Goal: Feedback & Contribution: Contribute content

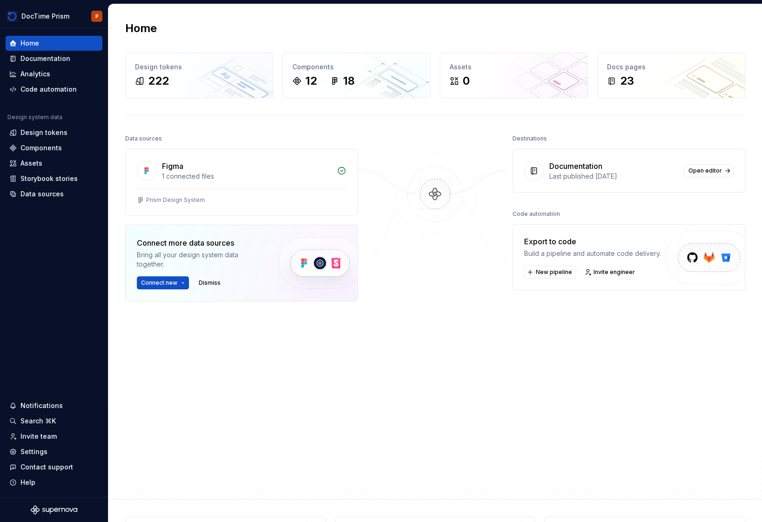
click at [195, 107] on div "Home Design tokens 222 Components 12 18 Assets 0 Docs pages 23 Data sources Fig…" at bounding box center [435, 251] width 654 height 495
click at [46, 55] on div "Documentation" at bounding box center [45, 58] width 50 height 9
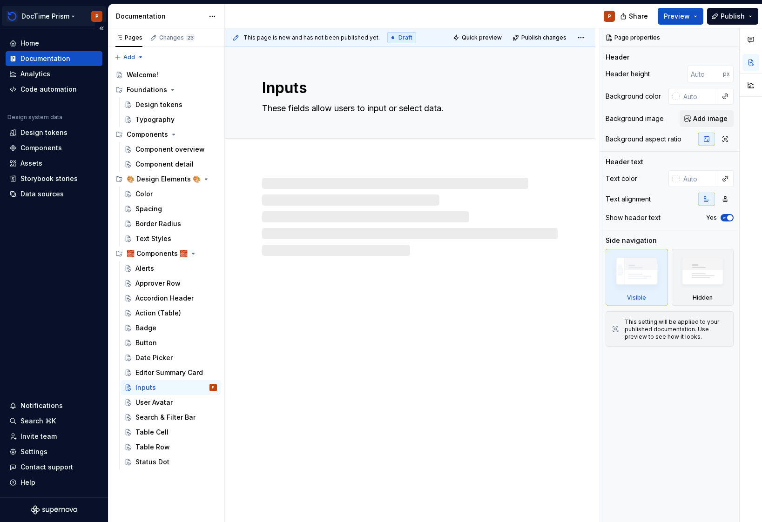
click at [29, 14] on html "DocTime Prism P Home Documentation Analytics Code automation Design system data…" at bounding box center [381, 261] width 762 height 522
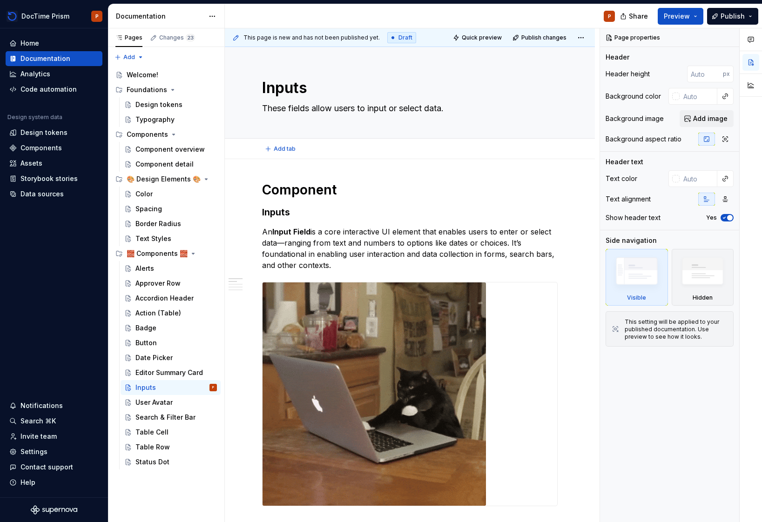
click at [344, 144] on html "DocTime Prism P Home Documentation Analytics Code automation Design system data…" at bounding box center [381, 261] width 762 height 522
click at [162, 102] on div "Design tokens" at bounding box center [158, 104] width 47 height 9
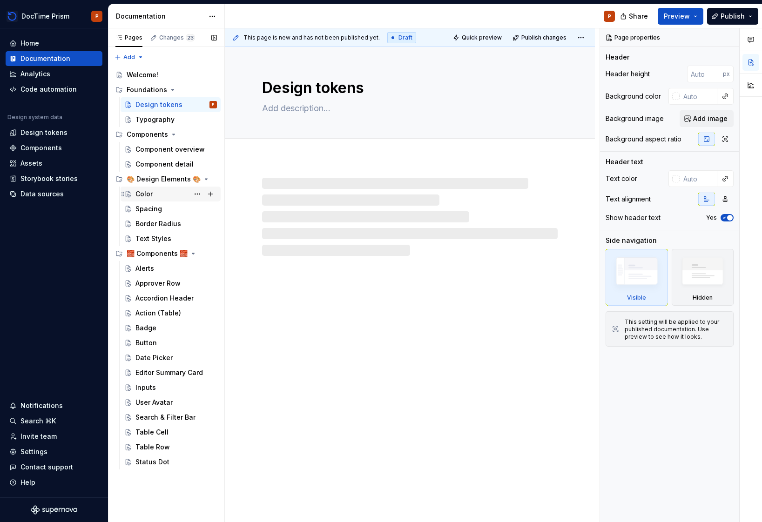
click at [149, 191] on div "Color" at bounding box center [143, 193] width 17 height 9
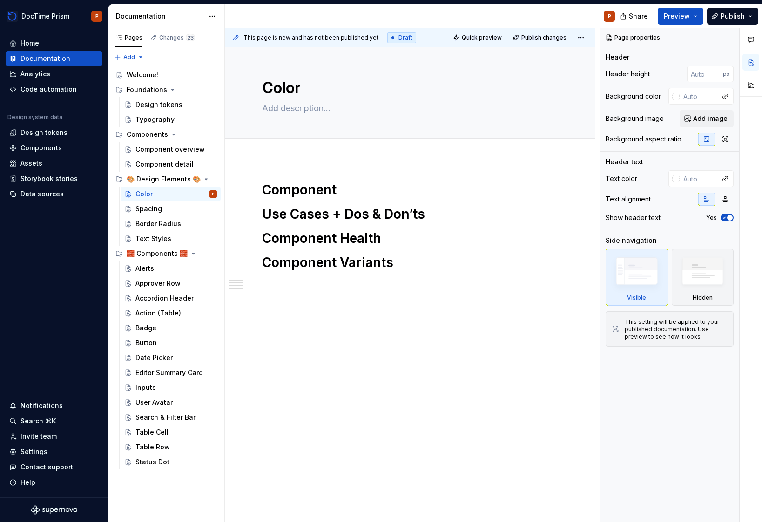
click at [292, 164] on div "This page is new and has not been published yet. Draft Quick preview Publish ch…" at bounding box center [412, 275] width 375 height 494
click at [292, 163] on div "Component Use Cases + Dos & Don’ts Component Health Component Variants" at bounding box center [410, 299] width 370 height 280
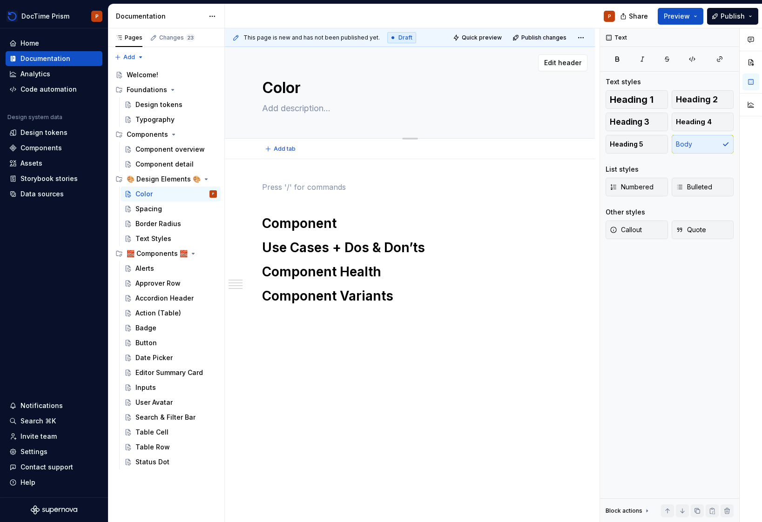
click at [294, 110] on textarea at bounding box center [408, 108] width 296 height 15
click at [347, 230] on h1 "Component" at bounding box center [410, 223] width 296 height 17
click at [330, 191] on p at bounding box center [410, 187] width 296 height 11
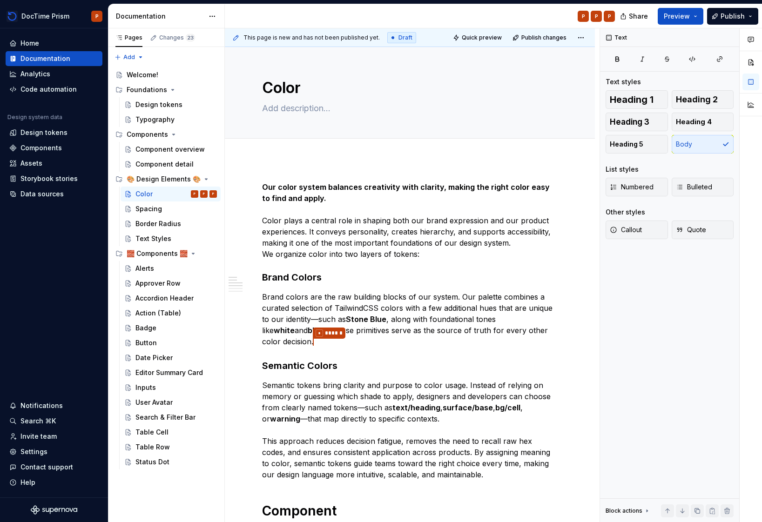
type textarea "*"
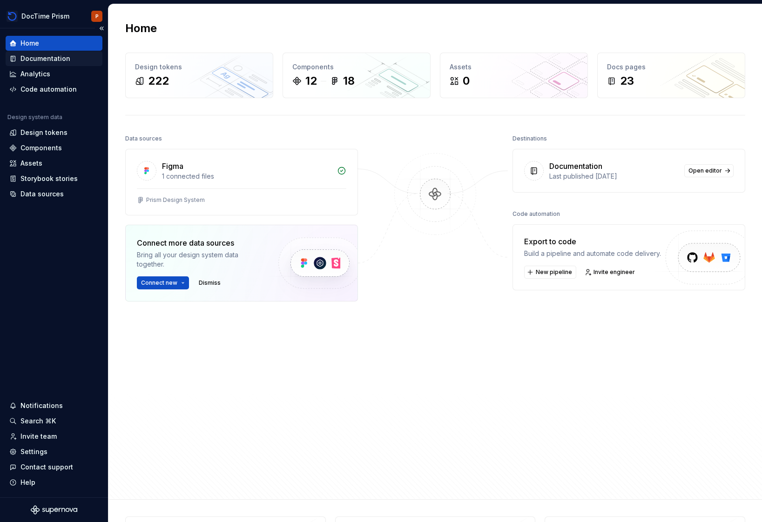
click at [56, 54] on div "Documentation" at bounding box center [45, 58] width 50 height 9
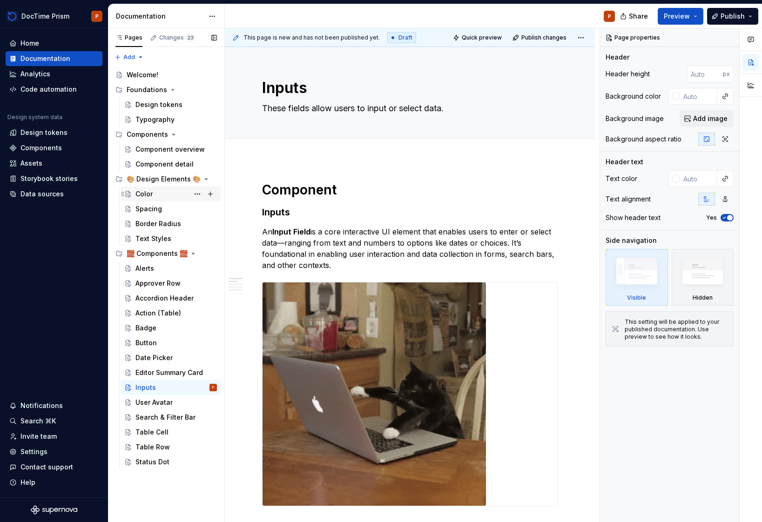
click at [172, 194] on div "Color P" at bounding box center [175, 194] width 81 height 13
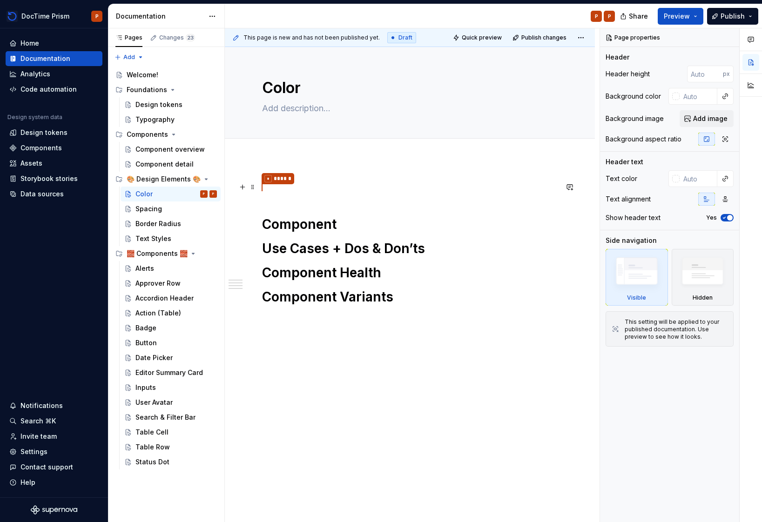
click at [365, 190] on p "* ******" at bounding box center [410, 188] width 296 height 12
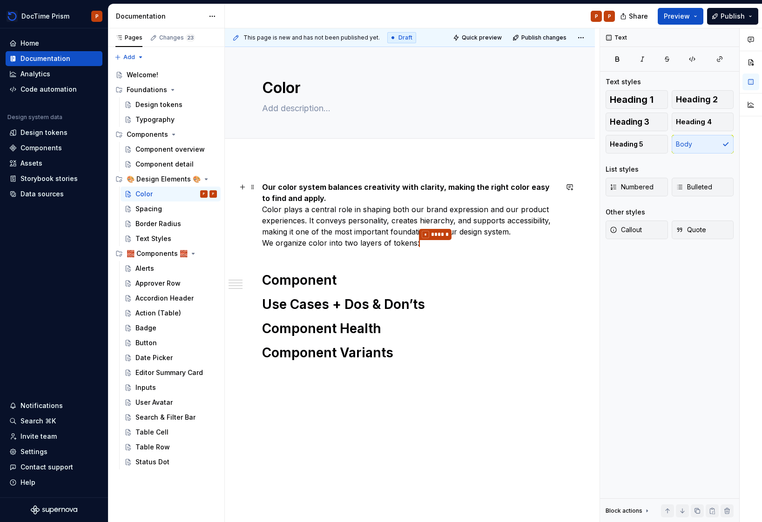
click at [348, 197] on p "Our color system balances creativity with clarity, making the right color easy …" at bounding box center [410, 216] width 296 height 68
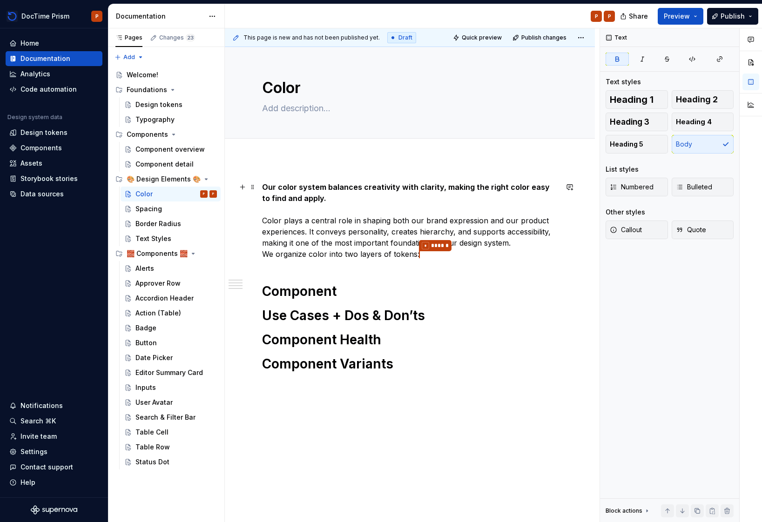
type textarea "*"
click at [444, 263] on div "Our color system balances creativity with clarity, making the right color easy …" at bounding box center [410, 277] width 296 height 191
click at [456, 261] on div "Our color system balances creativity with clarity, making the right color easy …" at bounding box center [410, 277] width 296 height 191
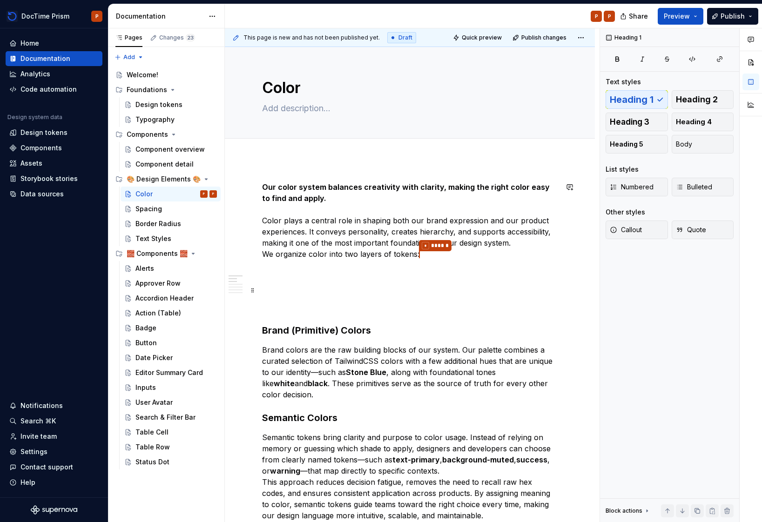
click at [389, 300] on h1 at bounding box center [410, 300] width 296 height 34
click at [380, 313] on h1 at bounding box center [410, 300] width 296 height 34
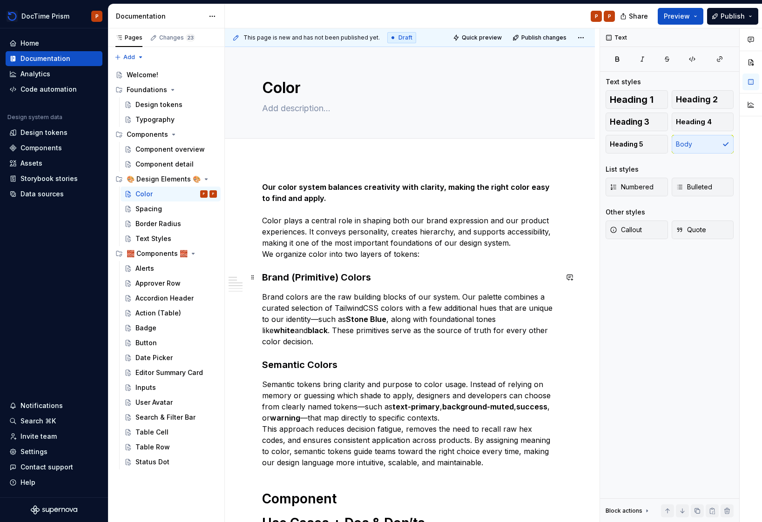
scroll to position [33, 0]
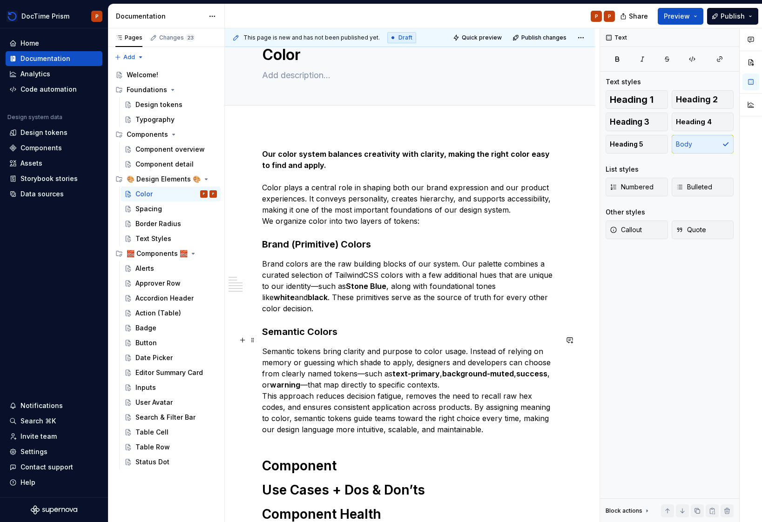
click at [473, 375] on p "Semantic tokens bring clarity and purpose to color usage. Instead of relying on…" at bounding box center [410, 390] width 296 height 89
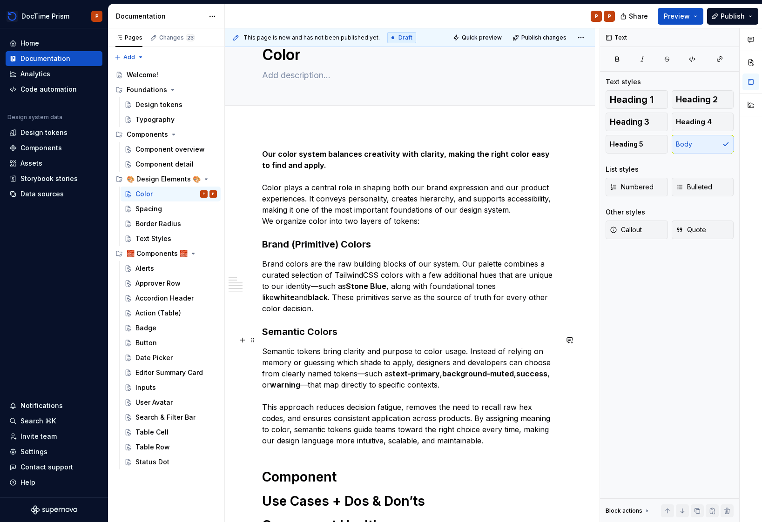
click at [420, 369] on strong "text-primary" at bounding box center [415, 373] width 47 height 9
click at [494, 369] on strong "background-muted" at bounding box center [479, 373] width 72 height 9
click at [444, 369] on strong "surface/base" at bounding box center [468, 373] width 50 height 9
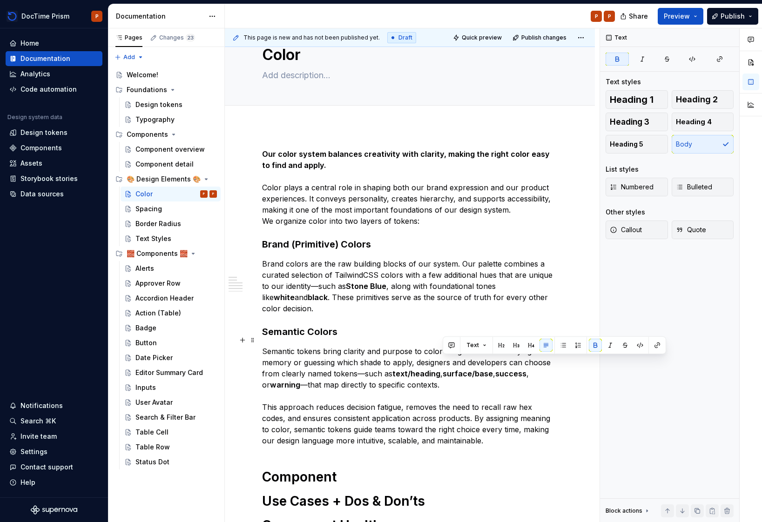
click at [478, 369] on strong "surface/base" at bounding box center [468, 373] width 50 height 9
click at [507, 368] on p "Semantic tokens bring clarity and purpose to color usage. Instead of relying on…" at bounding box center [410, 396] width 296 height 101
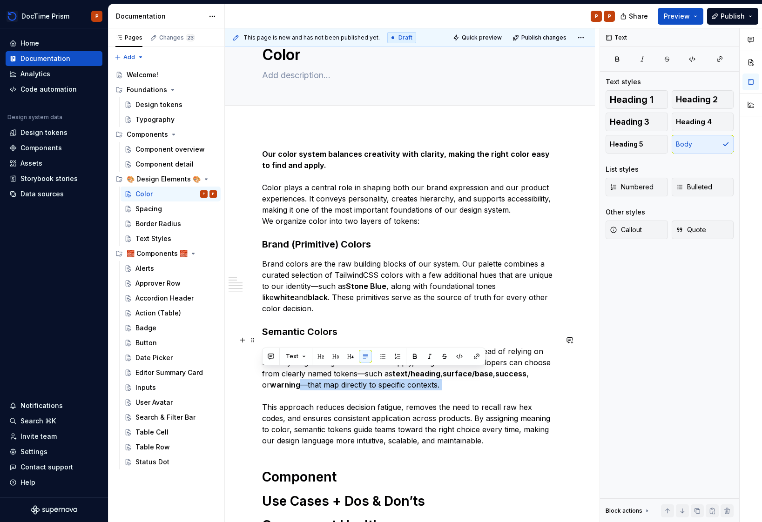
click at [507, 368] on p "Semantic tokens bring clarity and purpose to color usage. Instead of relying on…" at bounding box center [410, 396] width 296 height 101
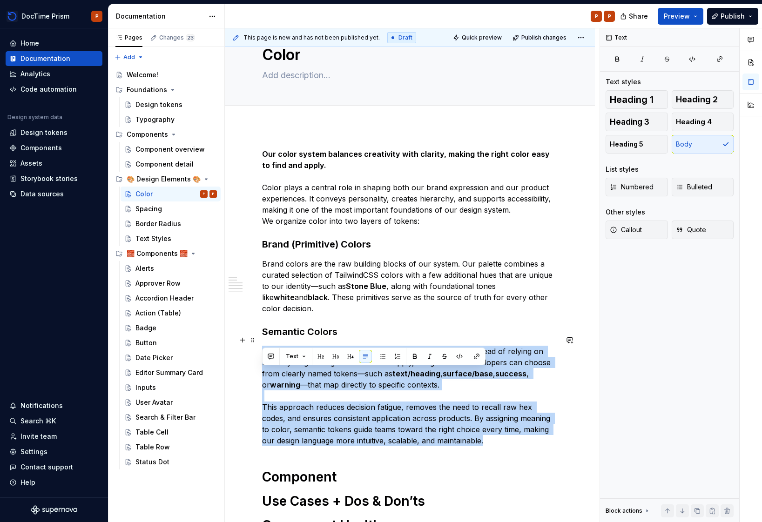
click at [508, 369] on strong "success" at bounding box center [510, 373] width 31 height 9
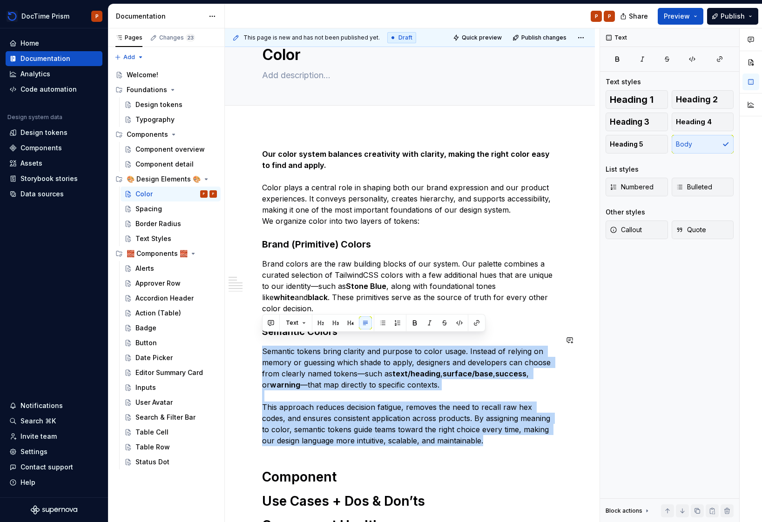
click at [508, 369] on strong "success" at bounding box center [510, 373] width 31 height 9
click at [505, 369] on strong "success" at bounding box center [510, 373] width 31 height 9
click at [506, 369] on strong "success" at bounding box center [510, 373] width 31 height 9
click at [505, 369] on strong "success" at bounding box center [510, 373] width 31 height 9
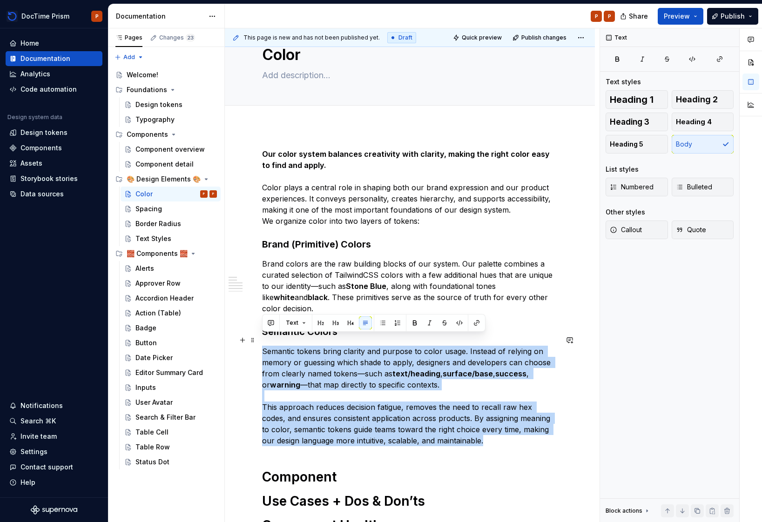
click at [505, 369] on strong "success" at bounding box center [510, 373] width 31 height 9
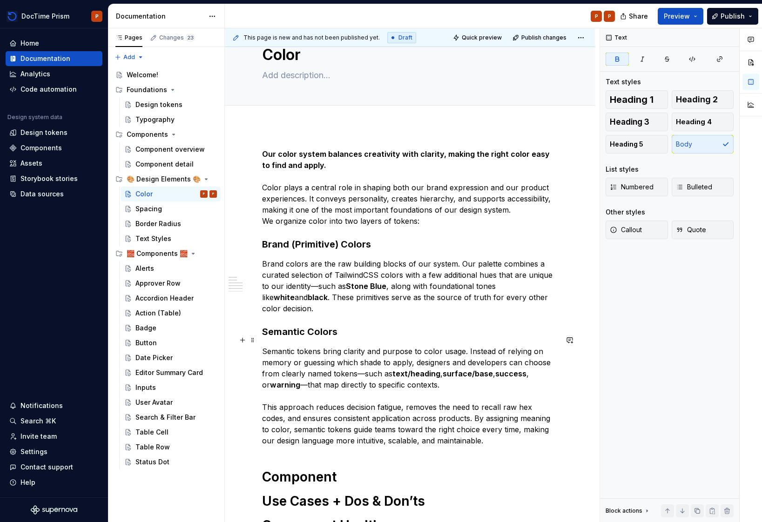
click at [505, 369] on strong "success" at bounding box center [510, 373] width 31 height 9
drag, startPoint x: 533, startPoint y: 363, endPoint x: 495, endPoint y: 363, distance: 37.7
click at [495, 369] on strong "bg/success" at bounding box center [516, 373] width 43 height 9
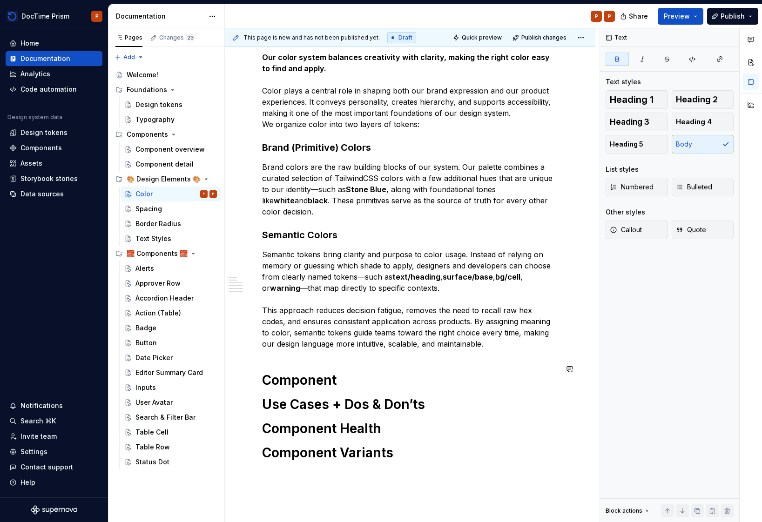
click at [387, 350] on div "Our color system balances creativity with clarity, making the right color easy …" at bounding box center [410, 257] width 296 height 410
click at [490, 335] on p "Semantic tokens bring clarity and purpose to color usage. Instead of relying on…" at bounding box center [410, 299] width 296 height 101
click at [565, 197] on div "Our color system balances creativity with clarity, making the right color easy …" at bounding box center [410, 329] width 370 height 600
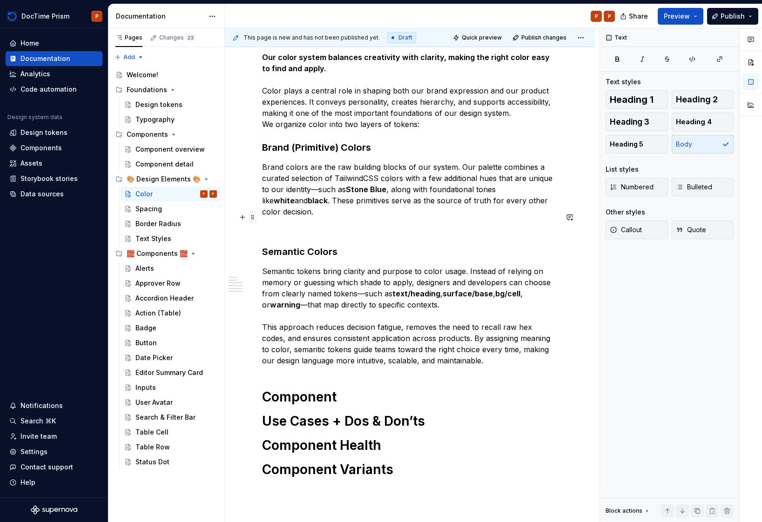
click at [252, 220] on span at bounding box center [252, 217] width 7 height 13
click at [350, 223] on p at bounding box center [410, 228] width 296 height 11
click at [244, 218] on button "button" at bounding box center [242, 217] width 13 height 13
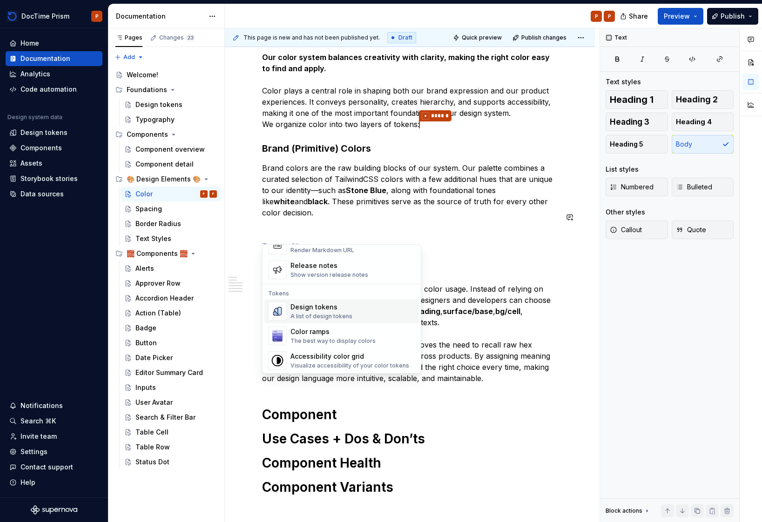
scroll to position [637, 0]
click at [345, 340] on div "The best way to display colors" at bounding box center [333, 340] width 85 height 7
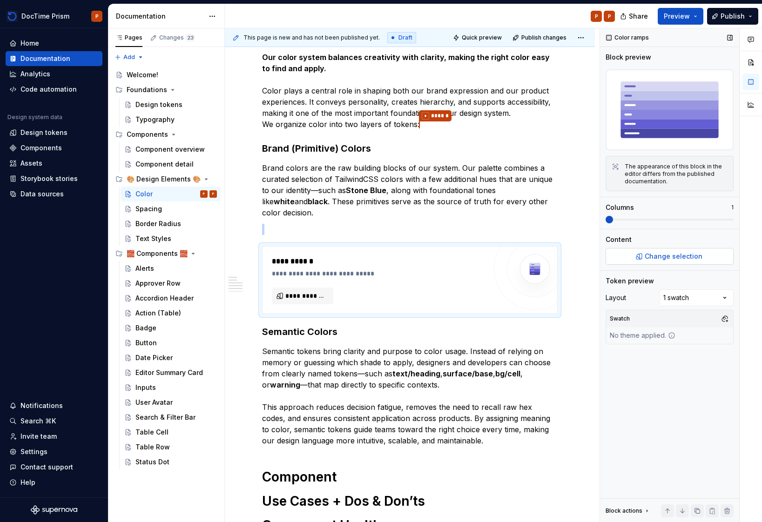
click at [650, 258] on span "Change selection" at bounding box center [674, 256] width 58 height 9
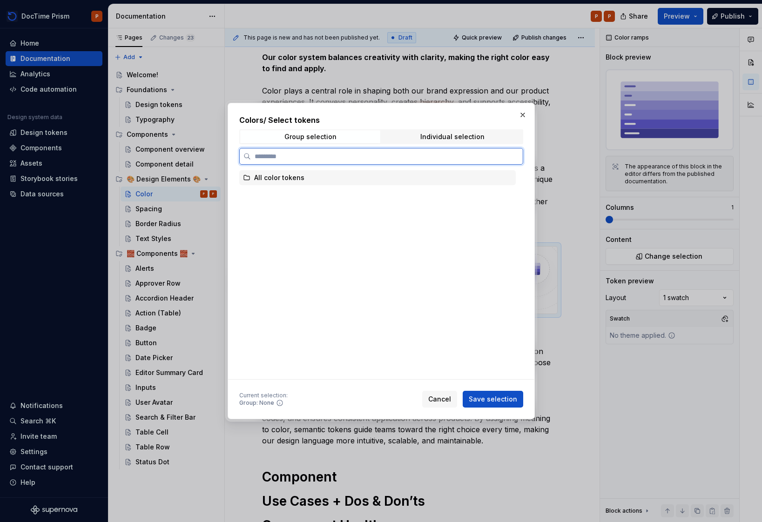
click at [298, 181] on div "All color tokens" at bounding box center [279, 177] width 50 height 9
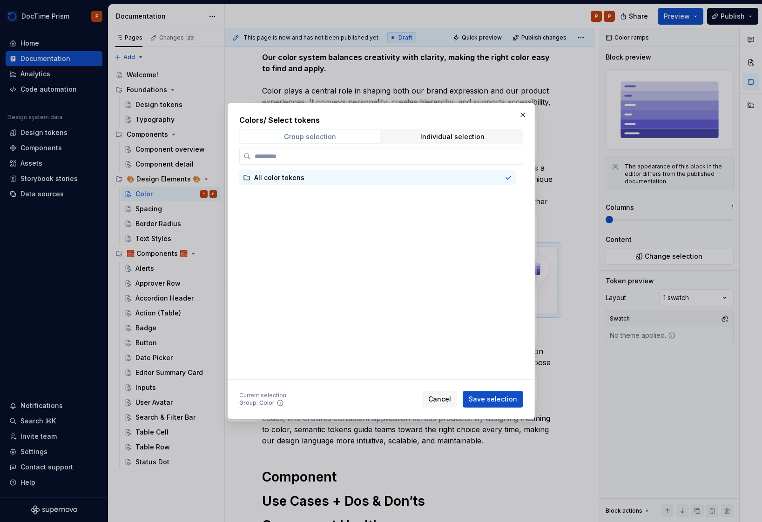
click at [324, 138] on div "Group selection" at bounding box center [310, 136] width 52 height 7
click at [439, 130] on span "Individual selection" at bounding box center [452, 136] width 140 height 13
click at [338, 133] on span "Group selection" at bounding box center [310, 136] width 140 height 13
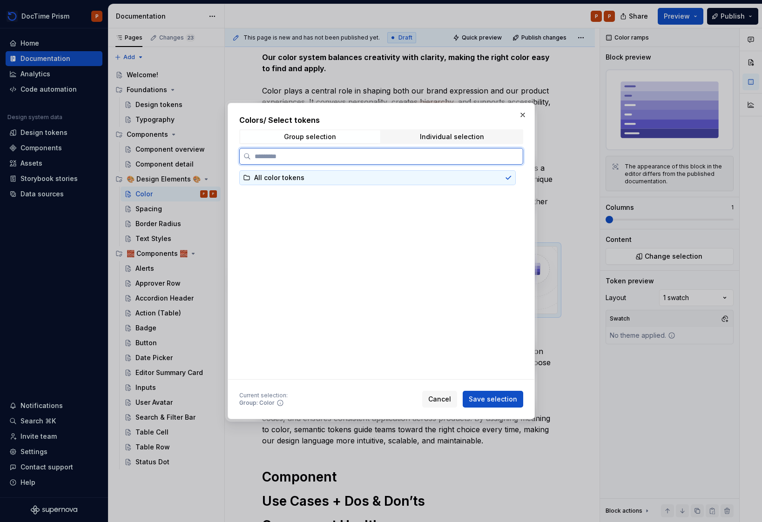
click at [321, 182] on div "All color tokens" at bounding box center [377, 177] width 277 height 15
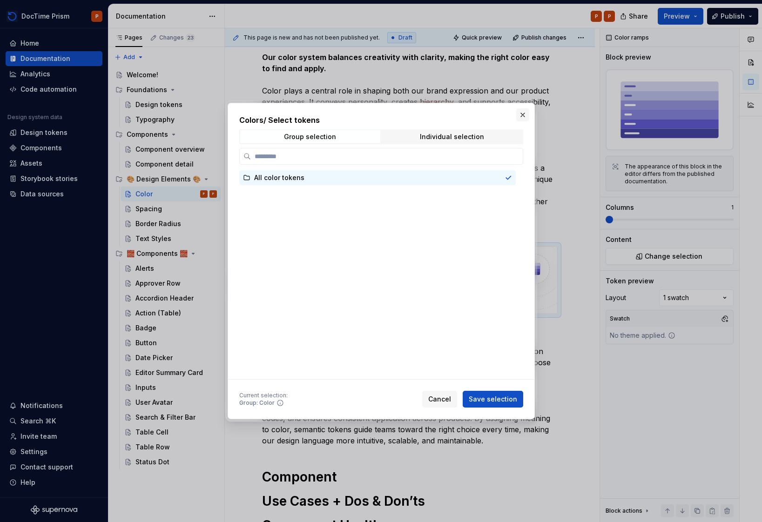
click at [520, 115] on button "button" at bounding box center [522, 114] width 13 height 13
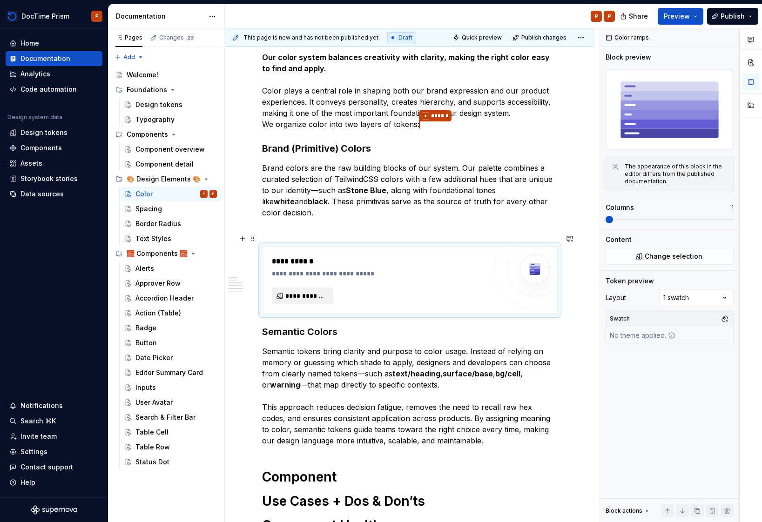
click at [311, 291] on span "**********" at bounding box center [306, 295] width 42 height 9
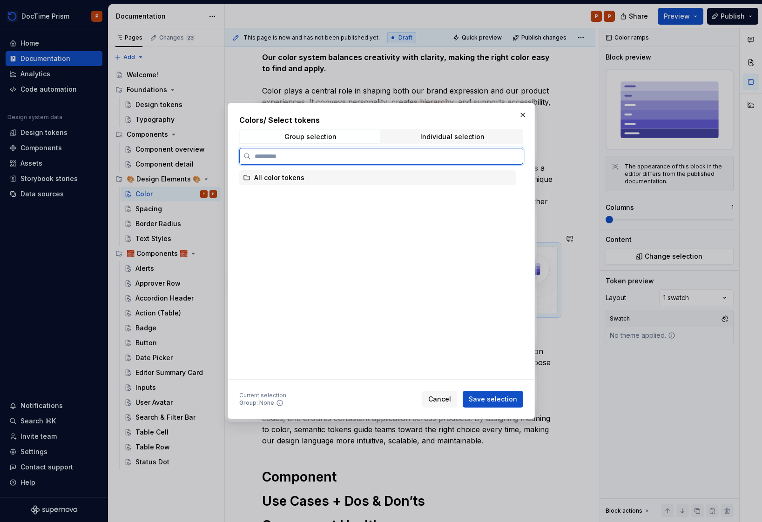
click at [247, 179] on icon at bounding box center [246, 177] width 7 height 7
click at [255, 178] on div "All color tokens" at bounding box center [279, 177] width 50 height 9
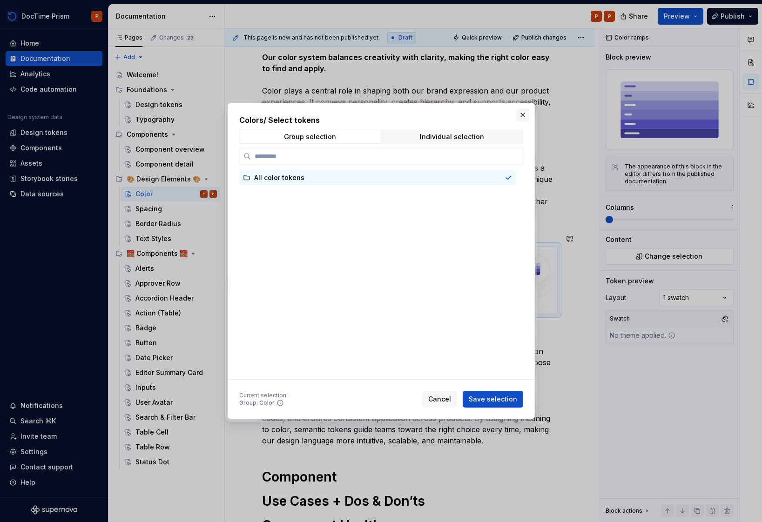
click at [524, 110] on button "button" at bounding box center [522, 114] width 13 height 13
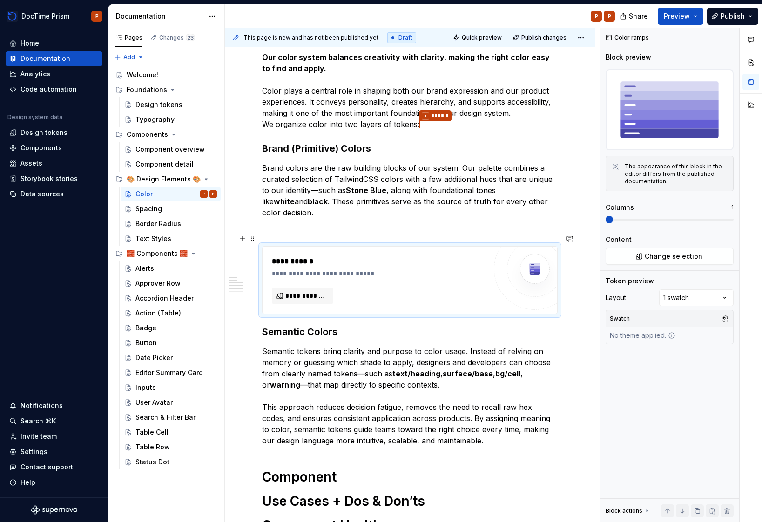
click at [497, 271] on div at bounding box center [535, 269] width 82 height 82
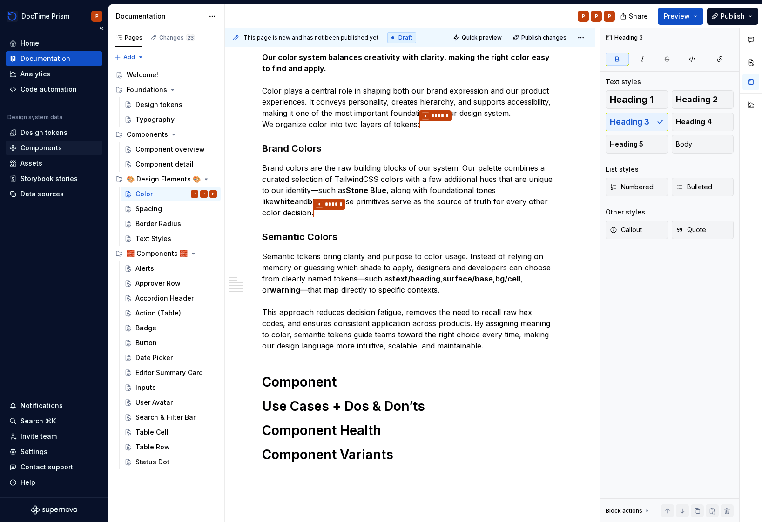
type textarea "*"
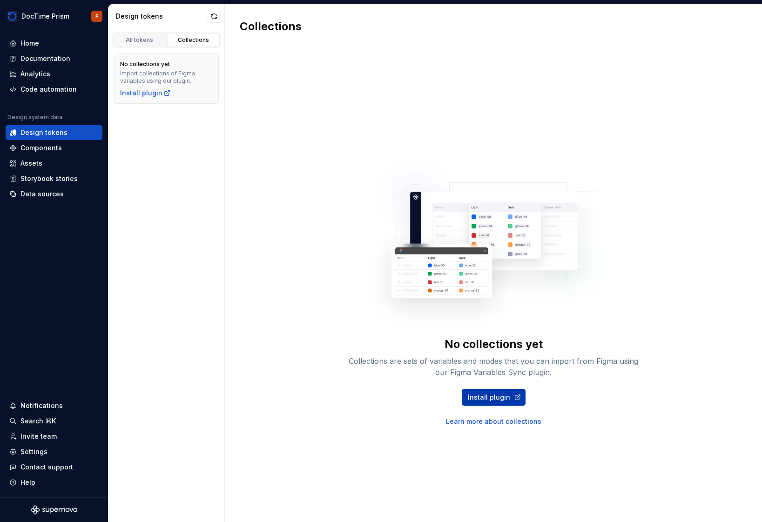
click at [482, 398] on span "Install plugin" at bounding box center [489, 397] width 42 height 9
click at [136, 41] on div "All tokens" at bounding box center [139, 39] width 47 height 7
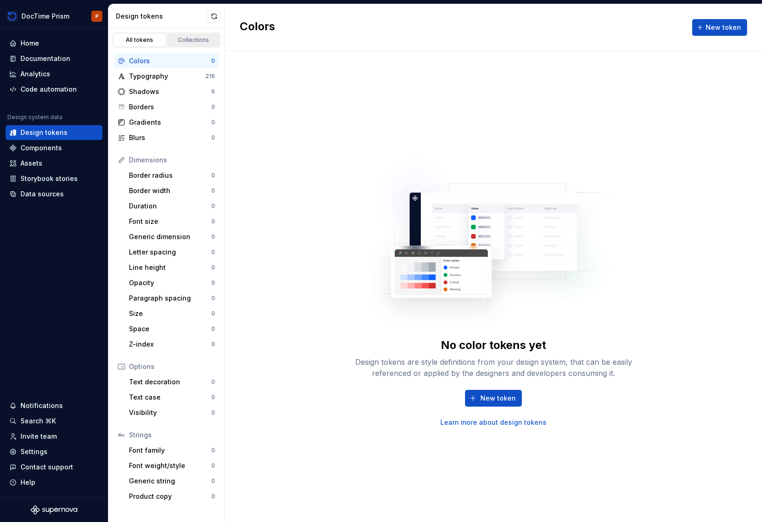
click at [184, 43] on link "Collections" at bounding box center [193, 40] width 53 height 14
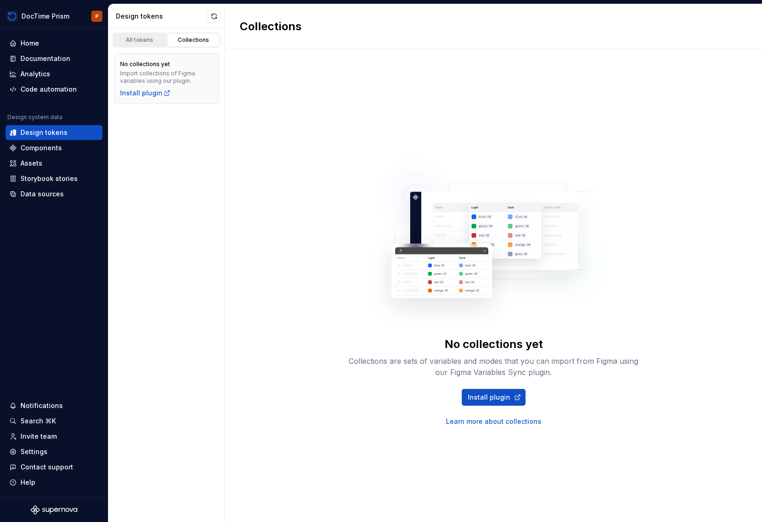
click at [149, 41] on div "All tokens" at bounding box center [139, 39] width 47 height 7
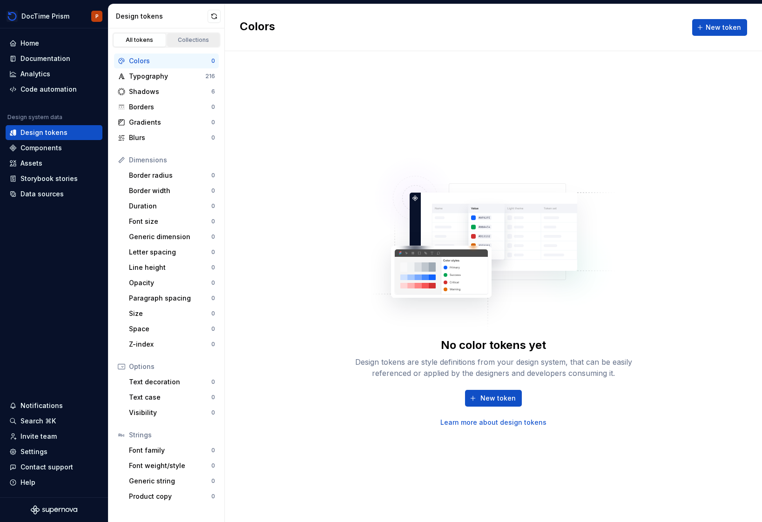
click at [182, 42] on div "Collections" at bounding box center [193, 39] width 47 height 7
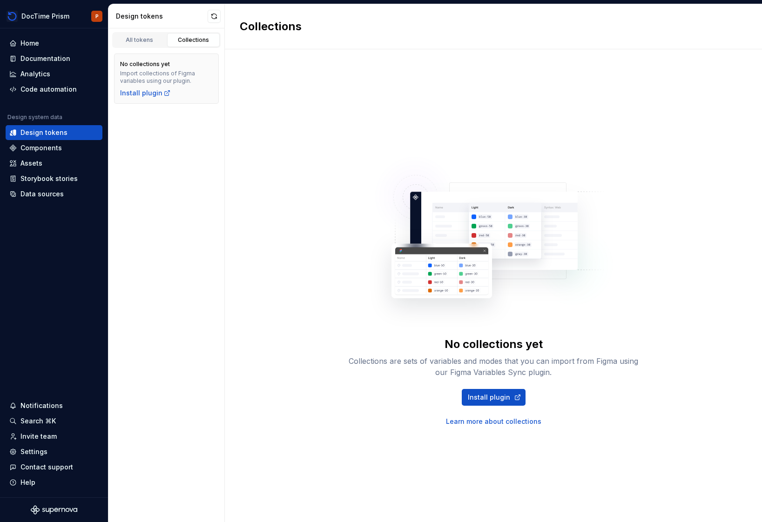
click at [186, 39] on div "Collections" at bounding box center [193, 39] width 47 height 7
click at [149, 39] on div "All tokens" at bounding box center [139, 39] width 47 height 7
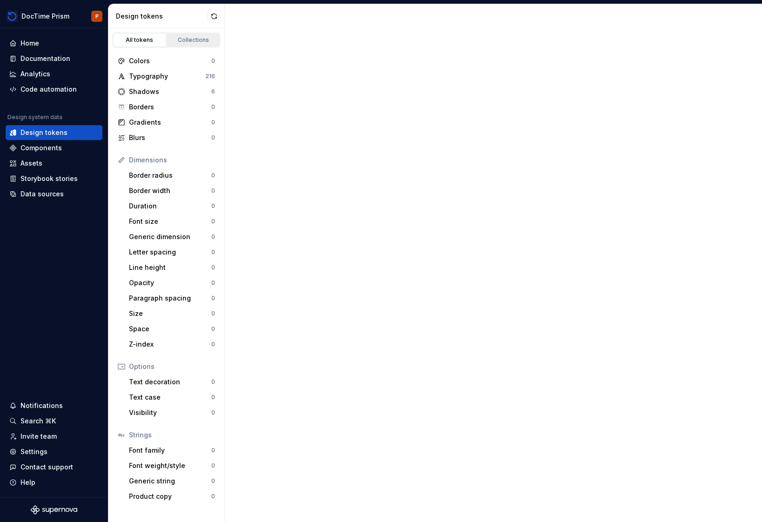
click at [182, 42] on div "Collections" at bounding box center [193, 39] width 47 height 7
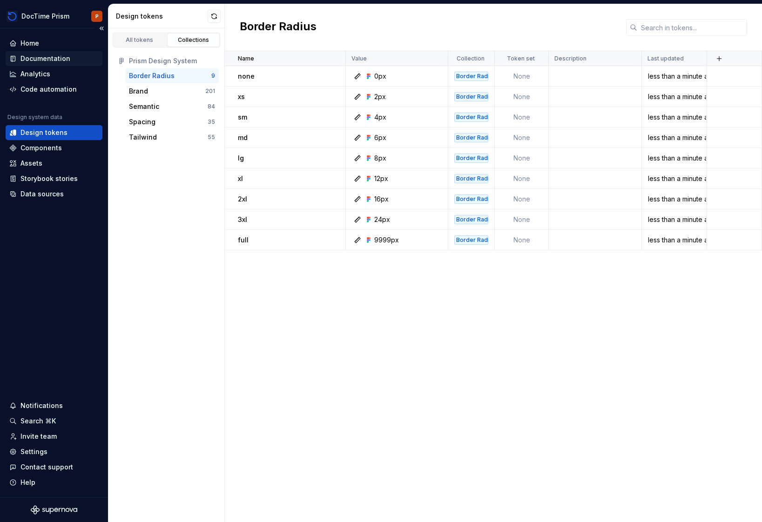
click at [52, 56] on div "Documentation" at bounding box center [45, 58] width 50 height 9
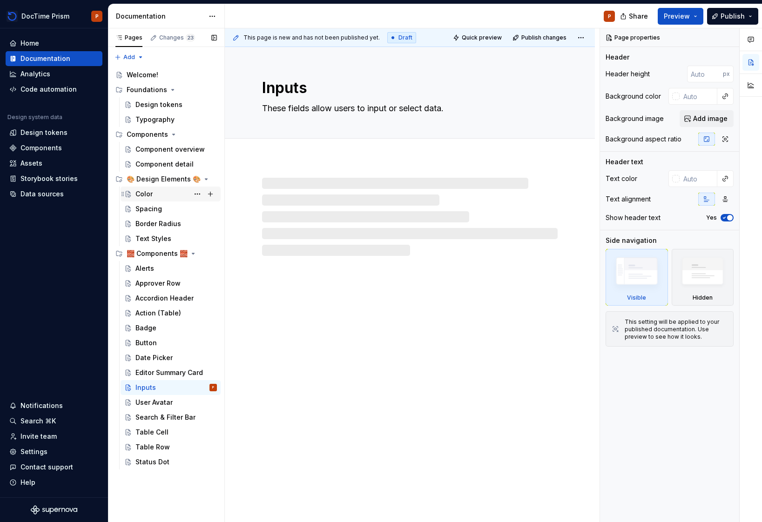
click at [136, 194] on div "Color" at bounding box center [143, 193] width 17 height 9
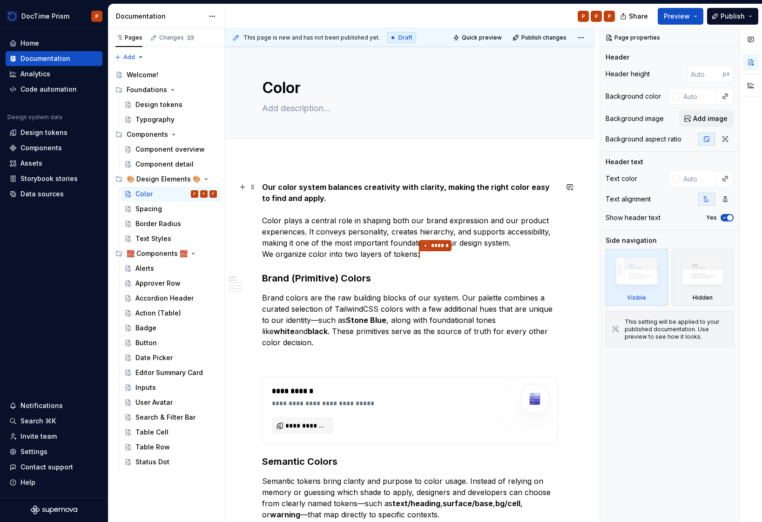
type textarea "*"
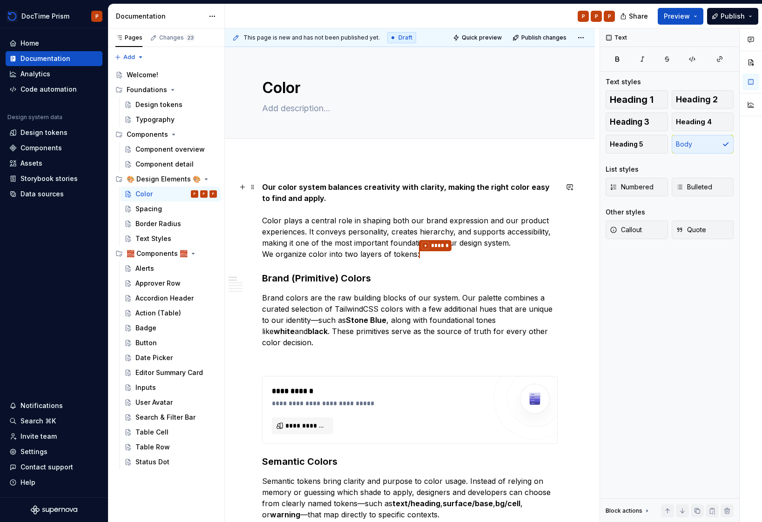
click at [433, 255] on p "Our color system balances creativity with clarity, making the right color easy …" at bounding box center [410, 221] width 296 height 79
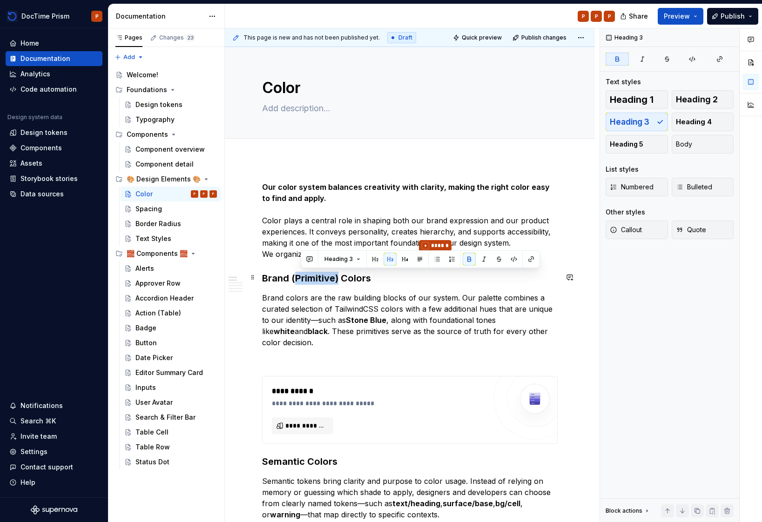
drag, startPoint x: 338, startPoint y: 277, endPoint x: 295, endPoint y: 275, distance: 42.9
click at [295, 275] on strong "Brand (Primitive) Colors" at bounding box center [316, 278] width 109 height 11
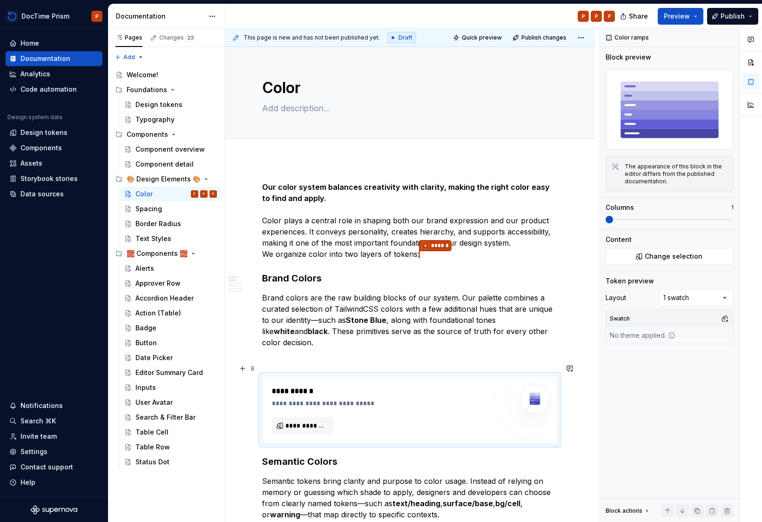
click at [326, 386] on div "**********" at bounding box center [379, 397] width 215 height 22
click at [291, 421] on span "**********" at bounding box center [306, 425] width 42 height 9
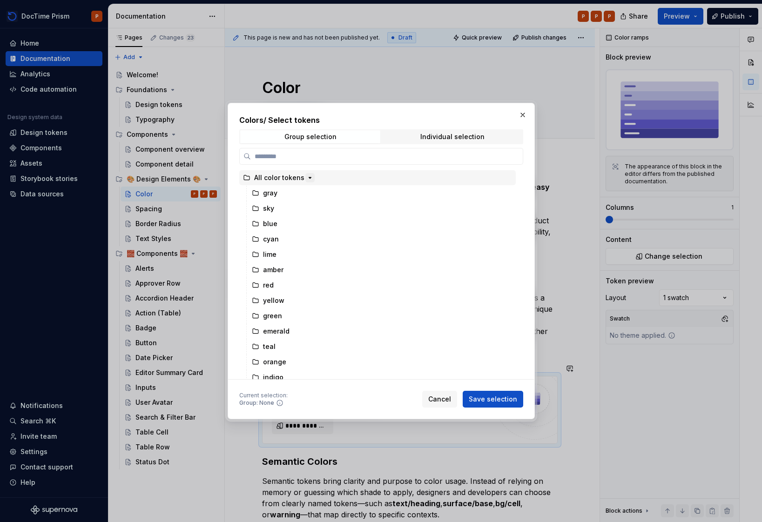
click at [306, 179] on icon "button" at bounding box center [309, 177] width 7 height 7
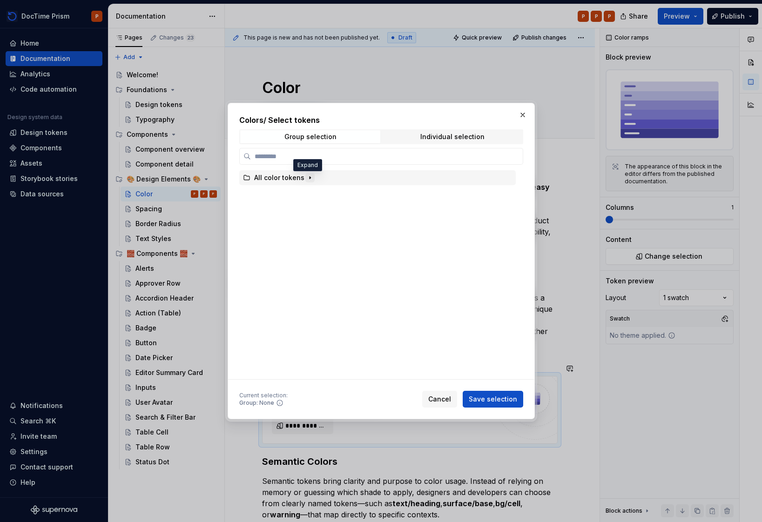
click at [306, 179] on icon "button" at bounding box center [309, 177] width 7 height 7
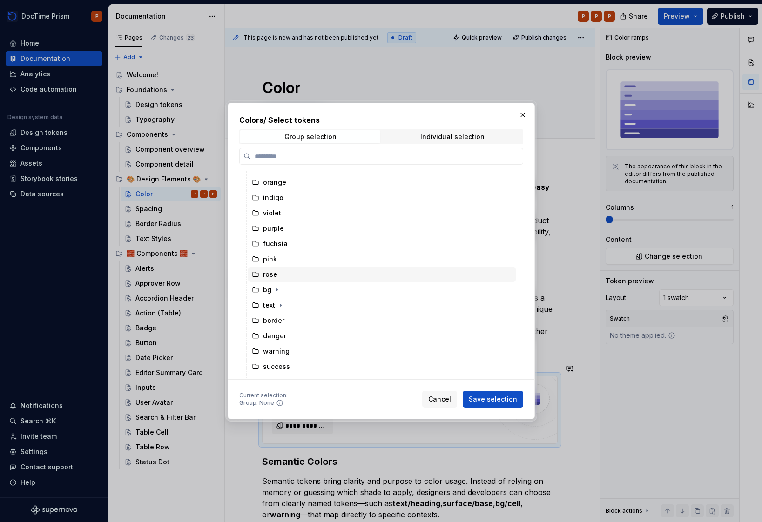
scroll to position [206, 0]
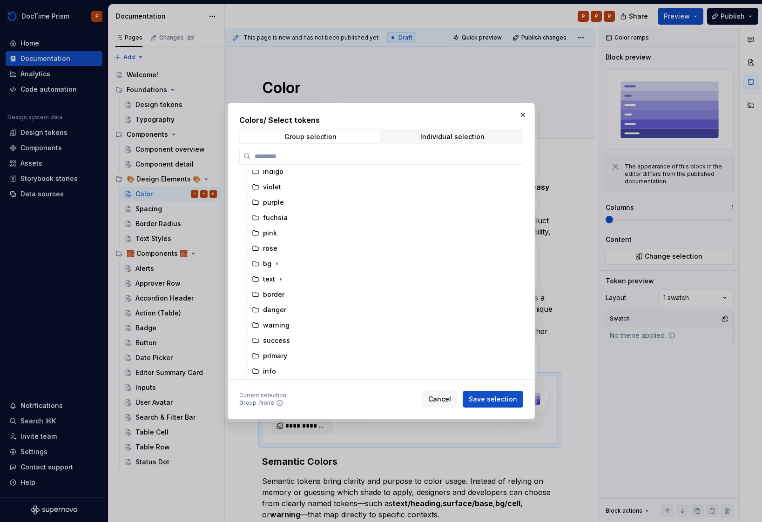
click at [444, 128] on div "Colors / Select tokens Group selection Individual selection All color tokens gr…" at bounding box center [381, 247] width 284 height 265
click at [440, 132] on span "Individual selection" at bounding box center [452, 136] width 140 height 13
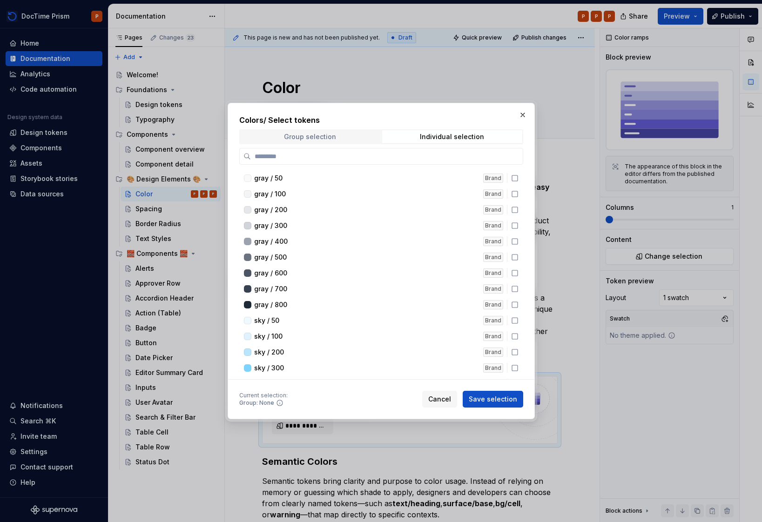
click at [326, 133] on div "Group selection" at bounding box center [310, 136] width 52 height 7
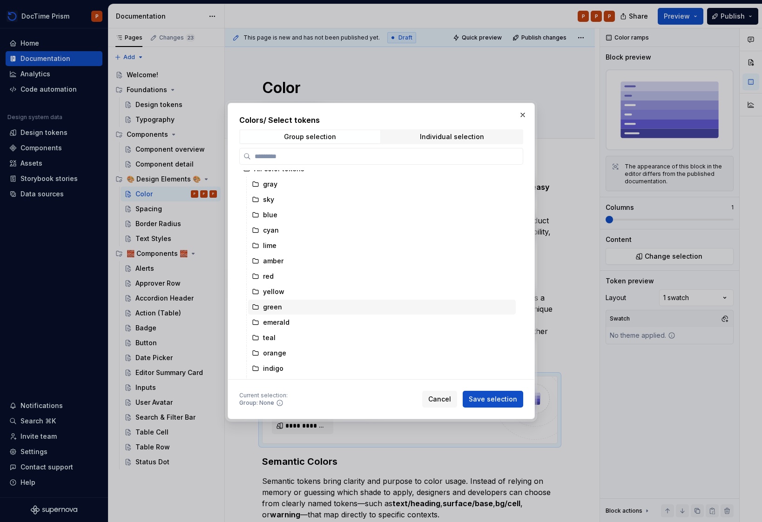
scroll to position [0, 0]
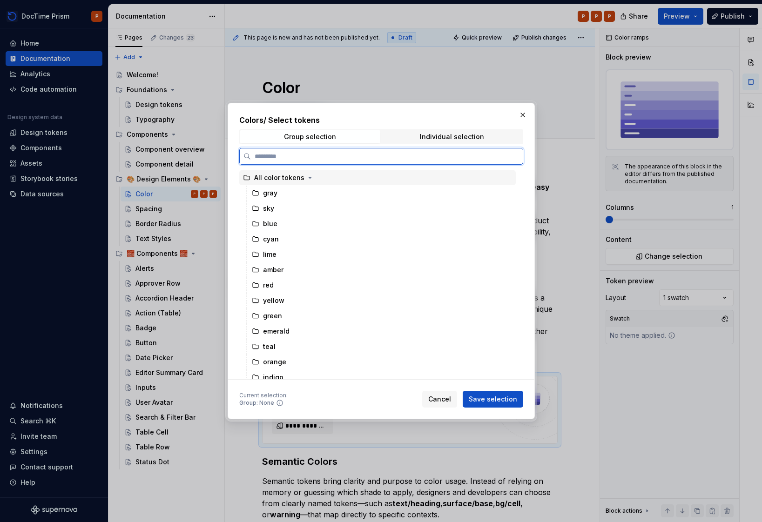
click at [318, 179] on div "All color tokens" at bounding box center [377, 177] width 277 height 15
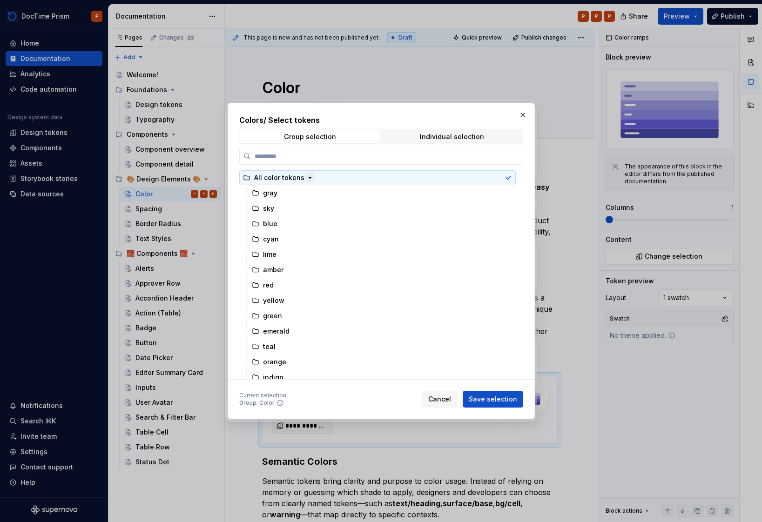
click at [306, 180] on icon "button" at bounding box center [309, 177] width 7 height 7
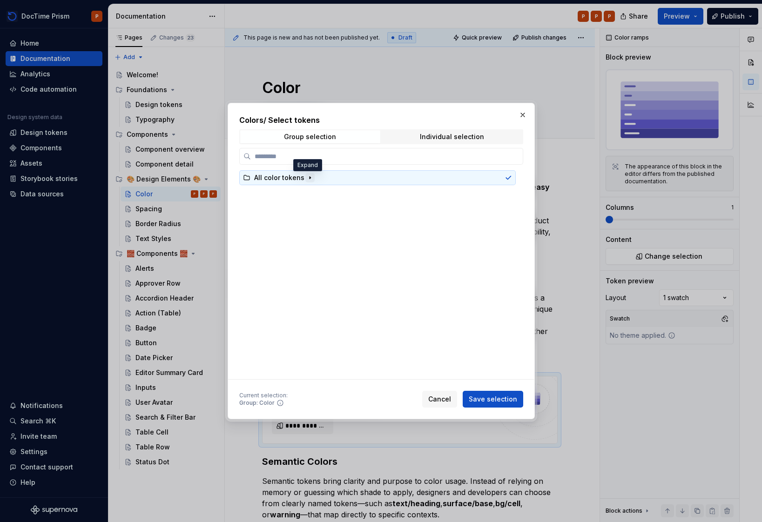
click at [306, 179] on icon "button" at bounding box center [309, 177] width 7 height 7
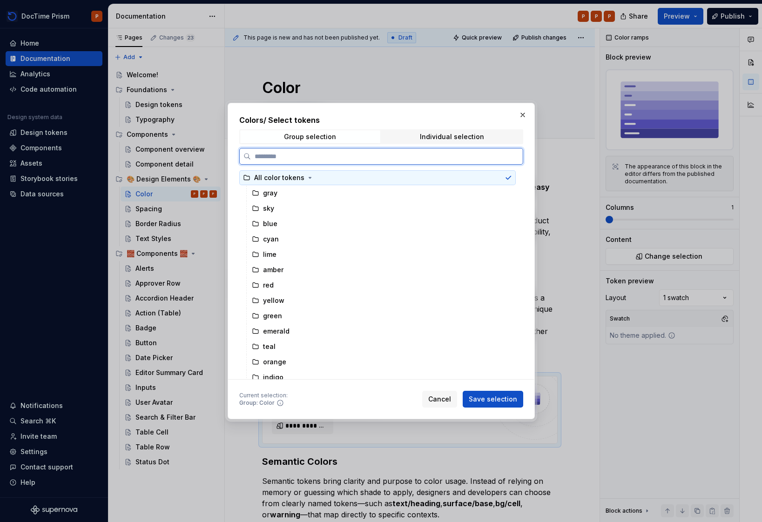
click at [269, 177] on div "All color tokens" at bounding box center [279, 177] width 50 height 9
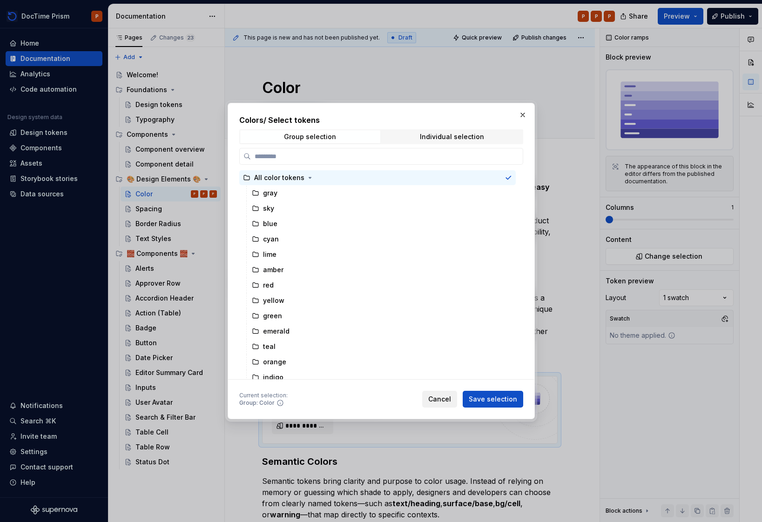
click at [446, 393] on button "Cancel" at bounding box center [439, 399] width 35 height 17
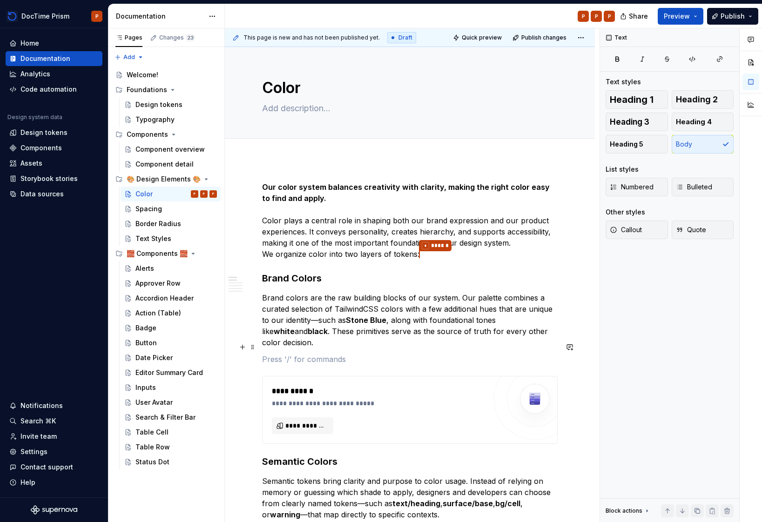
click at [280, 354] on p at bounding box center [410, 359] width 296 height 11
click at [238, 349] on button "button" at bounding box center [242, 347] width 13 height 13
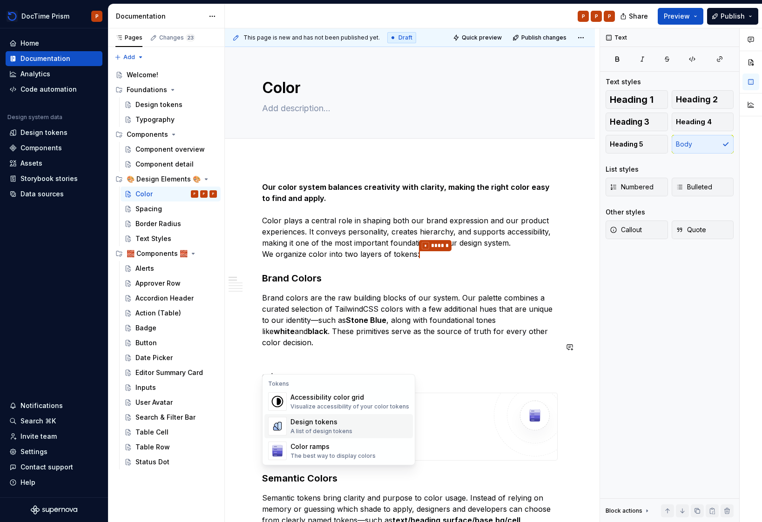
click at [342, 426] on div "Design tokens" at bounding box center [322, 422] width 62 height 9
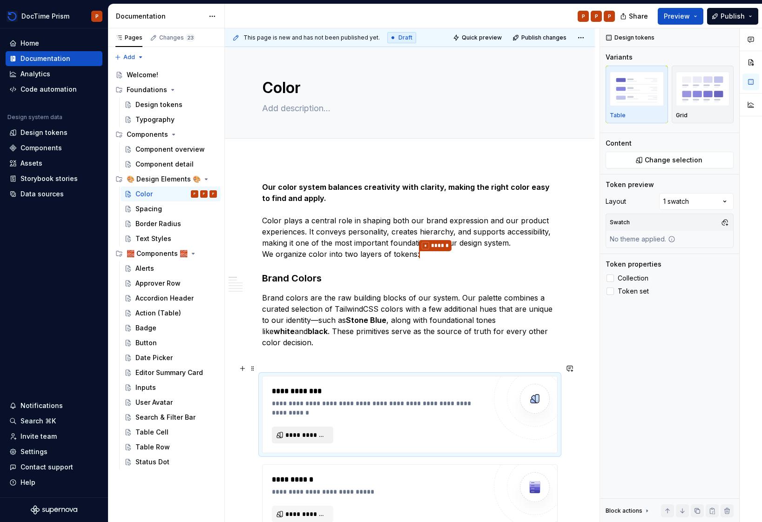
click at [313, 429] on button "**********" at bounding box center [302, 435] width 61 height 17
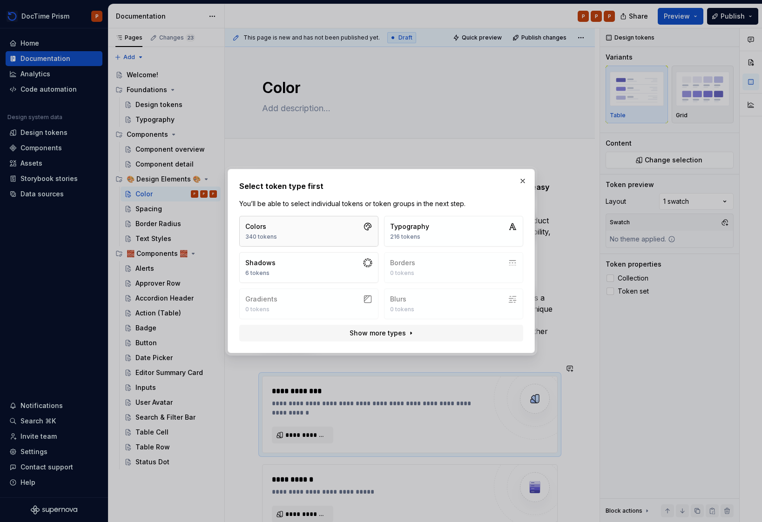
click at [319, 239] on button "Colors 340 tokens" at bounding box center [308, 231] width 139 height 31
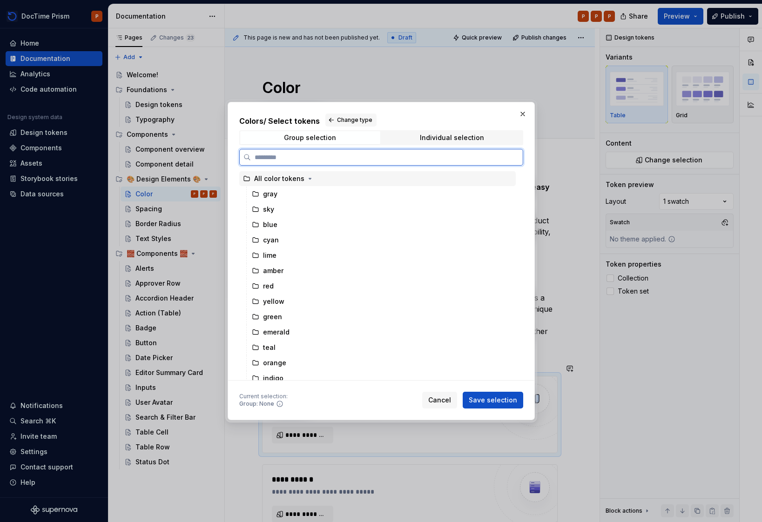
click at [284, 182] on div "All color tokens" at bounding box center [279, 178] width 50 height 9
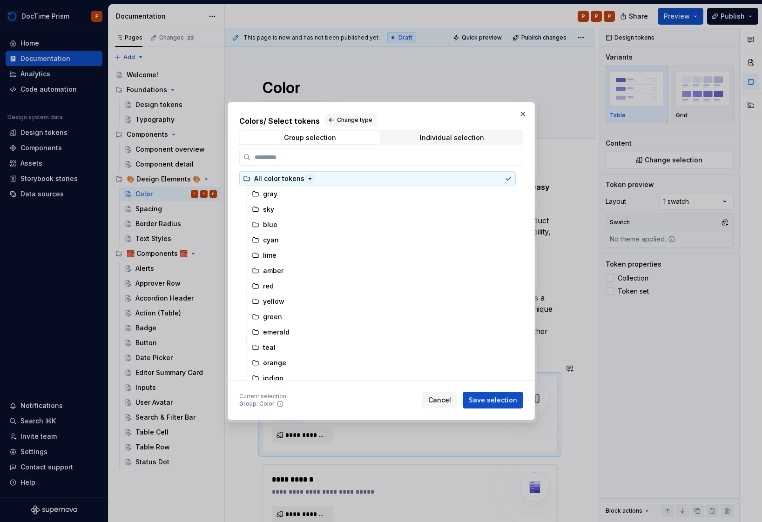
click at [306, 180] on icon "button" at bounding box center [309, 178] width 7 height 7
click at [469, 139] on div "Individual selection" at bounding box center [452, 137] width 64 height 7
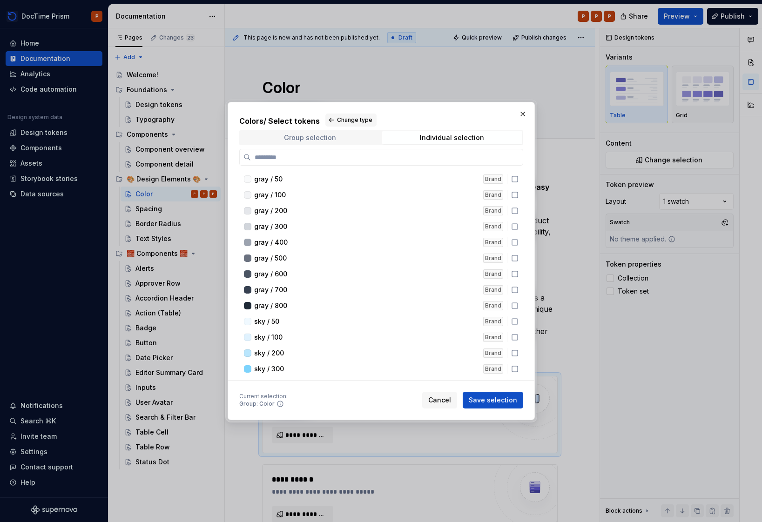
click at [339, 140] on span "Group selection" at bounding box center [310, 137] width 140 height 13
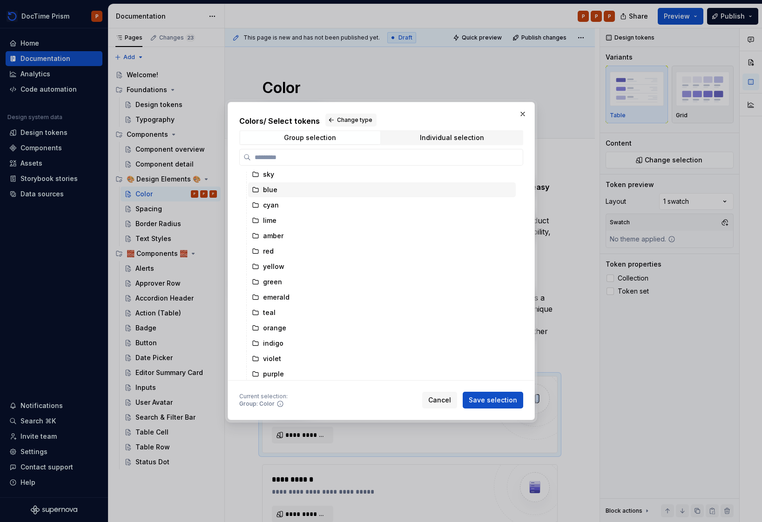
scroll to position [61, 0]
click at [522, 114] on button "button" at bounding box center [522, 114] width 13 height 13
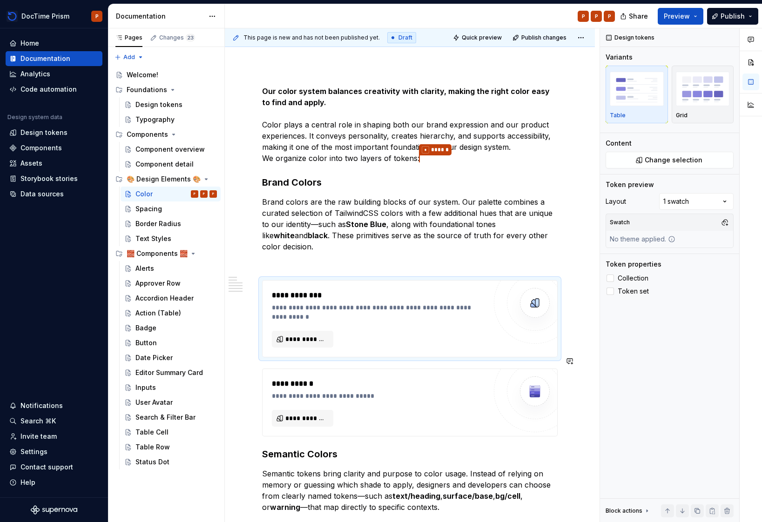
scroll to position [311, 0]
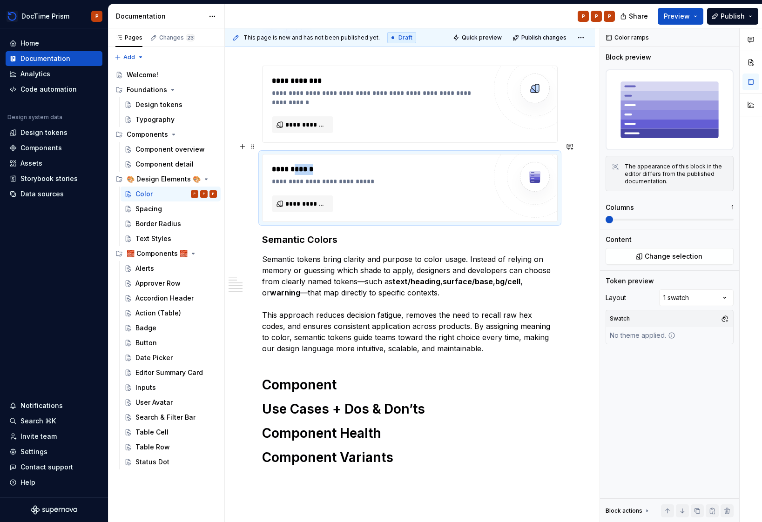
click at [257, 147] on div "**********" at bounding box center [410, 241] width 370 height 785
click at [255, 148] on span at bounding box center [252, 146] width 7 height 13
click at [301, 222] on div "Delete" at bounding box center [290, 229] width 79 height 15
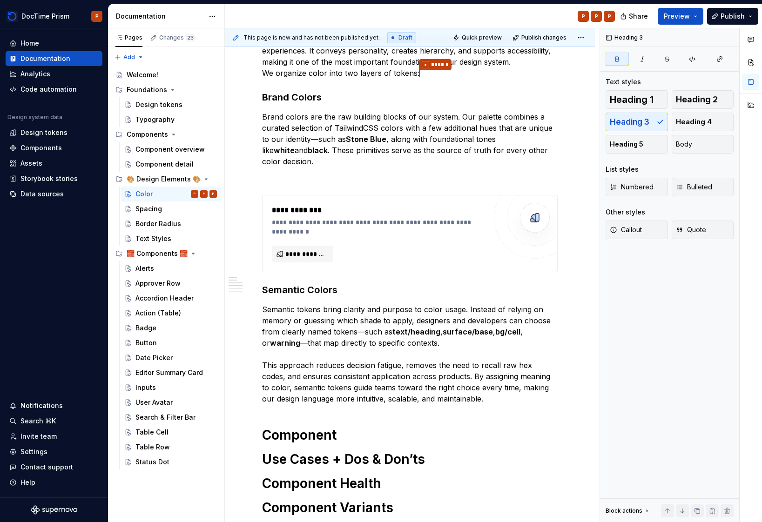
scroll to position [113, 0]
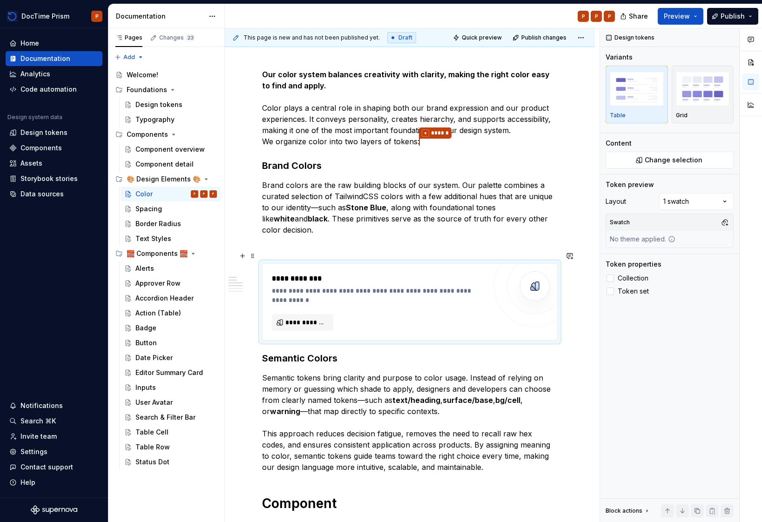
click at [309, 286] on div "**********" at bounding box center [379, 295] width 214 height 19
type textarea "*"
click at [312, 318] on span "**********" at bounding box center [306, 322] width 42 height 9
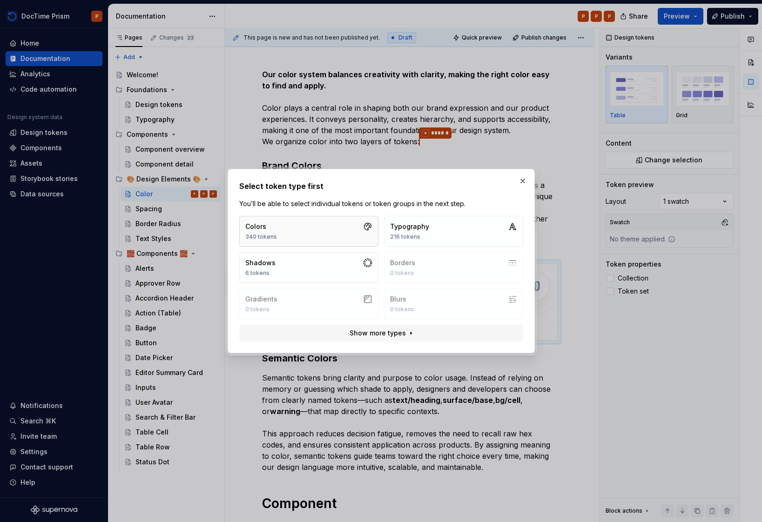
click at [316, 228] on button "Colors 340 tokens" at bounding box center [308, 231] width 139 height 31
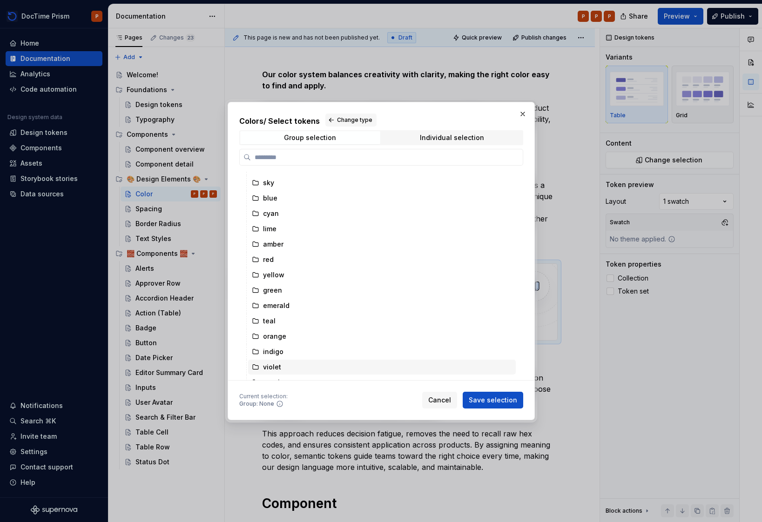
scroll to position [0, 0]
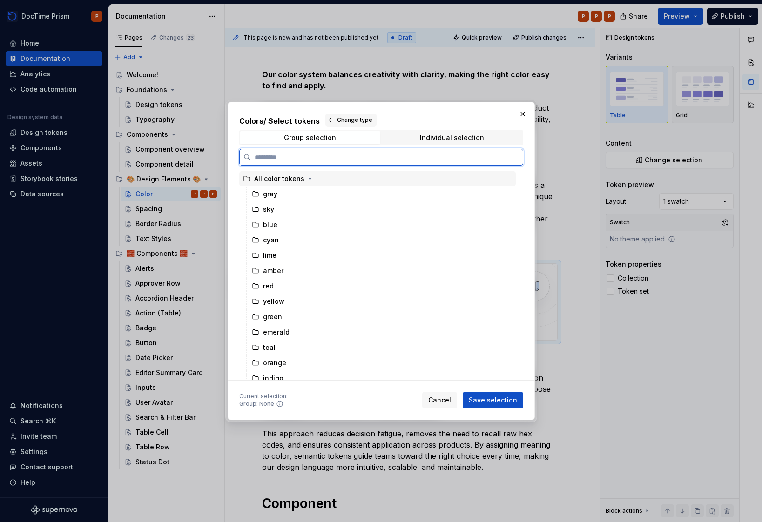
click at [296, 182] on div "All color tokens" at bounding box center [279, 178] width 50 height 9
click at [297, 180] on div "All color tokens" at bounding box center [279, 178] width 50 height 9
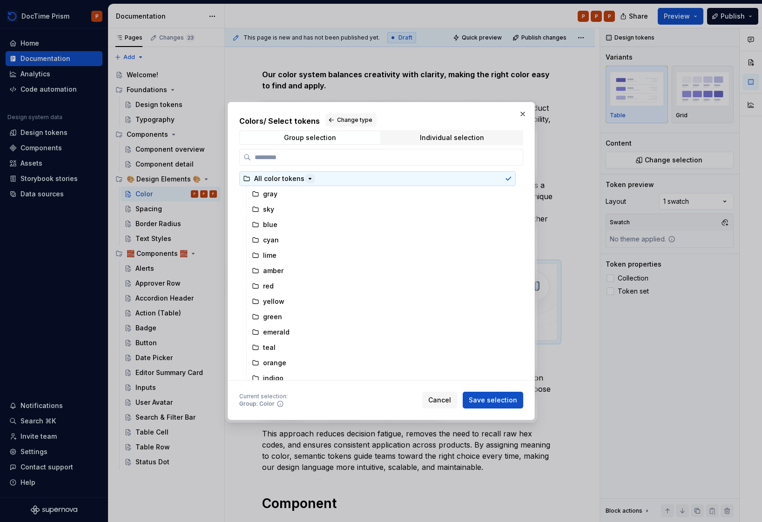
click at [306, 180] on icon "button" at bounding box center [309, 178] width 7 height 7
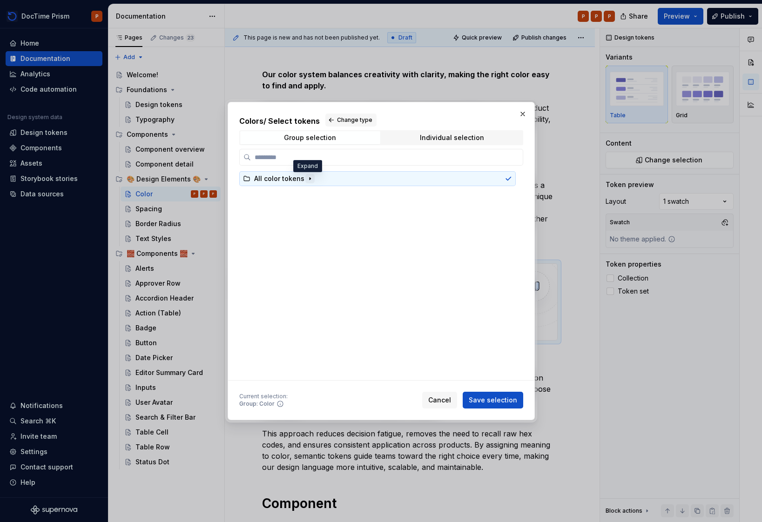
click at [306, 180] on icon "button" at bounding box center [309, 178] width 7 height 7
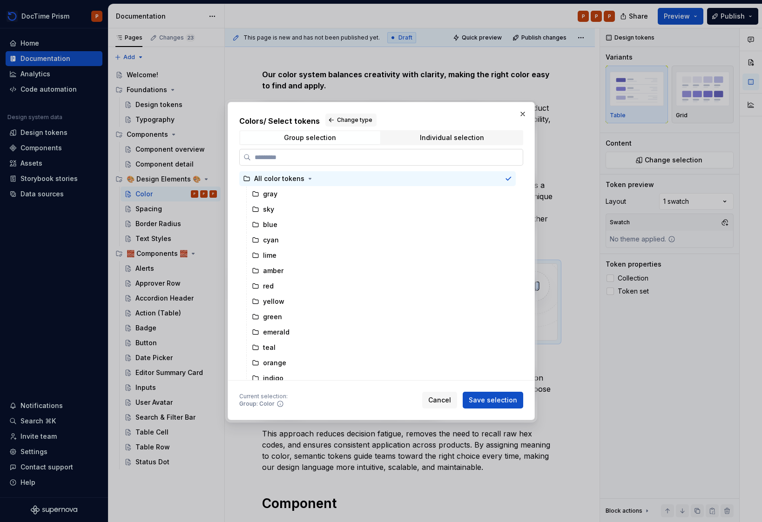
click at [463, 149] on label at bounding box center [381, 157] width 284 height 17
click at [463, 153] on input "search" at bounding box center [387, 157] width 272 height 9
click at [462, 137] on div "Individual selection" at bounding box center [452, 137] width 64 height 7
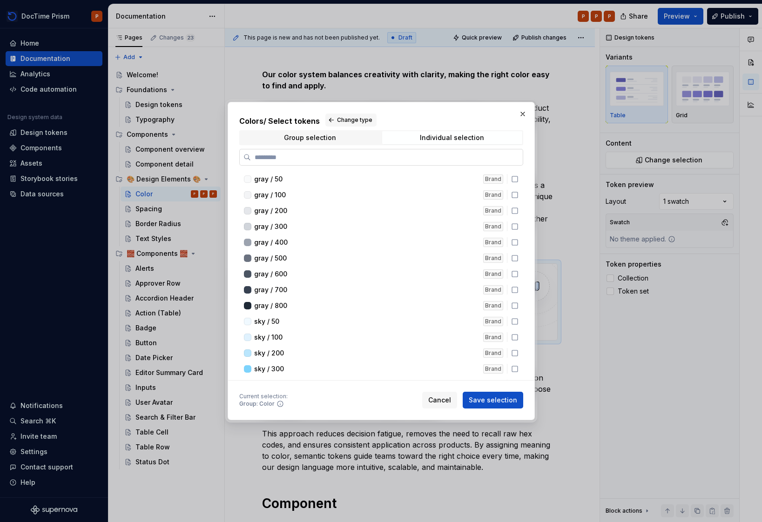
click at [438, 163] on label at bounding box center [381, 157] width 284 height 17
click at [438, 162] on input "search" at bounding box center [387, 157] width 272 height 9
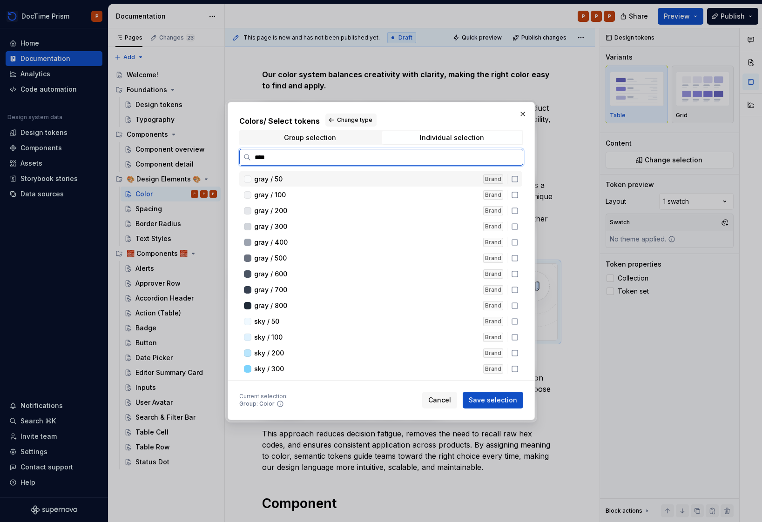
type input "*****"
click at [327, 137] on div "Group selection" at bounding box center [310, 137] width 52 height 7
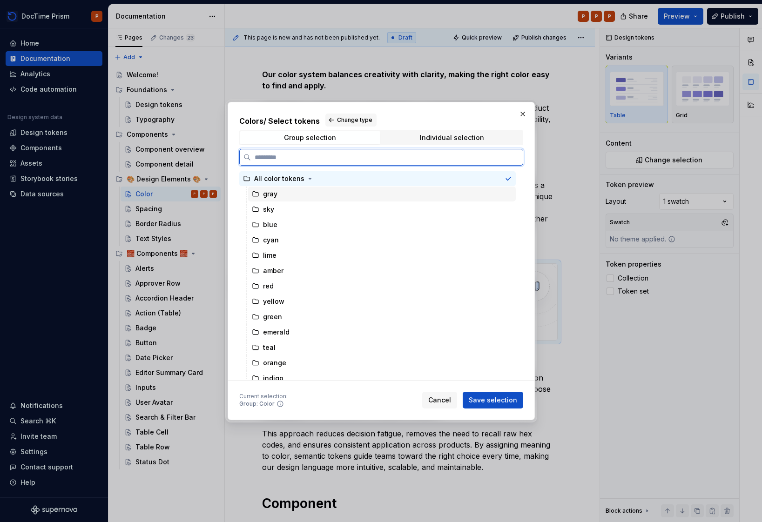
click at [277, 196] on div "gray" at bounding box center [382, 194] width 268 height 15
click at [275, 204] on div "sky" at bounding box center [382, 209] width 268 height 15
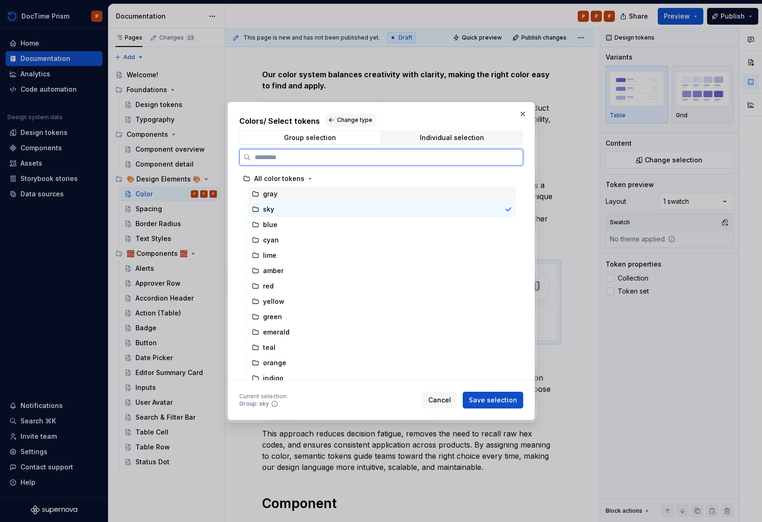
click at [277, 199] on div "gray" at bounding box center [382, 194] width 268 height 15
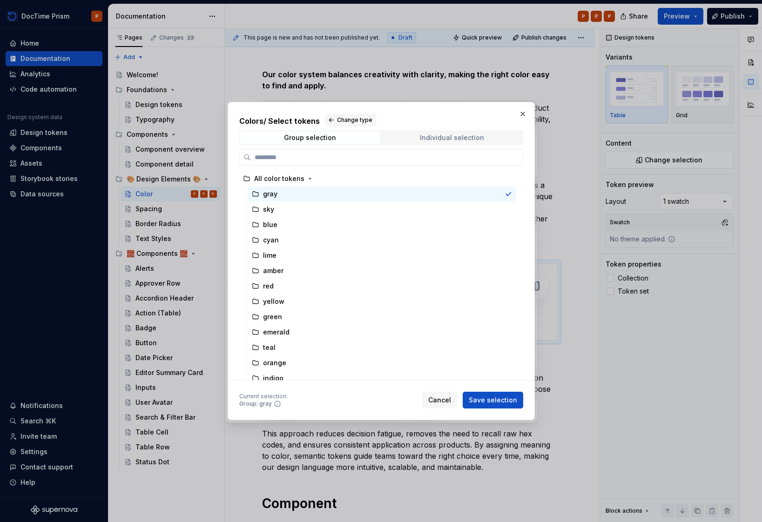
click at [471, 142] on span "Individual selection" at bounding box center [452, 137] width 140 height 13
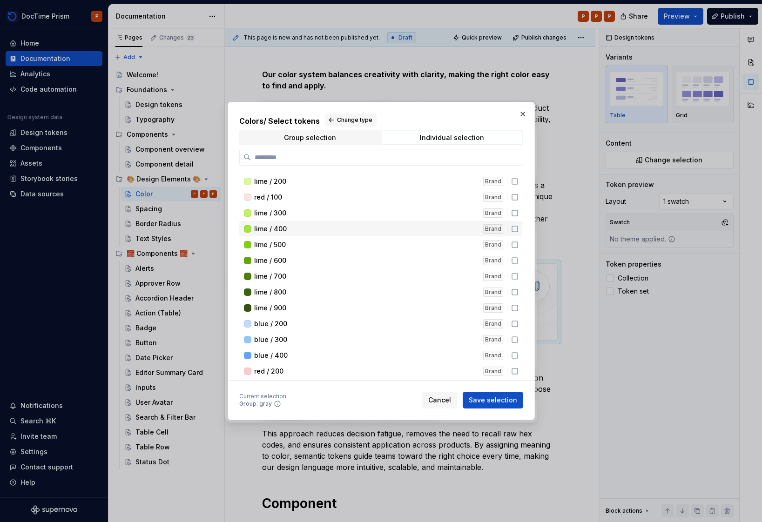
scroll to position [910, 0]
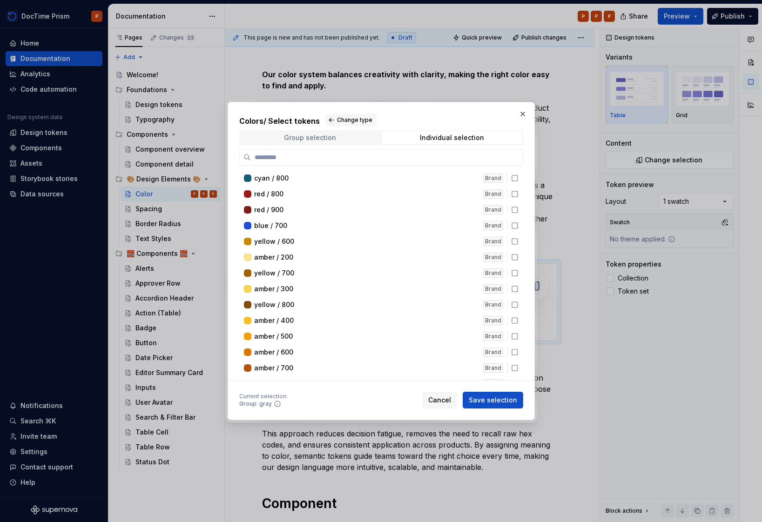
click at [336, 132] on span "Group selection" at bounding box center [310, 137] width 140 height 13
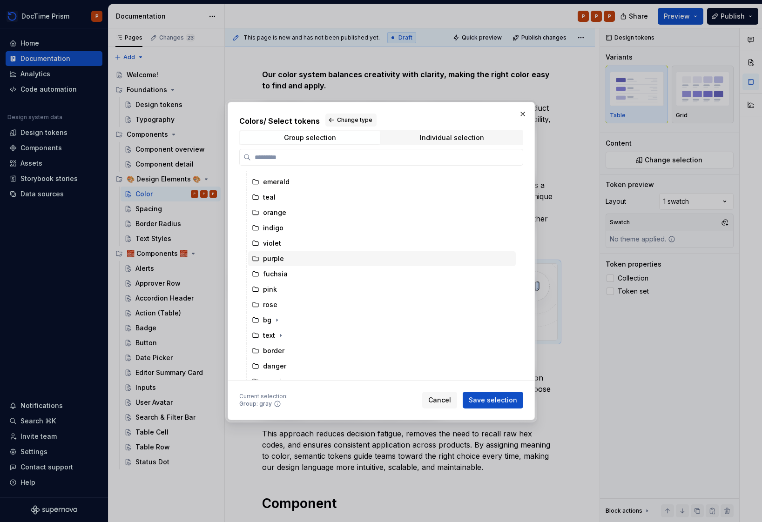
scroll to position [206, 0]
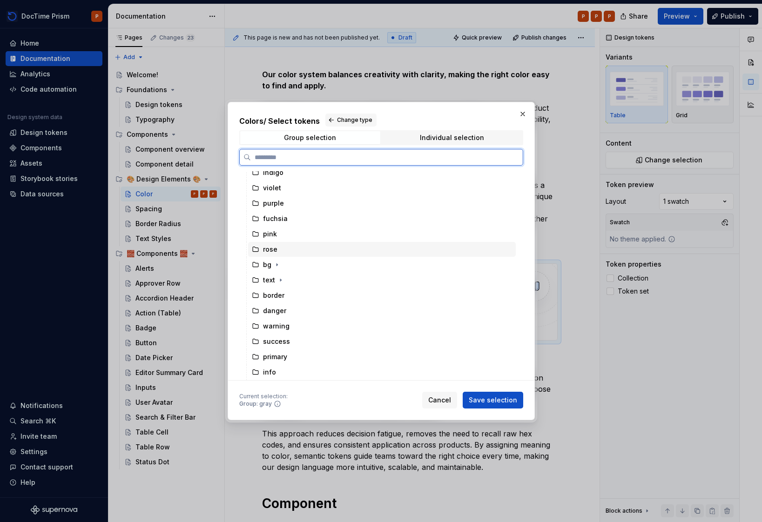
click at [276, 243] on div "rose" at bounding box center [382, 249] width 268 height 15
click at [278, 236] on div "pink" at bounding box center [382, 234] width 268 height 15
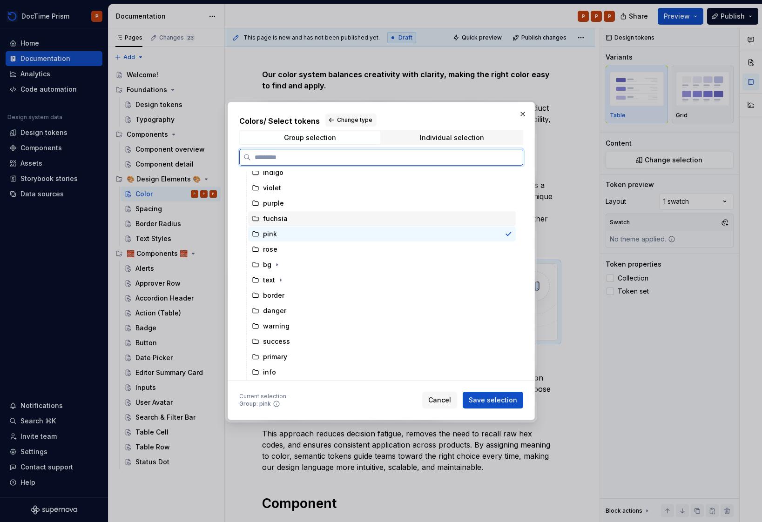
click at [280, 224] on div "fuchsia" at bounding box center [382, 218] width 268 height 15
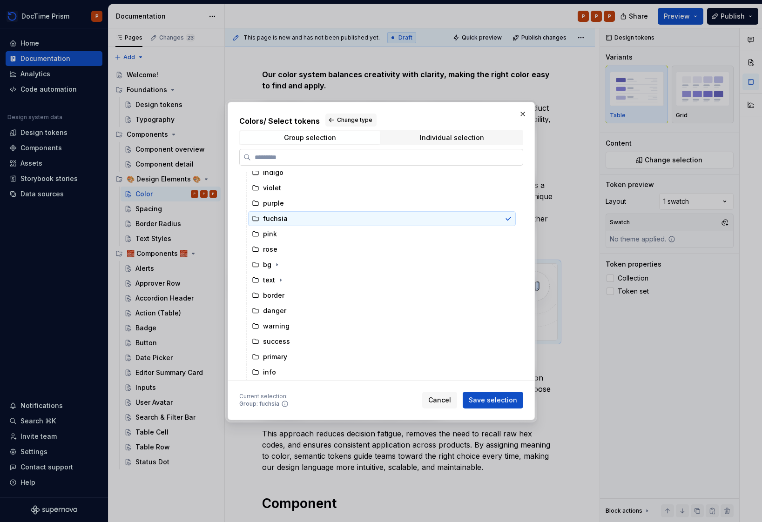
scroll to position [0, 0]
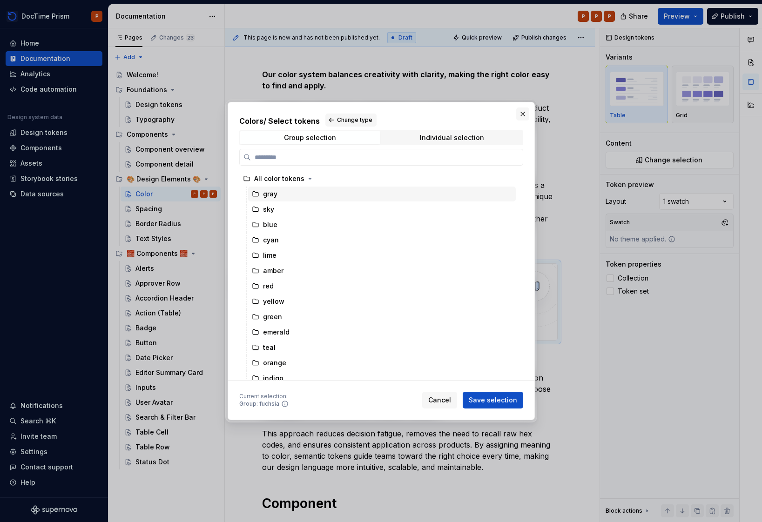
click at [520, 120] on button "button" at bounding box center [522, 114] width 13 height 13
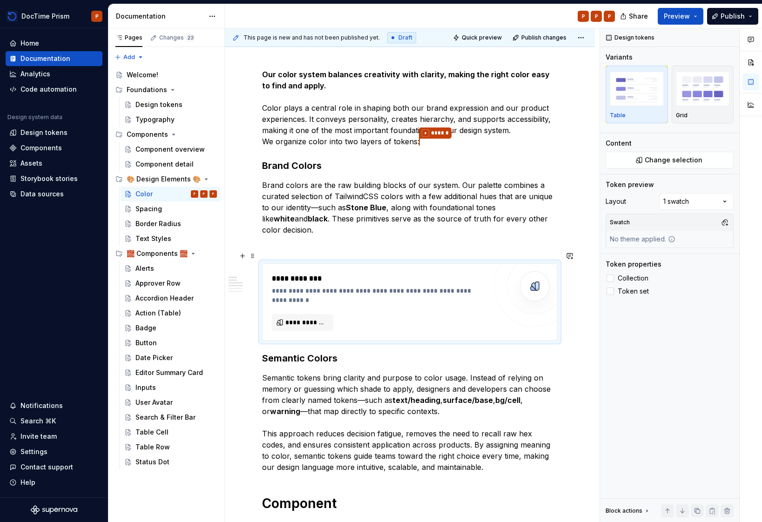
click at [326, 286] on div "**********" at bounding box center [379, 295] width 214 height 19
click at [305, 286] on div "**********" at bounding box center [379, 295] width 214 height 19
click at [350, 241] on p at bounding box center [410, 246] width 296 height 11
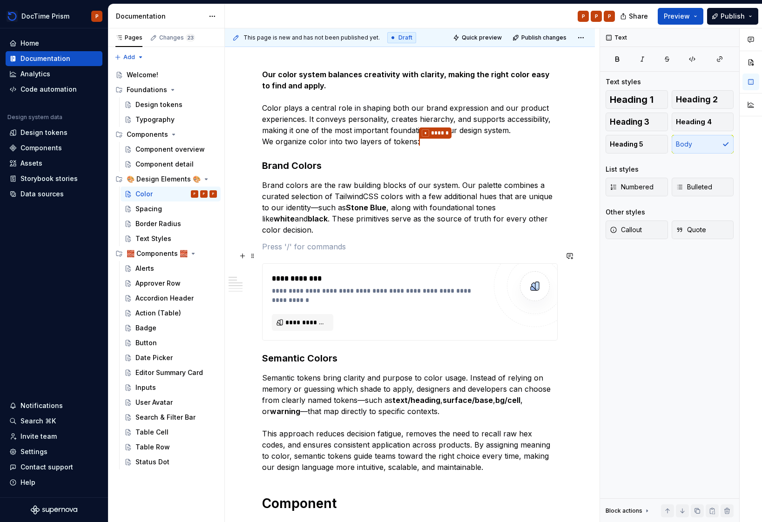
click at [344, 291] on div "**********" at bounding box center [379, 295] width 214 height 19
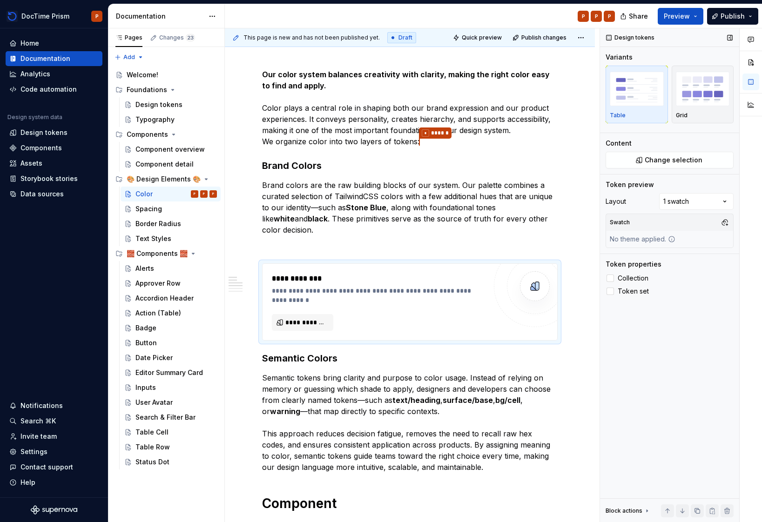
click at [693, 172] on div "Design tokens Variants Table Grid Content Change selection Token preview Layout…" at bounding box center [669, 275] width 139 height 494
click at [631, 276] on span "Collection" at bounding box center [633, 278] width 31 height 7
click at [673, 163] on span "Change selection" at bounding box center [674, 159] width 58 height 9
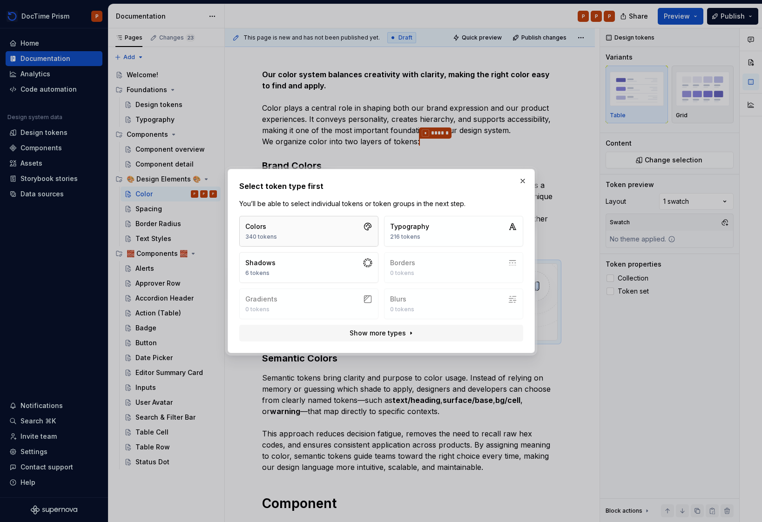
click at [350, 236] on button "Colors 340 tokens" at bounding box center [308, 231] width 139 height 31
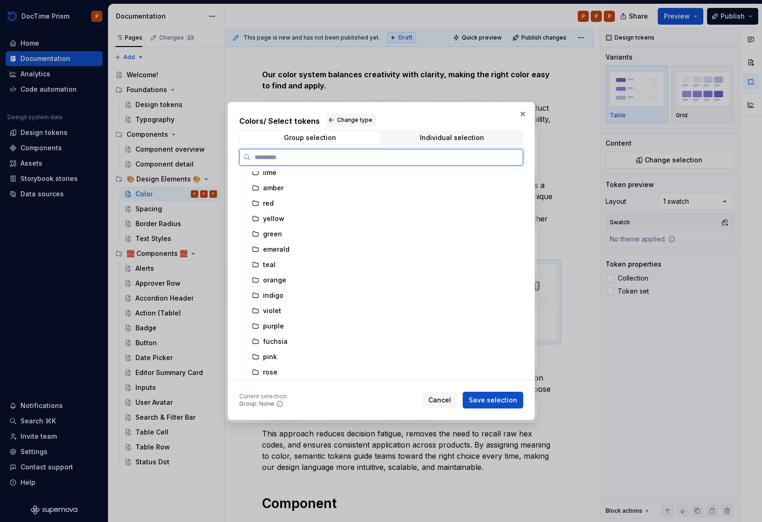
scroll to position [206, 0]
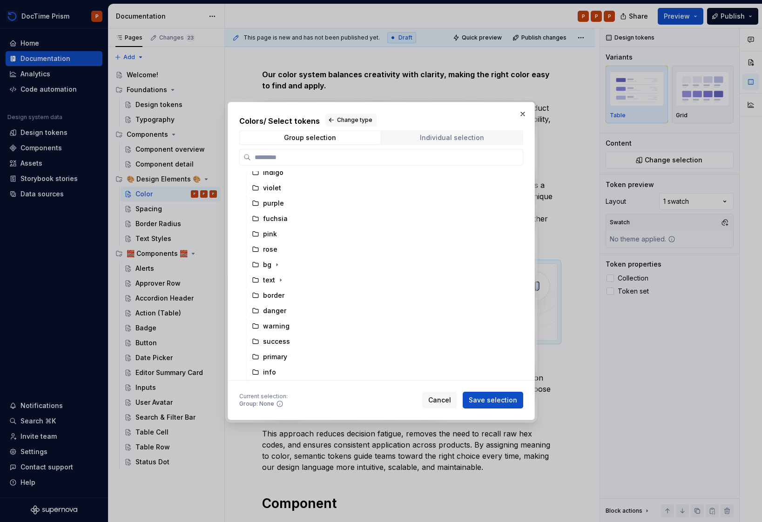
click at [407, 135] on span "Individual selection" at bounding box center [452, 137] width 140 height 13
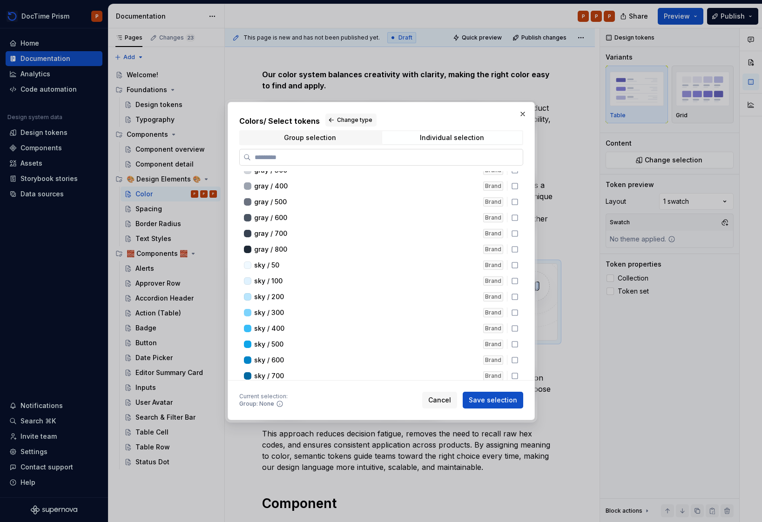
scroll to position [0, 0]
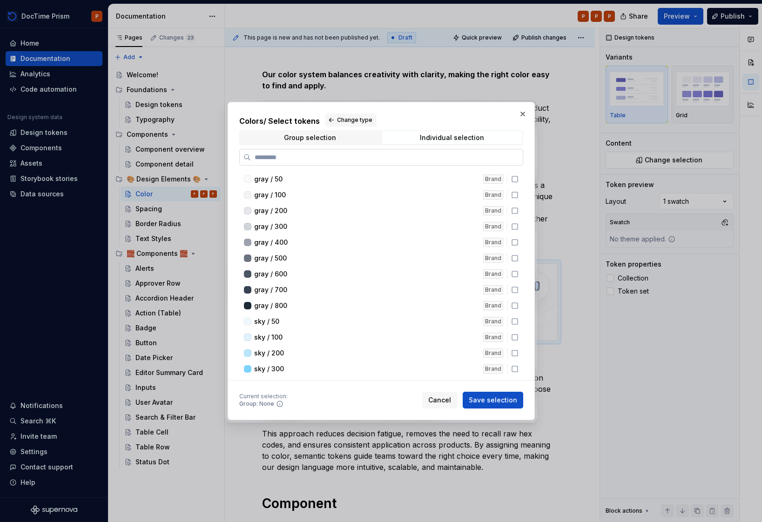
click at [359, 150] on label at bounding box center [381, 157] width 284 height 17
click at [359, 153] on input "search" at bounding box center [387, 157] width 272 height 9
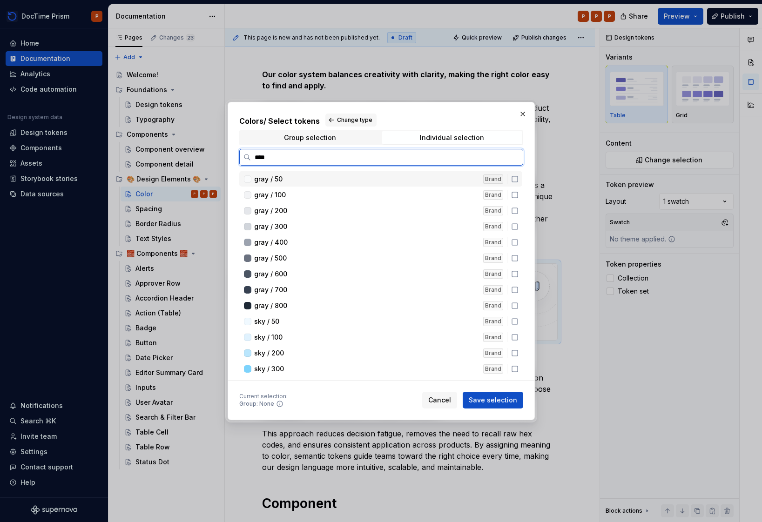
type input "*****"
click at [514, 197] on icon at bounding box center [514, 194] width 7 height 7
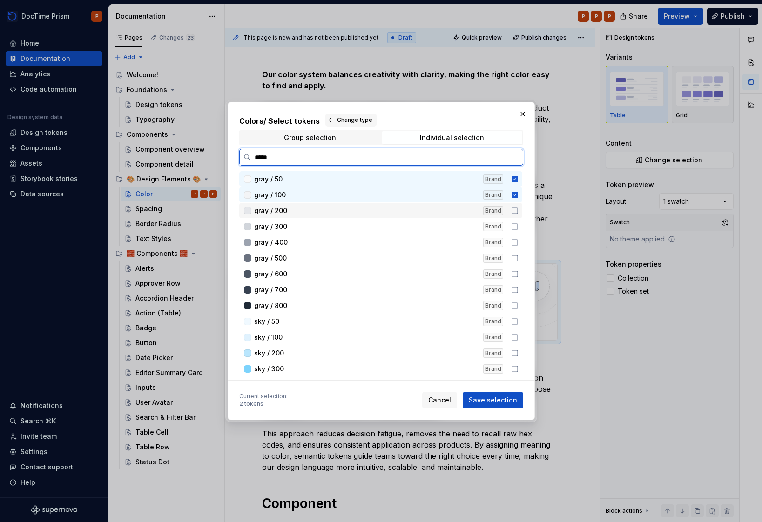
click at [516, 210] on icon at bounding box center [514, 210] width 7 height 7
drag, startPoint x: 515, startPoint y: 218, endPoint x: 518, endPoint y: 223, distance: 5.4
click at [514, 220] on div "gray / 300 Brand" at bounding box center [380, 226] width 283 height 15
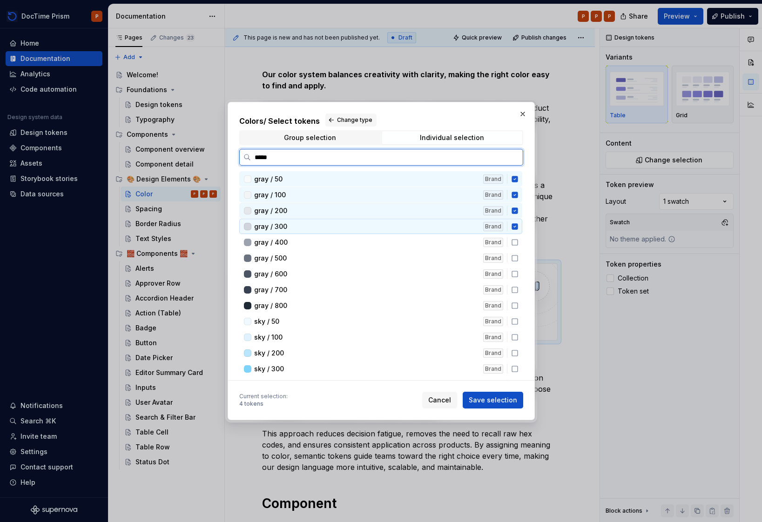
drag, startPoint x: 514, startPoint y: 231, endPoint x: 518, endPoint y: 239, distance: 8.1
click at [514, 232] on div "gray / 300 Brand" at bounding box center [380, 226] width 283 height 15
click at [518, 241] on icon at bounding box center [514, 242] width 7 height 7
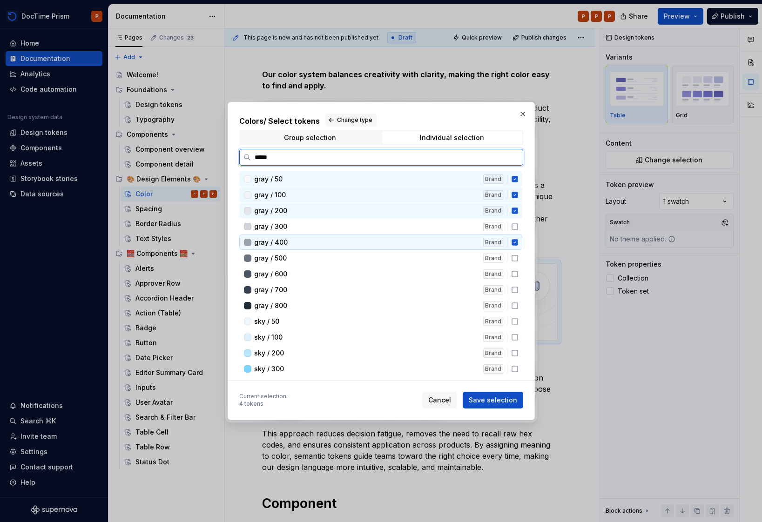
click at [514, 229] on icon at bounding box center [515, 227] width 6 height 6
click at [515, 260] on icon at bounding box center [514, 258] width 7 height 7
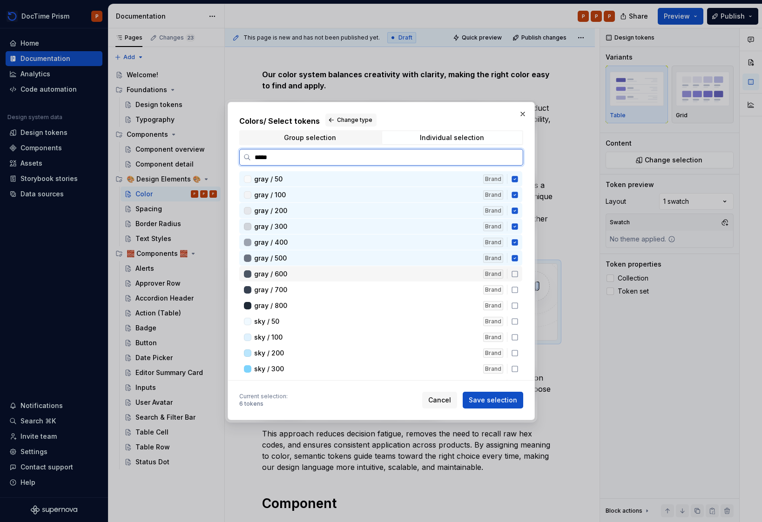
click at [513, 276] on icon at bounding box center [514, 273] width 7 height 7
click at [512, 286] on div "gray / 700 Brand" at bounding box center [380, 289] width 283 height 15
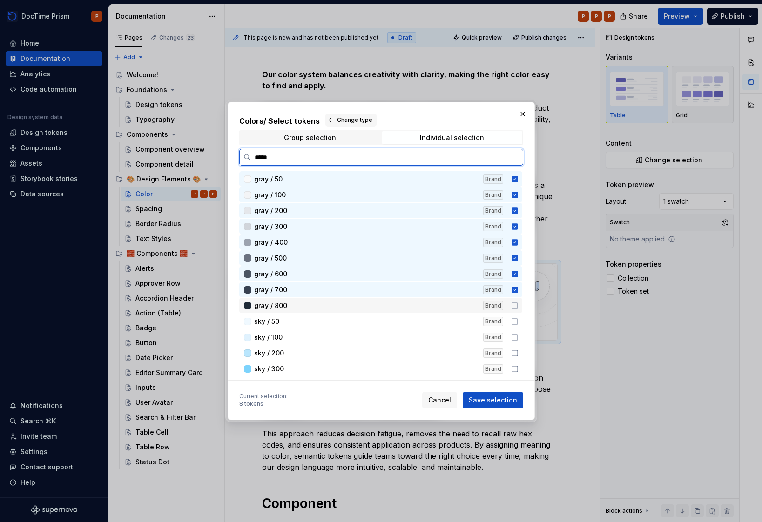
click at [514, 306] on icon at bounding box center [514, 305] width 7 height 7
click at [516, 319] on icon at bounding box center [515, 322] width 6 height 6
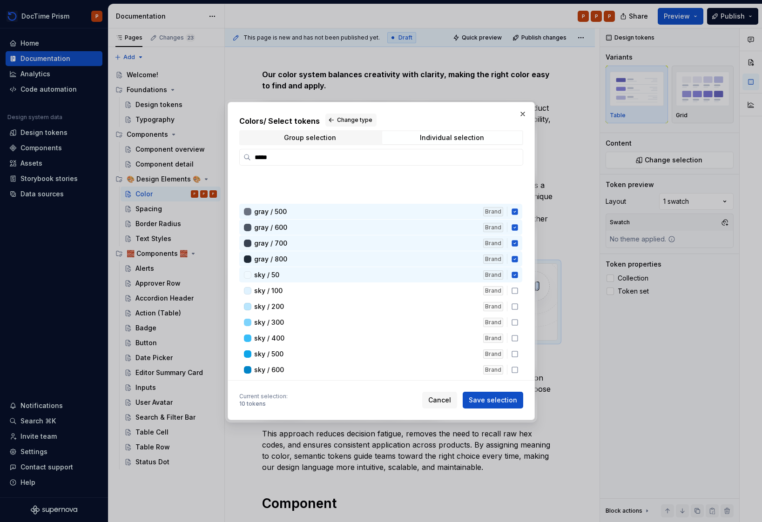
scroll to position [136, 0]
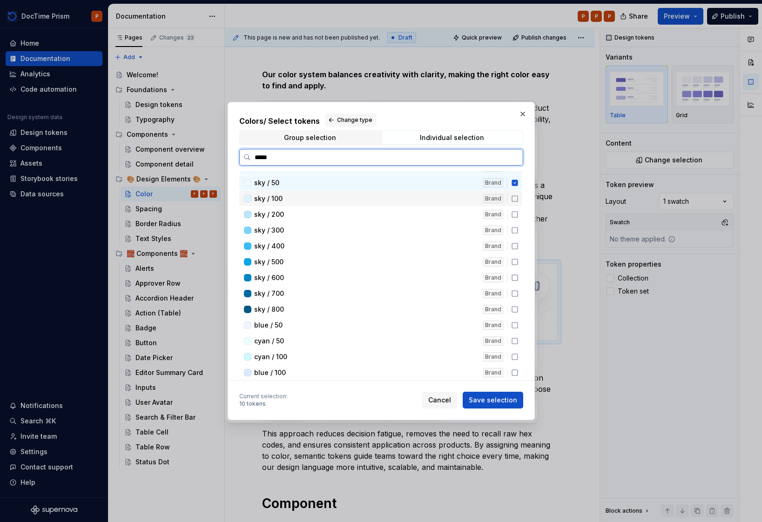
click at [516, 200] on icon at bounding box center [514, 198] width 7 height 7
click at [514, 215] on icon at bounding box center [514, 214] width 7 height 7
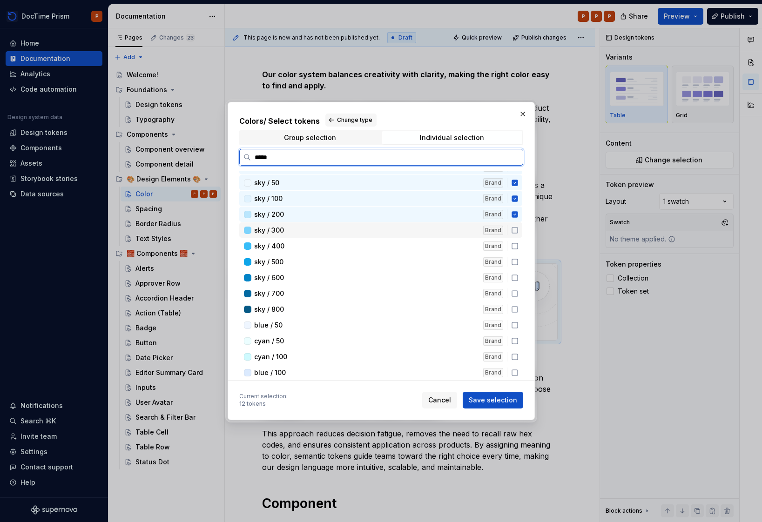
click at [514, 229] on icon at bounding box center [514, 230] width 7 height 7
click at [515, 244] on icon at bounding box center [514, 246] width 7 height 7
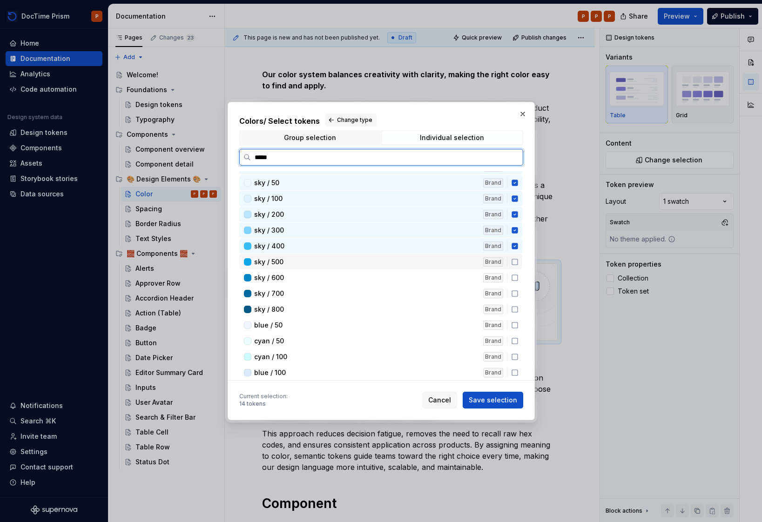
drag, startPoint x: 516, startPoint y: 264, endPoint x: 517, endPoint y: 271, distance: 7.0
click at [516, 264] on icon at bounding box center [515, 262] width 6 height 6
click at [517, 274] on icon at bounding box center [514, 277] width 7 height 7
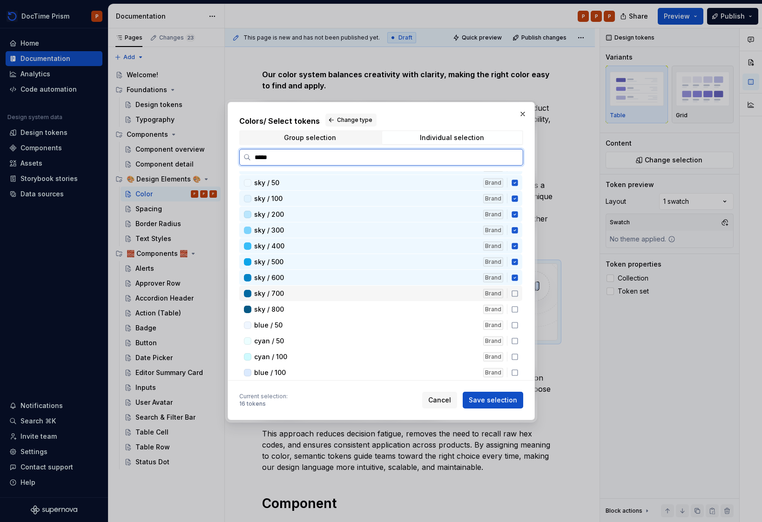
click at [514, 295] on icon at bounding box center [514, 293] width 7 height 7
click at [513, 308] on icon at bounding box center [514, 309] width 7 height 7
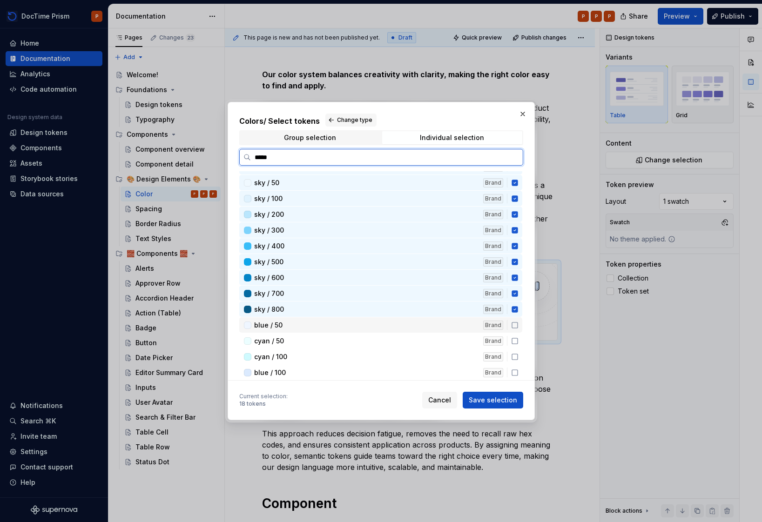
click at [517, 327] on icon at bounding box center [515, 326] width 6 height 6
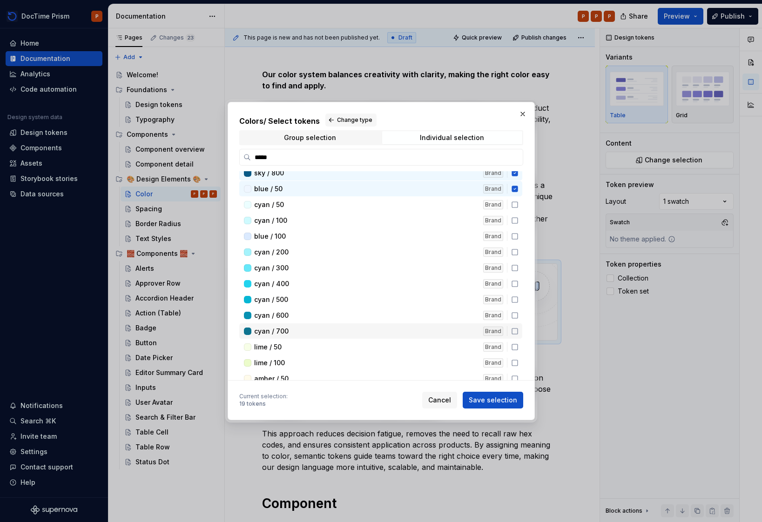
scroll to position [275, 0]
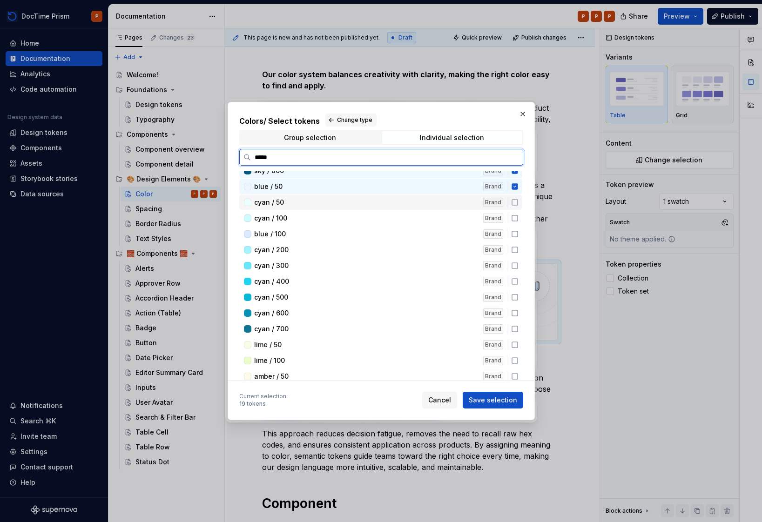
click at [509, 203] on div "Brand" at bounding box center [497, 202] width 28 height 10
click at [512, 218] on icon at bounding box center [514, 218] width 7 height 7
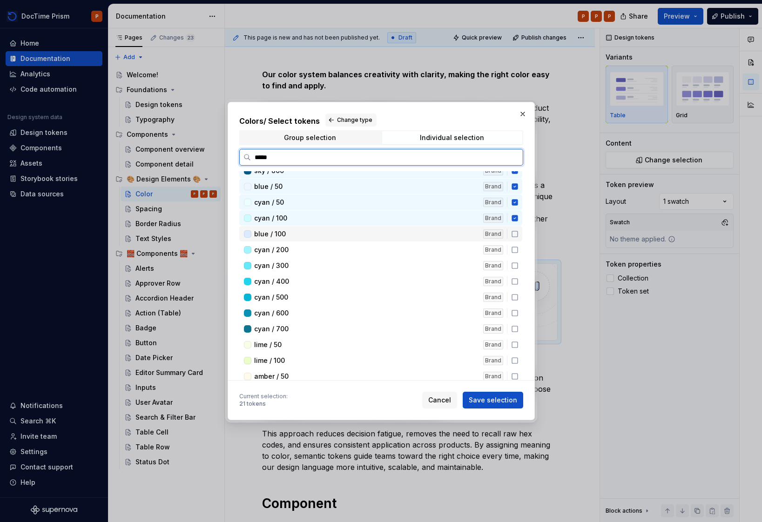
click at [515, 235] on icon at bounding box center [514, 233] width 7 height 7
click at [514, 245] on div "cyan / 200 Brand" at bounding box center [380, 249] width 283 height 15
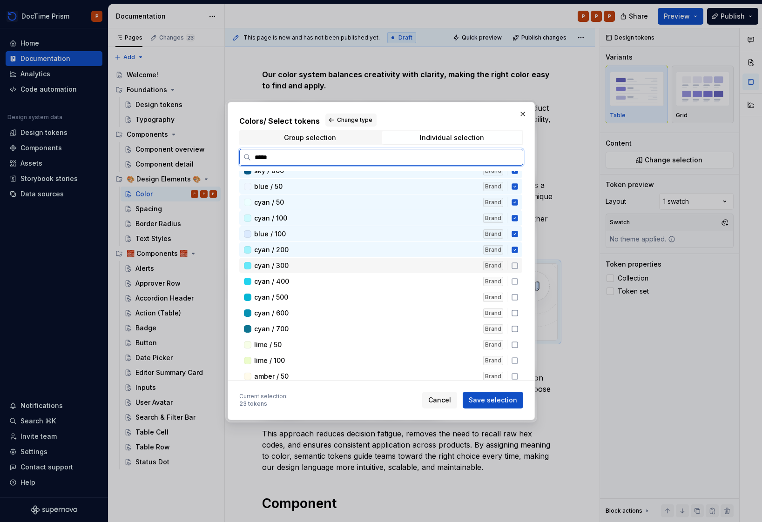
click at [515, 269] on icon at bounding box center [514, 265] width 7 height 7
click at [513, 280] on icon at bounding box center [514, 281] width 7 height 7
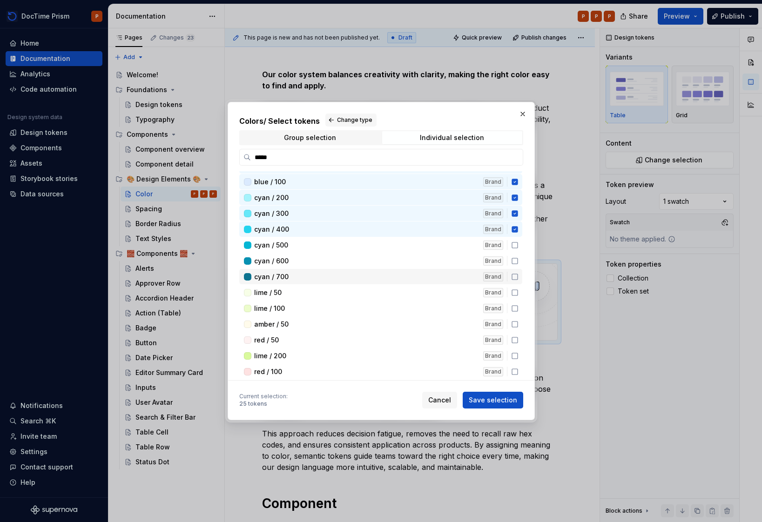
scroll to position [343, 0]
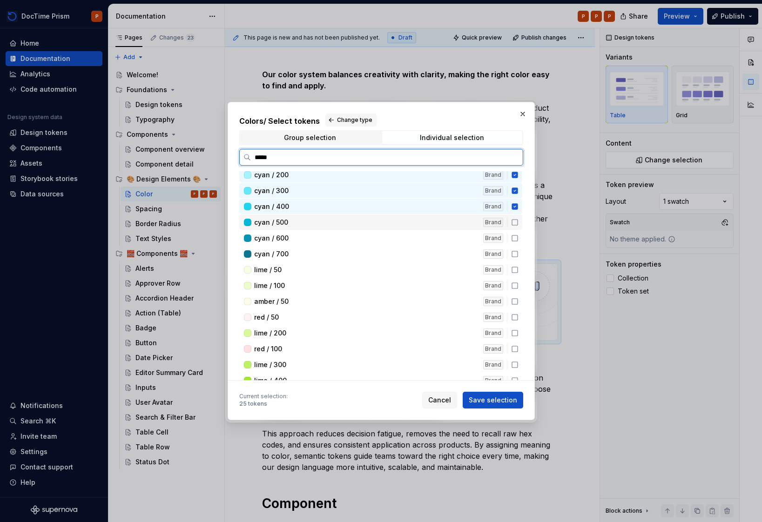
click at [515, 226] on icon at bounding box center [514, 222] width 7 height 7
click at [515, 238] on icon at bounding box center [514, 238] width 7 height 7
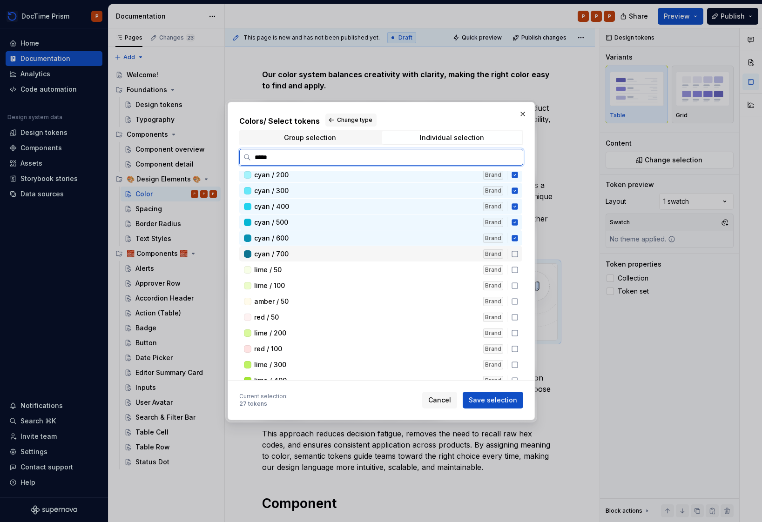
click at [514, 250] on icon at bounding box center [514, 253] width 7 height 7
click at [528, 115] on button "button" at bounding box center [522, 114] width 13 height 13
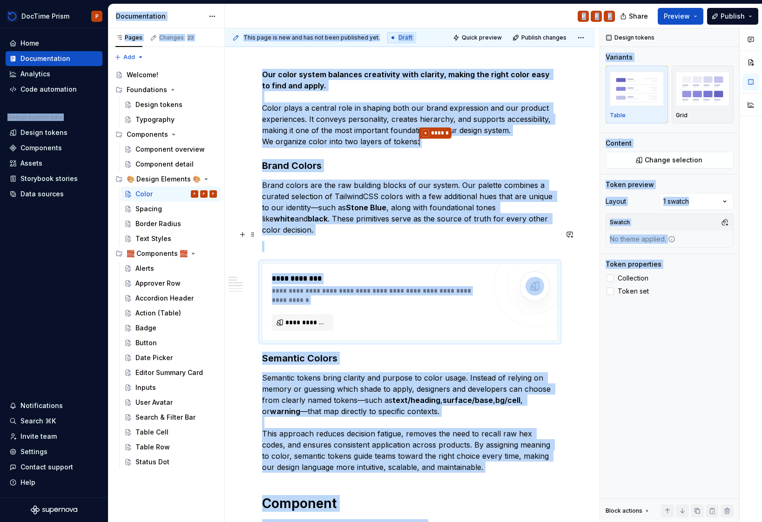
click at [354, 243] on div "**********" at bounding box center [410, 327] width 296 height 516
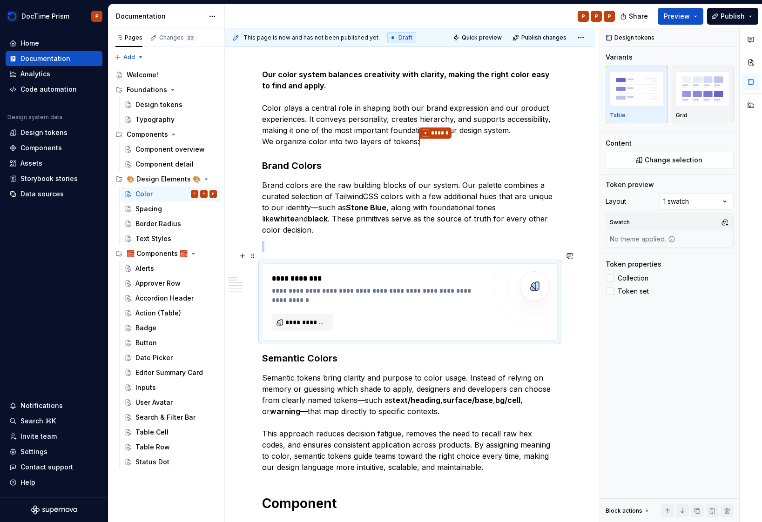
click at [351, 264] on div "**********" at bounding box center [410, 302] width 295 height 76
click at [251, 255] on span at bounding box center [252, 256] width 7 height 13
click at [295, 338] on div "Delete" at bounding box center [296, 338] width 61 height 9
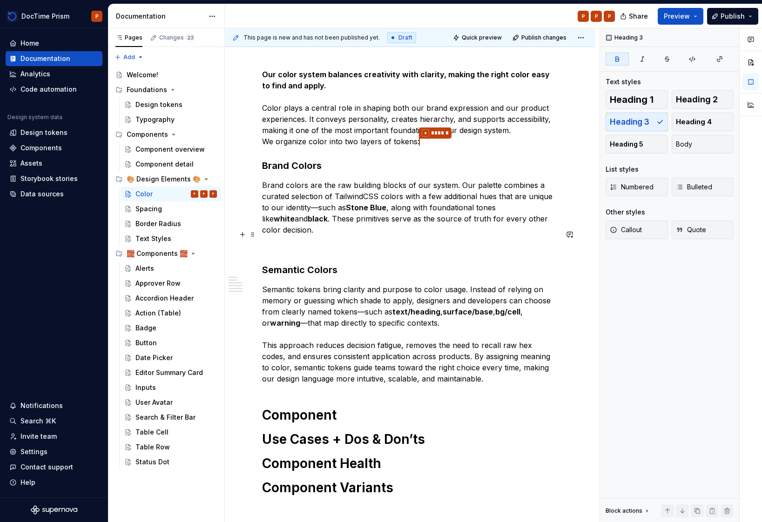
click at [323, 241] on p at bounding box center [410, 246] width 296 height 11
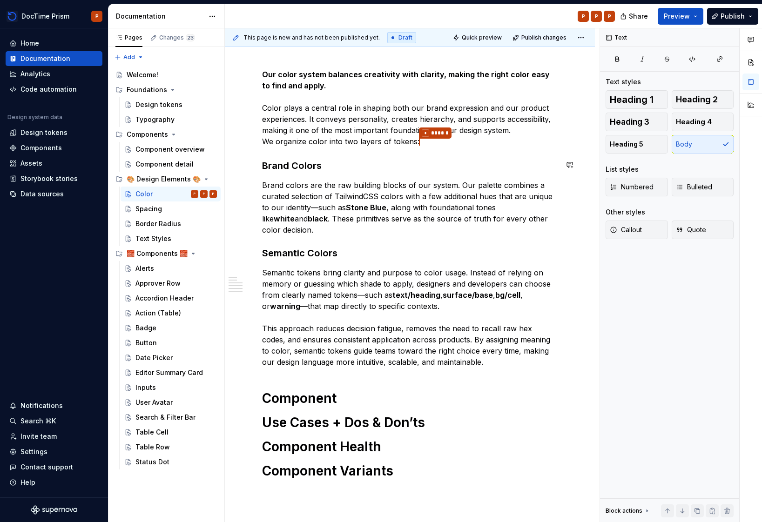
click at [295, 167] on strong "Brand Colors" at bounding box center [292, 165] width 60 height 11
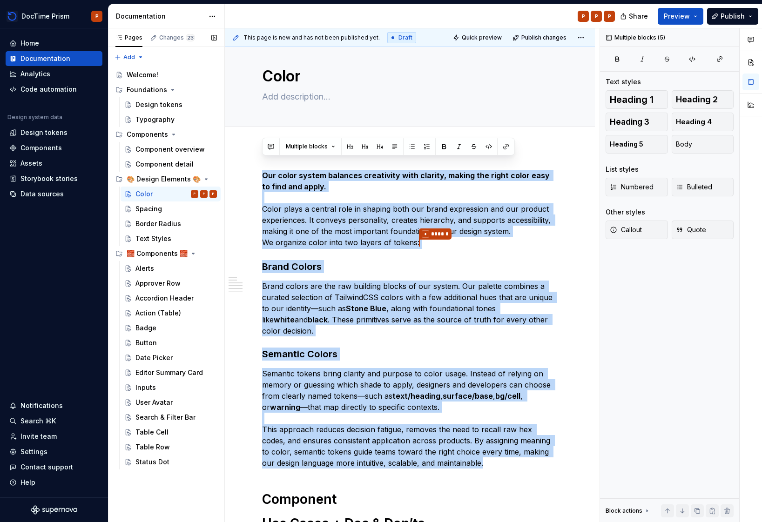
scroll to position [0, 0]
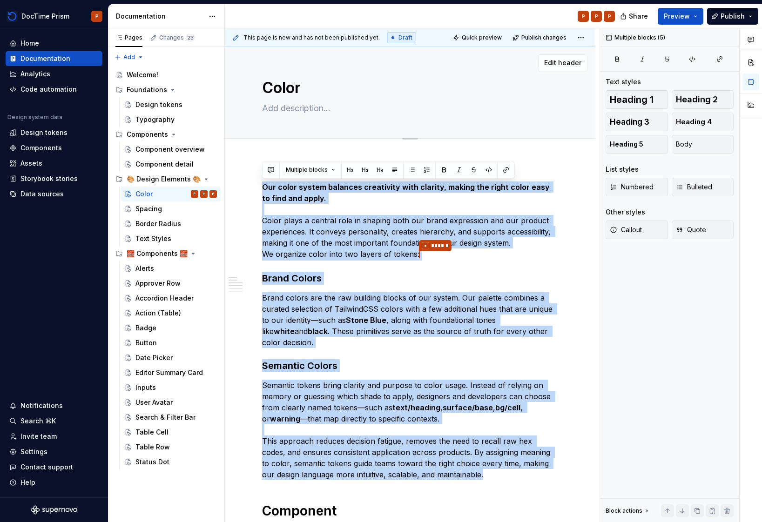
drag, startPoint x: 497, startPoint y: 351, endPoint x: 225, endPoint y: 81, distance: 382.9
click at [221, 78] on div "Pages Changes 23 Add Accessibility guide for tree Page tree. Navigate the tree …" at bounding box center [435, 275] width 654 height 494
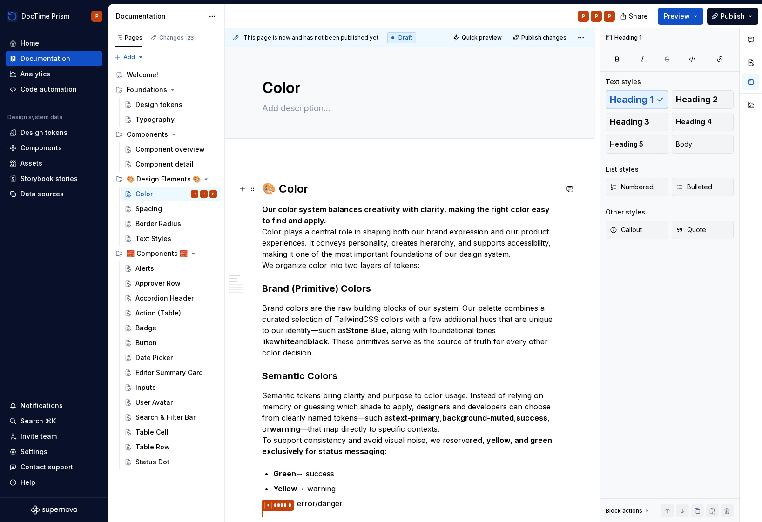
click at [313, 185] on h2 "🎨 Color" at bounding box center [410, 189] width 296 height 15
drag, startPoint x: 317, startPoint y: 189, endPoint x: 238, endPoint y: 176, distance: 80.1
click at [245, 180] on div "🎨 Color Our color system balances creativity with clarity, making the right col…" at bounding box center [410, 518] width 370 height 718
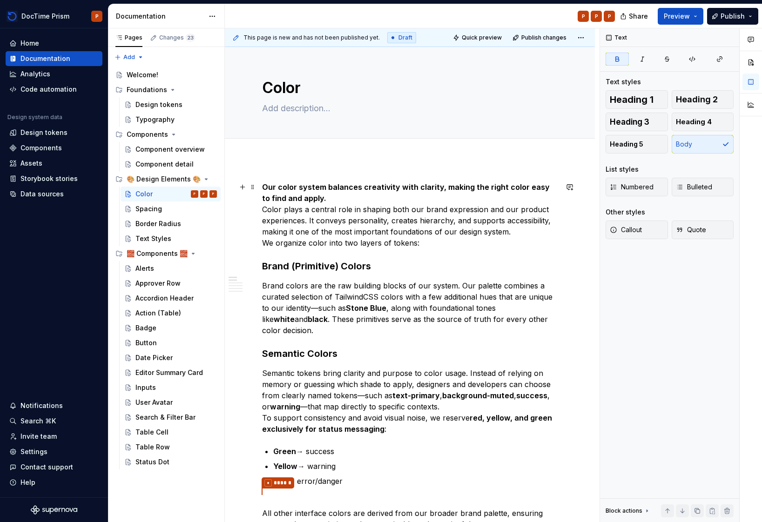
click at [361, 194] on p "Our color system balances creativity with clarity, making the right color easy …" at bounding box center [410, 215] width 296 height 67
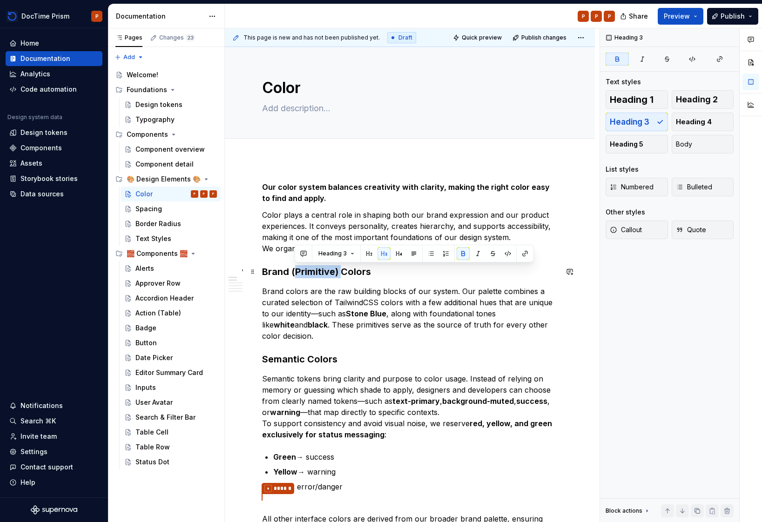
drag, startPoint x: 337, startPoint y: 274, endPoint x: 295, endPoint y: 274, distance: 41.9
click at [295, 274] on strong "Brand (Primitive) Colors" at bounding box center [316, 271] width 109 height 11
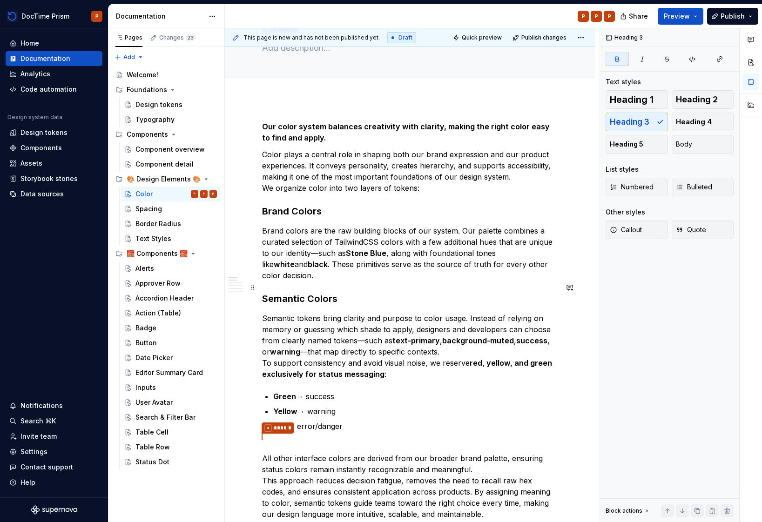
scroll to position [106, 0]
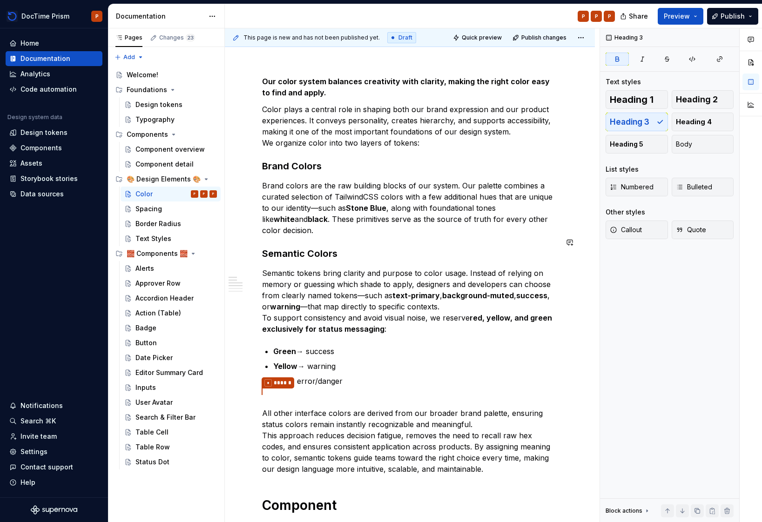
click at [374, 324] on div "Our color system balances creativity with clarity, making the right color easy …" at bounding box center [410, 331] width 296 height 511
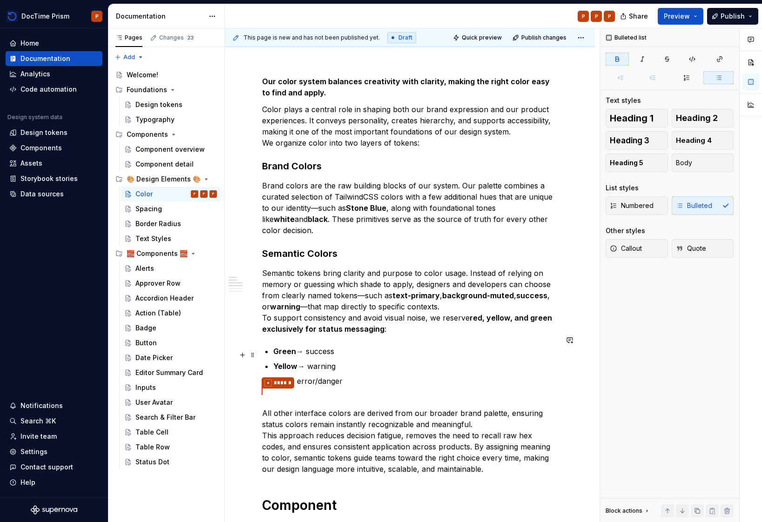
click at [341, 361] on p "Yellow → warning" at bounding box center [415, 366] width 284 height 11
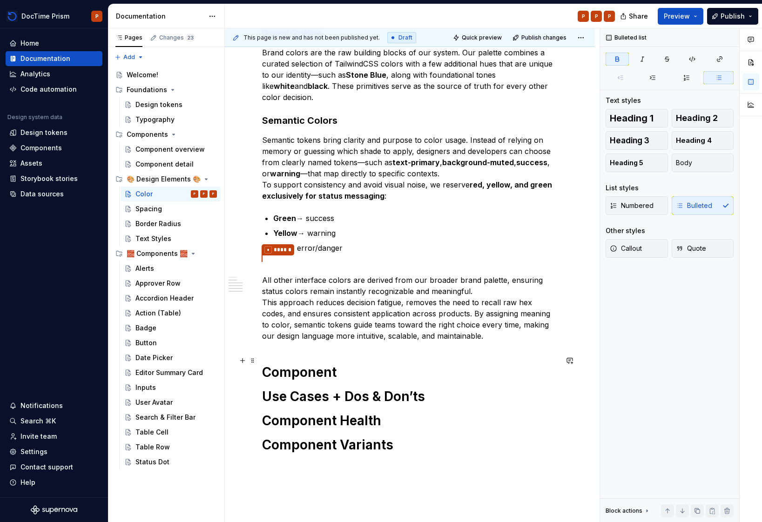
scroll to position [257, 0]
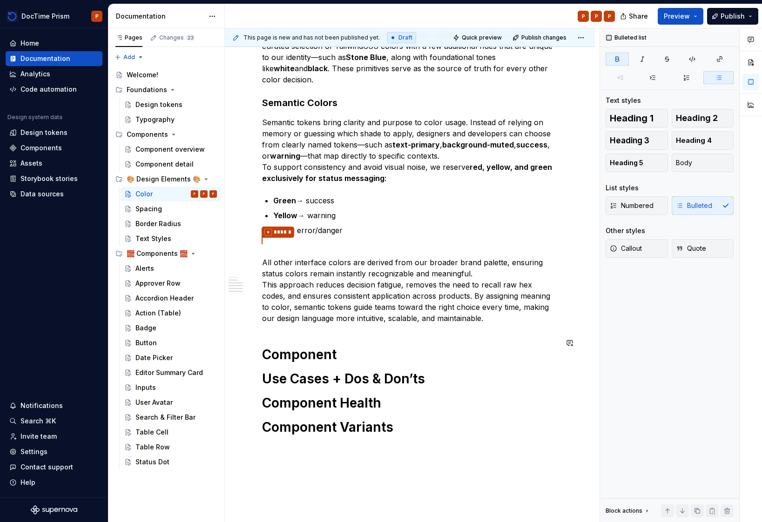
click at [367, 327] on div "Our color system balances creativity with clarity, making the right color easy …" at bounding box center [410, 180] width 296 height 511
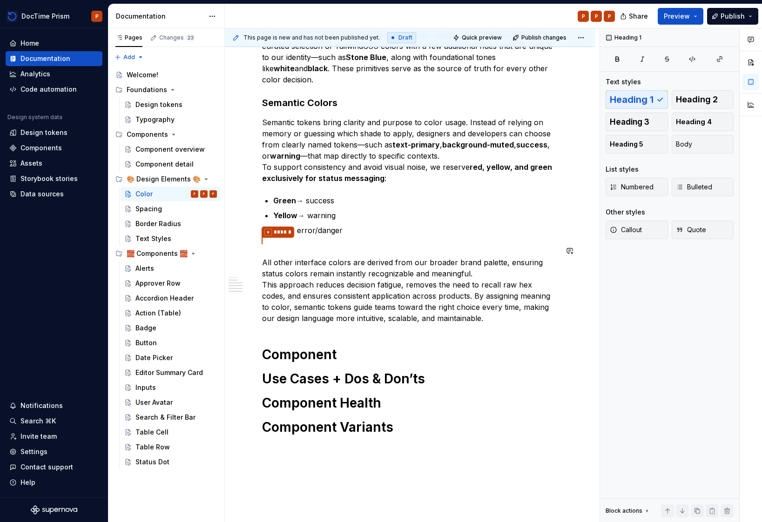
click at [340, 235] on div "Our color system balances creativity with clarity, making the right color easy …" at bounding box center [410, 180] width 296 height 511
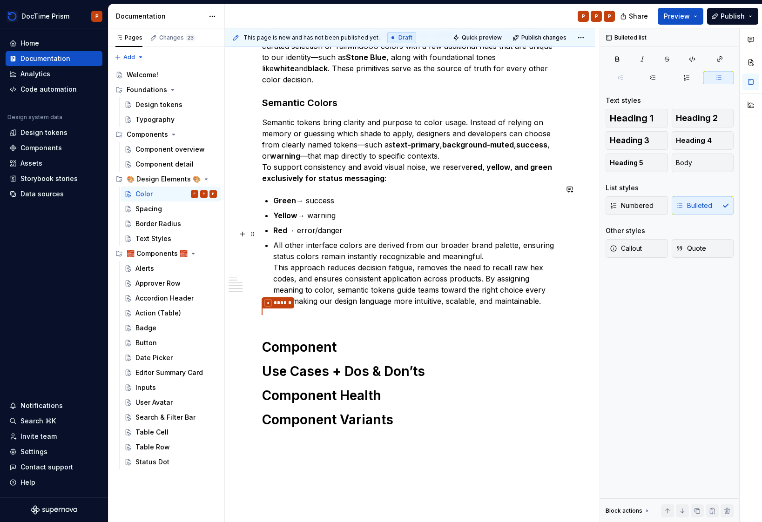
click at [507, 248] on p "All other interface colors are derived from our broader brand palette, ensuring…" at bounding box center [415, 273] width 284 height 67
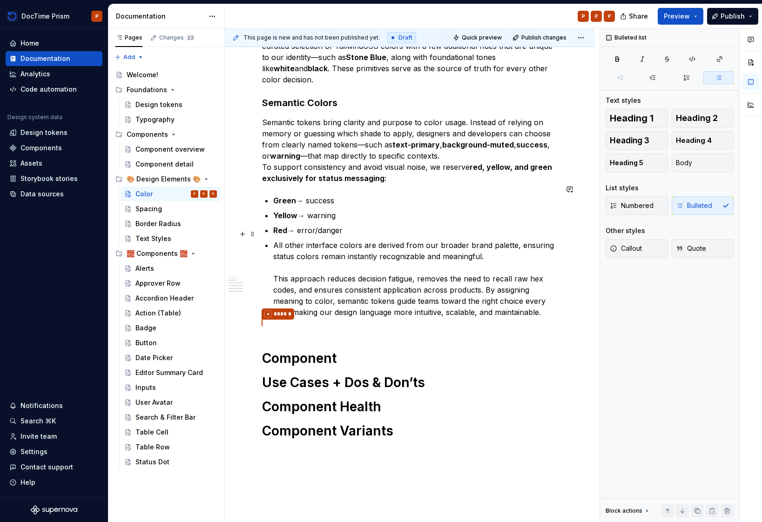
click at [462, 225] on p "Red → error/danger" at bounding box center [415, 230] width 284 height 11
click at [272, 234] on div "Our color system balances creativity with clarity, making the right color easy …" at bounding box center [410, 182] width 296 height 514
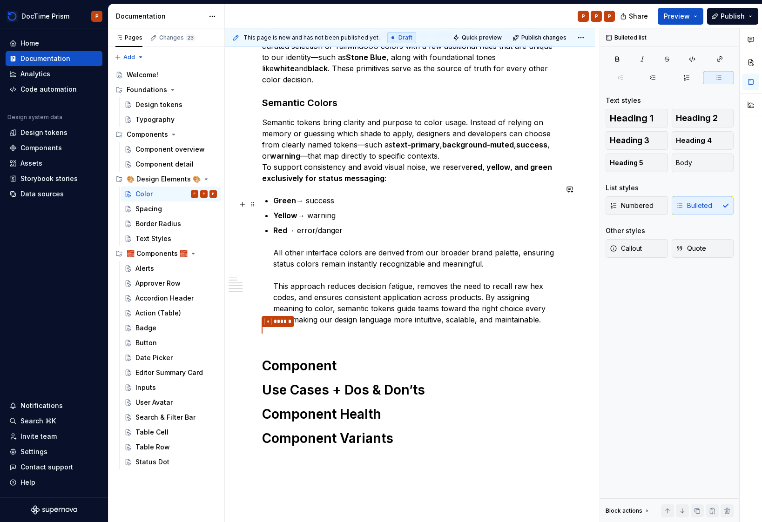
click at [384, 210] on p "Yellow → warning" at bounding box center [415, 215] width 284 height 11
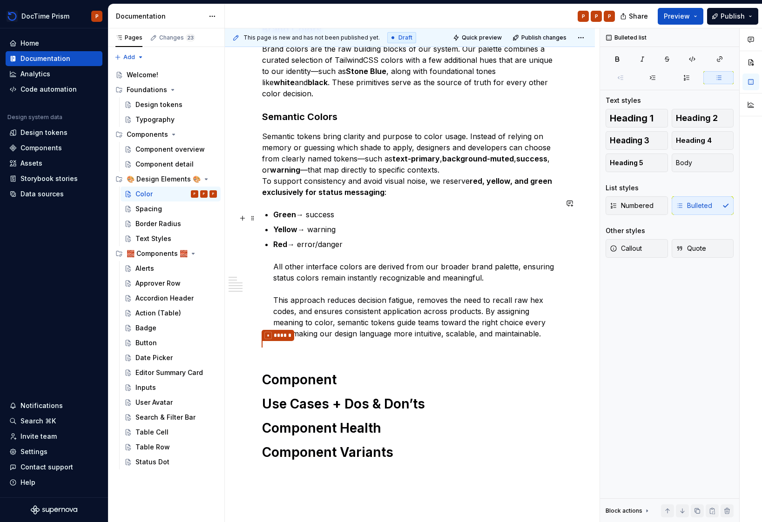
scroll to position [241, 0]
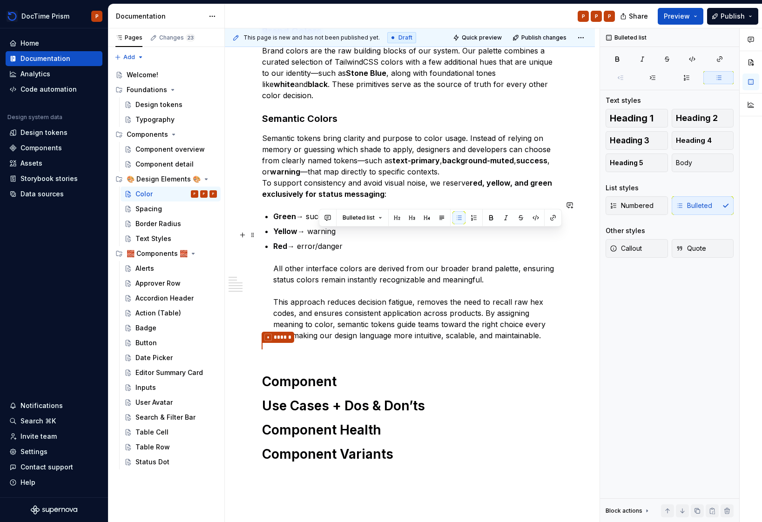
drag, startPoint x: 344, startPoint y: 236, endPoint x: 319, endPoint y: 236, distance: 24.7
click at [319, 241] on p "Red → error/danger All other interface colors are derived from our broader bran…" at bounding box center [415, 291] width 284 height 101
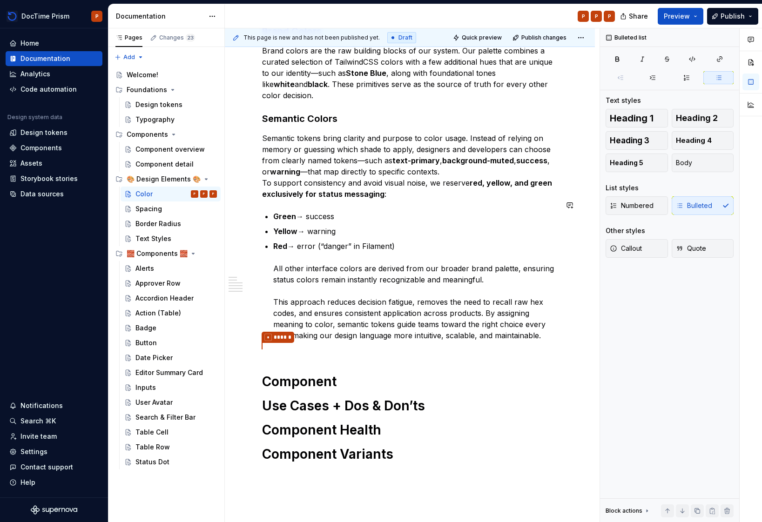
click at [358, 345] on div "Our color system balances creativity with clarity, making the right color easy …" at bounding box center [410, 202] width 296 height 522
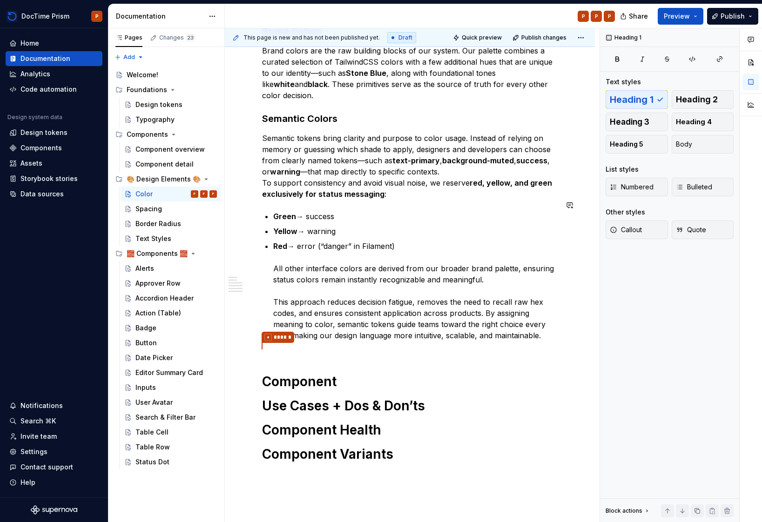
click at [351, 349] on div "Our color system balances creativity with clarity, making the right color easy …" at bounding box center [410, 202] width 296 height 522
click at [348, 351] on div "Our color system balances creativity with clarity, making the right color easy …" at bounding box center [410, 202] width 296 height 522
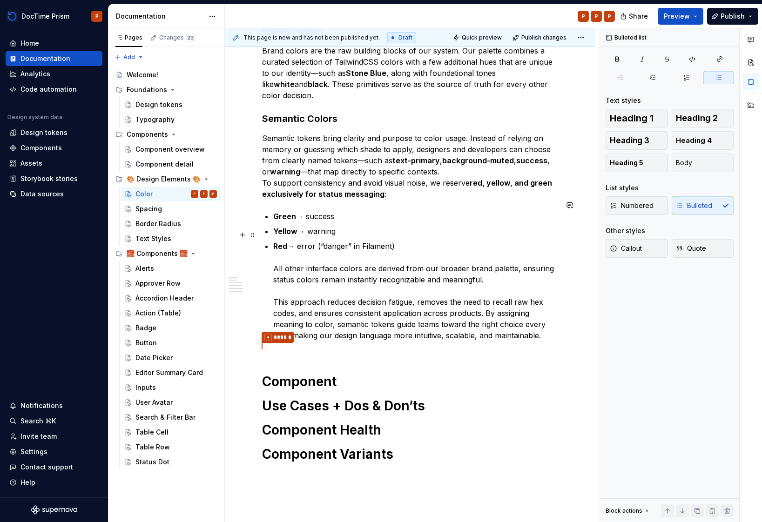
click at [387, 271] on p "Red → error (“danger” in Filament) All other interface colors are derived from …" at bounding box center [415, 291] width 284 height 101
click at [325, 340] on div "Our color system balances creativity with clarity, making the right color easy …" at bounding box center [410, 202] width 296 height 522
click at [318, 284] on p "Red → error (“danger” in Filament) All other interface colors are derived from …" at bounding box center [415, 291] width 284 height 101
click at [286, 212] on strong "Green" at bounding box center [284, 216] width 23 height 9
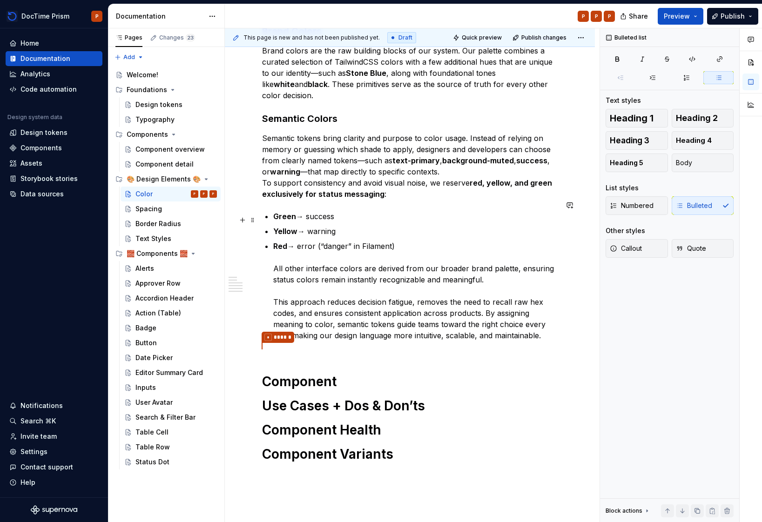
click at [412, 226] on p "Yellow → warning" at bounding box center [415, 231] width 284 height 11
click at [439, 357] on div "Our color system balances creativity with clarity, making the right color easy …" at bounding box center [410, 202] width 296 height 522
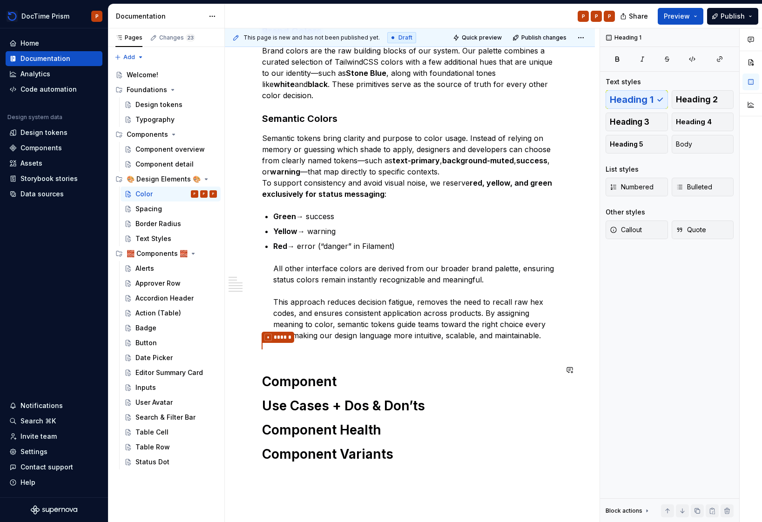
click at [443, 346] on div "Our color system balances creativity with clarity, making the right color easy …" at bounding box center [410, 202] width 296 height 522
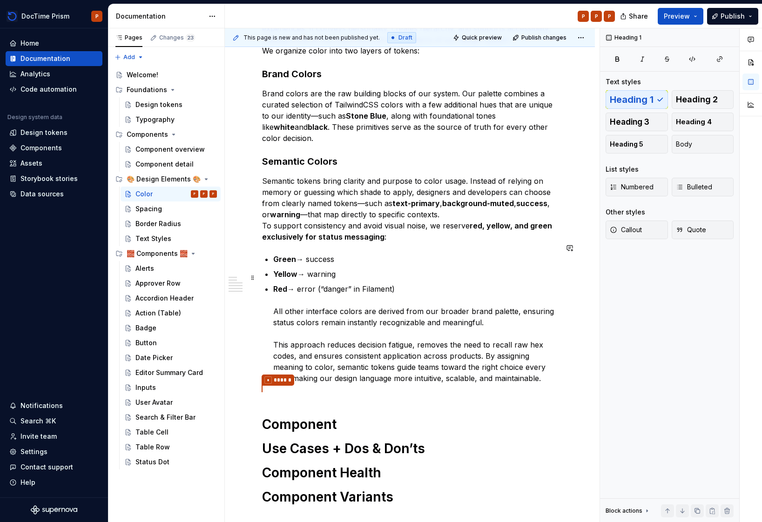
scroll to position [20, 0]
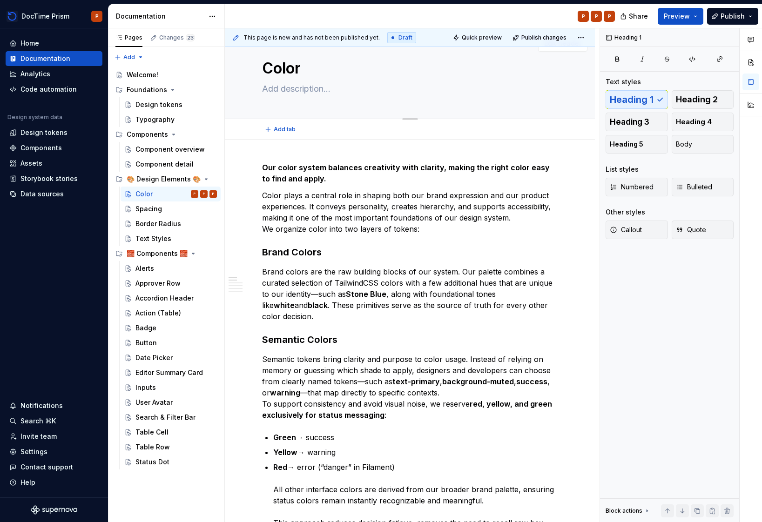
click at [325, 91] on textarea at bounding box center [408, 88] width 296 height 15
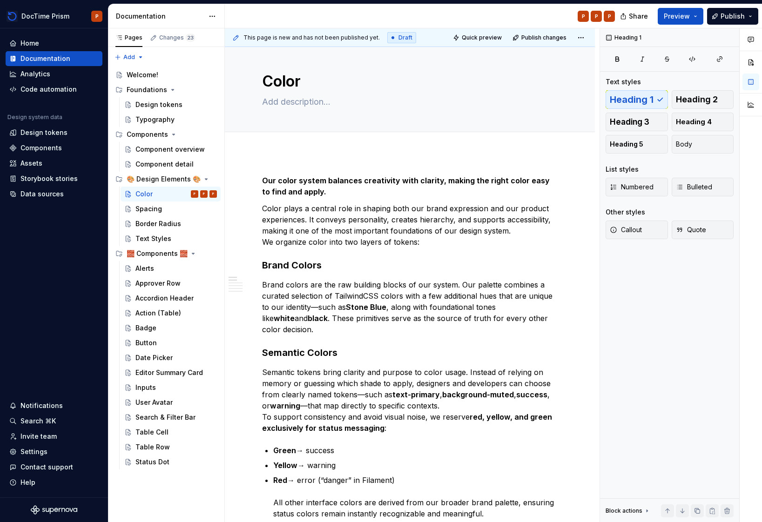
scroll to position [0, 0]
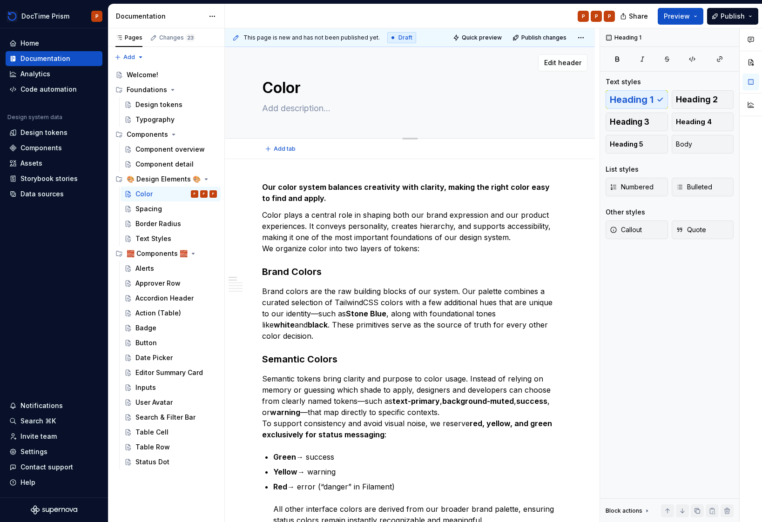
click at [276, 68] on div "Edit header" at bounding box center [406, 62] width 363 height 17
click at [560, 63] on span "Edit header" at bounding box center [562, 62] width 37 height 9
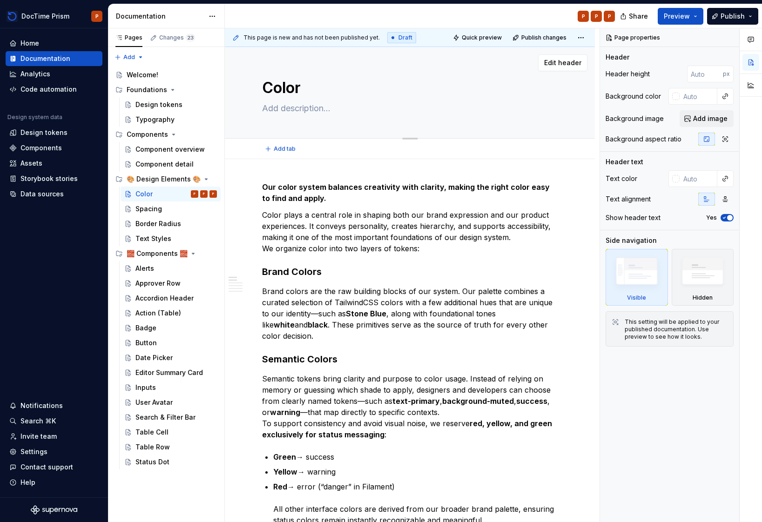
click at [351, 95] on textarea "Color" at bounding box center [408, 88] width 296 height 22
click at [346, 103] on textarea at bounding box center [408, 108] width 296 height 15
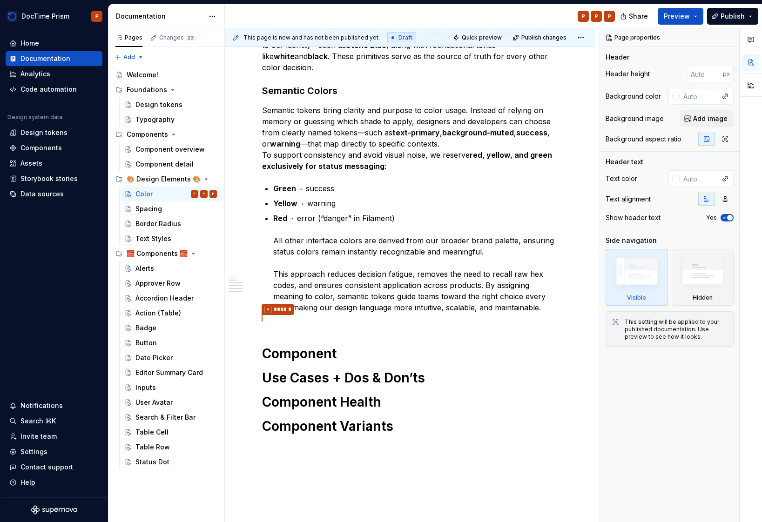
scroll to position [306, 0]
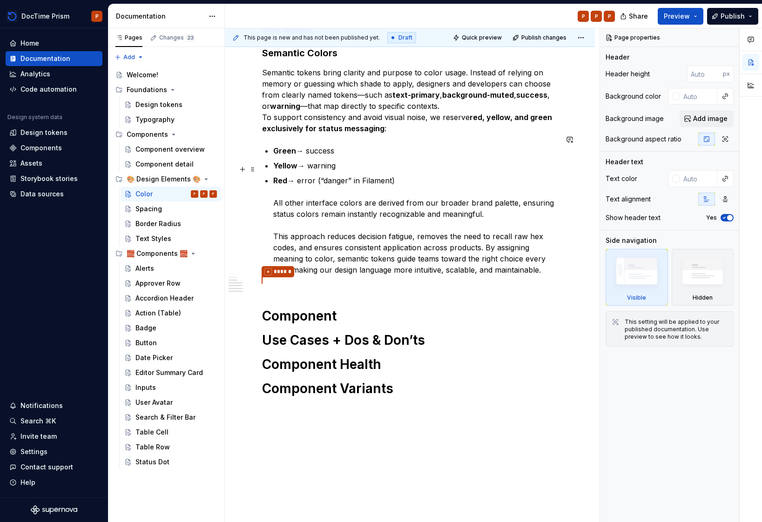
click at [353, 252] on p "Red → error (“danger” in Filament) All other interface colors are derived from …" at bounding box center [415, 225] width 284 height 101
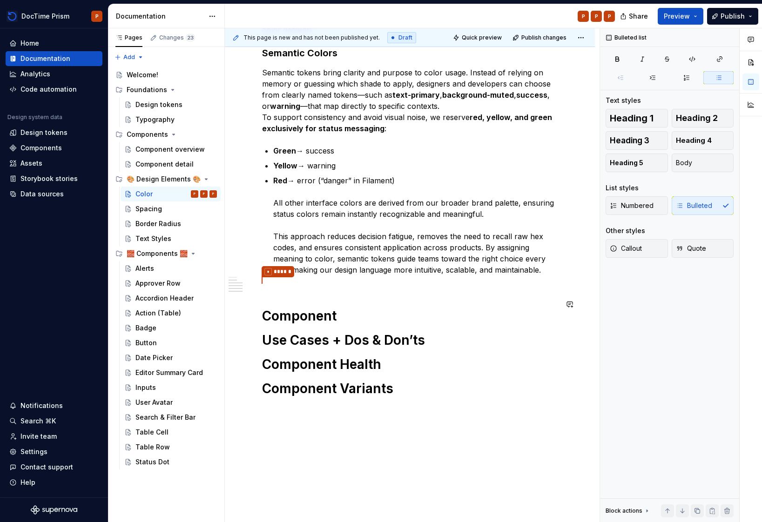
click at [393, 277] on div "Our color system balances creativity with clarity, making the right color easy …" at bounding box center [410, 136] width 296 height 522
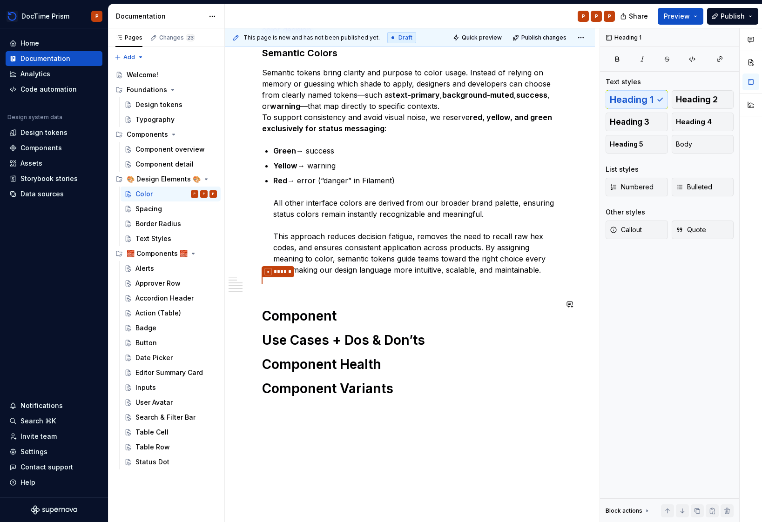
click at [387, 282] on div "Our color system balances creativity with clarity, making the right color easy …" at bounding box center [410, 136] width 296 height 522
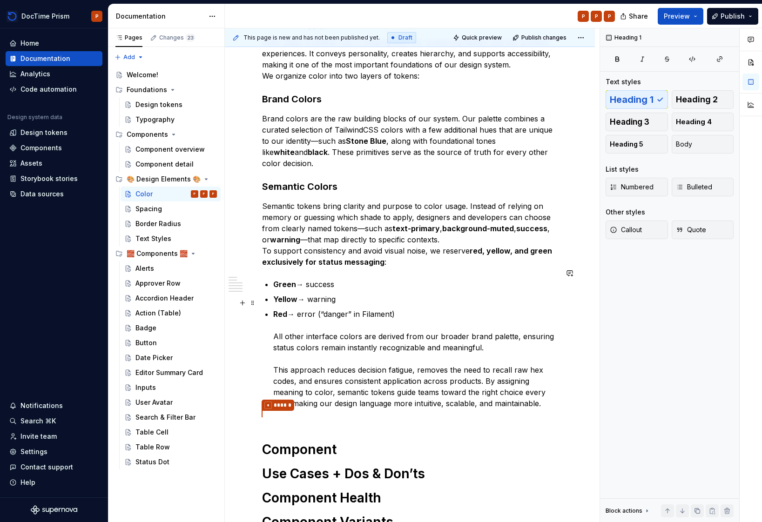
scroll to position [337, 0]
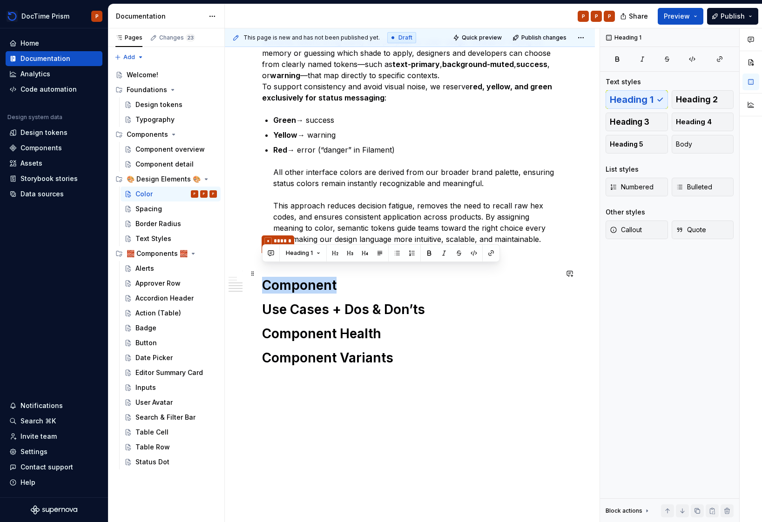
drag, startPoint x: 334, startPoint y: 255, endPoint x: 433, endPoint y: 277, distance: 101.1
click at [433, 277] on div "Our color system balances creativity with clarity, making the right color easy …" at bounding box center [410, 106] width 296 height 522
drag, startPoint x: 346, startPoint y: 295, endPoint x: 252, endPoint y: 269, distance: 97.7
click at [262, 269] on div "Our color system balances creativity with clarity, making the right color easy …" at bounding box center [410, 111] width 296 height 533
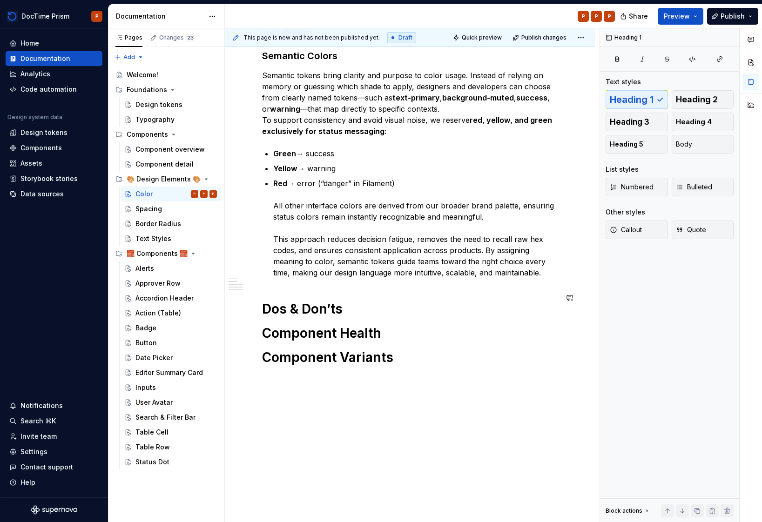
click at [331, 279] on div "Our color system balances creativity with clarity, making the right color easy …" at bounding box center [410, 122] width 296 height 488
click at [378, 307] on div "Our color system balances creativity with clarity, making the right color easy …" at bounding box center [410, 122] width 296 height 488
click at [376, 301] on h1 "Dos & Don’ts" at bounding box center [410, 309] width 296 height 17
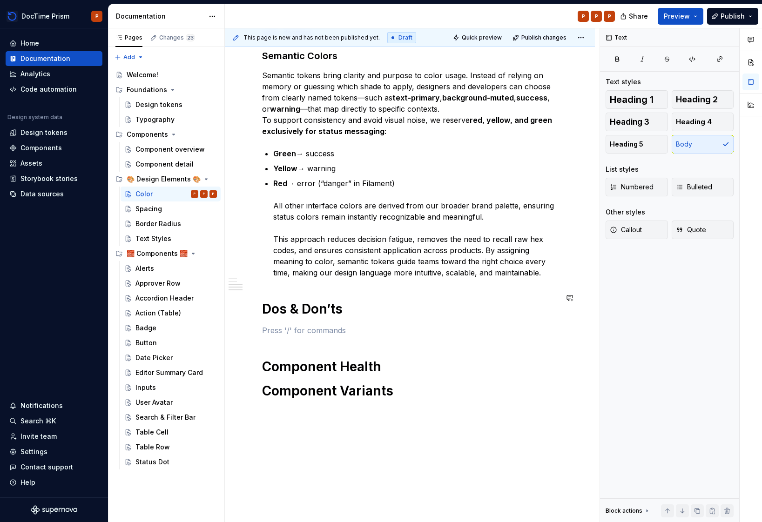
scroll to position [337, 0]
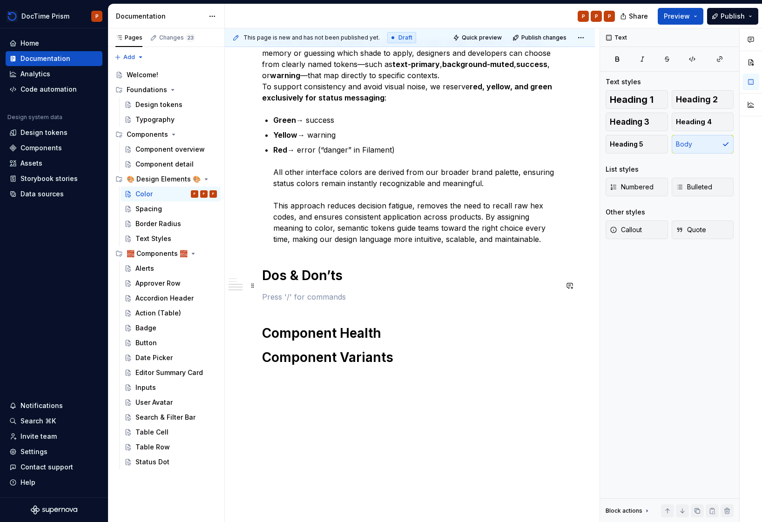
click at [380, 291] on p at bounding box center [410, 296] width 296 height 11
click at [408, 291] on p at bounding box center [410, 296] width 296 height 11
click at [255, 287] on span at bounding box center [252, 285] width 7 height 13
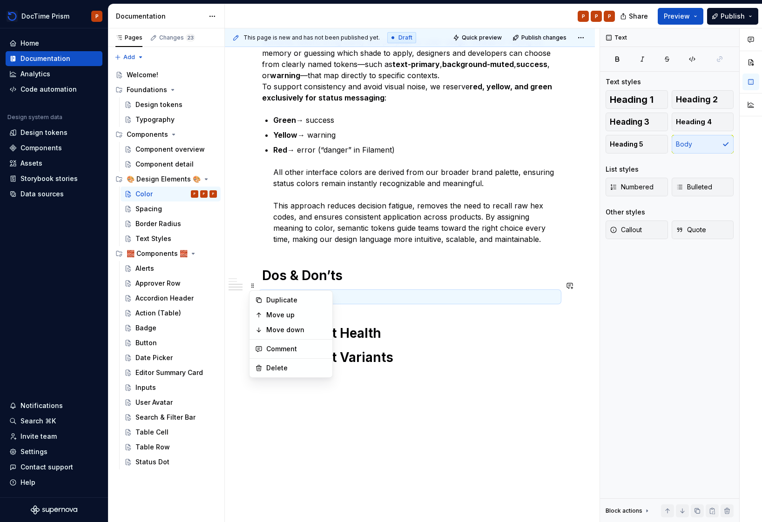
click at [271, 291] on p at bounding box center [410, 296] width 296 height 11
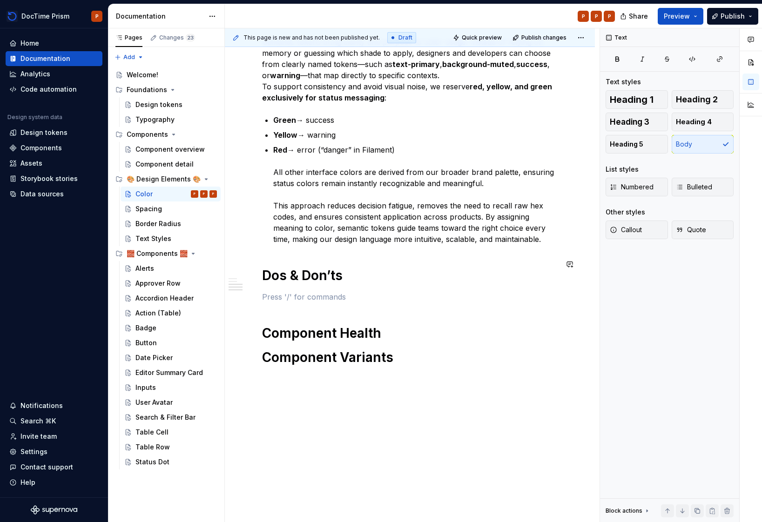
click at [387, 277] on div "Our color system balances creativity with clarity, making the right color easy …" at bounding box center [410, 105] width 296 height 521
click at [247, 268] on button "button" at bounding box center [242, 264] width 13 height 13
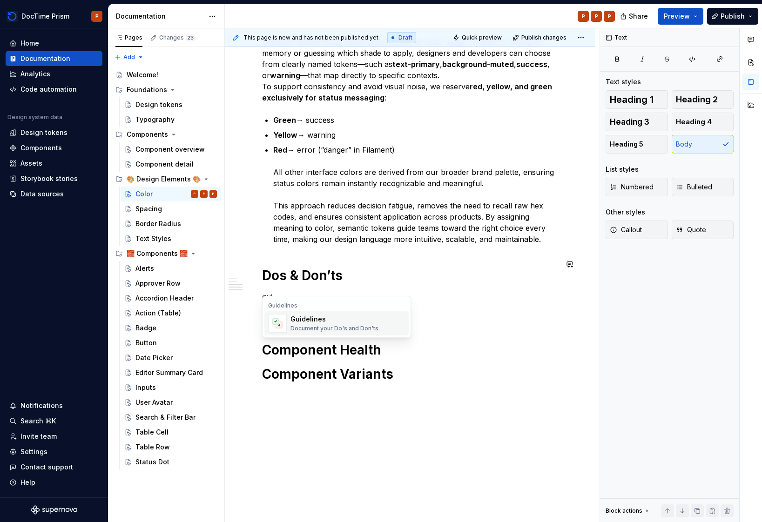
click at [327, 327] on div "Document your Do's and Don'ts." at bounding box center [335, 328] width 89 height 7
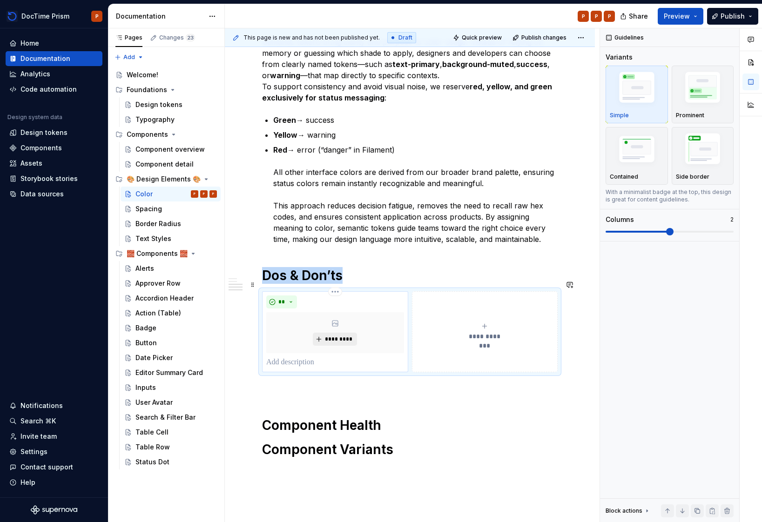
type textarea "*"
click at [307, 357] on p at bounding box center [335, 362] width 138 height 11
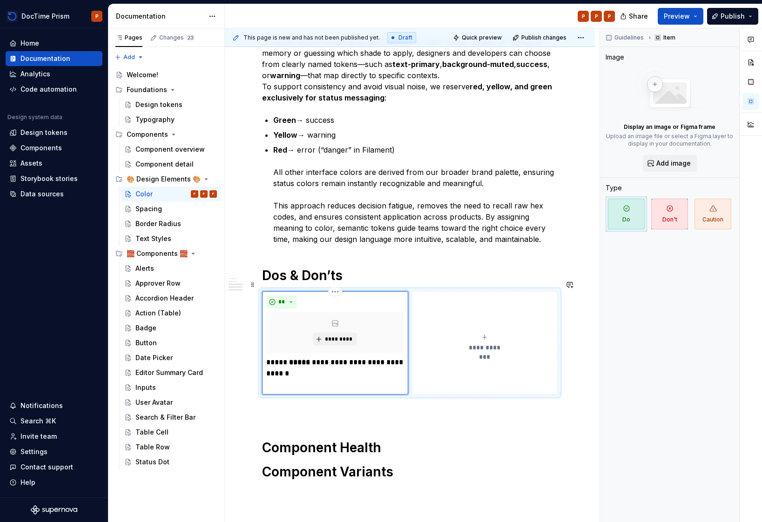
paste div
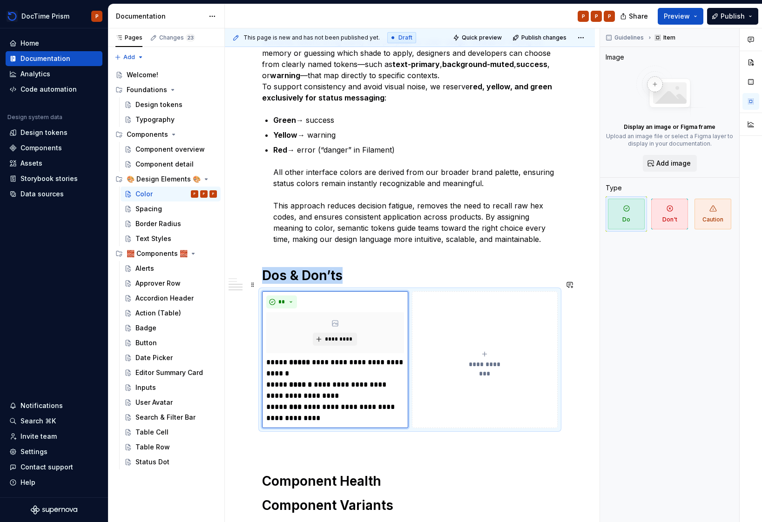
click at [491, 352] on div "**********" at bounding box center [485, 360] width 138 height 19
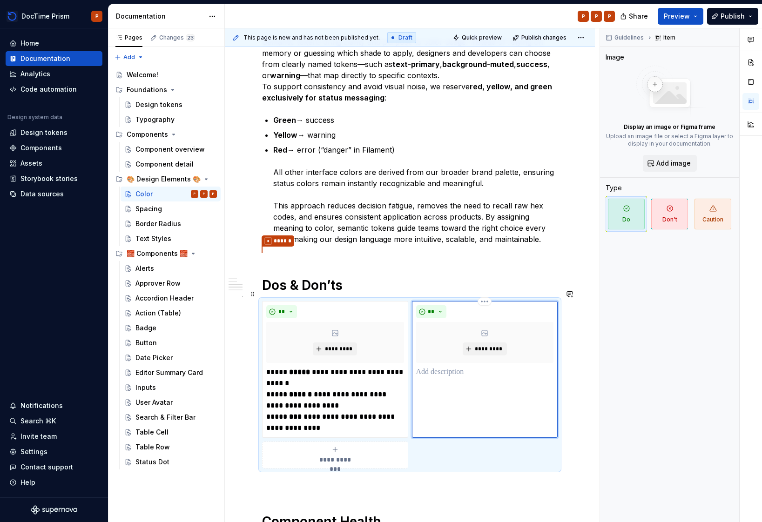
click at [467, 367] on p at bounding box center [485, 372] width 138 height 11
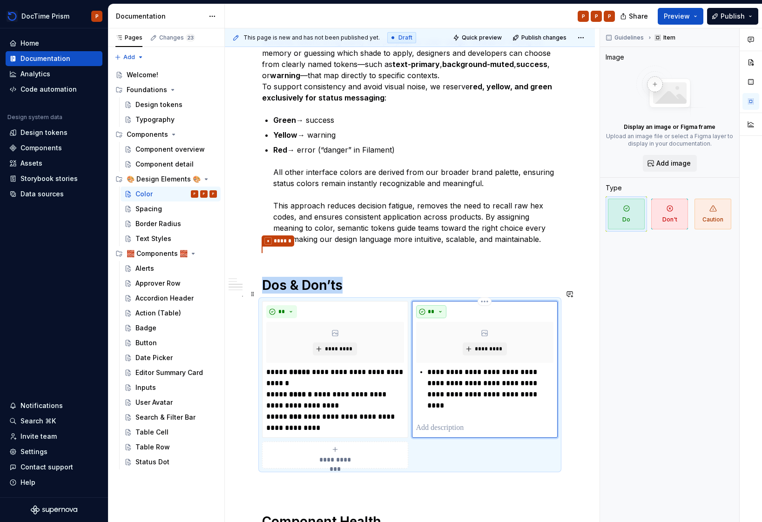
click at [433, 308] on span "**" at bounding box center [431, 311] width 7 height 7
click at [438, 333] on div "Suggestions" at bounding box center [436, 333] width 7 height 7
click at [453, 399] on p "**********" at bounding box center [490, 389] width 126 height 45
click at [456, 403] on div "**********" at bounding box center [485, 400] width 138 height 67
type textarea "*"
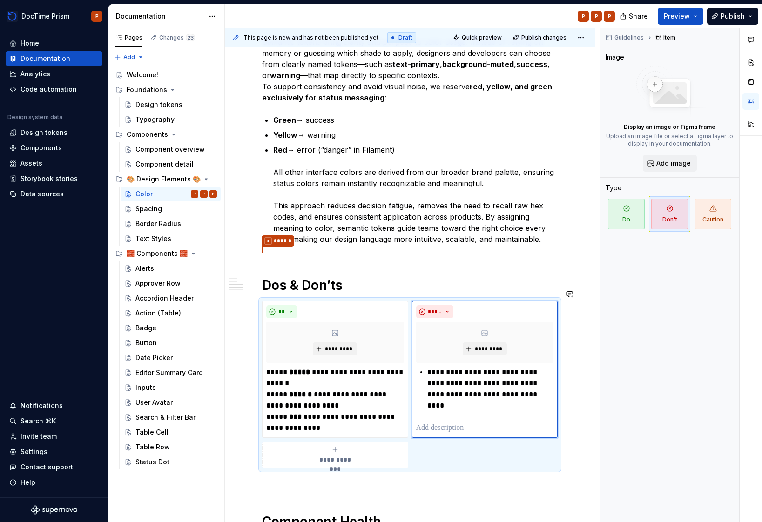
click at [430, 484] on div "Our color system balances creativity with clarity, making the right color easy …" at bounding box center [410, 200] width 296 height 710
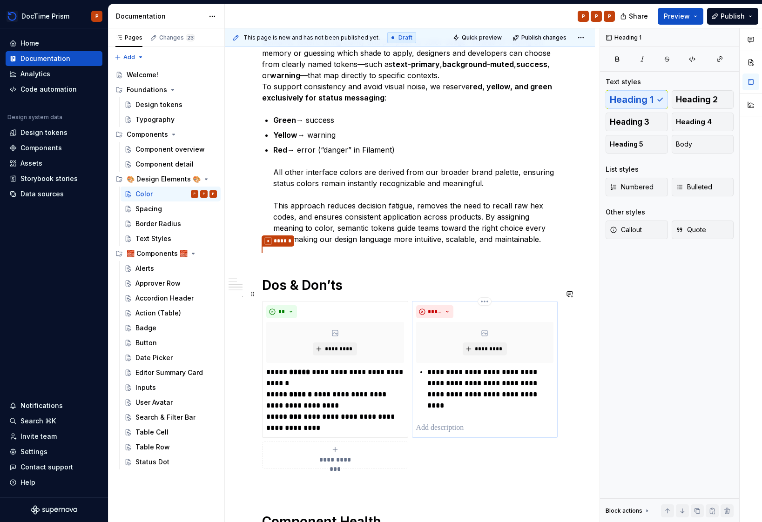
click at [445, 423] on p at bounding box center [485, 428] width 138 height 11
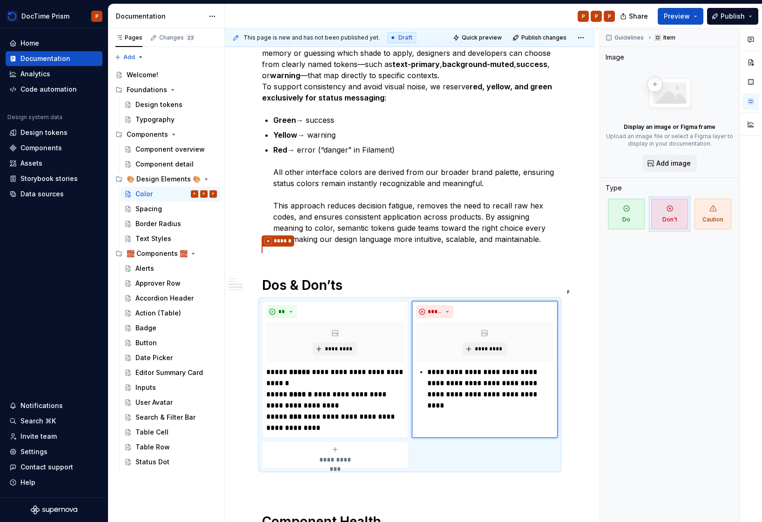
click at [492, 238] on div "Our color system balances creativity with clarity, making the right color easy …" at bounding box center [410, 200] width 296 height 710
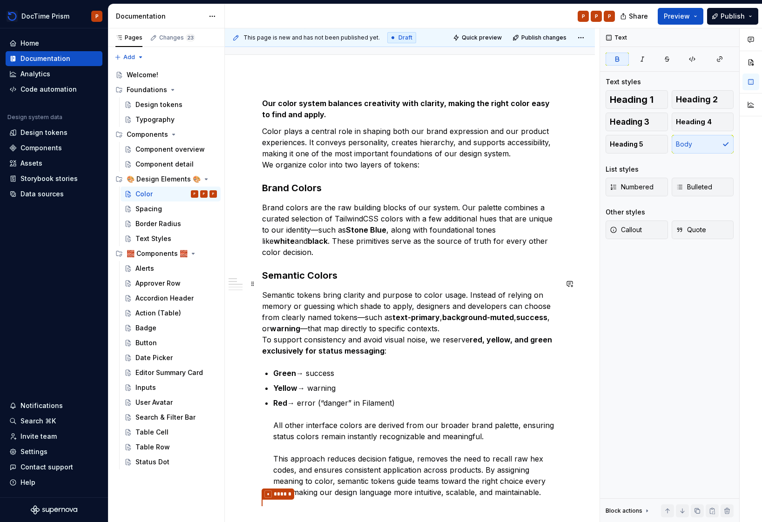
scroll to position [100, 0]
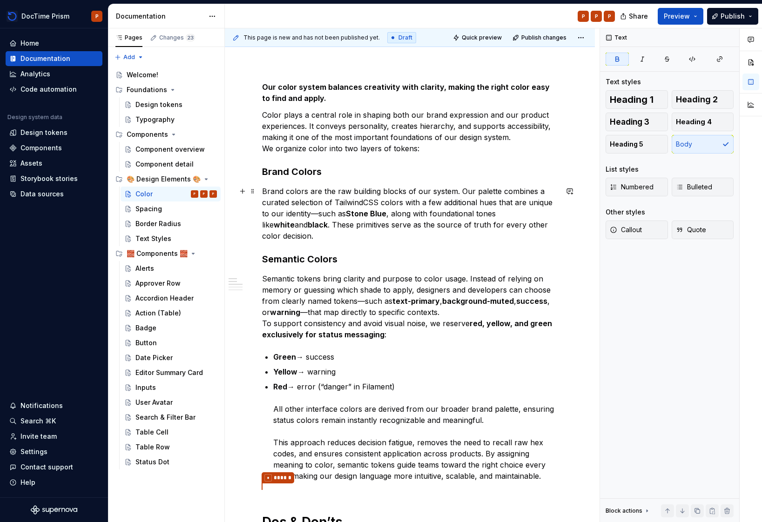
click at [557, 229] on div "Our color system balances creativity with clarity, making the right color easy …" at bounding box center [410, 509] width 370 height 900
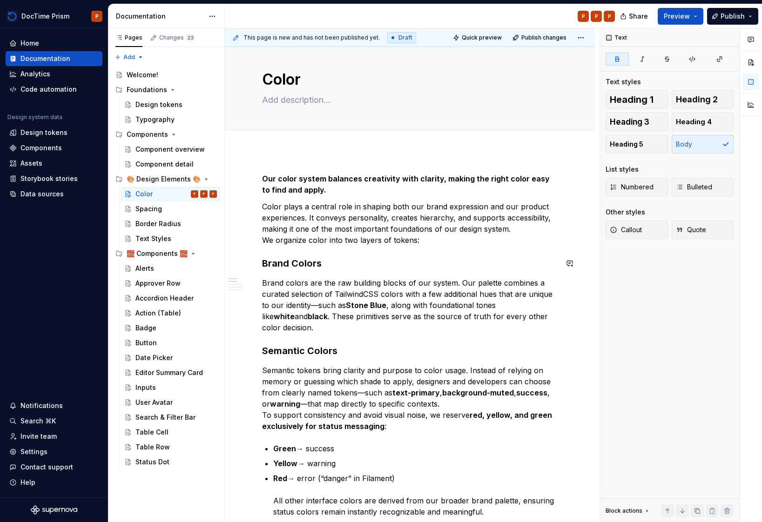
scroll to position [34, 0]
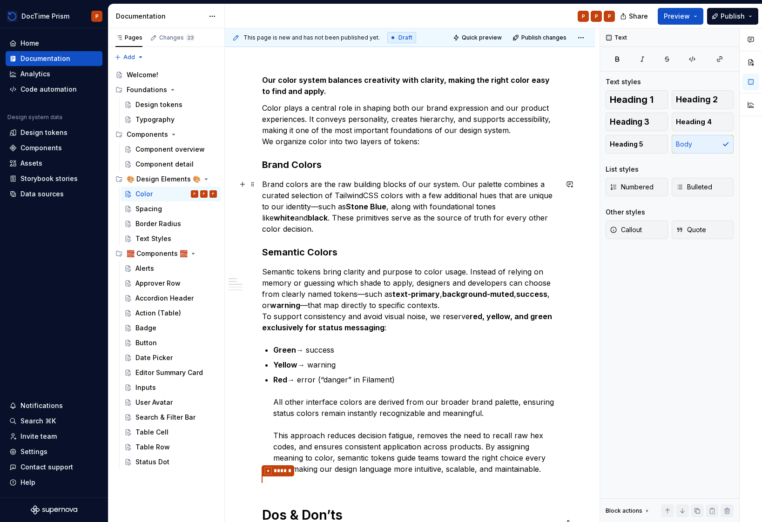
scroll to position [214, 0]
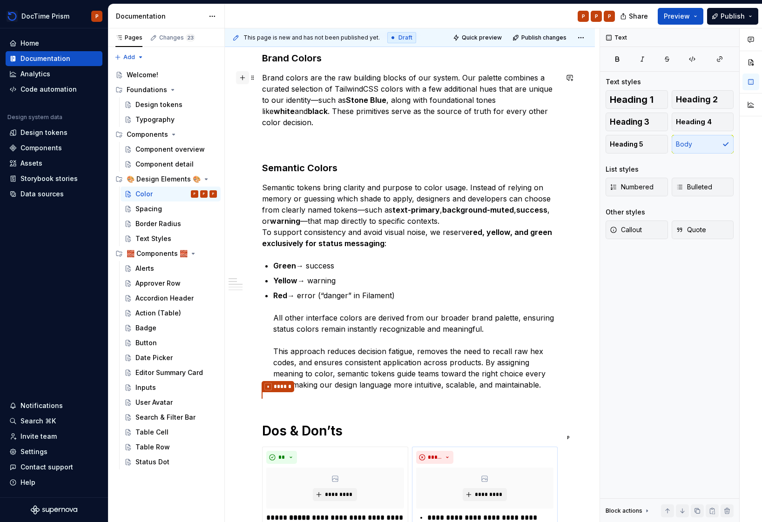
click at [244, 78] on button "button" at bounding box center [242, 77] width 13 height 13
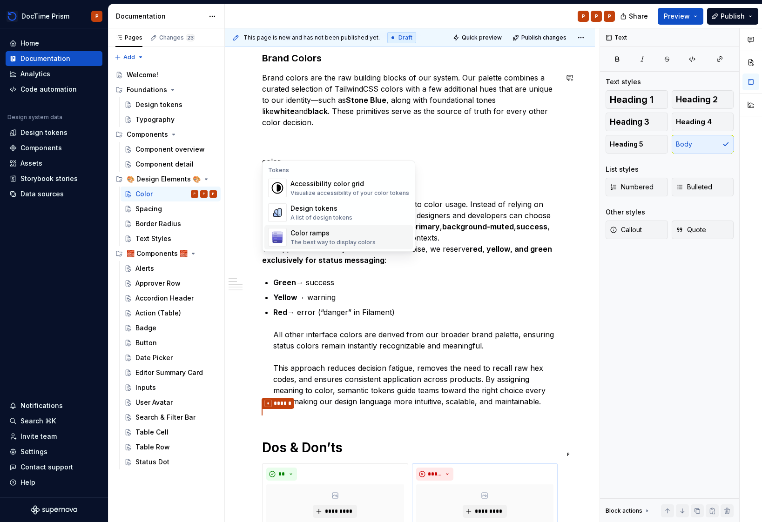
click at [321, 243] on div "The best way to display colors" at bounding box center [333, 242] width 85 height 7
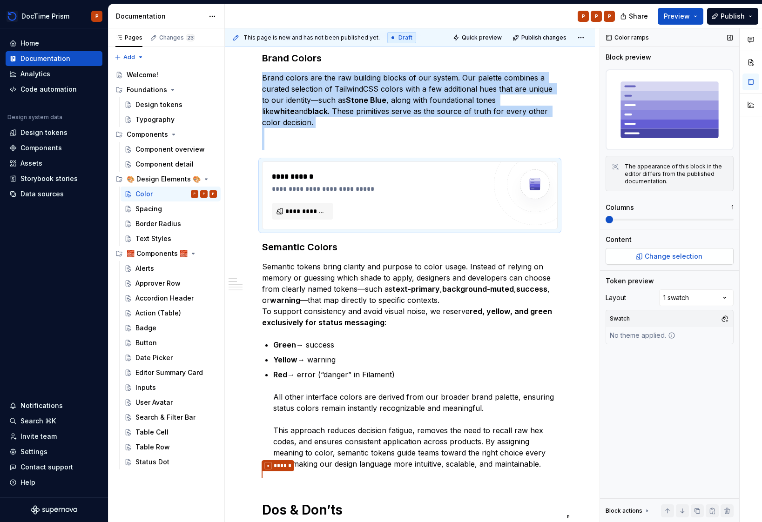
click at [671, 260] on span "Change selection" at bounding box center [674, 256] width 58 height 9
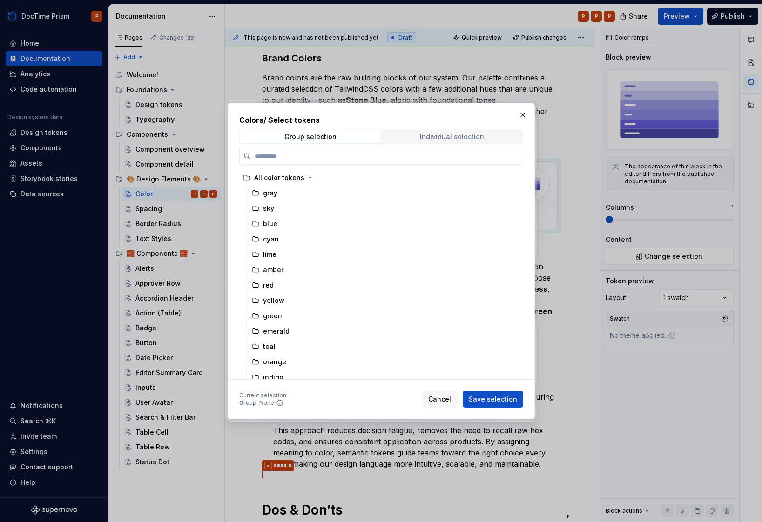
click at [478, 134] on div "Individual selection" at bounding box center [452, 136] width 64 height 7
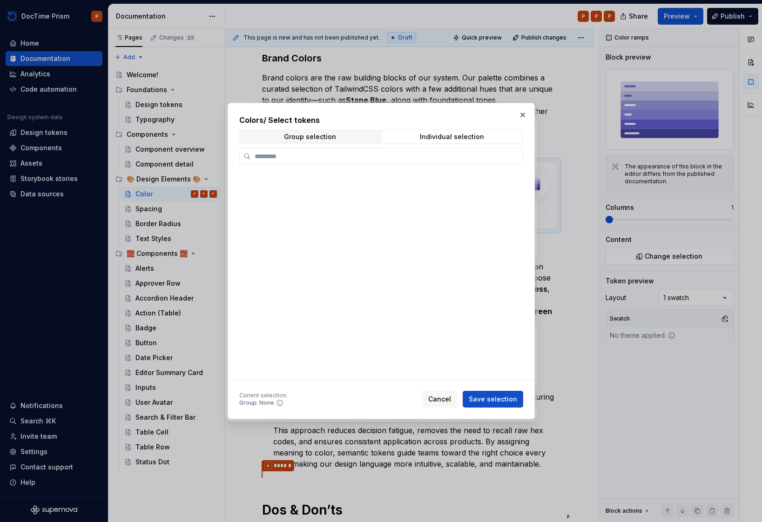
scroll to position [0, 0]
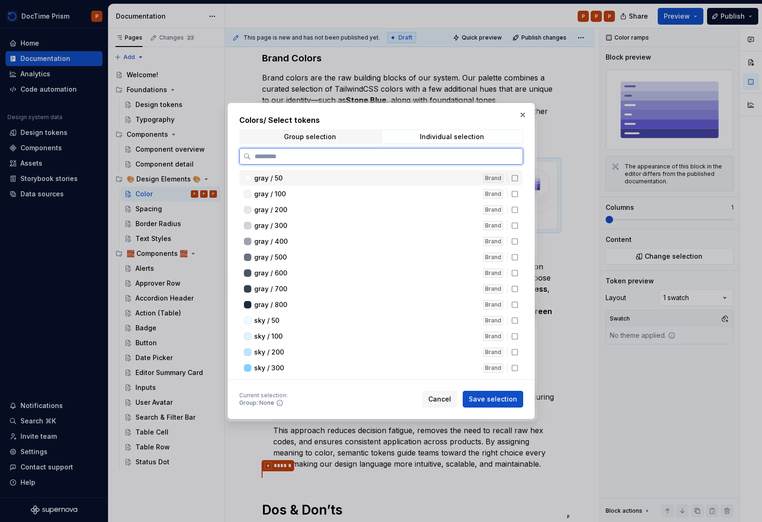
click at [514, 178] on icon at bounding box center [514, 178] width 7 height 7
click at [513, 197] on icon at bounding box center [514, 193] width 7 height 7
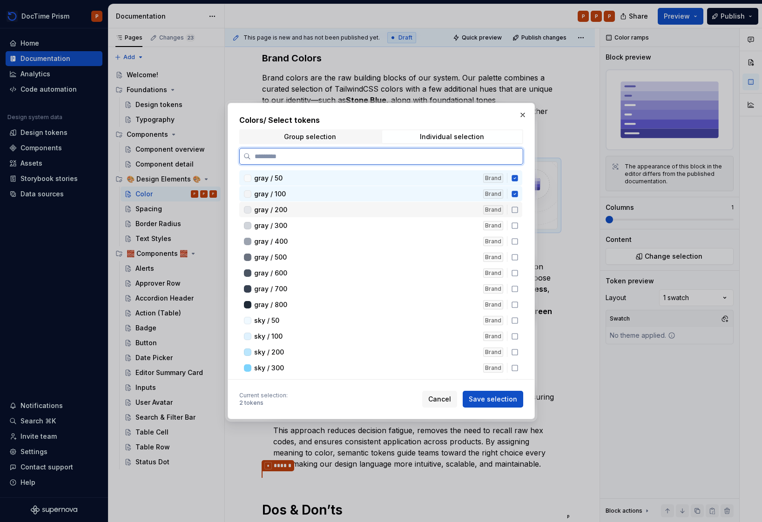
click at [514, 213] on icon at bounding box center [514, 209] width 7 height 7
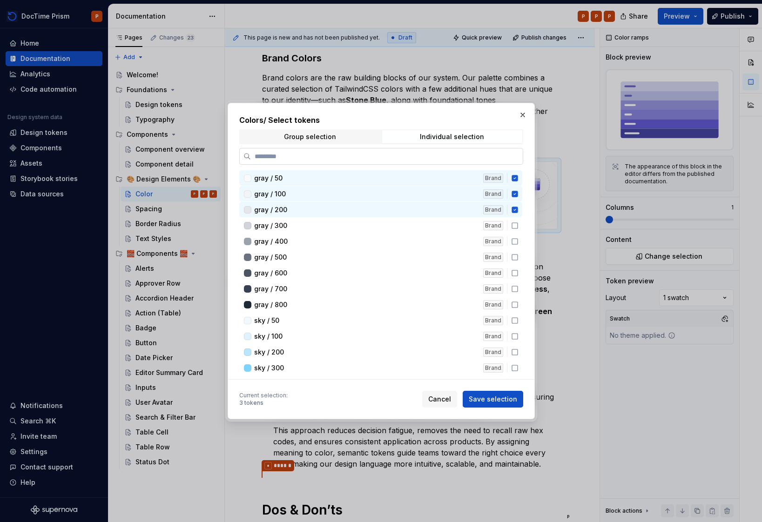
click at [441, 156] on input "search" at bounding box center [387, 156] width 272 height 9
click at [442, 136] on div "Individual selection" at bounding box center [452, 136] width 64 height 7
click at [345, 139] on span "Group selection" at bounding box center [310, 136] width 140 height 13
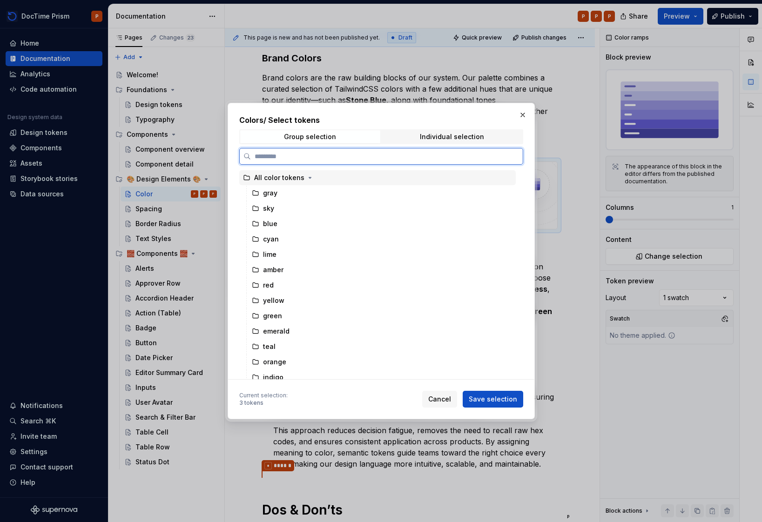
click at [276, 179] on div "All color tokens" at bounding box center [279, 177] width 50 height 9
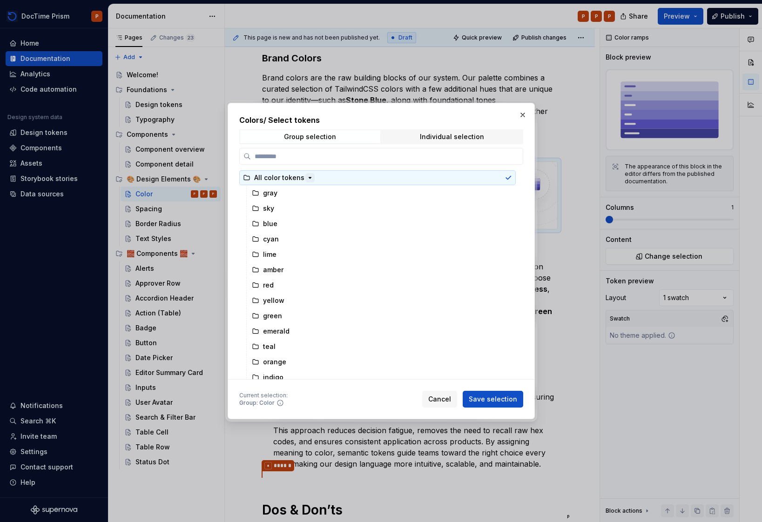
click at [308, 176] on icon "button" at bounding box center [309, 177] width 7 height 7
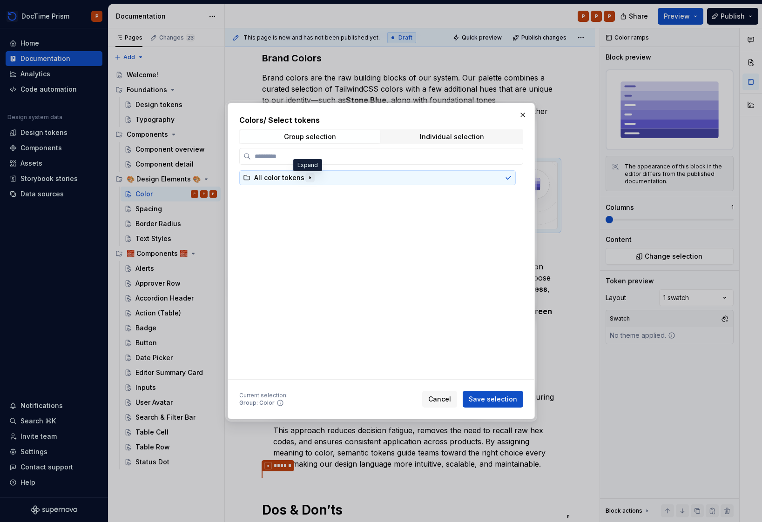
click at [308, 176] on icon "button" at bounding box center [309, 177] width 7 height 7
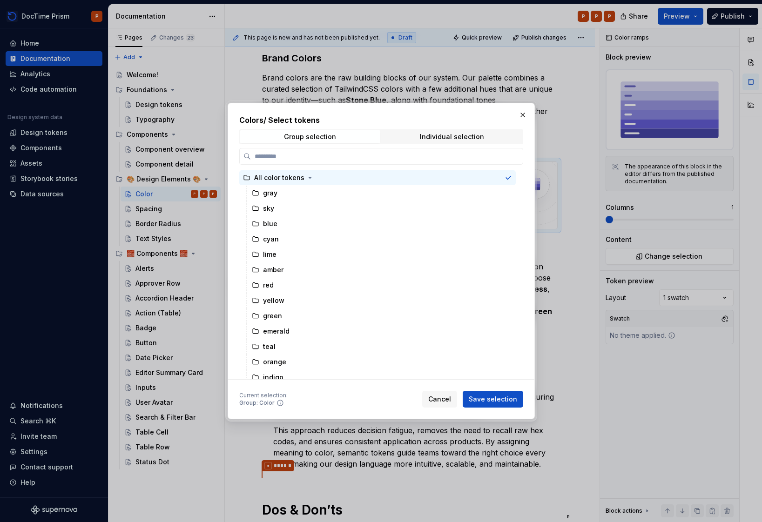
drag, startPoint x: 521, startPoint y: 113, endPoint x: 534, endPoint y: 113, distance: 13.0
click at [521, 112] on button "button" at bounding box center [522, 114] width 13 height 13
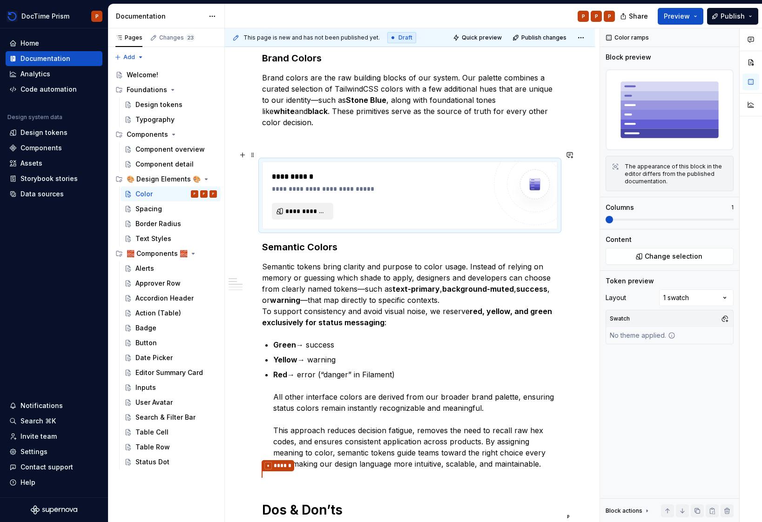
click at [302, 207] on span "**********" at bounding box center [306, 211] width 42 height 9
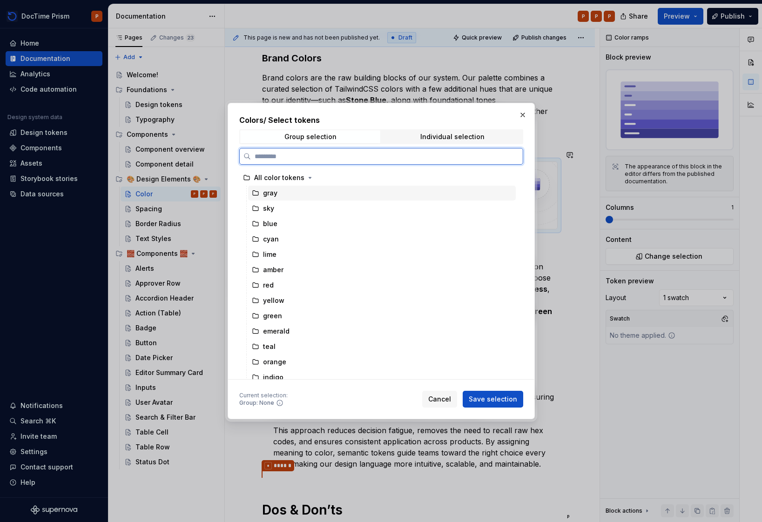
click at [267, 200] on div "gray" at bounding box center [382, 193] width 268 height 15
click at [267, 209] on div "sky" at bounding box center [268, 208] width 11 height 9
click at [271, 198] on div "gray" at bounding box center [382, 193] width 268 height 15
click at [324, 212] on div "sky" at bounding box center [382, 208] width 268 height 15
click at [363, 187] on div "gray" at bounding box center [382, 193] width 268 height 15
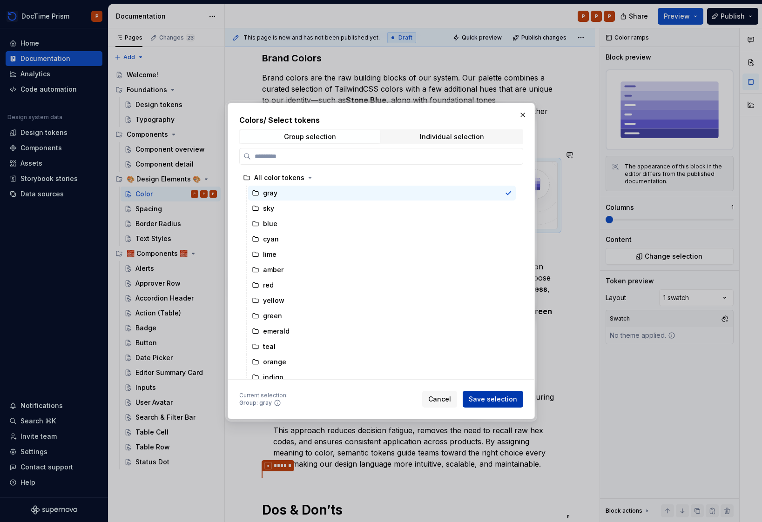
click at [507, 403] on span "Save selection" at bounding box center [493, 399] width 48 height 9
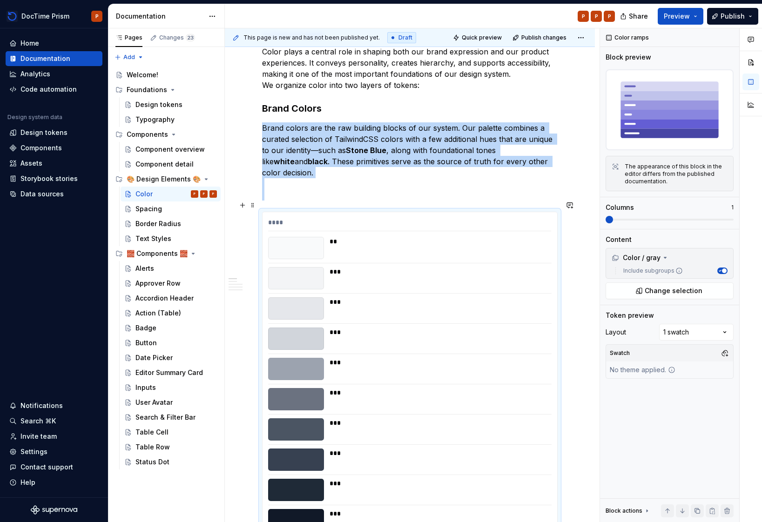
scroll to position [168, 0]
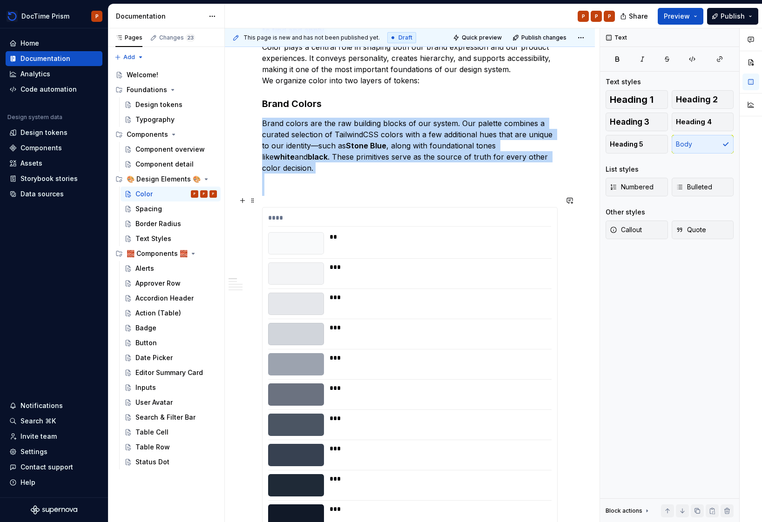
click at [390, 213] on div "****" at bounding box center [409, 220] width 283 height 14
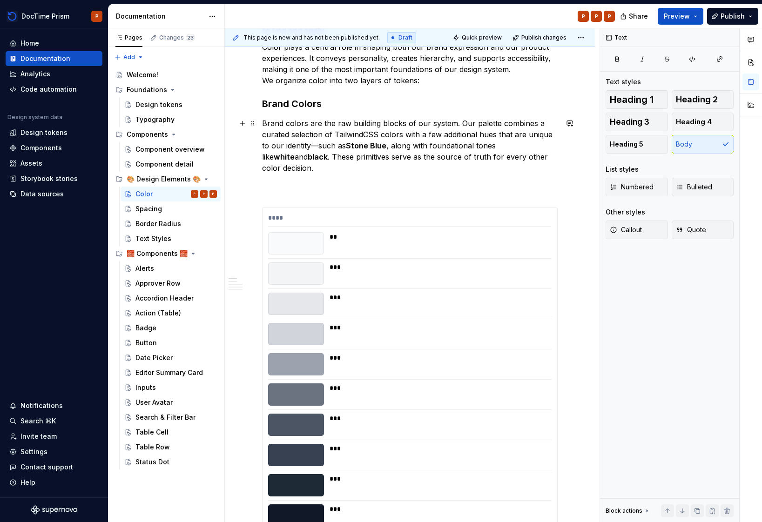
click at [397, 181] on p "Brand colors are the raw building blocks of our system. Our palette combines a …" at bounding box center [410, 157] width 296 height 78
click at [384, 215] on div "****" at bounding box center [409, 220] width 283 height 14
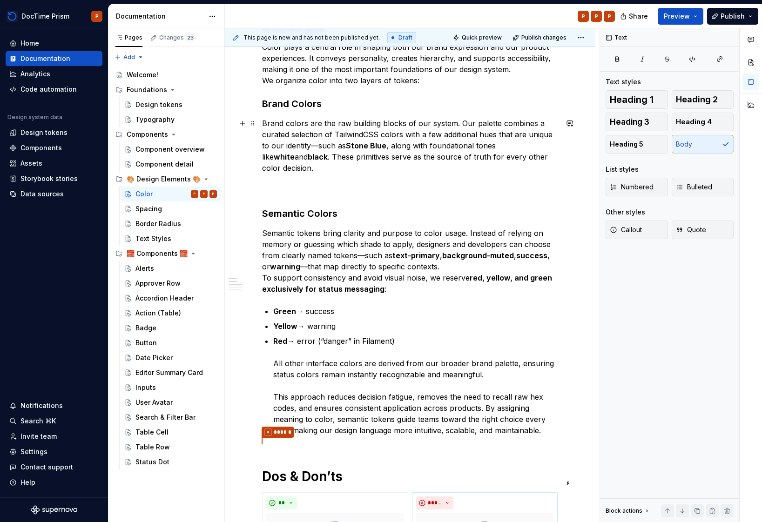
click at [372, 172] on p "Brand colors are the raw building blocks of our system. Our palette combines a …" at bounding box center [410, 157] width 296 height 78
click at [371, 190] on div "Our color system balances creativity with clarity, making the right color easy …" at bounding box center [410, 380] width 296 height 732
click at [382, 180] on p "Brand colors are the raw building blocks of our system. Our palette combines a …" at bounding box center [410, 157] width 296 height 78
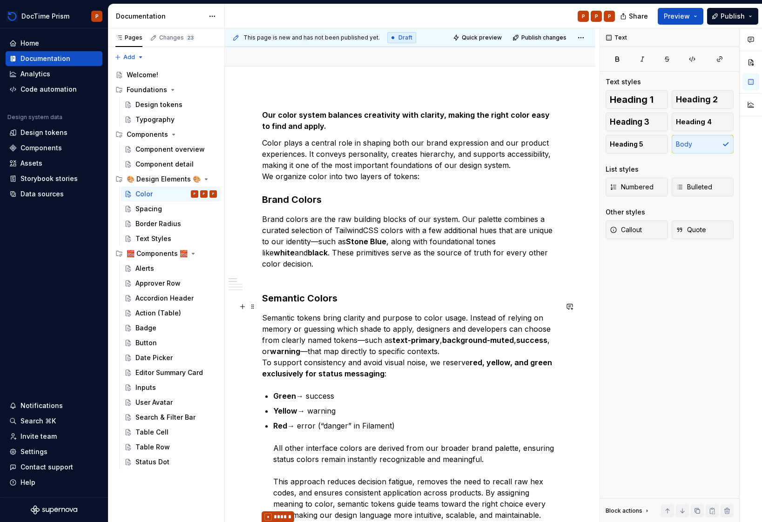
scroll to position [74, 0]
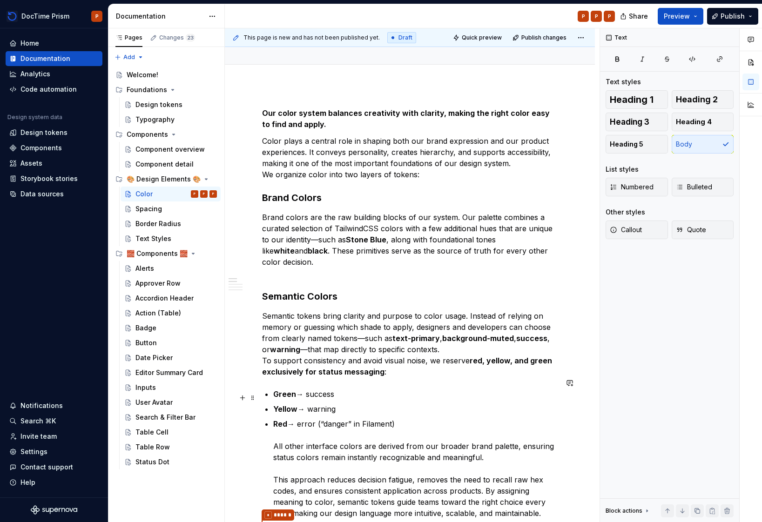
click at [366, 390] on ul "Green → success Yellow → warning Red → error (“danger” in Filament) All other i…" at bounding box center [415, 454] width 284 height 130
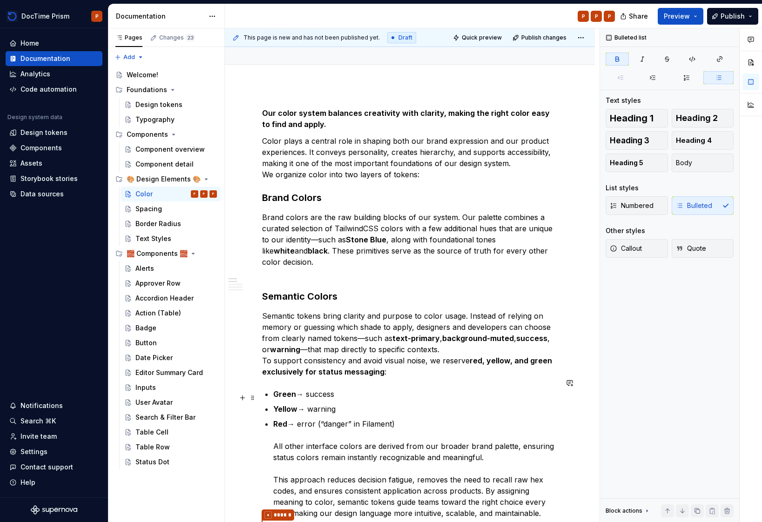
click at [365, 404] on p "Yellow → warning" at bounding box center [415, 409] width 284 height 11
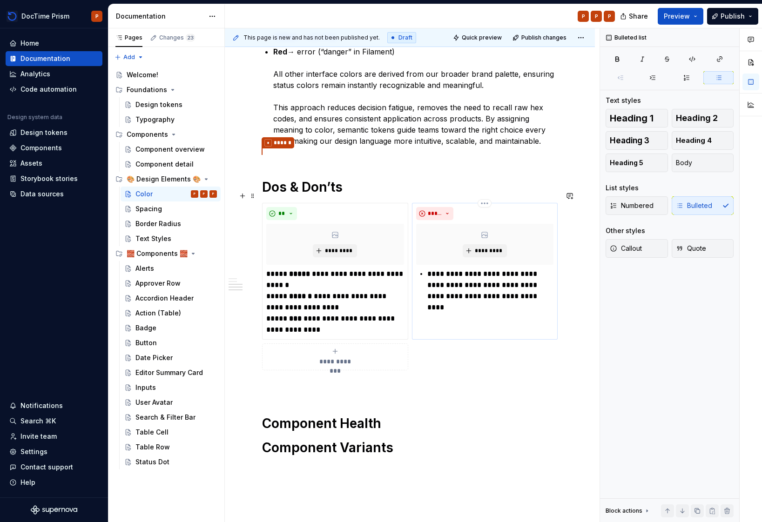
scroll to position [454, 0]
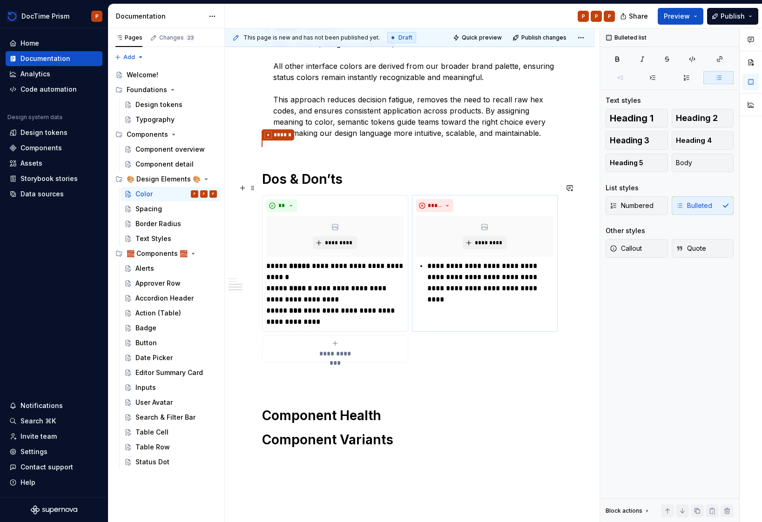
click at [401, 359] on div "Our color system balances creativity with clarity, making the right color easy …" at bounding box center [410, 87] width 296 height 721
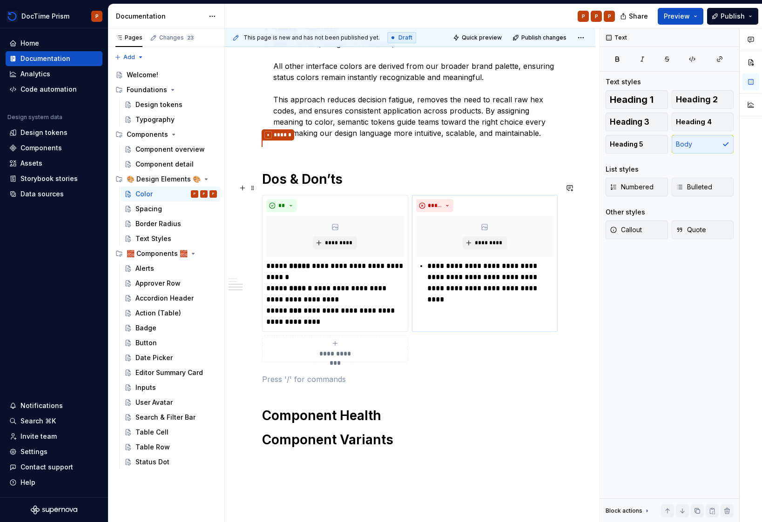
click at [387, 340] on div "**********" at bounding box center [335, 349] width 138 height 19
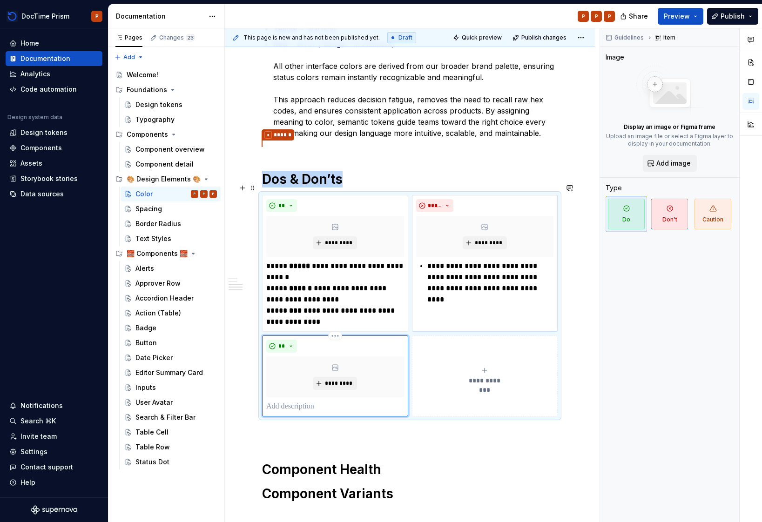
click at [351, 363] on div "*********" at bounding box center [335, 377] width 138 height 41
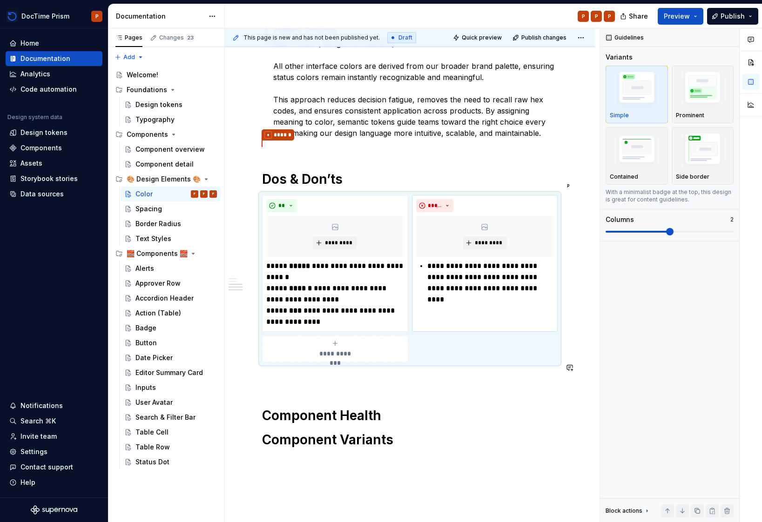
click at [355, 374] on div "Our color system balances creativity with clarity, making the right color easy …" at bounding box center [410, 87] width 296 height 721
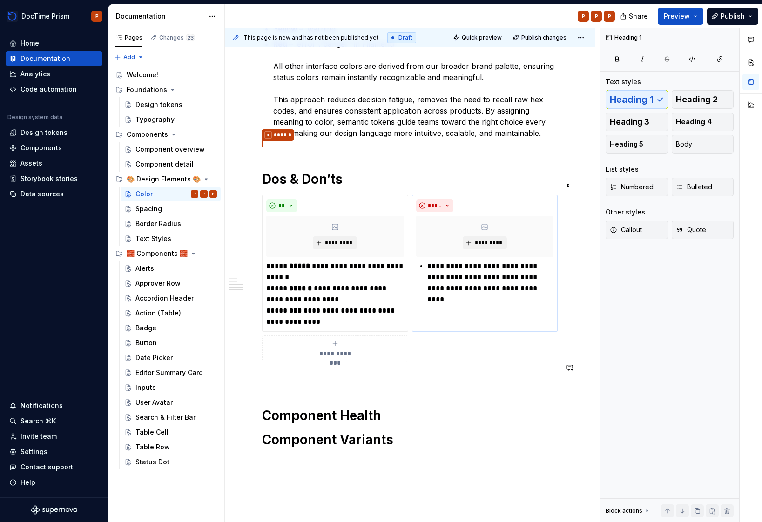
click at [356, 374] on p at bounding box center [410, 379] width 296 height 11
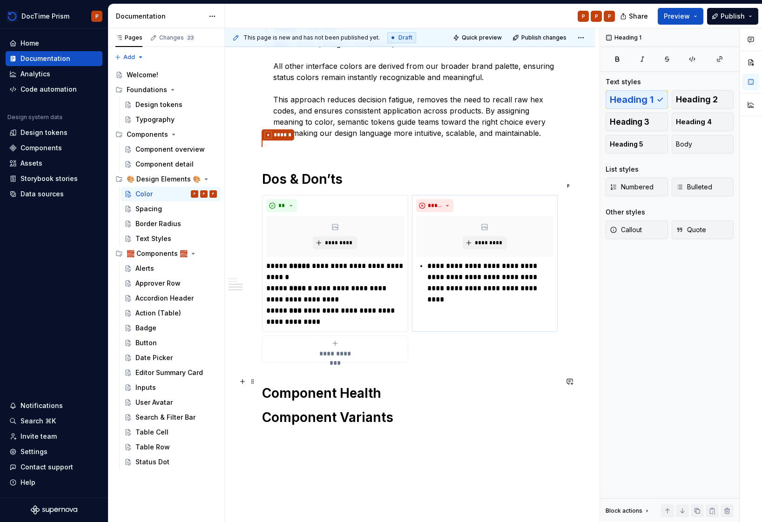
click at [411, 385] on h1 "Component Health" at bounding box center [410, 393] width 296 height 17
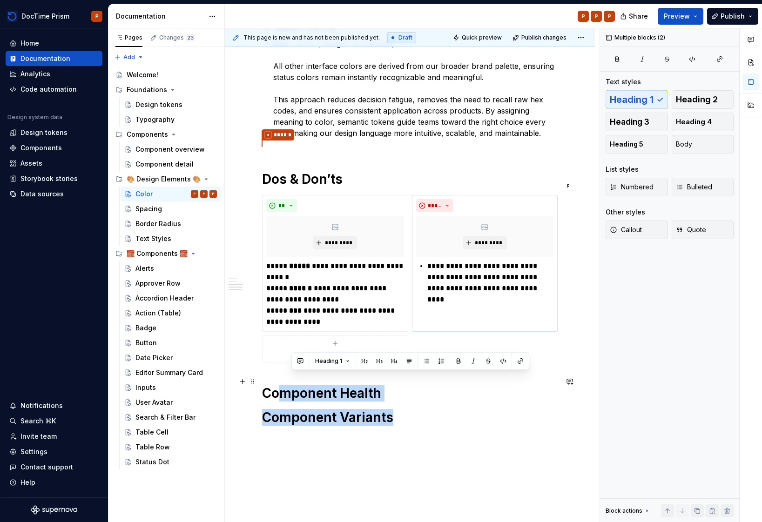
drag, startPoint x: 336, startPoint y: 380, endPoint x: 280, endPoint y: 376, distance: 56.1
click at [280, 376] on div "Our color system balances creativity with clarity, making the right color easy …" at bounding box center [410, 76] width 296 height 699
drag, startPoint x: 391, startPoint y: 419, endPoint x: 402, endPoint y: 419, distance: 11.2
click at [390, 419] on div "Our color system balances creativity with clarity, making the right color easy …" at bounding box center [410, 82] width 296 height 710
drag, startPoint x: 421, startPoint y: 414, endPoint x: 407, endPoint y: 409, distance: 15.5
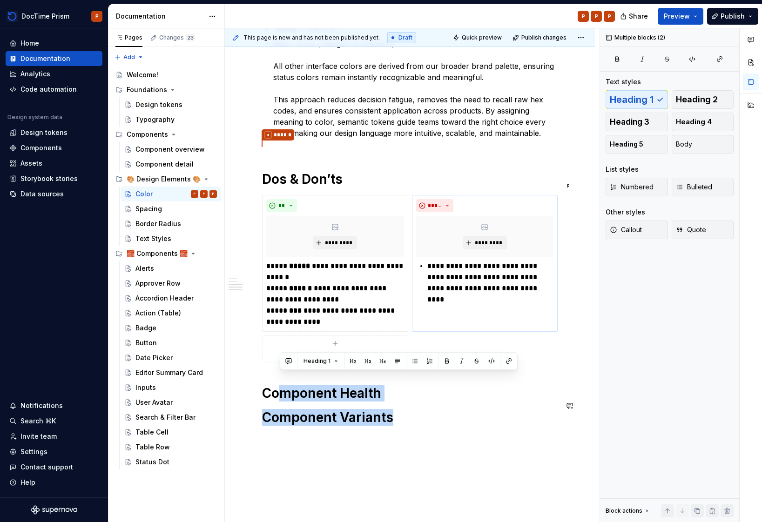
click at [407, 409] on div "Our color system balances creativity with clarity, making the right color easy …" at bounding box center [410, 82] width 296 height 710
click at [419, 412] on h1 "Component Variants" at bounding box center [410, 417] width 296 height 17
drag, startPoint x: 438, startPoint y: 411, endPoint x: 237, endPoint y: 364, distance: 206.9
click at [237, 364] on div "Our color system balances creativity with clarity, making the right color easy …" at bounding box center [410, 149] width 370 height 889
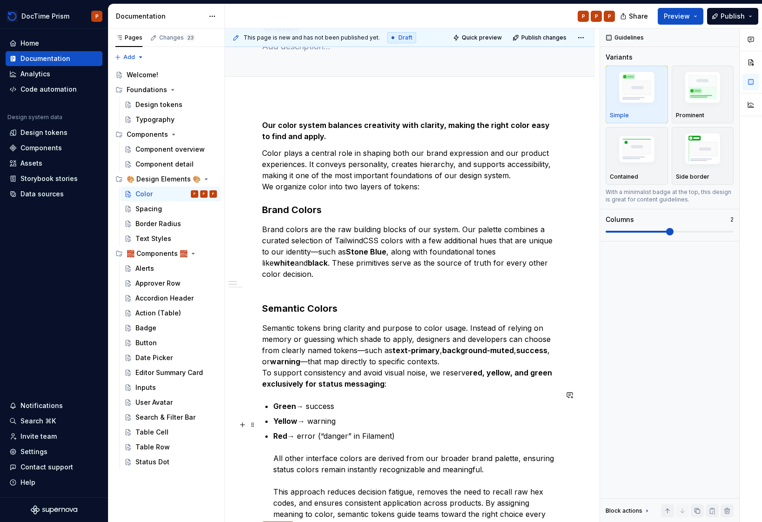
scroll to position [35, 0]
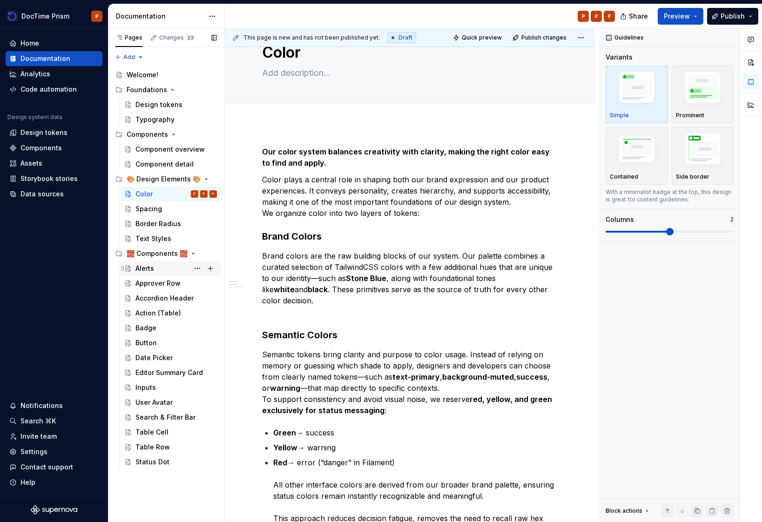
click at [160, 272] on div "Alerts" at bounding box center [175, 268] width 81 height 13
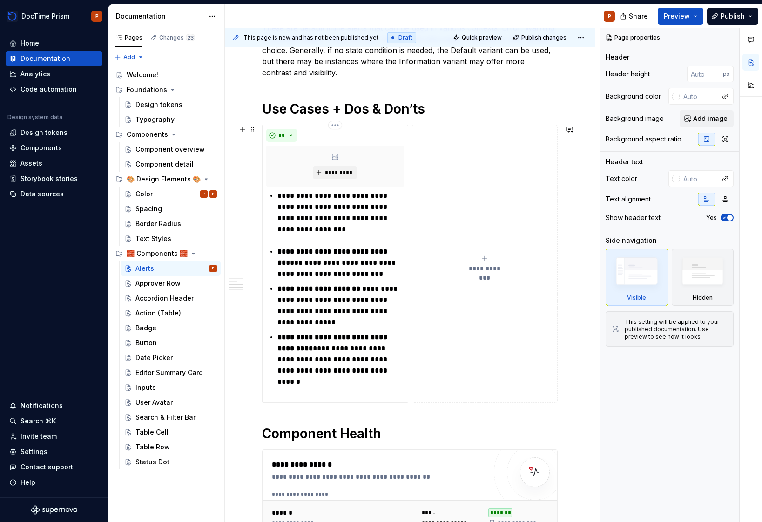
scroll to position [206, 0]
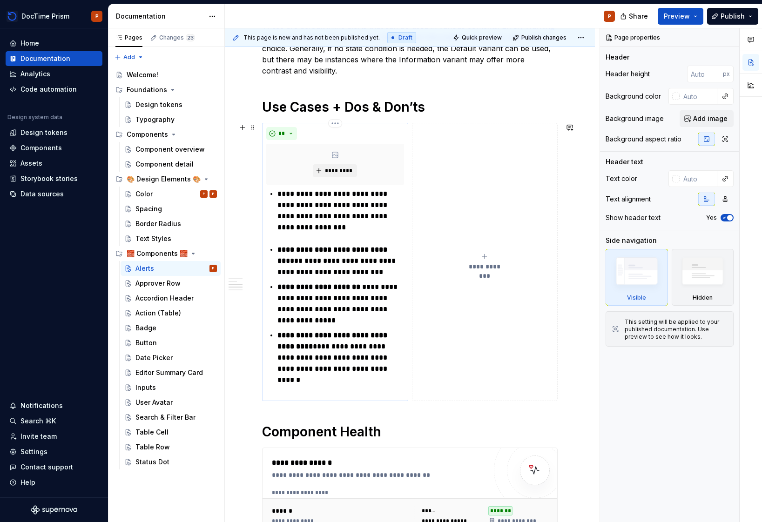
click at [342, 263] on p "**********" at bounding box center [340, 261] width 126 height 34
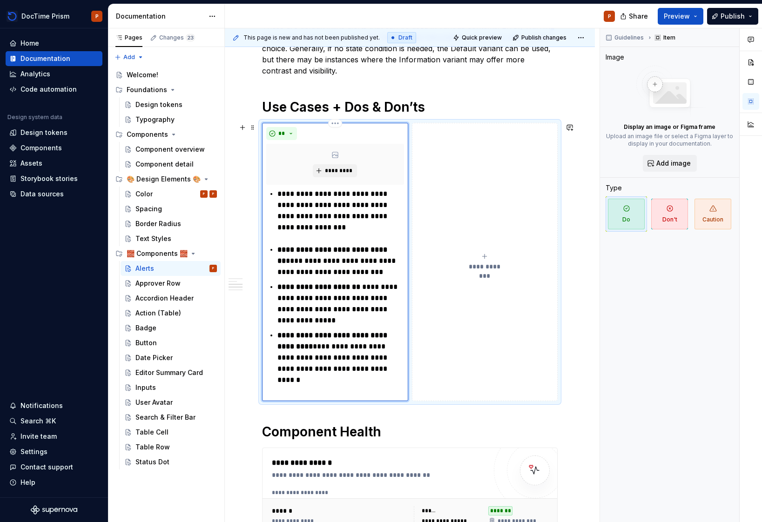
click at [353, 267] on p "**********" at bounding box center [340, 261] width 126 height 34
type textarea "*"
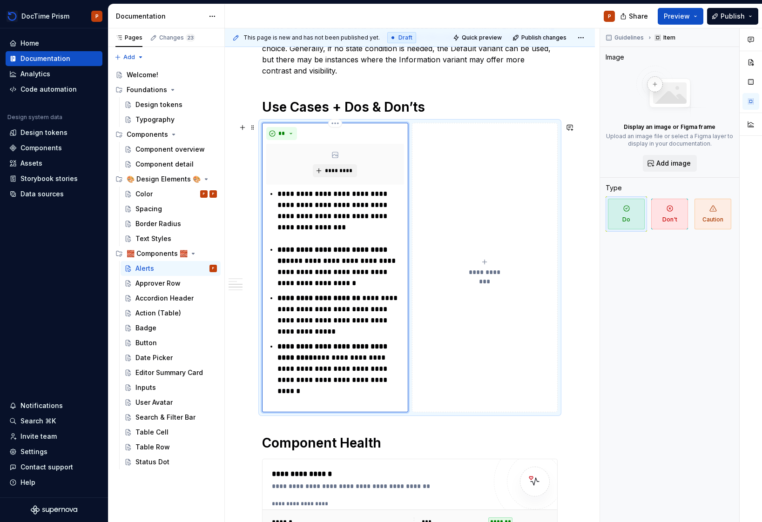
click at [356, 331] on p "**********" at bounding box center [340, 315] width 126 height 45
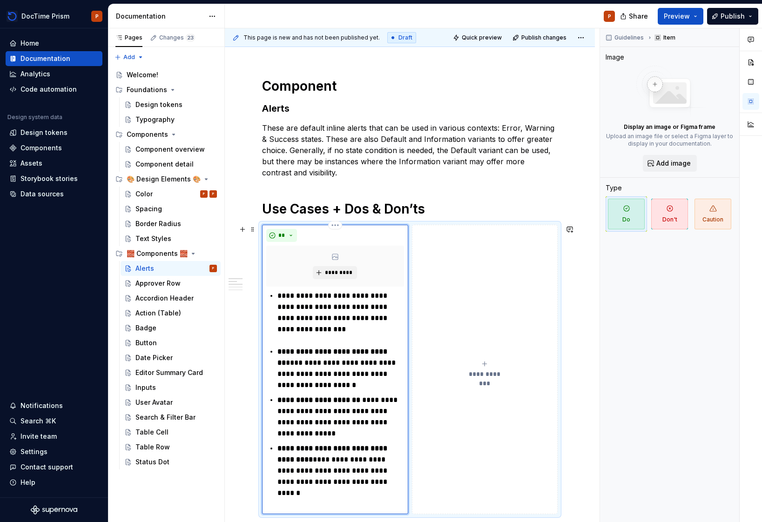
click at [340, 297] on p "**********" at bounding box center [340, 313] width 126 height 45
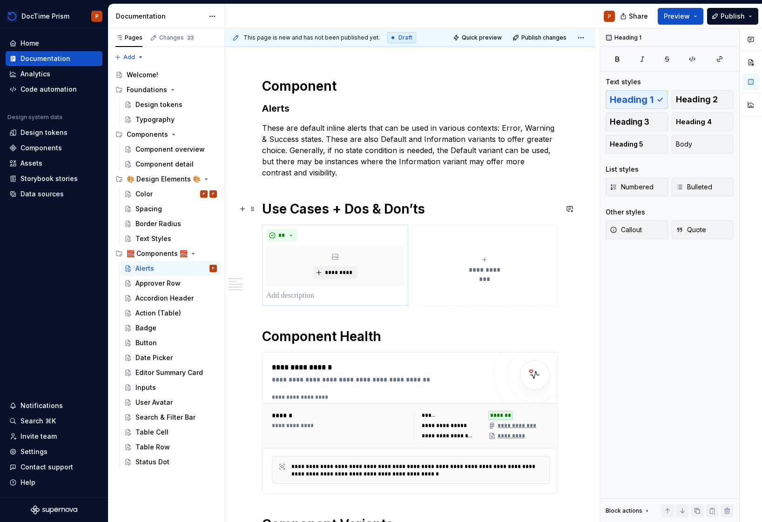
click at [444, 204] on h1 "Use Cases + Dos & Don’ts" at bounding box center [410, 209] width 296 height 17
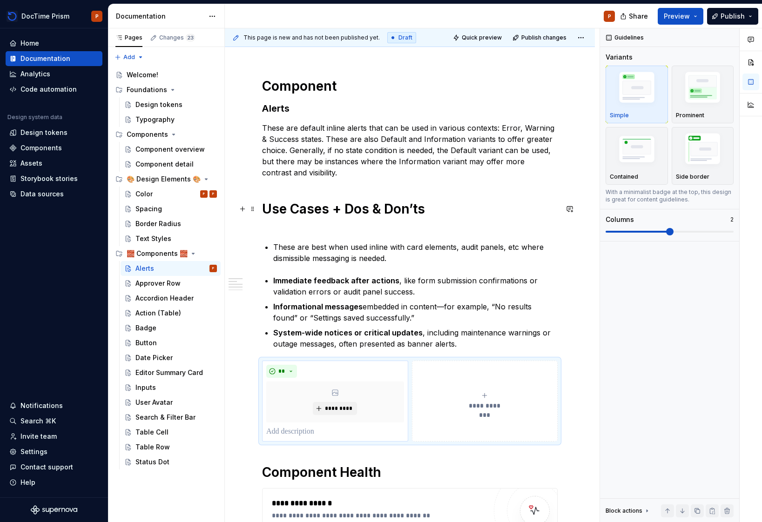
click at [429, 223] on h1 "Use Cases + Dos & Don’ts" at bounding box center [410, 218] width 296 height 34
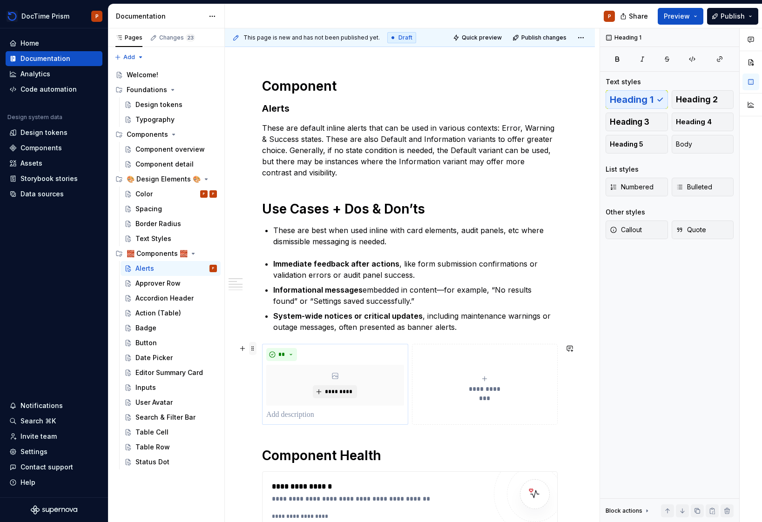
click at [254, 351] on span at bounding box center [252, 348] width 7 height 13
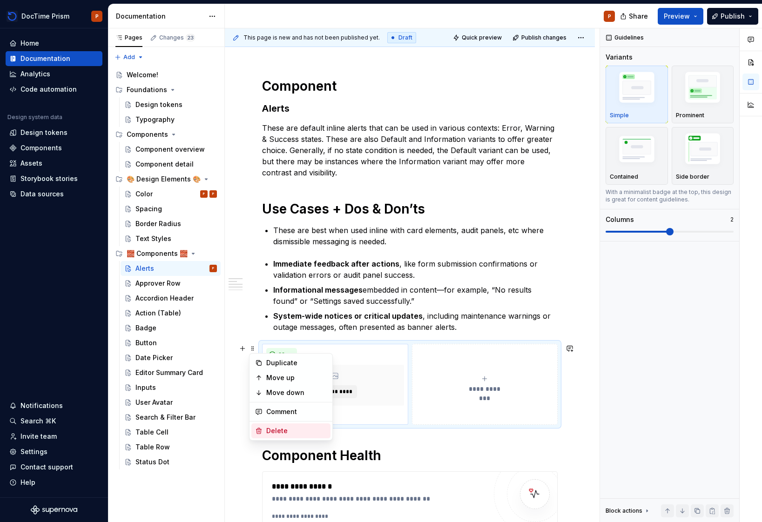
click at [277, 428] on div "Delete" at bounding box center [296, 430] width 61 height 9
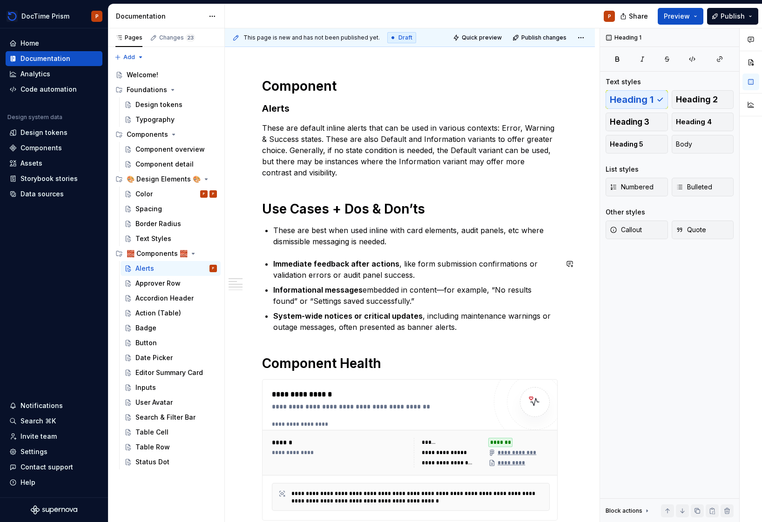
click at [489, 334] on div "**********" at bounding box center [410, 460] width 296 height 764
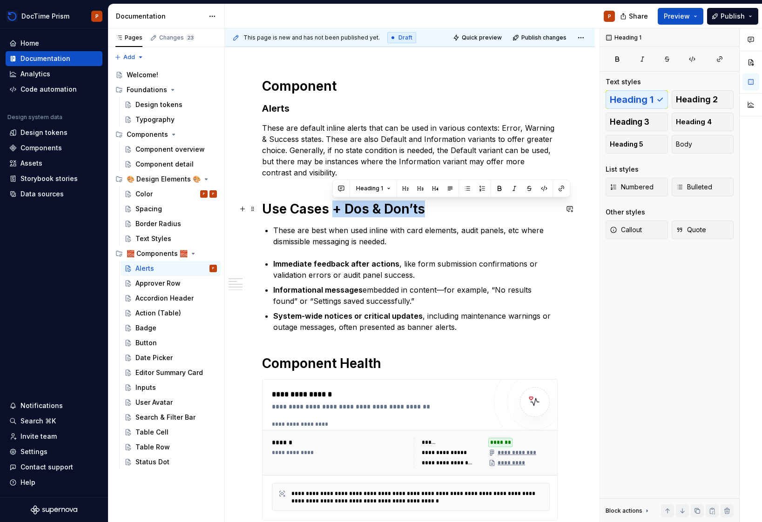
drag, startPoint x: 429, startPoint y: 215, endPoint x: 334, endPoint y: 211, distance: 95.0
click at [334, 211] on h1 "Use Cases + Dos & Don’ts" at bounding box center [410, 209] width 296 height 17
click at [466, 329] on p "System-wide notices or critical updates , including maintenance warnings or out…" at bounding box center [415, 322] width 284 height 22
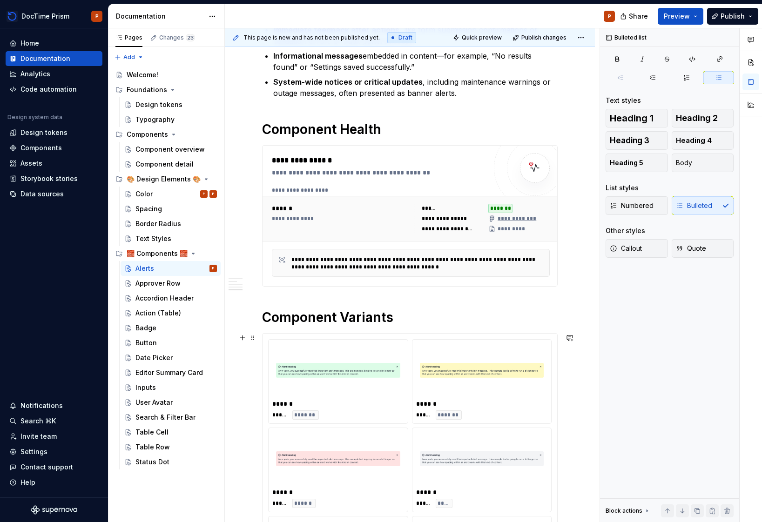
scroll to position [0, 0]
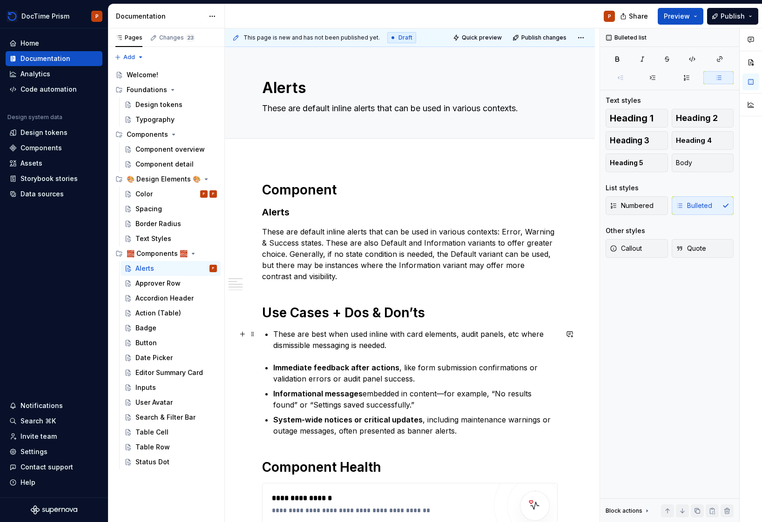
click at [312, 349] on p "These are best when used inline with card elements, audit panels, etc where dis…" at bounding box center [415, 340] width 284 height 22
click at [314, 349] on p "These are best when used inline with card elements, audit panels, etc where dis…" at bounding box center [415, 340] width 284 height 22
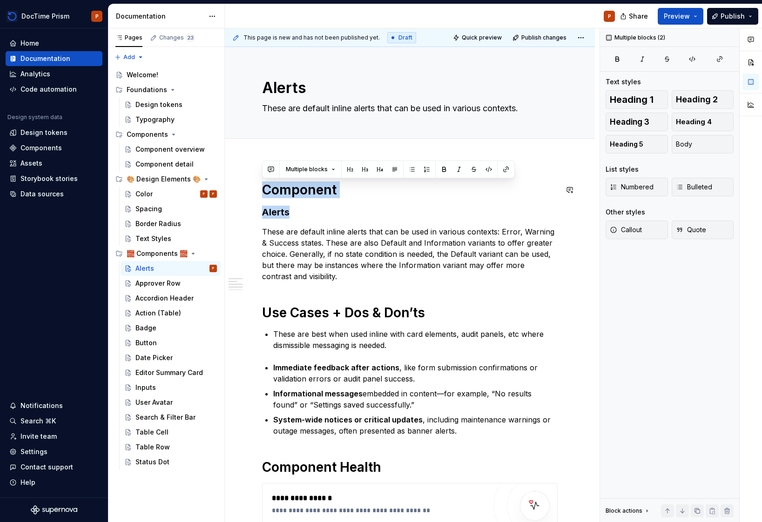
drag, startPoint x: 297, startPoint y: 214, endPoint x: 255, endPoint y: 176, distance: 57.4
click at [149, 282] on div "Approver Row" at bounding box center [157, 283] width 45 height 9
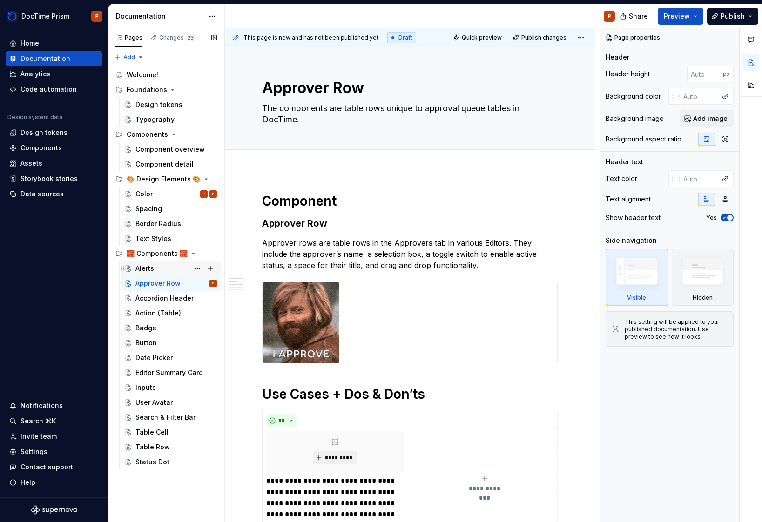
click at [149, 265] on div "Alerts" at bounding box center [144, 268] width 19 height 9
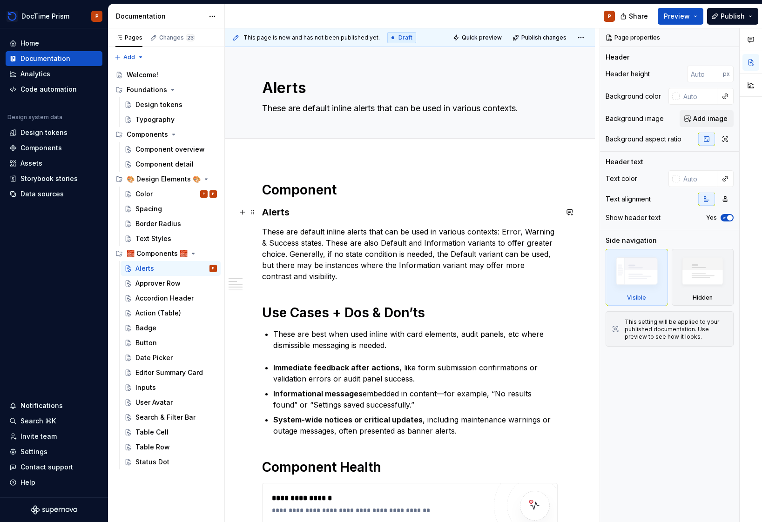
type textarea "*"
click at [298, 215] on h3 "Alerts" at bounding box center [410, 212] width 296 height 13
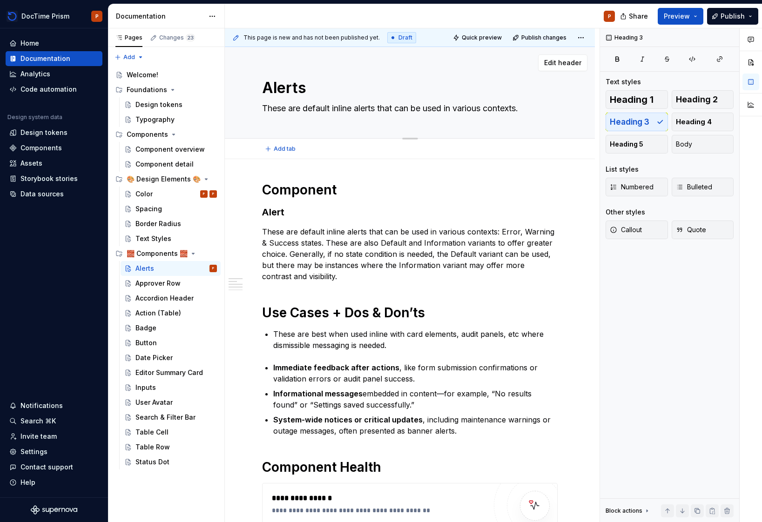
click at [333, 81] on textarea "Alerts" at bounding box center [408, 88] width 296 height 22
type textarea "*"
type textarea "Alert"
type textarea "*"
type textarea "Alert"
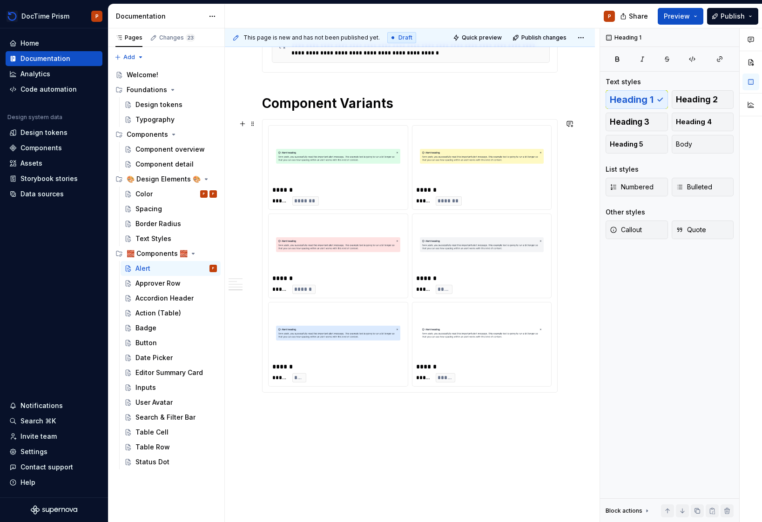
scroll to position [590, 0]
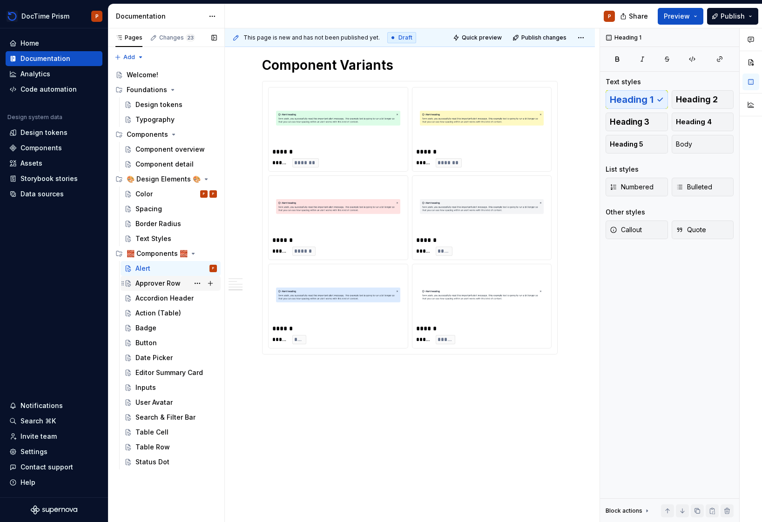
click at [159, 285] on div "Approver Row" at bounding box center [157, 283] width 45 height 9
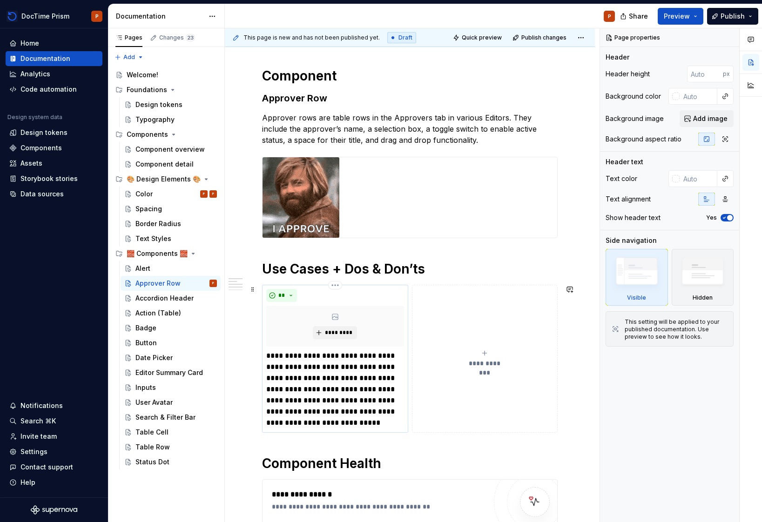
scroll to position [153, 0]
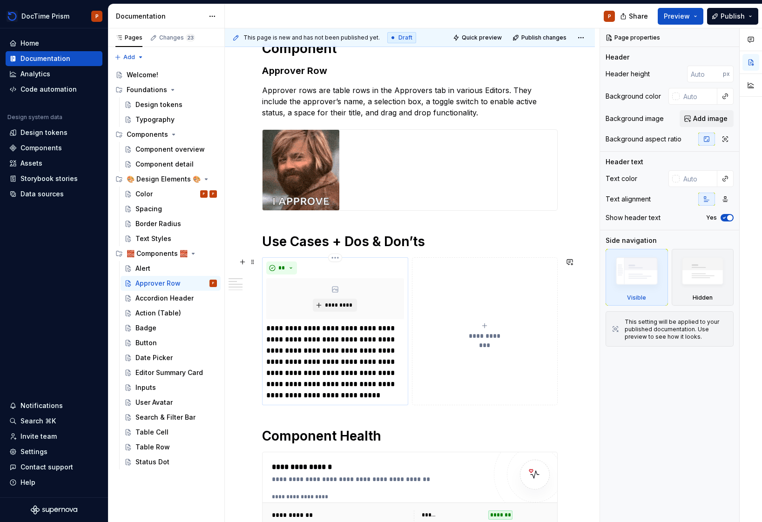
click at [377, 371] on p "**********" at bounding box center [334, 362] width 137 height 78
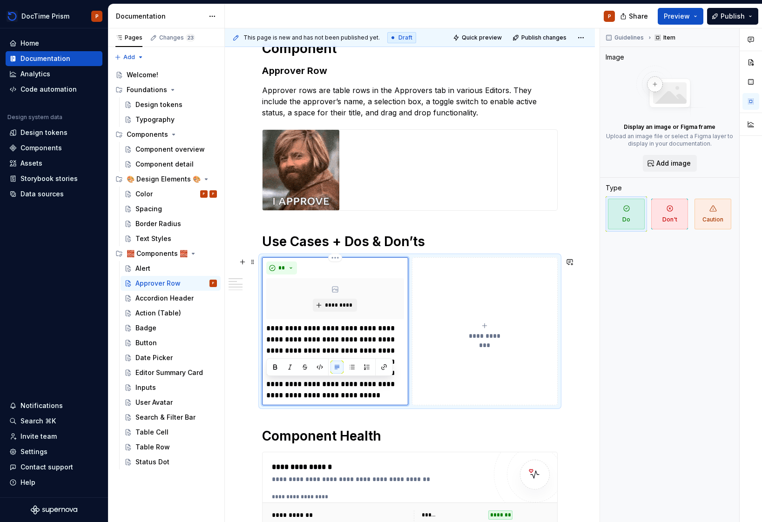
click at [377, 371] on div at bounding box center [330, 367] width 122 height 13
click at [374, 397] on p "**********" at bounding box center [334, 362] width 137 height 78
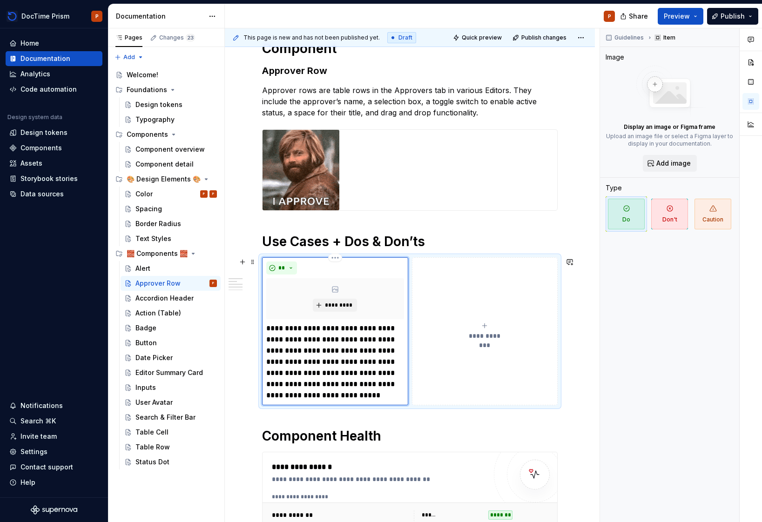
click at [374, 397] on p "**********" at bounding box center [334, 362] width 137 height 78
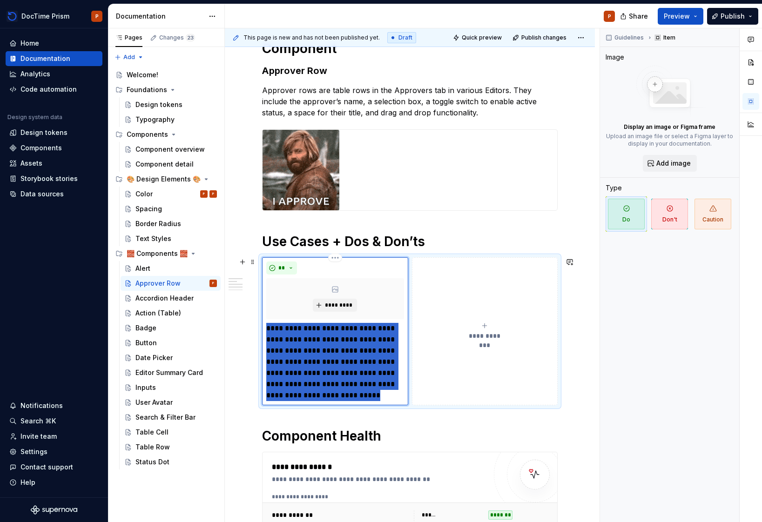
click at [374, 397] on p "**********" at bounding box center [334, 362] width 137 height 78
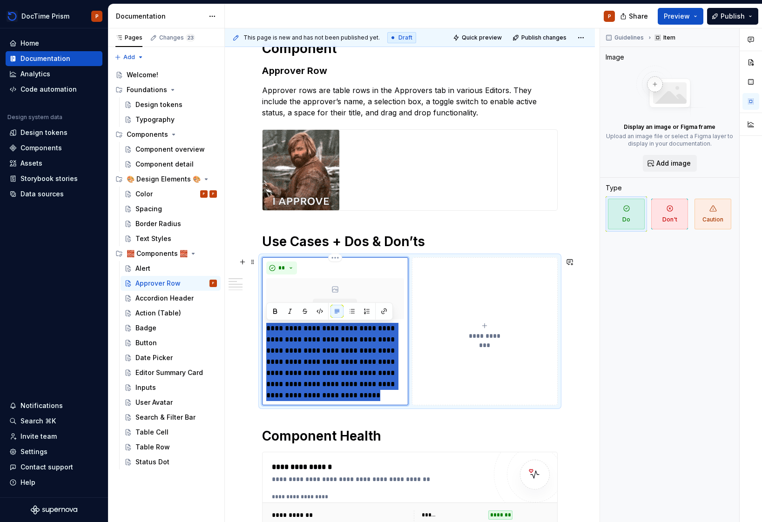
click at [374, 397] on p "**********" at bounding box center [334, 362] width 137 height 78
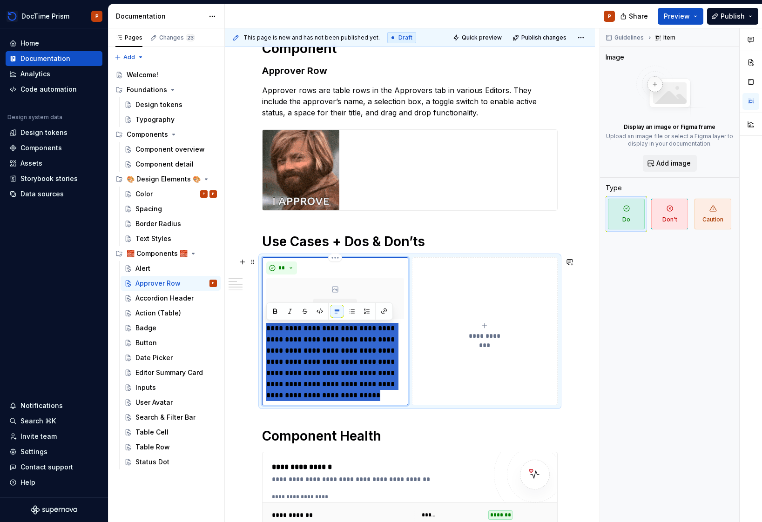
click at [374, 397] on p "**********" at bounding box center [334, 362] width 137 height 78
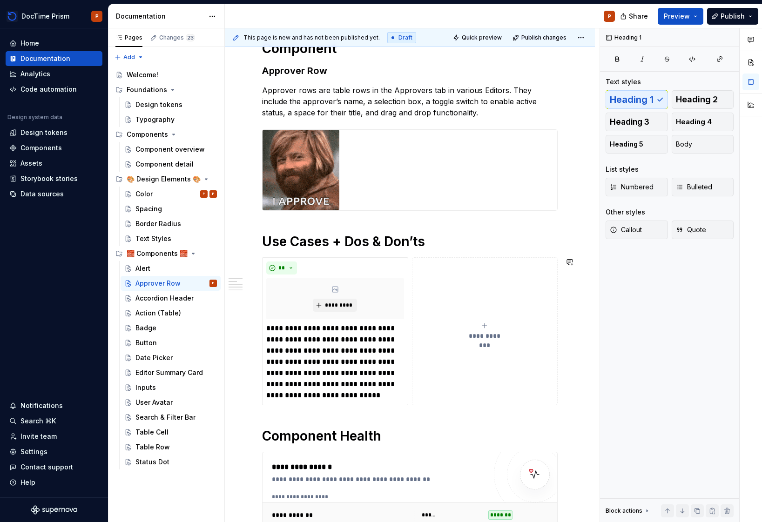
click at [377, 413] on div "**********" at bounding box center [410, 388] width 296 height 697
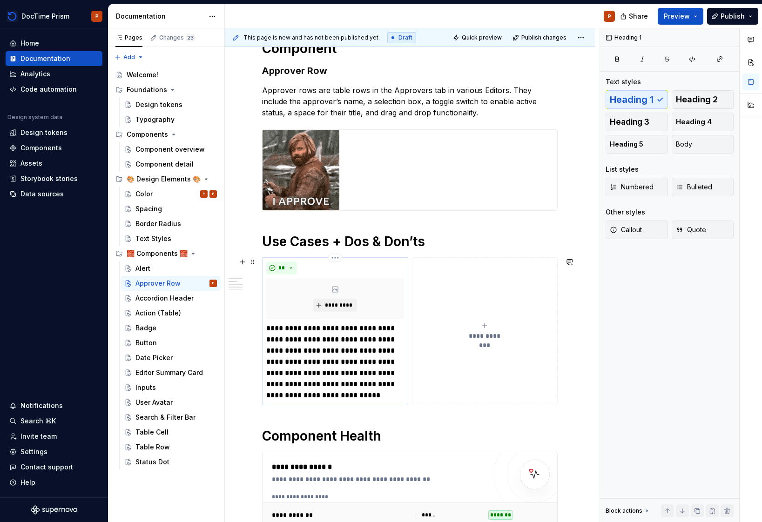
click at [362, 385] on p "**********" at bounding box center [334, 362] width 137 height 78
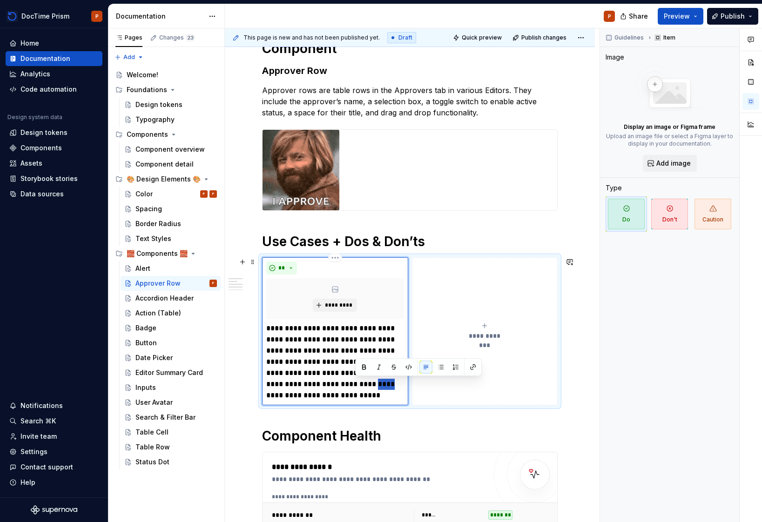
click at [362, 385] on p "**********" at bounding box center [334, 362] width 137 height 78
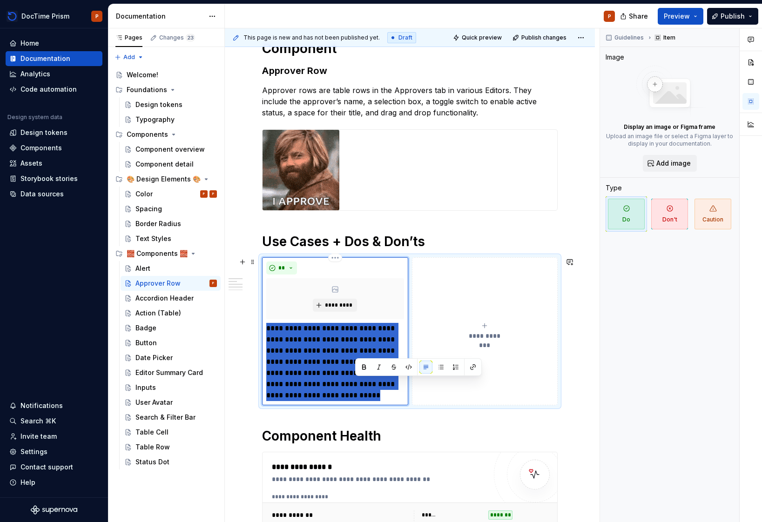
click at [362, 385] on p "**********" at bounding box center [334, 362] width 137 height 78
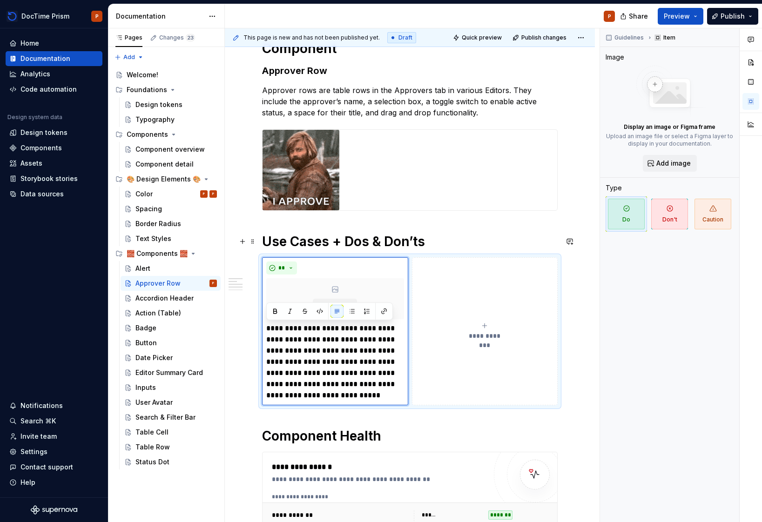
click at [425, 239] on h1 "Use Cases + Dos & Don’ts" at bounding box center [410, 241] width 296 height 17
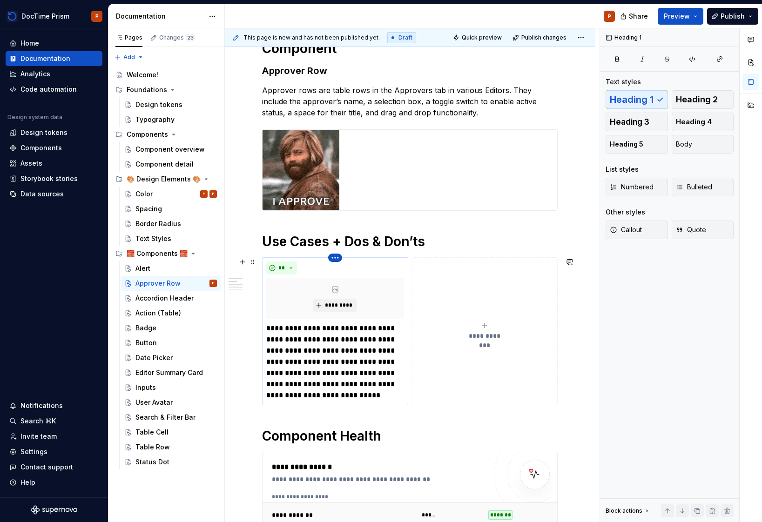
click at [332, 261] on html "DocTime Prism P Home Documentation Analytics Code automation Design system data…" at bounding box center [381, 261] width 762 height 522
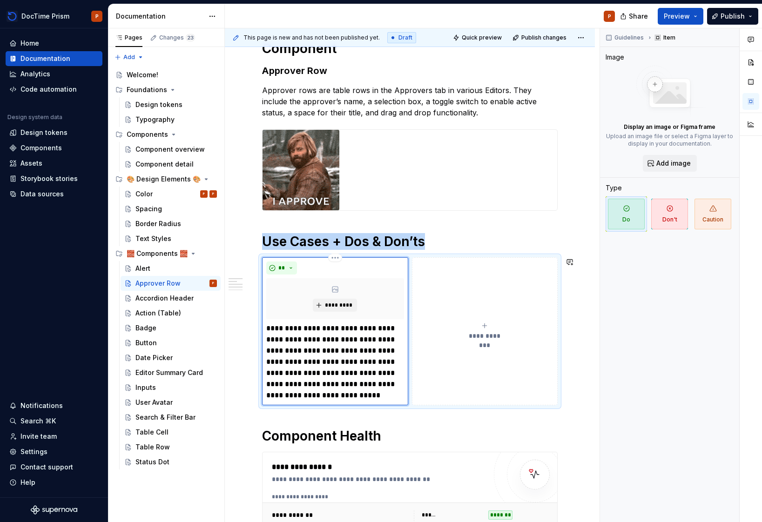
click at [337, 368] on html "DocTime Prism P Home Documentation Analytics Code automation Design system data…" at bounding box center [381, 261] width 762 height 522
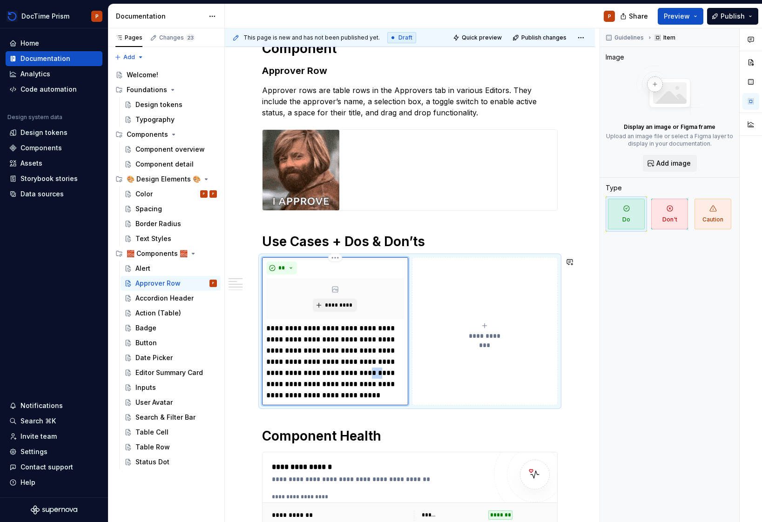
click at [337, 368] on p "**********" at bounding box center [334, 362] width 137 height 78
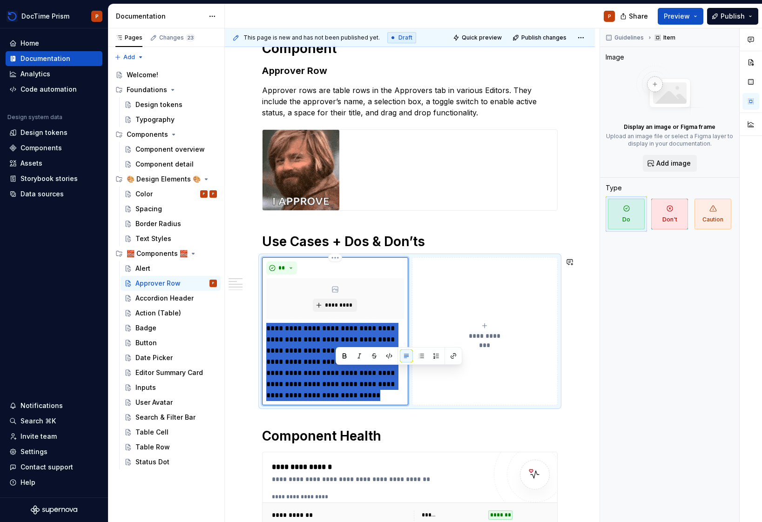
click at [337, 368] on p "**********" at bounding box center [334, 362] width 137 height 78
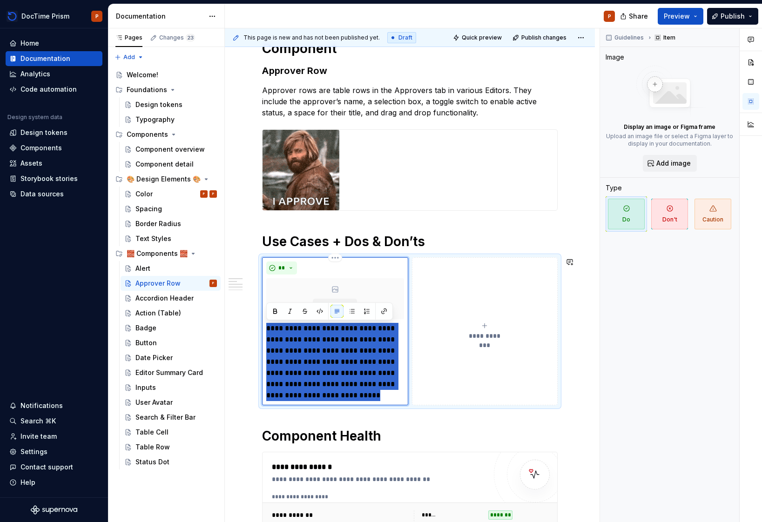
click at [337, 368] on p "**********" at bounding box center [334, 362] width 137 height 78
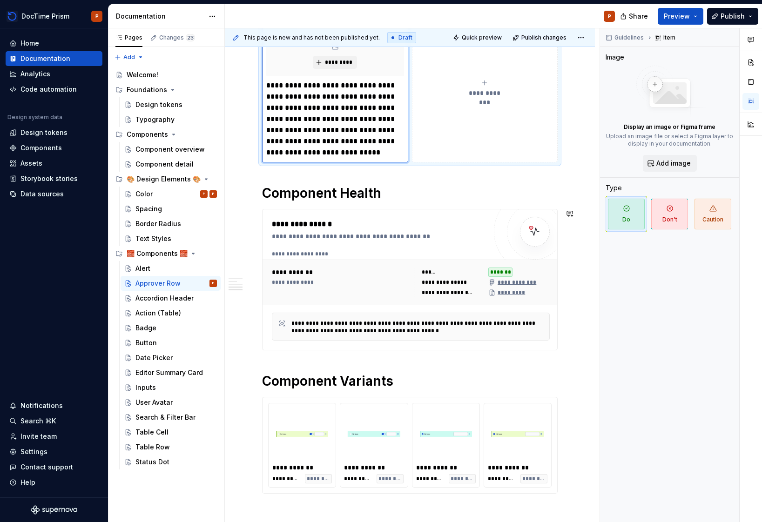
scroll to position [510, 0]
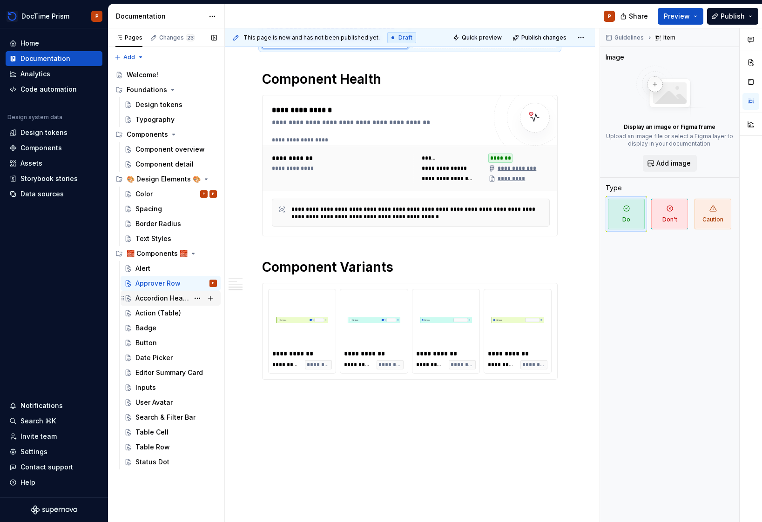
click at [155, 302] on div "Accordion Header" at bounding box center [162, 298] width 54 height 9
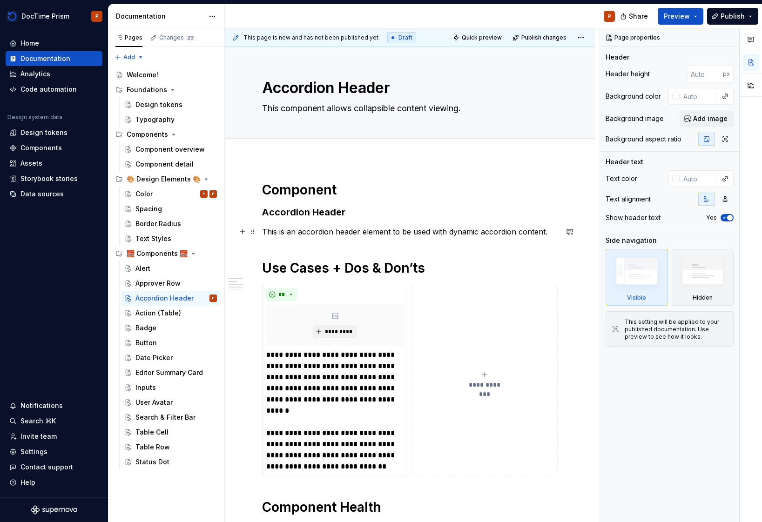
click at [352, 235] on p "This is an accordion header element to be used with dynamic accordion content." at bounding box center [410, 231] width 296 height 11
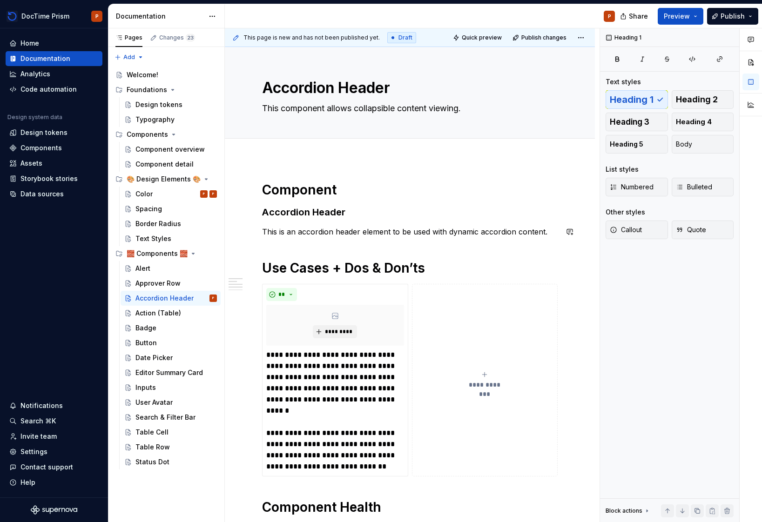
click at [350, 235] on p "This is an accordion header element to be used with dynamic accordion content." at bounding box center [410, 231] width 296 height 11
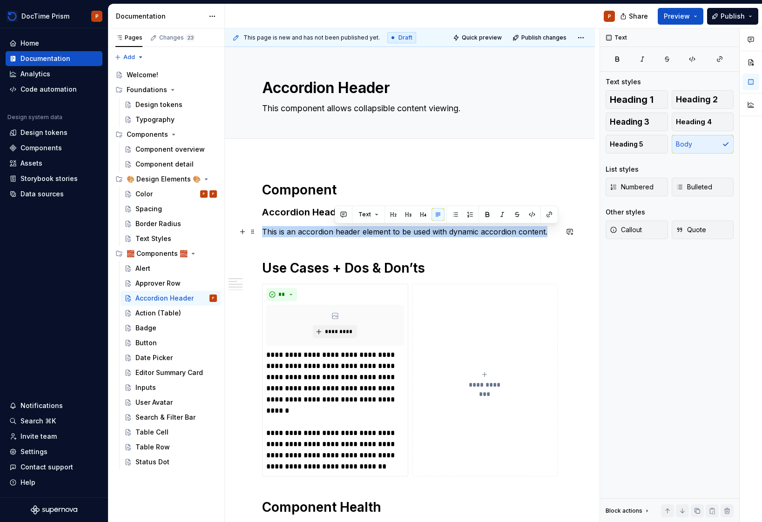
click at [349, 236] on p "This is an accordion header element to be used with dynamic accordion content." at bounding box center [410, 231] width 296 height 11
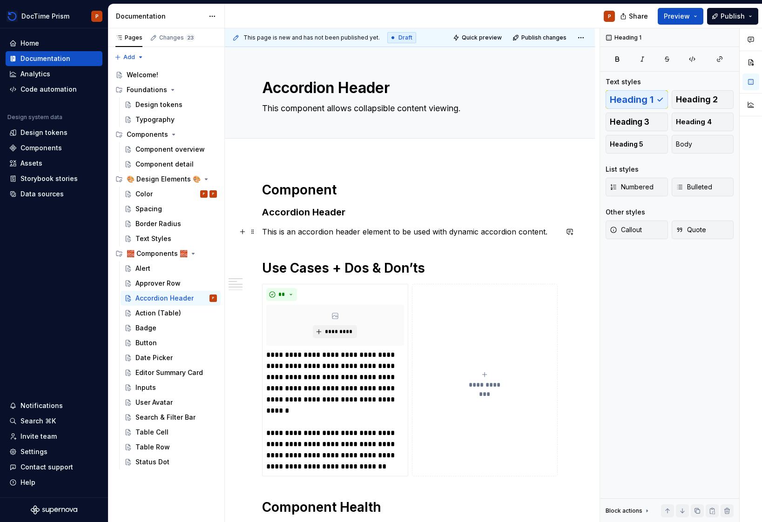
click at [555, 236] on p "This is an accordion header element to be used with dynamic accordion content." at bounding box center [410, 231] width 296 height 11
type textarea "*"
click at [361, 230] on p "This is an accordion header element to be used with dynamic accordion content." at bounding box center [410, 231] width 296 height 11
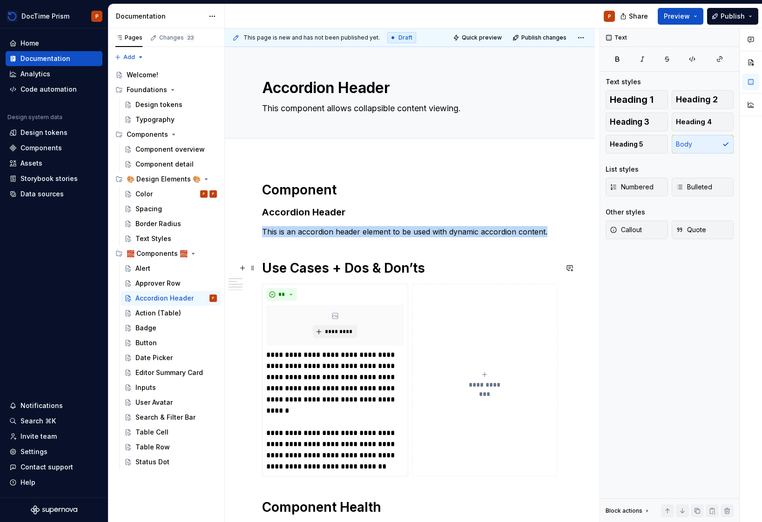
click at [361, 230] on p "This is an accordion header element to be used with dynamic accordion content." at bounding box center [410, 231] width 296 height 11
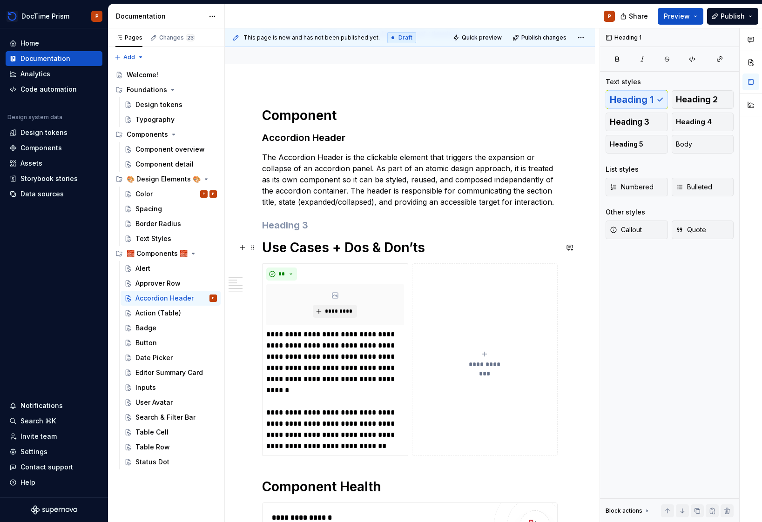
scroll to position [84, 0]
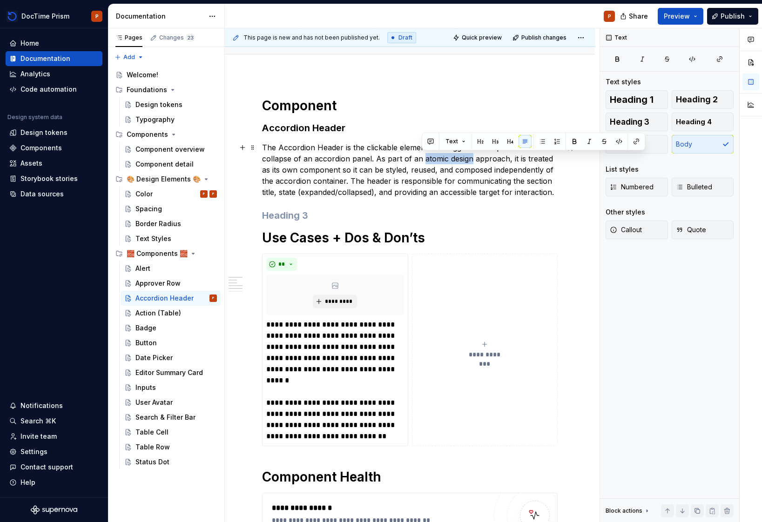
drag, startPoint x: 470, startPoint y: 158, endPoint x: 423, endPoint y: 159, distance: 47.0
click at [423, 159] on p "The Accordion Header is the clickable element that triggers the expansion or co…" at bounding box center [410, 170] width 296 height 56
click at [628, 142] on div at bounding box center [628, 141] width 0 height 17
click at [630, 139] on button "button" at bounding box center [636, 141] width 13 height 13
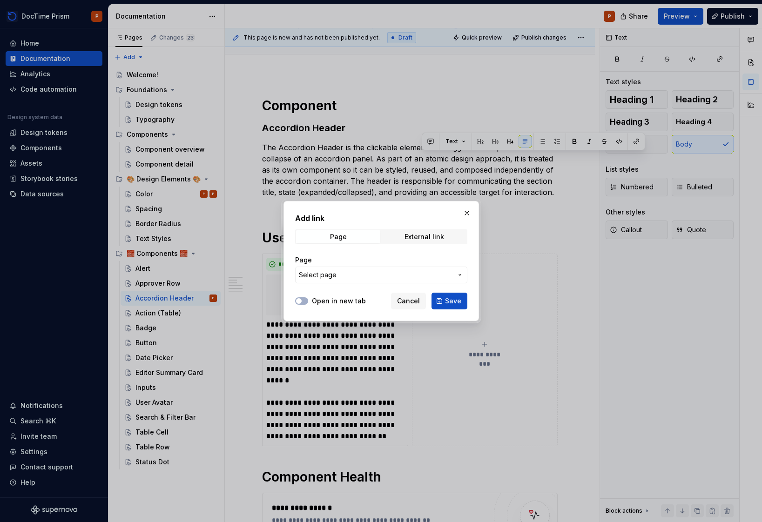
click at [406, 271] on span "Select page" at bounding box center [376, 274] width 154 height 9
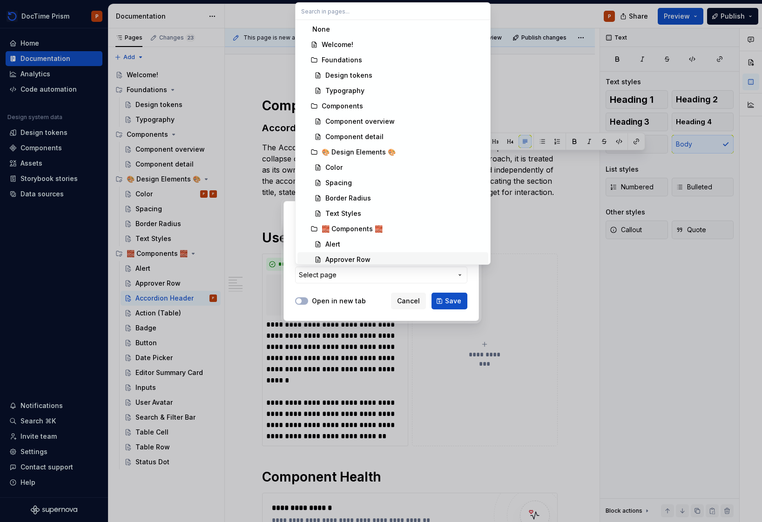
click at [358, 285] on div "Add link Page External link Page Select page Open in new tab Cancel Save" at bounding box center [381, 261] width 762 height 522
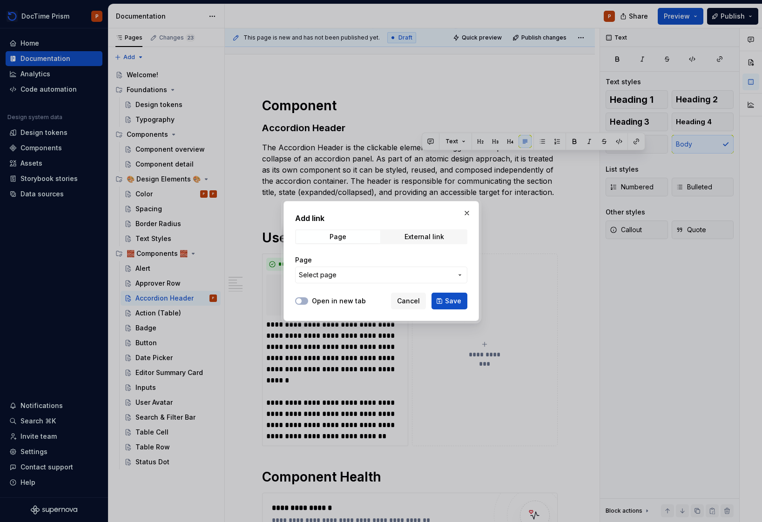
click at [428, 245] on div "Add link Page External link Page Select page" at bounding box center [381, 251] width 172 height 76
click at [431, 239] on div "External link" at bounding box center [425, 236] width 40 height 7
click at [390, 276] on input "URL" at bounding box center [381, 275] width 172 height 17
paste input "https://atomicdesign.bradfrost.com/chapter-2/"
type input "https://atomicdesign.bradfrost.com/chapter-2/"
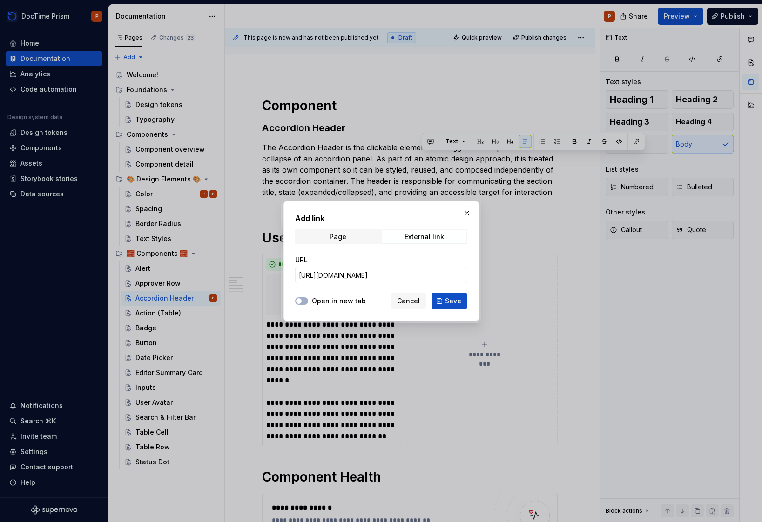
click at [310, 301] on div "Open in new tab" at bounding box center [330, 301] width 71 height 9
click at [303, 301] on button "Open in new tab" at bounding box center [301, 300] width 13 height 7
click at [450, 304] on span "Save" at bounding box center [453, 301] width 16 height 9
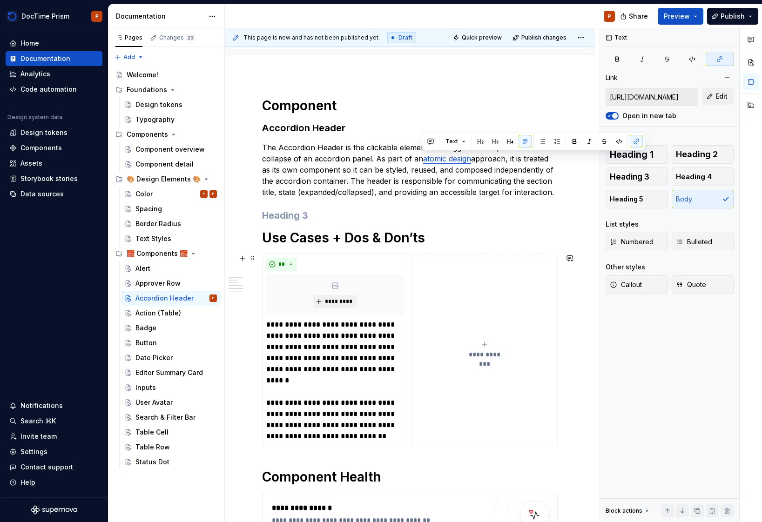
click at [488, 257] on button "**********" at bounding box center [485, 350] width 146 height 193
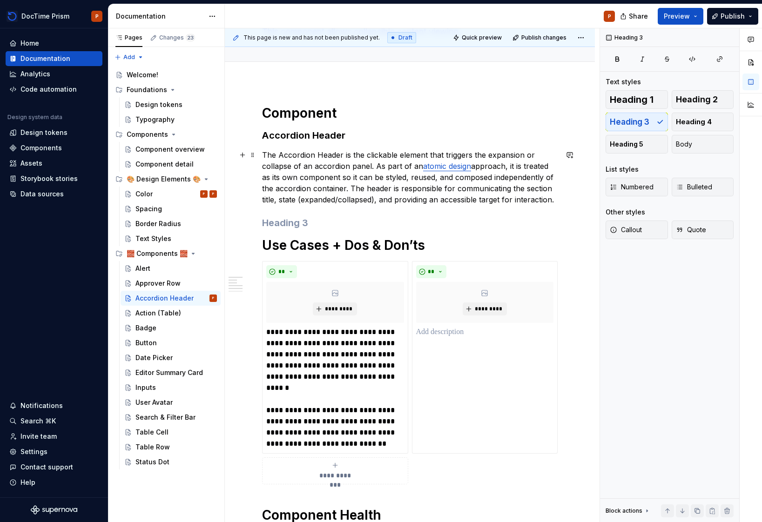
scroll to position [222, 0]
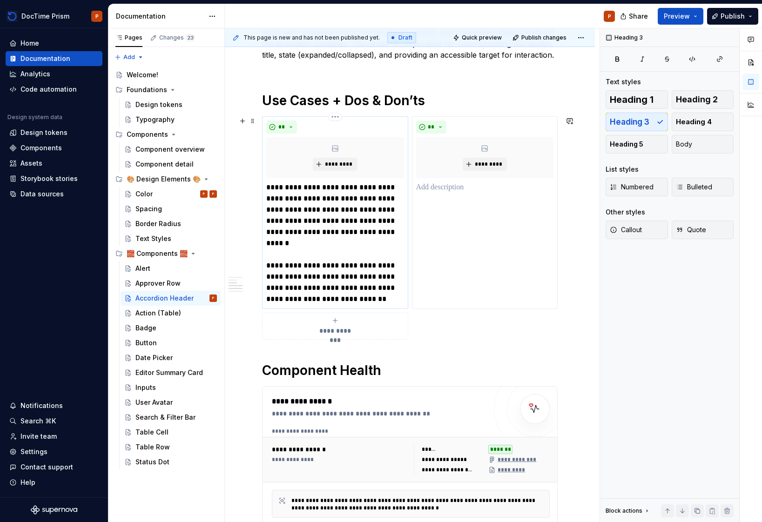
click at [338, 229] on p "**********" at bounding box center [334, 243] width 137 height 123
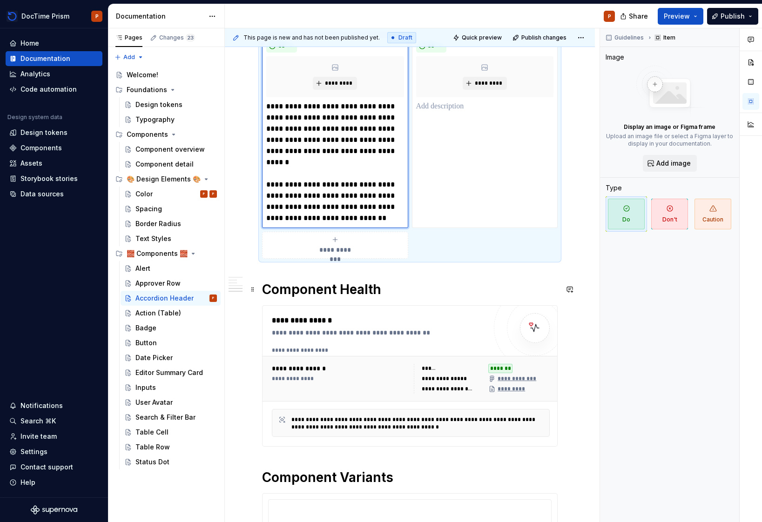
scroll to position [302, 0]
click at [378, 196] on p "**********" at bounding box center [334, 162] width 137 height 123
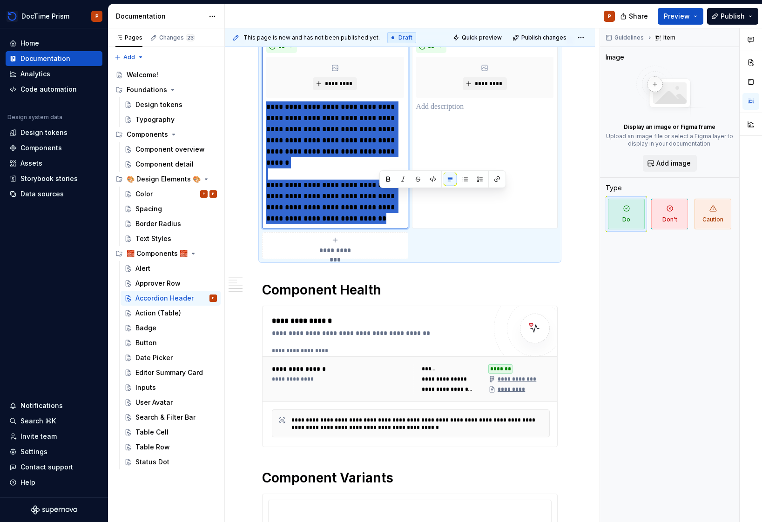
click at [378, 196] on p "**********" at bounding box center [334, 162] width 137 height 123
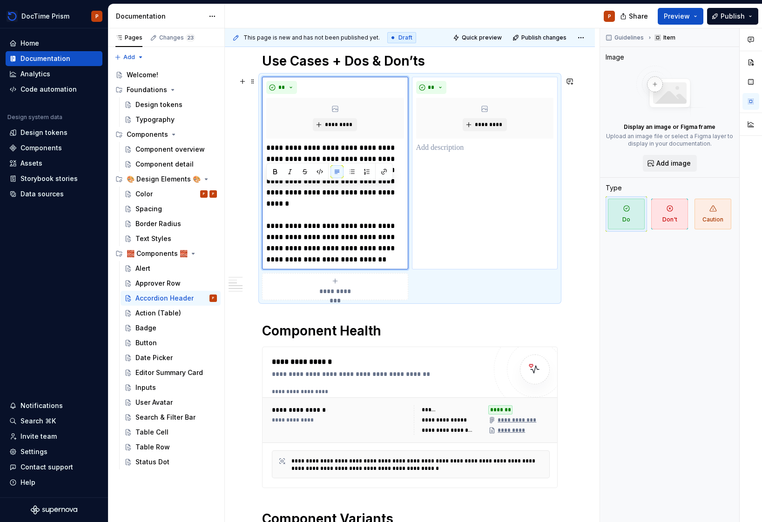
scroll to position [216, 0]
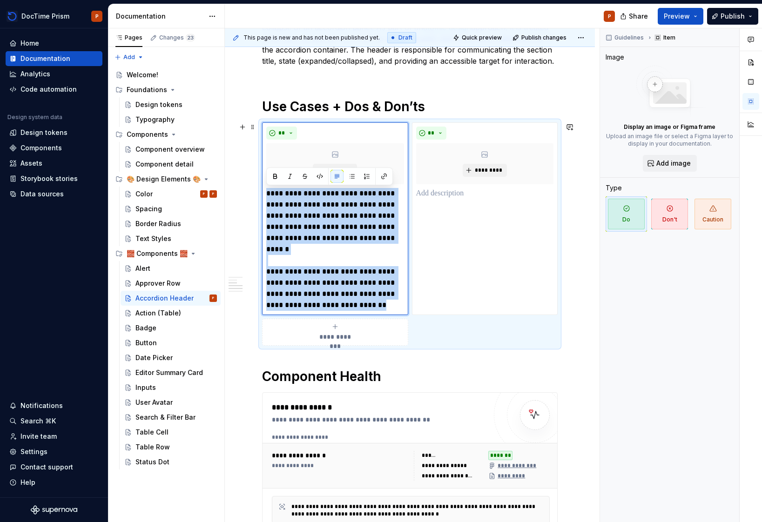
click at [363, 263] on p "**********" at bounding box center [334, 249] width 137 height 123
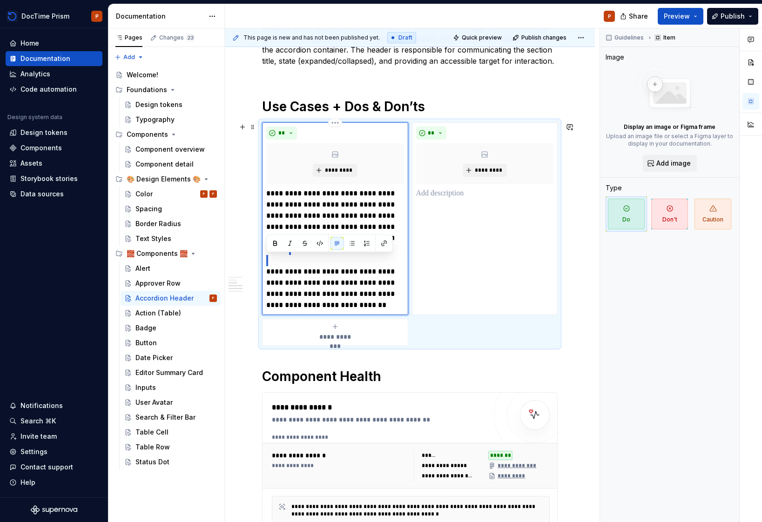
click at [363, 263] on p "**********" at bounding box center [334, 249] width 137 height 123
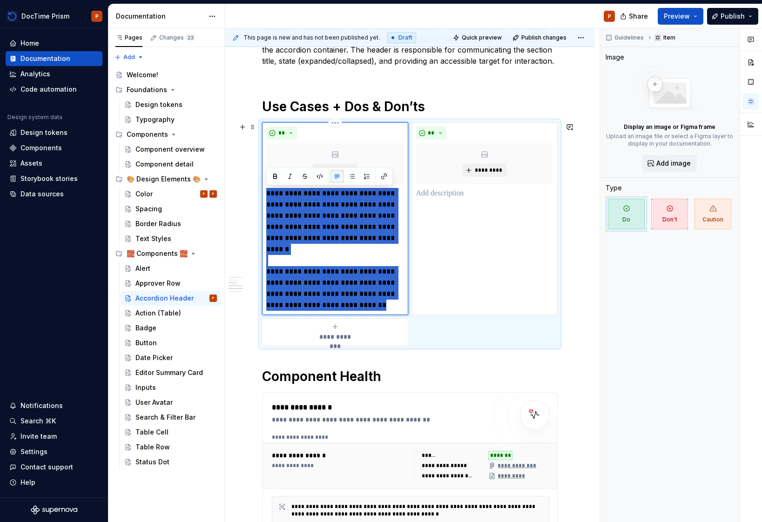
click at [367, 275] on p "**********" at bounding box center [334, 249] width 137 height 123
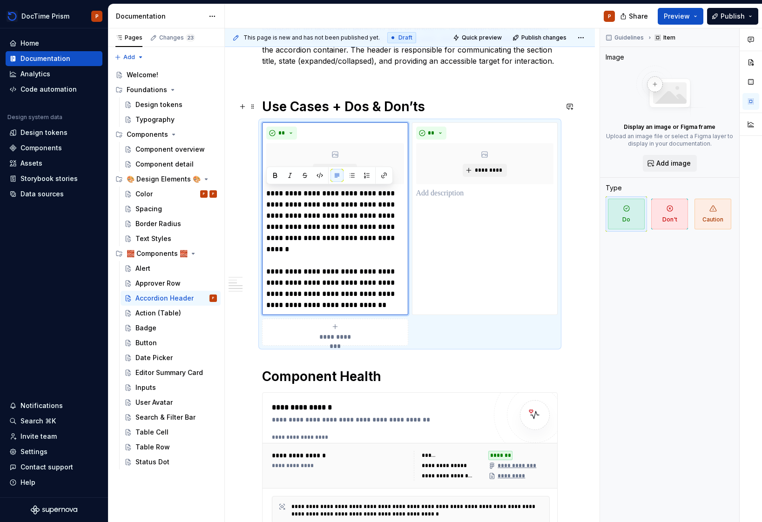
click at [464, 112] on h1 "Use Cases + Dos & Don’ts" at bounding box center [410, 106] width 296 height 17
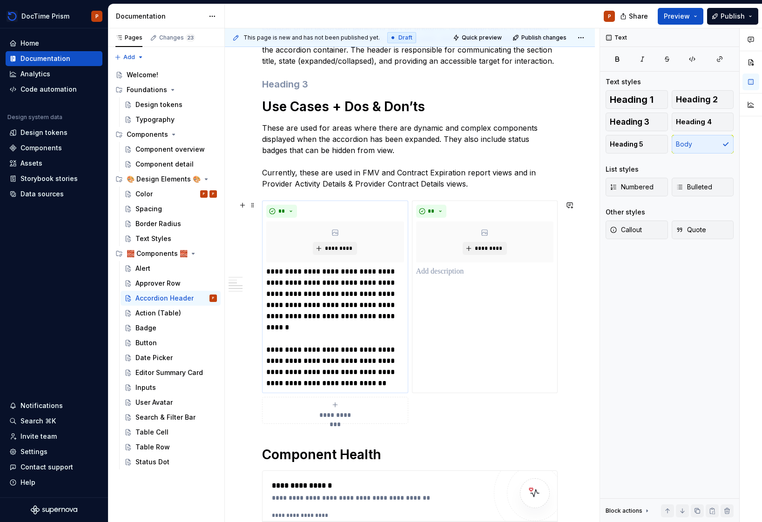
click at [345, 368] on p "**********" at bounding box center [334, 327] width 137 height 123
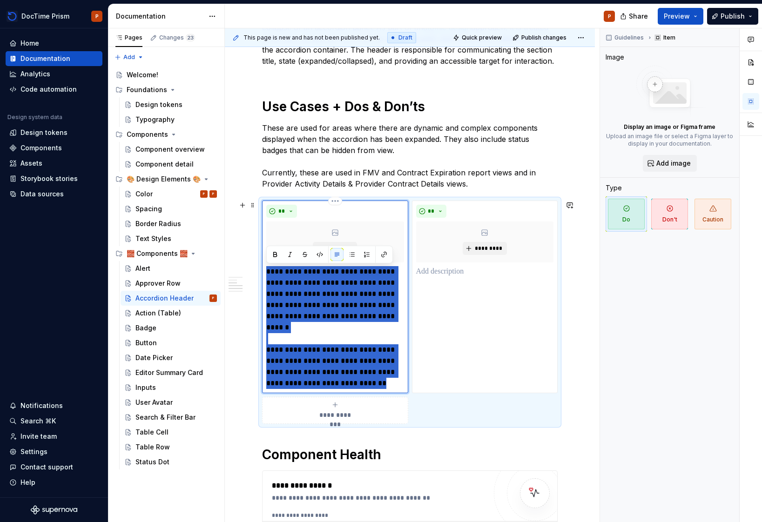
click at [345, 368] on p "**********" at bounding box center [334, 327] width 137 height 123
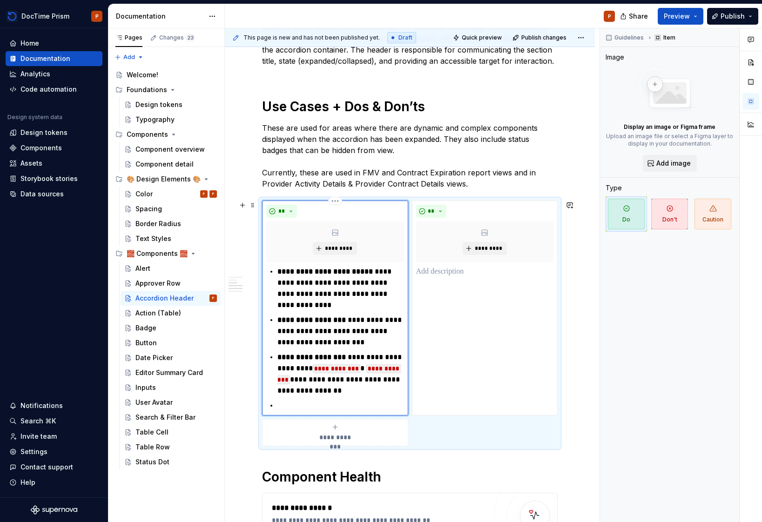
type textarea "*"
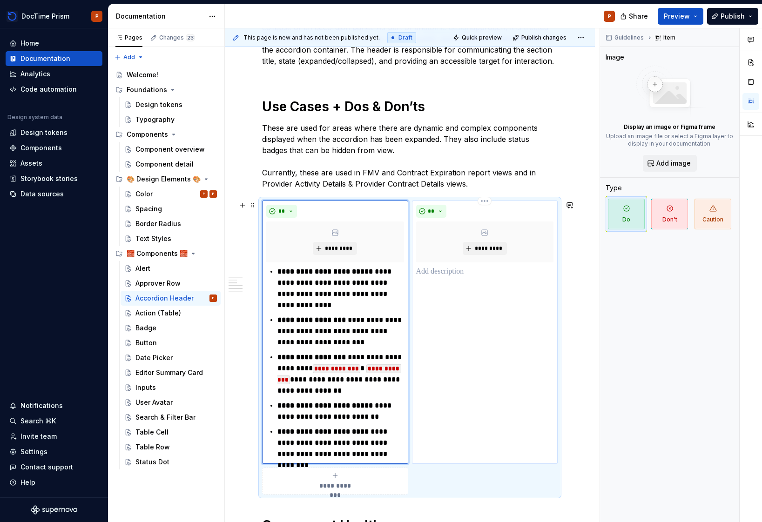
click at [462, 266] on p at bounding box center [485, 271] width 138 height 11
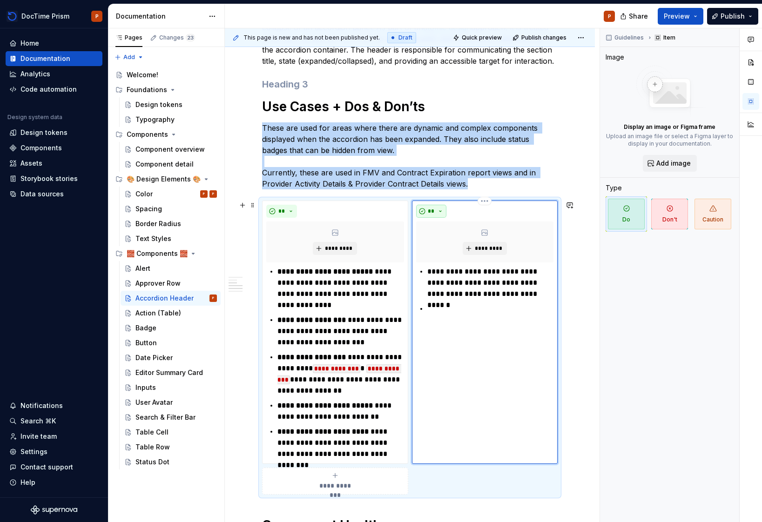
click at [442, 211] on button "**" at bounding box center [431, 211] width 31 height 13
click at [452, 247] on div "Don't" at bounding box center [452, 244] width 17 height 9
click at [439, 273] on p "**********" at bounding box center [490, 283] width 126 height 34
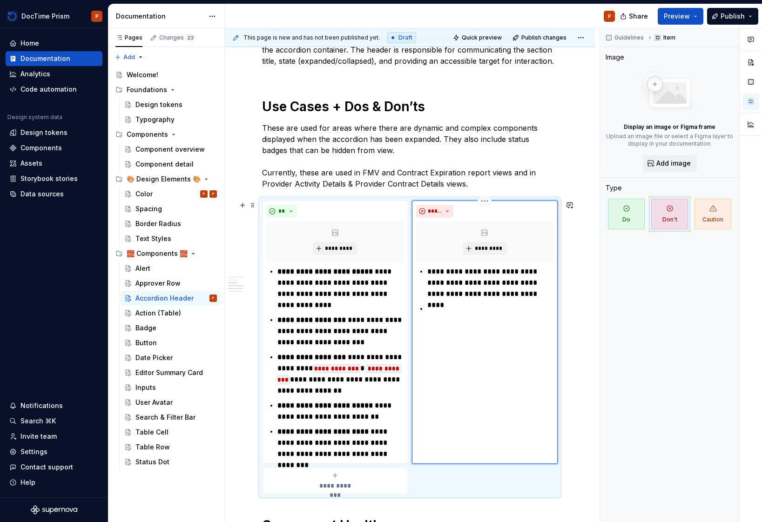
click at [455, 302] on ul "**********" at bounding box center [490, 290] width 127 height 48
click at [444, 313] on p "**********" at bounding box center [490, 326] width 126 height 45
click at [433, 310] on p "**********" at bounding box center [490, 326] width 126 height 45
click at [466, 348] on p at bounding box center [490, 346] width 127 height 11
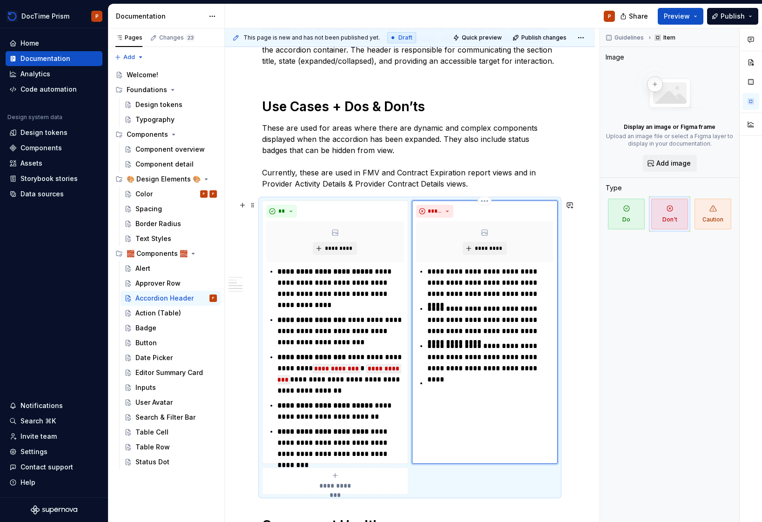
click at [437, 346] on p "**********" at bounding box center [490, 358] width 126 height 34
click at [498, 380] on p at bounding box center [490, 383] width 127 height 11
click at [504, 368] on p "**********" at bounding box center [490, 358] width 126 height 34
click at [478, 358] on p "**********" at bounding box center [490, 358] width 126 height 34
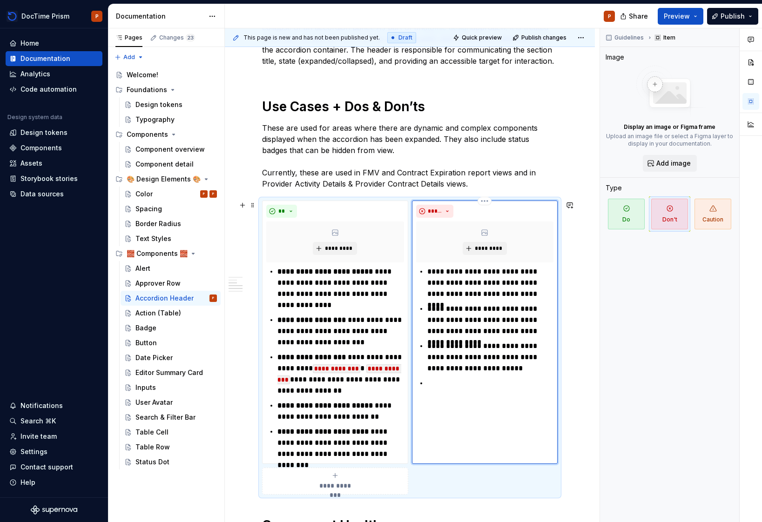
click at [485, 365] on p "**********" at bounding box center [490, 358] width 126 height 34
click at [485, 370] on p "**********" at bounding box center [490, 358] width 126 height 34
click at [425, 378] on div "**********" at bounding box center [485, 327] width 138 height 123
click at [426, 385] on div "**********" at bounding box center [485, 346] width 138 height 160
click at [467, 420] on p at bounding box center [490, 420] width 127 height 11
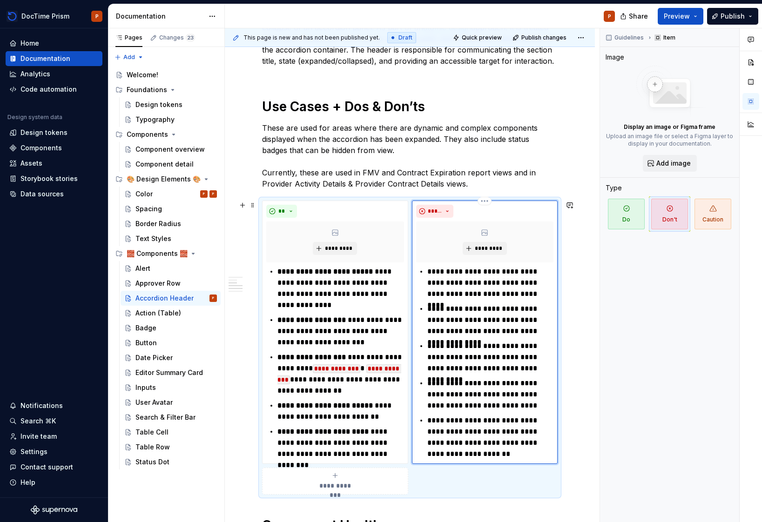
click at [440, 421] on p "**********" at bounding box center [490, 437] width 126 height 45
click at [653, 395] on div "Guidelines Item Image Display an image or Figma frame Upload an image file or s…" at bounding box center [669, 275] width 139 height 494
click at [145, 283] on div "Approver Row" at bounding box center [157, 283] width 45 height 9
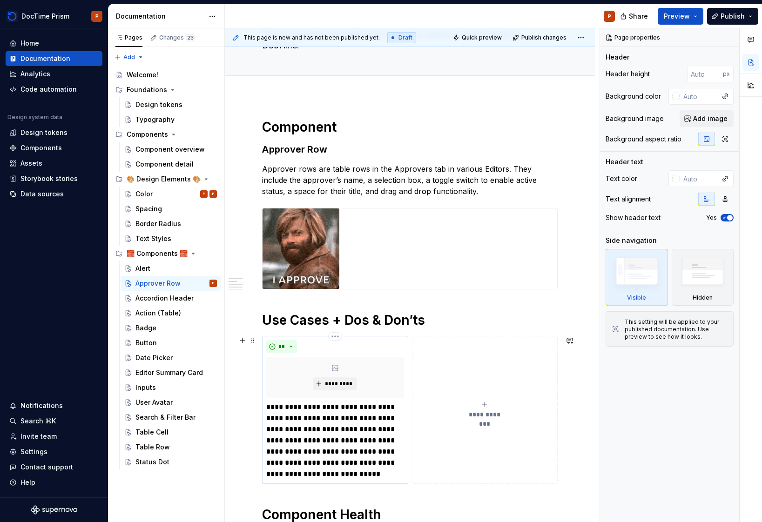
scroll to position [162, 0]
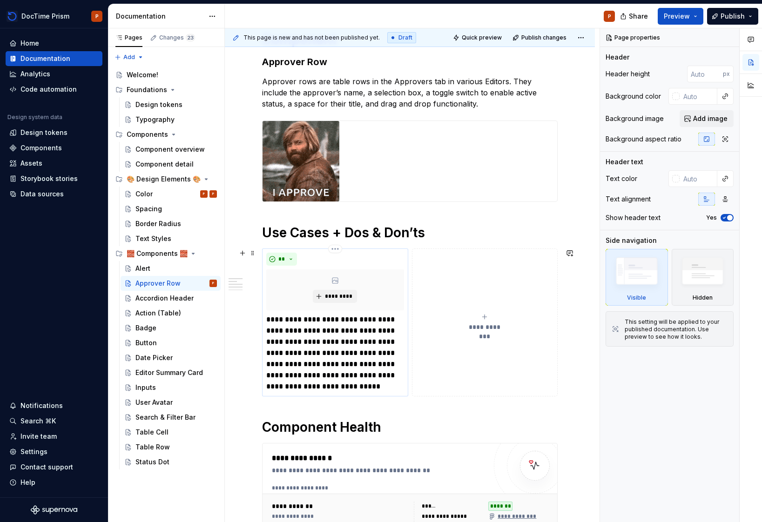
type textarea "*"
click at [302, 344] on p "**********" at bounding box center [334, 353] width 137 height 78
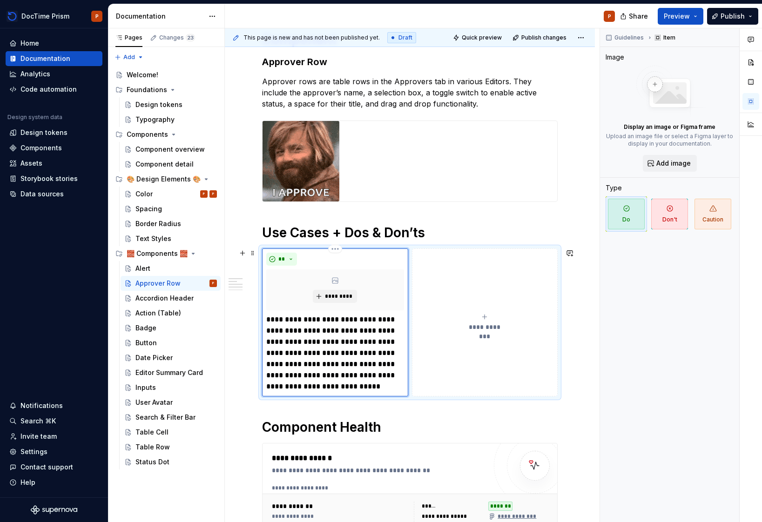
click at [328, 327] on p "**********" at bounding box center [334, 353] width 137 height 78
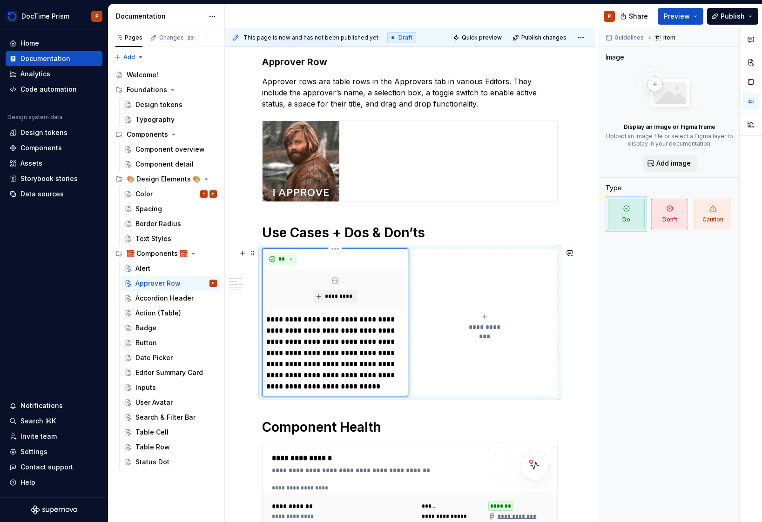
click at [328, 327] on p "**********" at bounding box center [334, 353] width 137 height 78
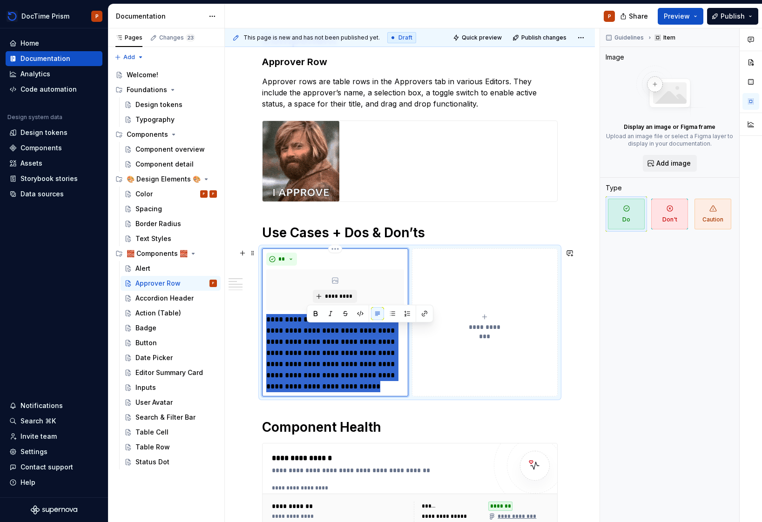
click at [328, 327] on p "**********" at bounding box center [334, 353] width 137 height 78
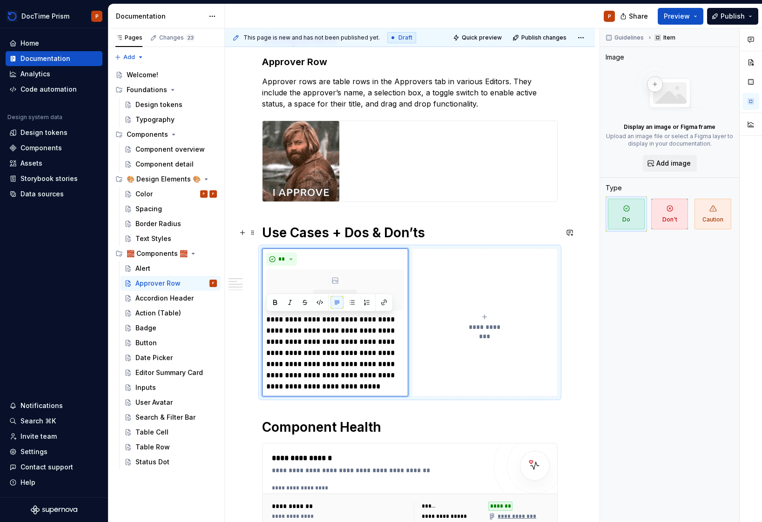
click at [445, 233] on h1 "Use Cases + Dos & Don’ts" at bounding box center [410, 232] width 296 height 17
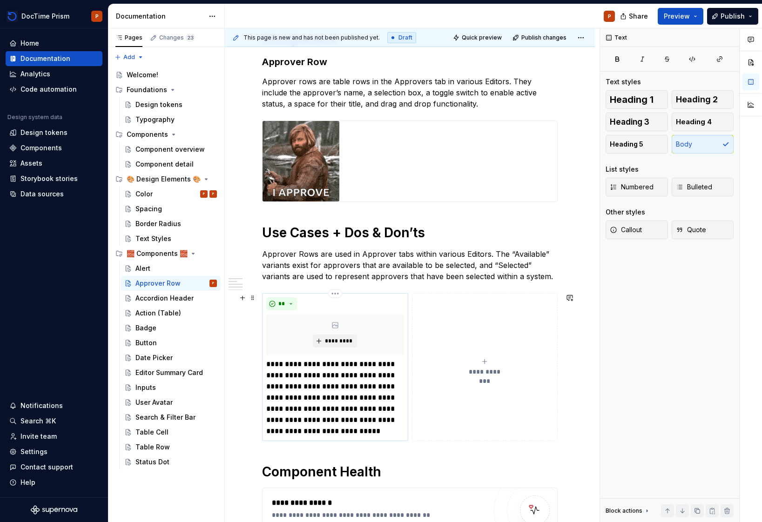
click at [303, 382] on p "**********" at bounding box center [334, 398] width 137 height 78
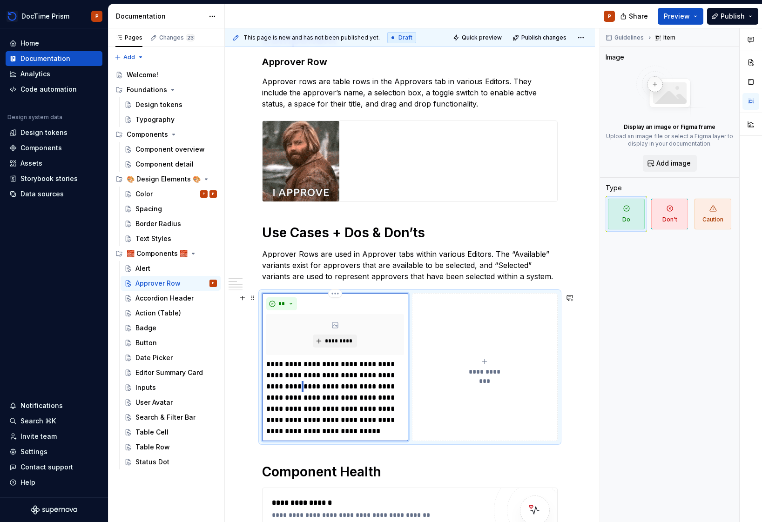
click at [303, 382] on p "**********" at bounding box center [334, 398] width 137 height 78
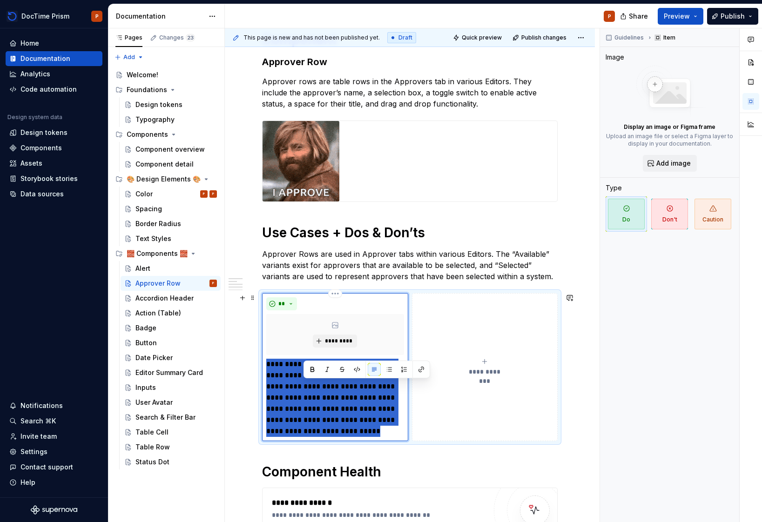
click at [304, 381] on p "**********" at bounding box center [334, 398] width 137 height 78
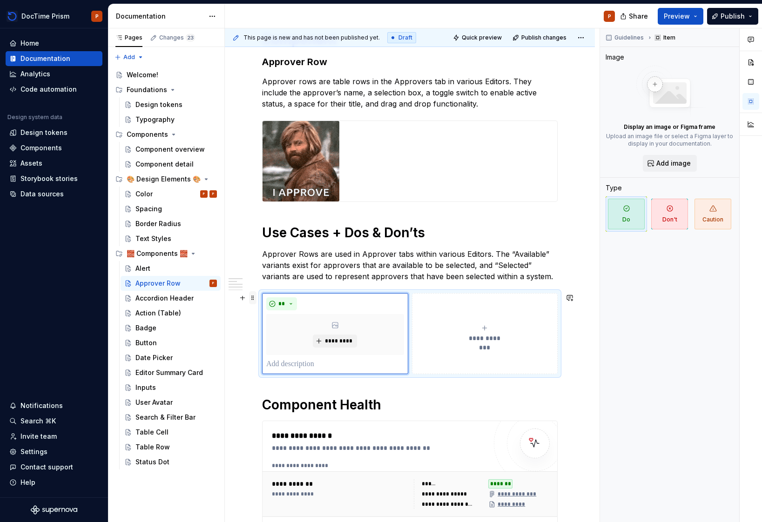
click at [250, 296] on span at bounding box center [252, 297] width 7 height 13
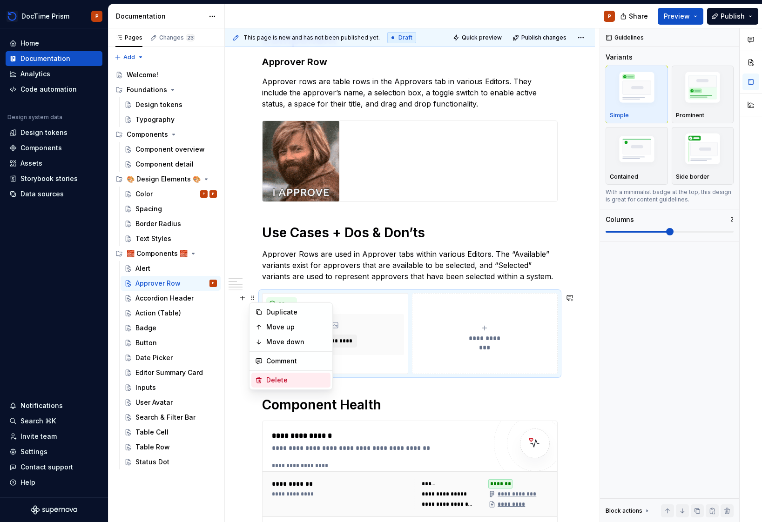
click at [277, 383] on div "Delete" at bounding box center [296, 380] width 61 height 9
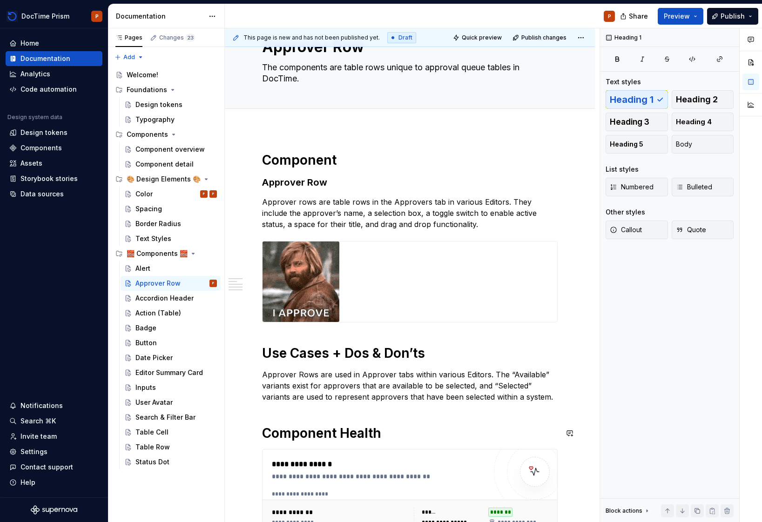
scroll to position [0, 0]
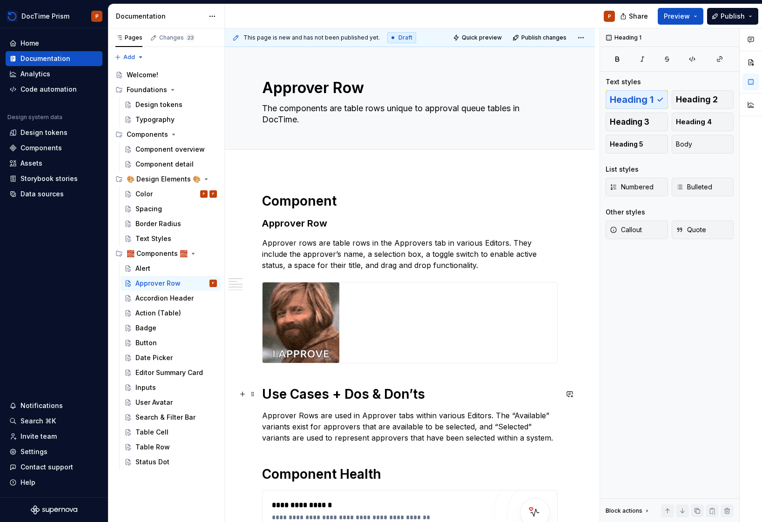
click at [441, 389] on h1 "Use Cases + Dos & Don’ts" at bounding box center [410, 394] width 296 height 17
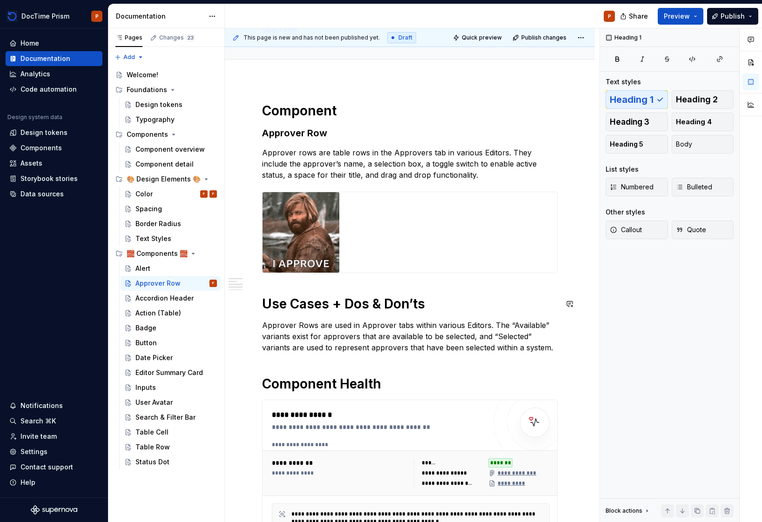
scroll to position [93, 0]
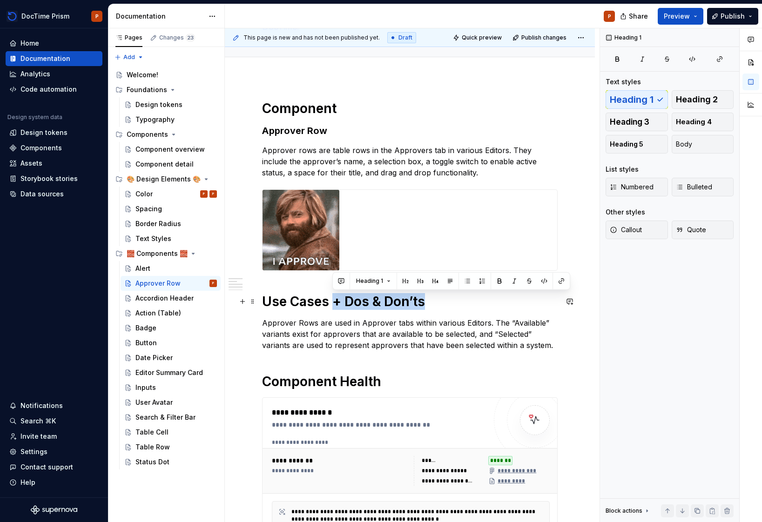
drag, startPoint x: 439, startPoint y: 297, endPoint x: 332, endPoint y: 299, distance: 107.1
click at [332, 299] on h1 "Use Cases + Dos & Don’ts" at bounding box center [410, 301] width 296 height 17
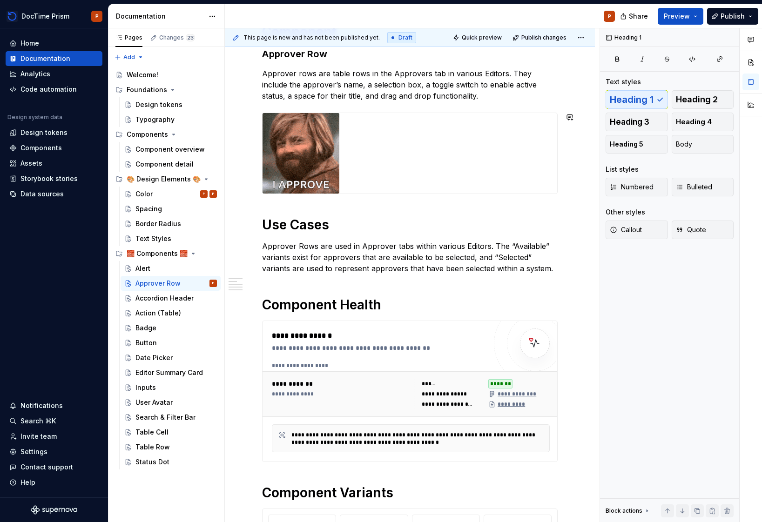
scroll to position [170, 0]
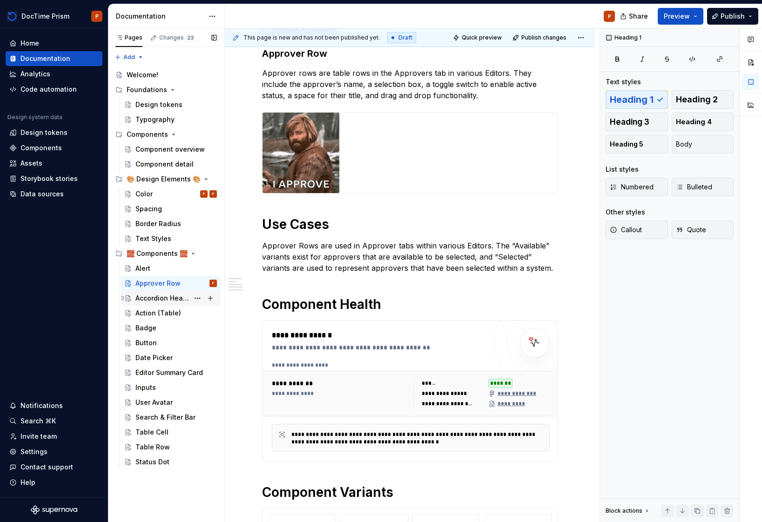
click at [165, 300] on div "Accordion Header" at bounding box center [162, 298] width 54 height 9
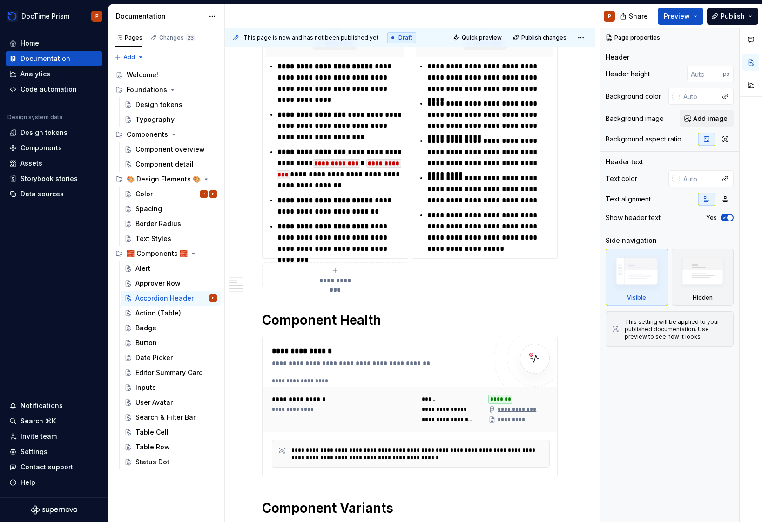
scroll to position [515, 0]
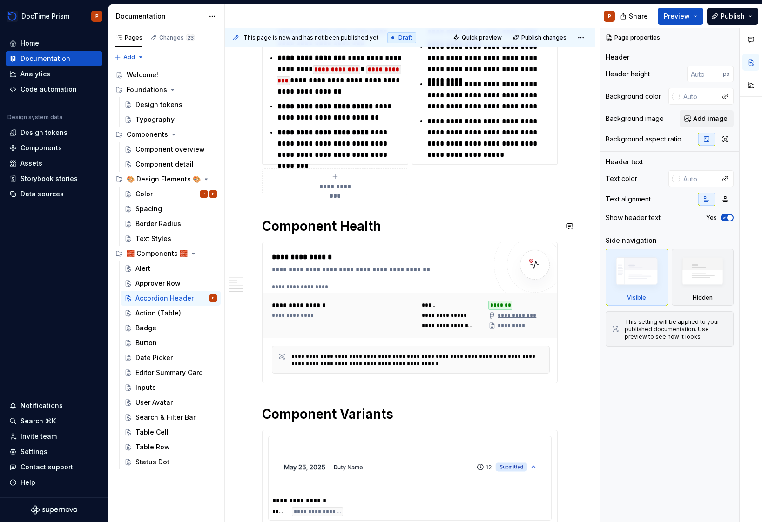
click at [368, 210] on div "**********" at bounding box center [410, 451] width 296 height 1568
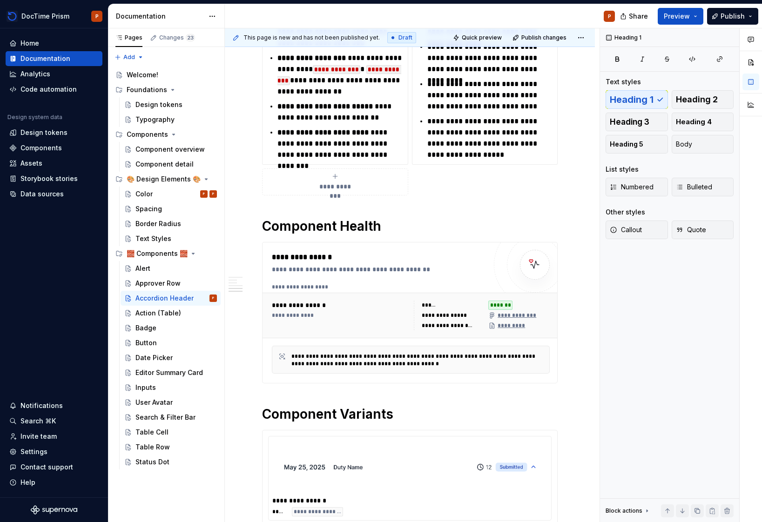
scroll to position [497, 0]
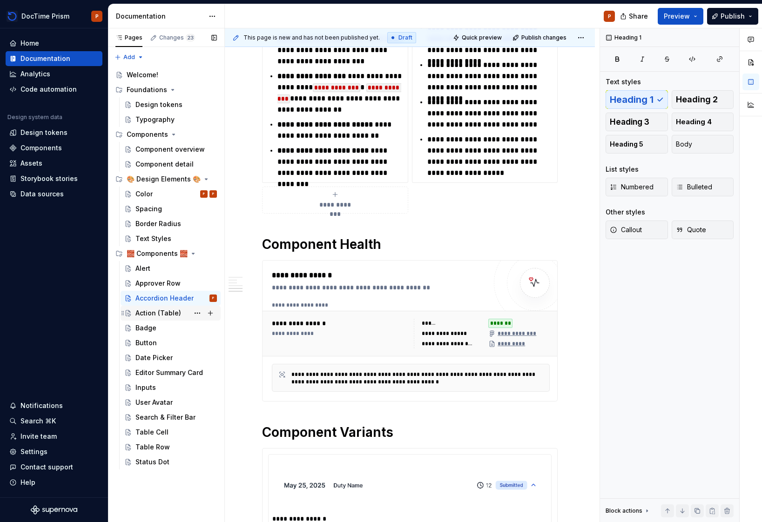
click at [146, 314] on div "Action (Table)" at bounding box center [158, 313] width 46 height 9
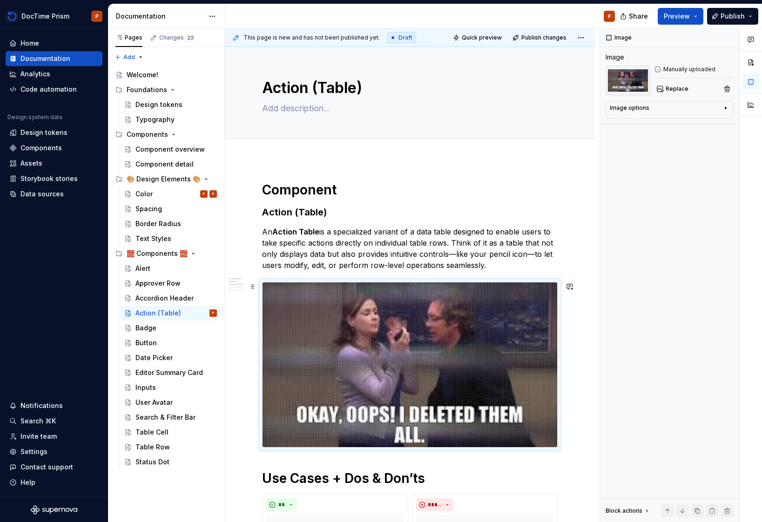
click at [371, 318] on img at bounding box center [410, 365] width 295 height 165
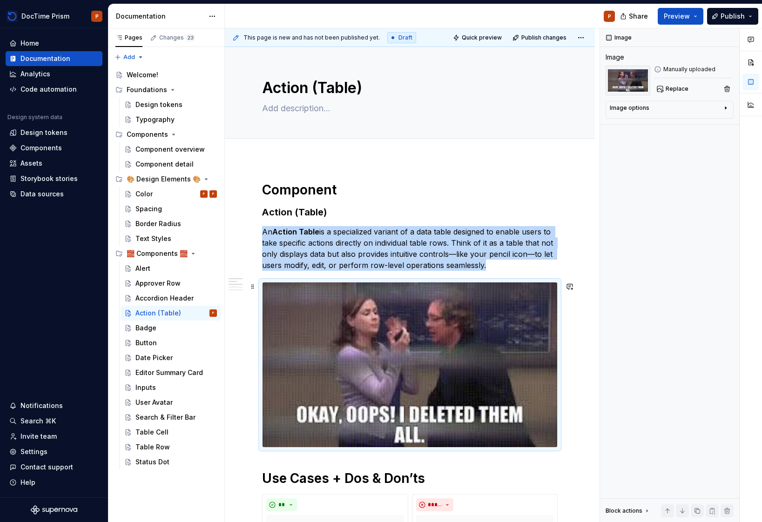
click at [402, 310] on img at bounding box center [410, 365] width 295 height 165
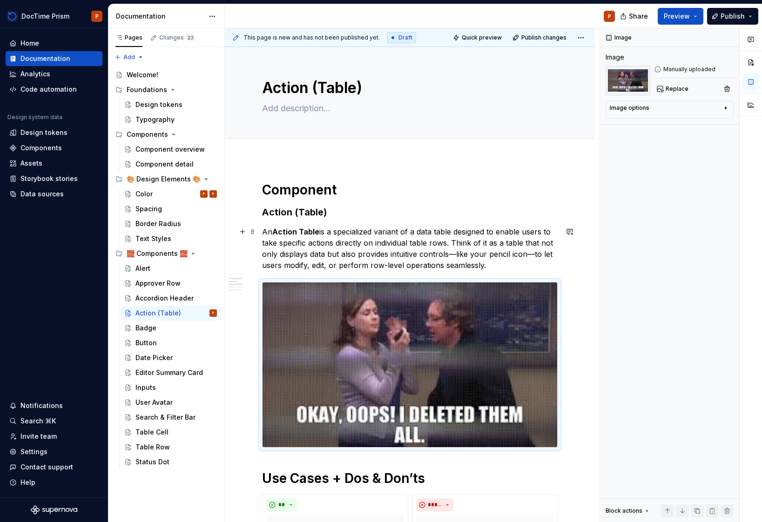
click at [412, 251] on p "An Action Table is a specialized variant of a data table designed to enable use…" at bounding box center [410, 248] width 296 height 45
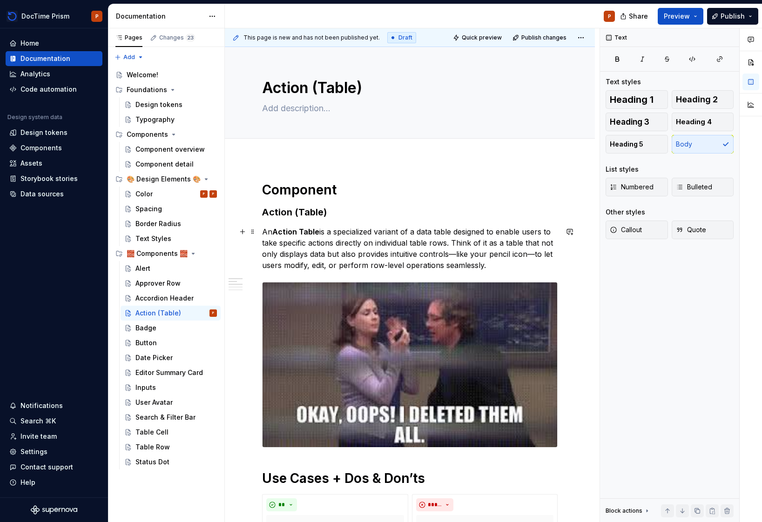
click at [412, 251] on p "An Action Table is a specialized variant of a data table designed to enable use…" at bounding box center [410, 248] width 296 height 45
click at [360, 249] on p "An Action Table is a specialized variant of a data table designed to enable use…" at bounding box center [410, 248] width 296 height 45
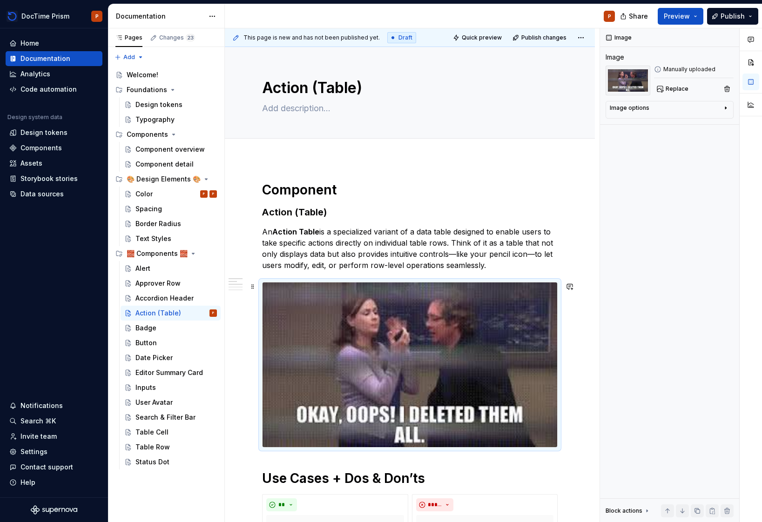
click at [429, 331] on img at bounding box center [410, 365] width 295 height 165
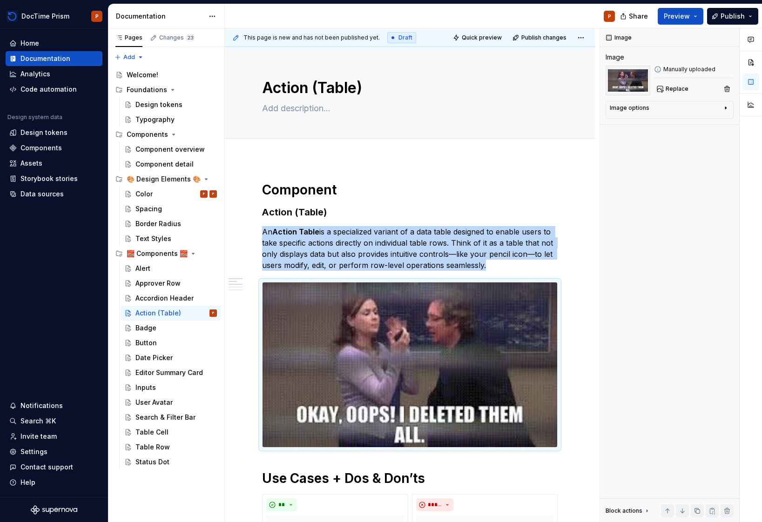
type textarea "*"
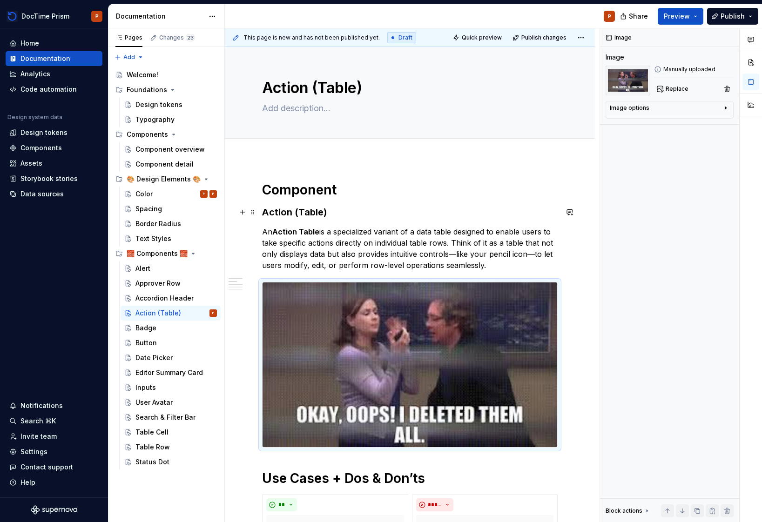
click at [325, 210] on h3 "Action (Table)" at bounding box center [410, 212] width 296 height 13
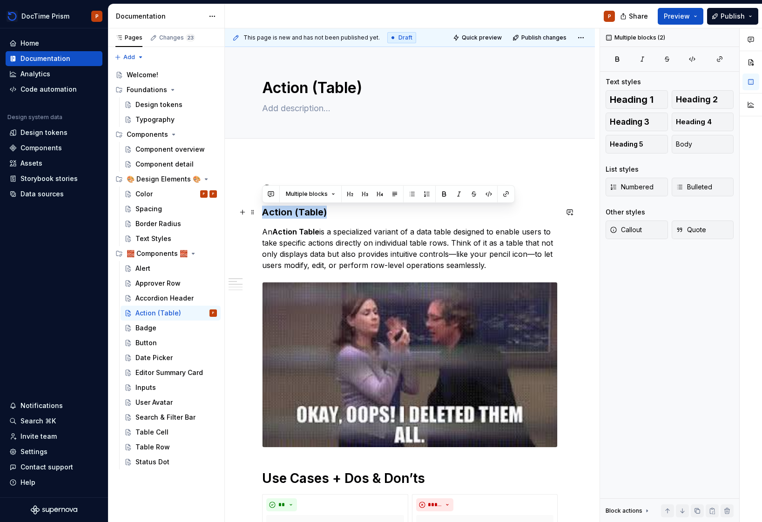
click at [325, 210] on h3 "Action (Table)" at bounding box center [410, 212] width 296 height 13
click at [338, 216] on h3 "Action (Table)" at bounding box center [410, 212] width 296 height 13
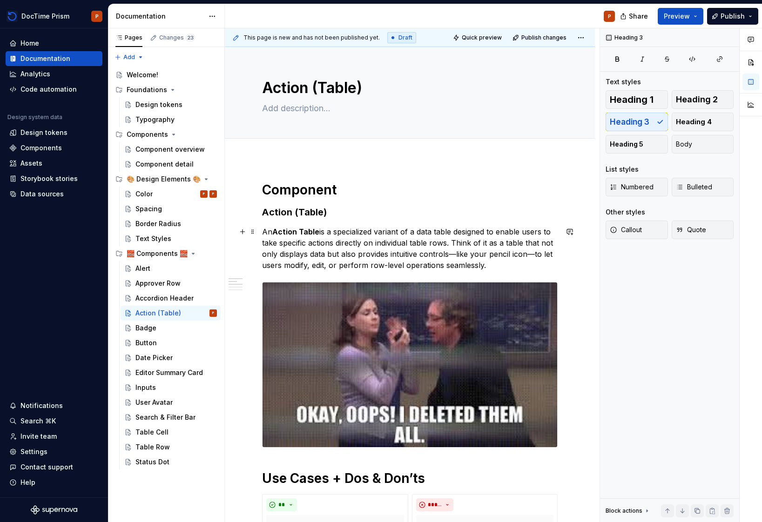
click at [333, 243] on p "An Action Table is a specialized variant of a data table designed to enable use…" at bounding box center [410, 248] width 296 height 45
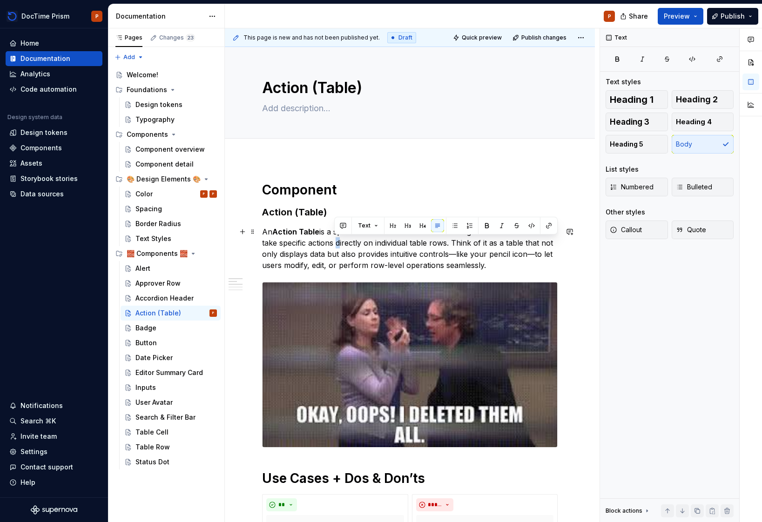
click at [333, 243] on p "An Action Table is a specialized variant of a data table designed to enable use…" at bounding box center [410, 248] width 296 height 45
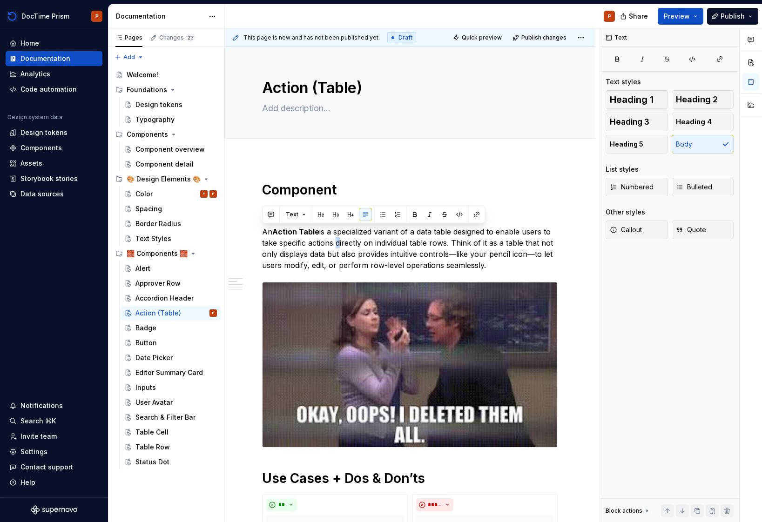
click at [446, 257] on p "An Action Table is a specialized variant of a data table designed to enable use…" at bounding box center [410, 248] width 296 height 45
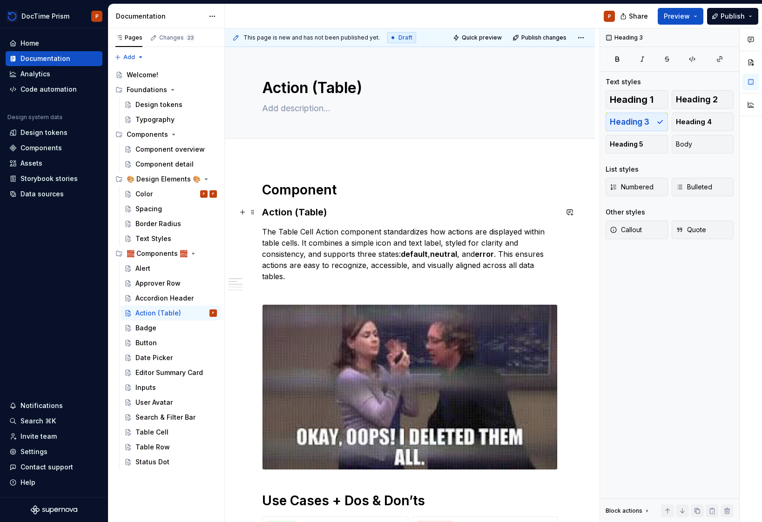
click at [312, 215] on h3 "Action (Table)" at bounding box center [410, 212] width 296 height 13
click at [342, 214] on h3 "Action (Table)" at bounding box center [410, 212] width 296 height 13
click at [338, 211] on h3 "Action (Table)" at bounding box center [410, 212] width 296 height 13
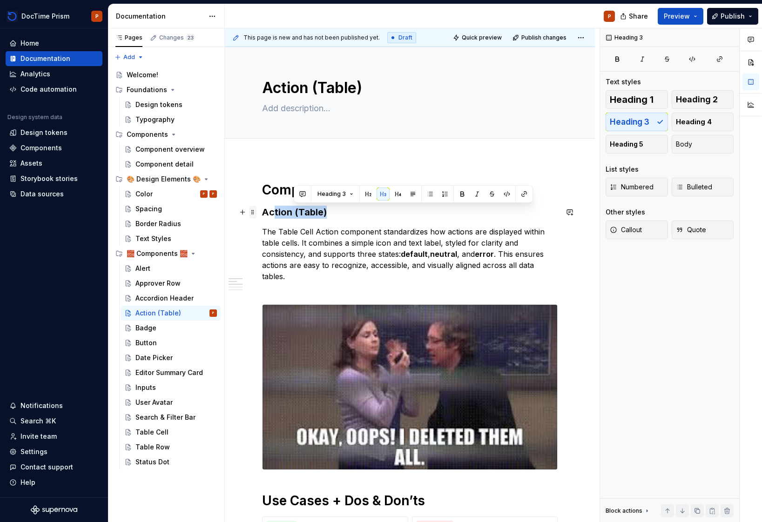
drag, startPoint x: 327, startPoint y: 211, endPoint x: 255, endPoint y: 209, distance: 72.7
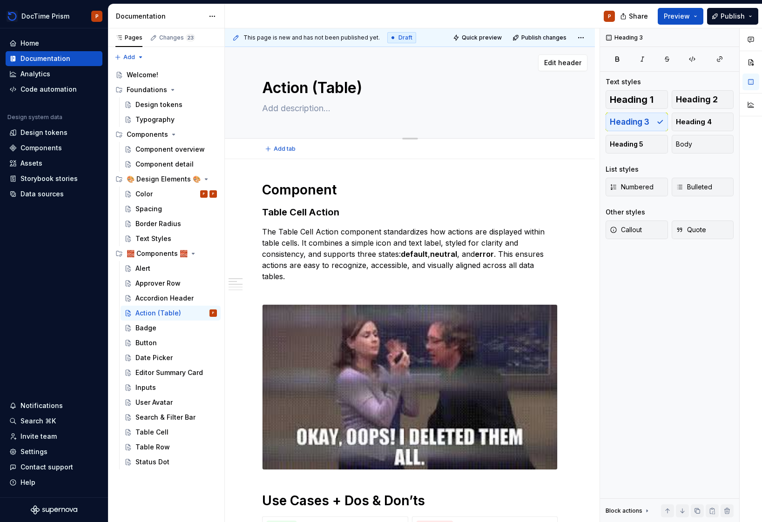
click at [299, 93] on textarea "Action (Table)" at bounding box center [408, 88] width 296 height 22
type textarea "*"
type textarea "T"
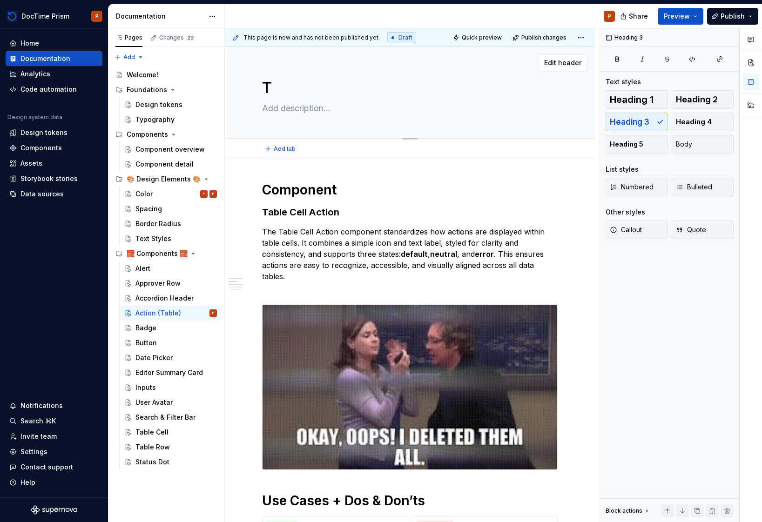
type textarea "*"
type textarea "Ta"
type textarea "*"
type textarea "Tab"
type textarea "*"
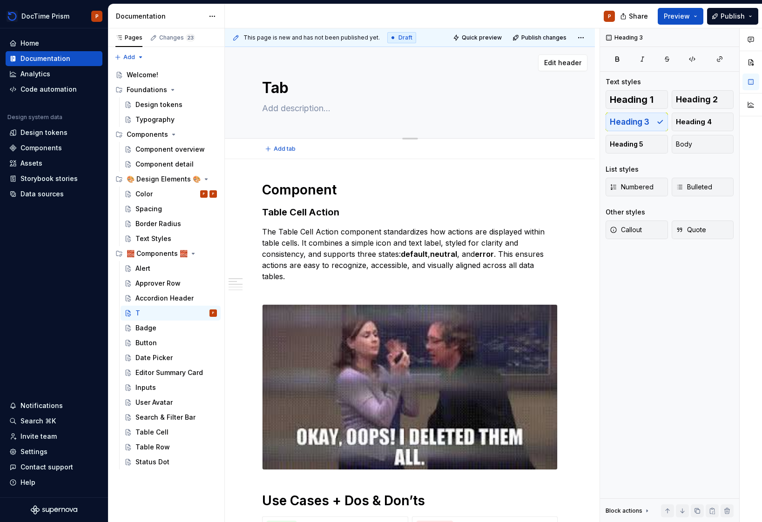
type textarea "Tabl"
type textarea "*"
type textarea "Table"
type textarea "*"
type textarea "Table C"
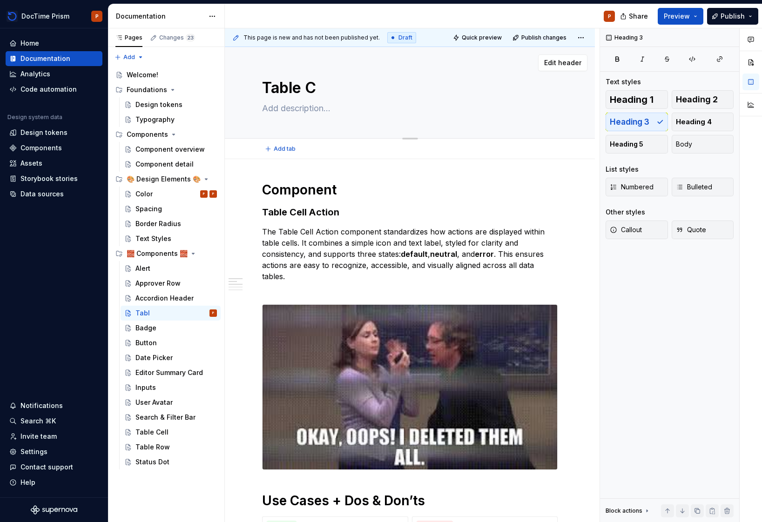
type textarea "*"
type textarea "Table Ce"
type textarea "*"
type textarea "Table Cel"
type textarea "*"
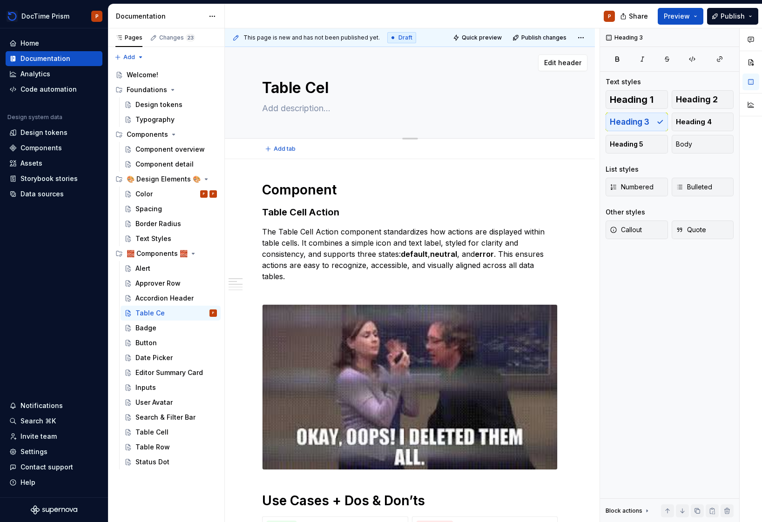
type textarea "Table Cell"
type textarea "*"
type textarea "Table Cell"
type textarea "*"
type textarea "Table Cell A"
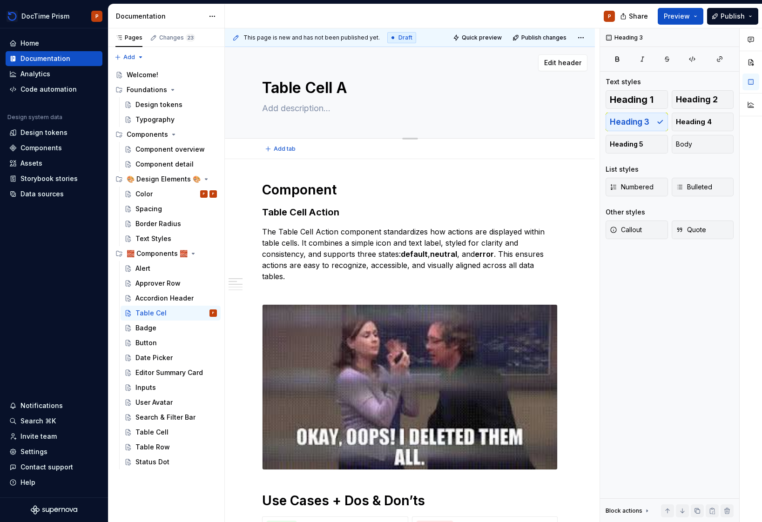
type textarea "*"
type textarea "Table Cell Ac"
type textarea "*"
type textarea "Table Cell Act"
type textarea "*"
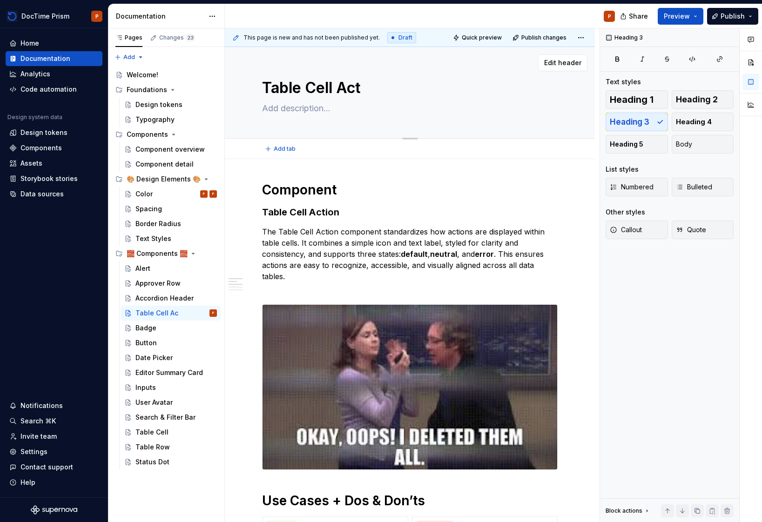
type textarea "Table Cell Acti"
type textarea "*"
type textarea "Table Cell Actio"
type textarea "*"
type textarea "Table Cell Action"
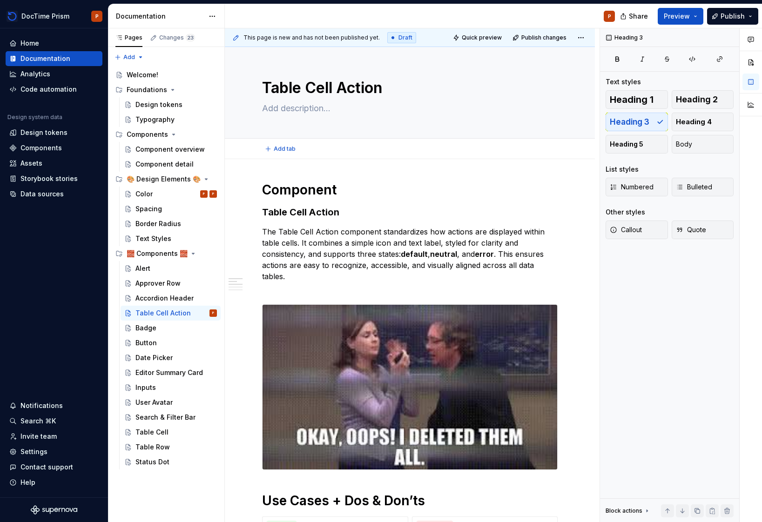
type textarea "*"
type textarea "Table Cell Action"
click at [347, 235] on p "The Table Cell Action component standardizes how actions are displayed within t…" at bounding box center [410, 259] width 296 height 67
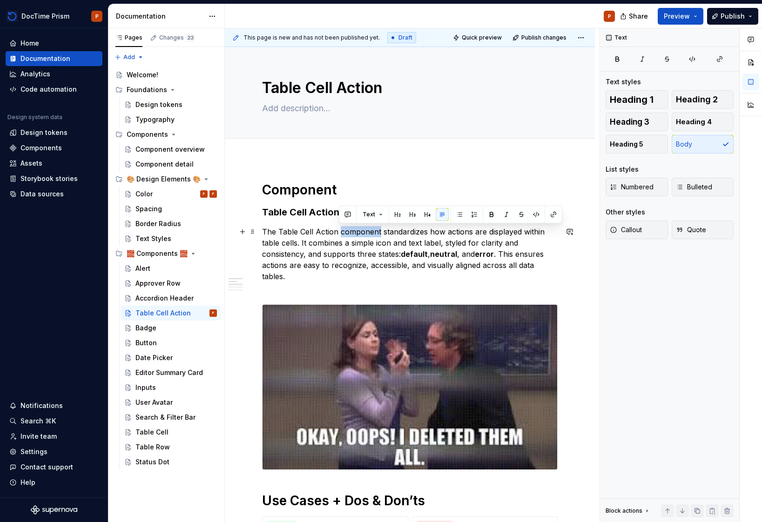
click at [347, 235] on p "The Table Cell Action component standardizes how actions are displayed within t…" at bounding box center [410, 259] width 296 height 67
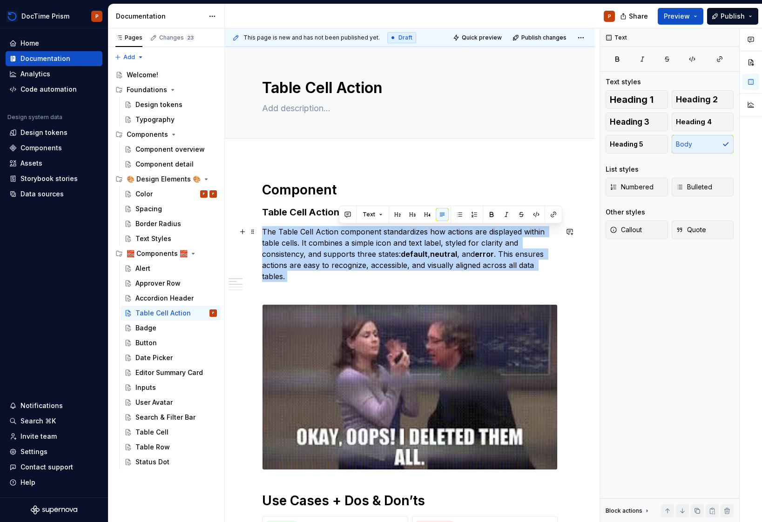
click at [347, 235] on p "The Table Cell Action component standardizes how actions are displayed within t…" at bounding box center [410, 259] width 296 height 67
click at [415, 273] on p "The Table Cell Action component standardizes how actions are displayed within t…" at bounding box center [410, 259] width 296 height 67
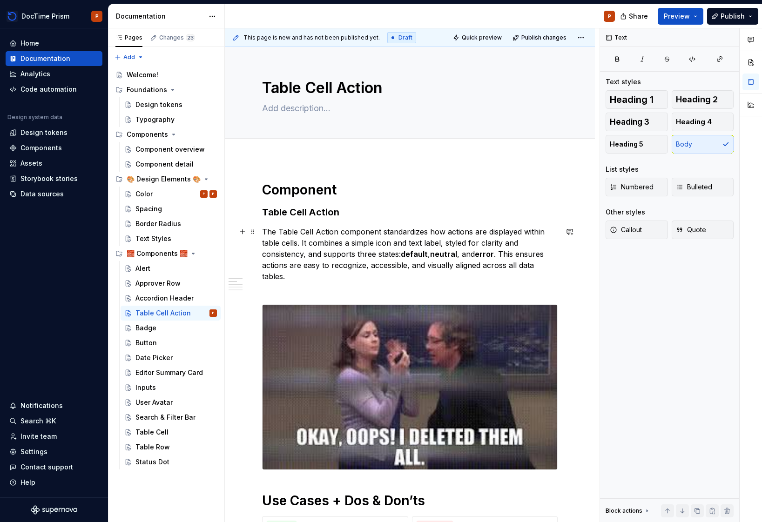
click at [450, 257] on strong "neutral" at bounding box center [443, 254] width 27 height 9
click at [416, 277] on p "The Table Cell Action component standardizes how actions are displayed within t…" at bounding box center [410, 259] width 296 height 67
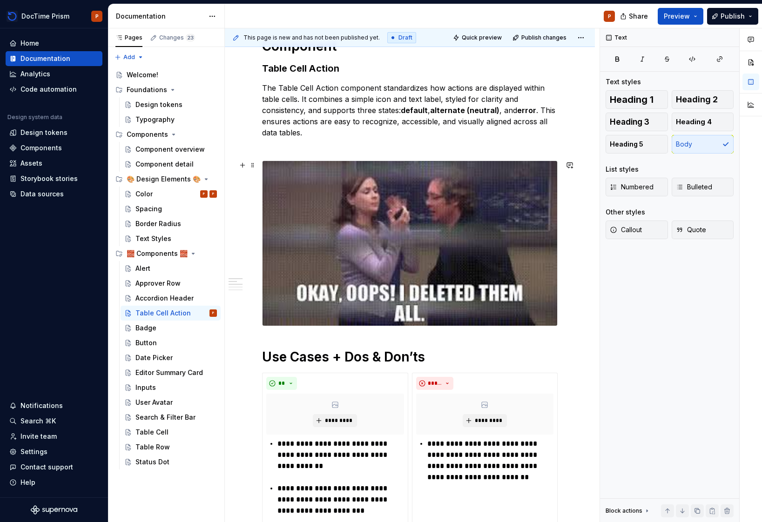
scroll to position [146, 0]
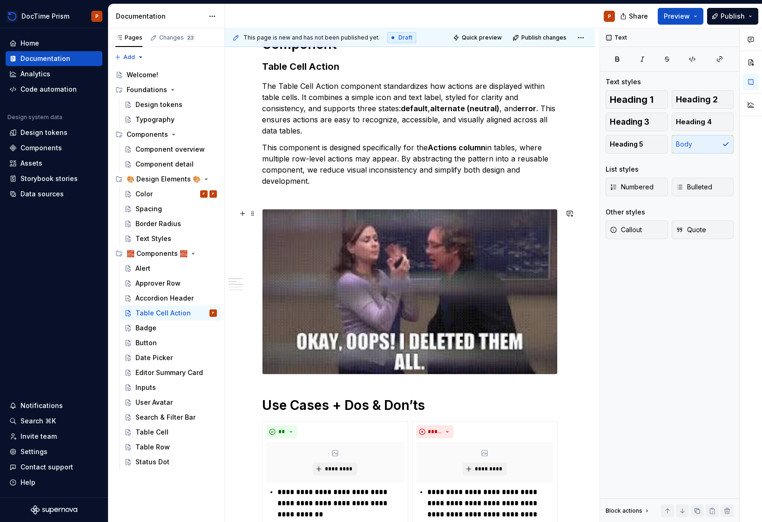
click at [412, 360] on img at bounding box center [410, 292] width 295 height 165
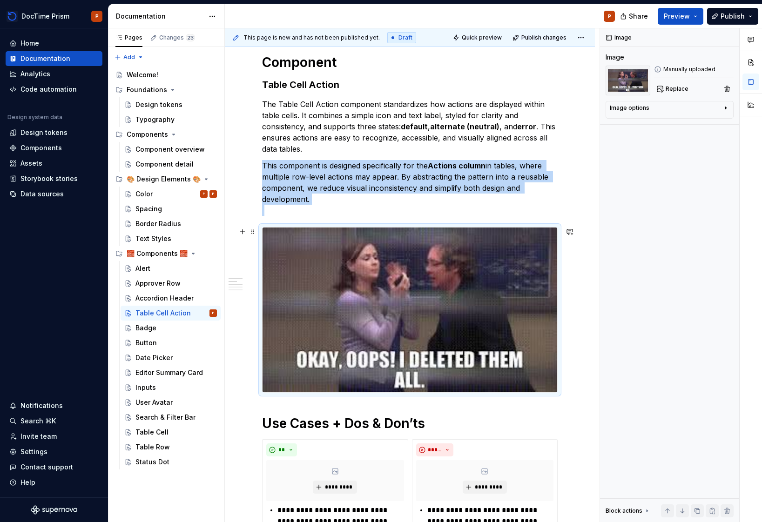
scroll to position [126, 0]
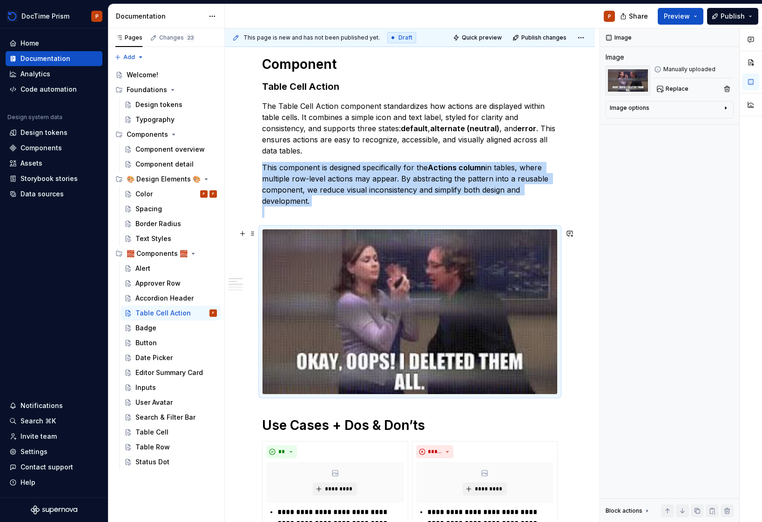
click at [443, 379] on img at bounding box center [410, 312] width 295 height 165
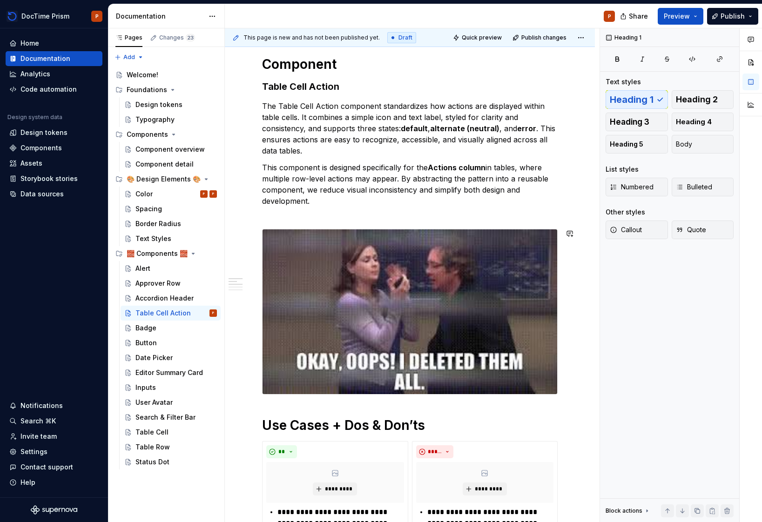
click at [446, 409] on div "**********" at bounding box center [410, 515] width 296 height 918
click at [448, 415] on div "**********" at bounding box center [410, 515] width 296 height 918
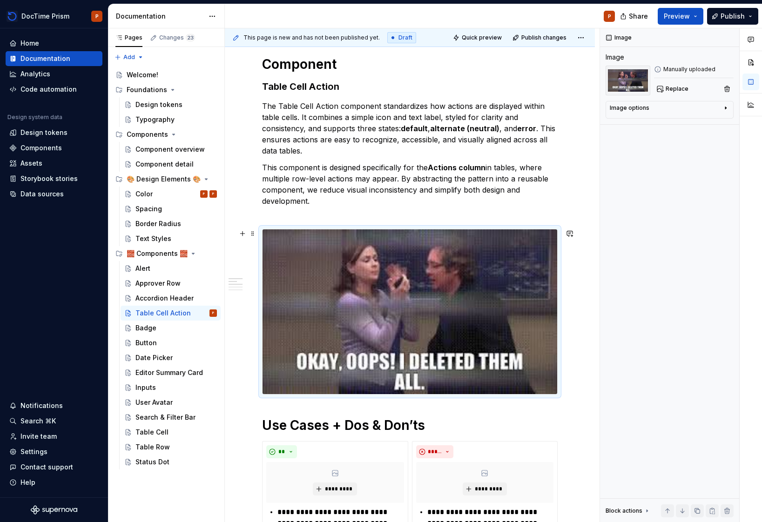
click at [452, 376] on img at bounding box center [410, 312] width 295 height 165
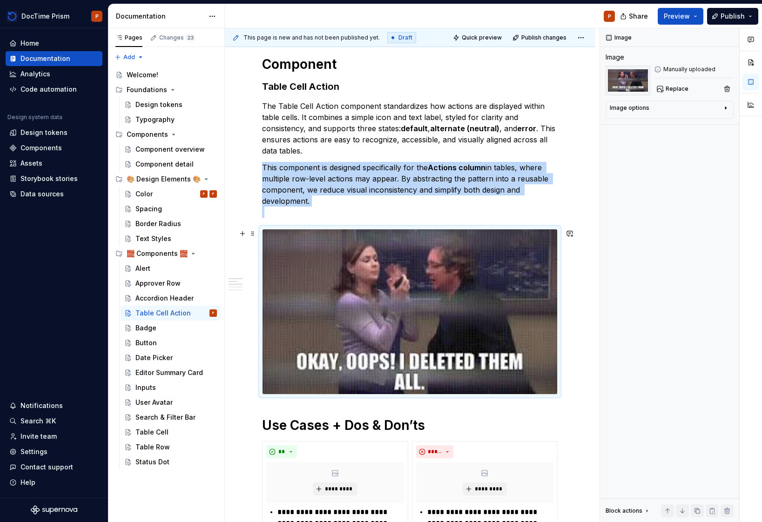
click at [452, 376] on img at bounding box center [410, 312] width 295 height 165
click at [397, 321] on img at bounding box center [410, 312] width 295 height 165
click at [338, 249] on img at bounding box center [410, 312] width 295 height 165
click at [252, 233] on span at bounding box center [252, 233] width 7 height 13
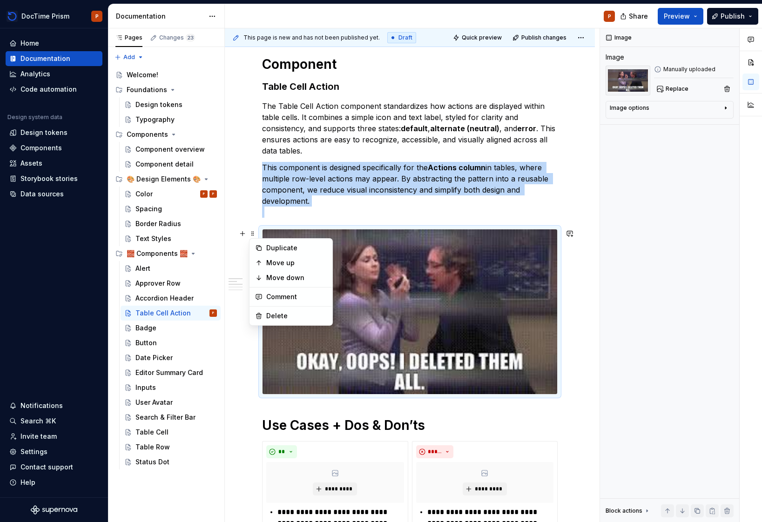
click at [334, 210] on p "This component is designed specifically for the Actions column in tables, where…" at bounding box center [410, 190] width 296 height 56
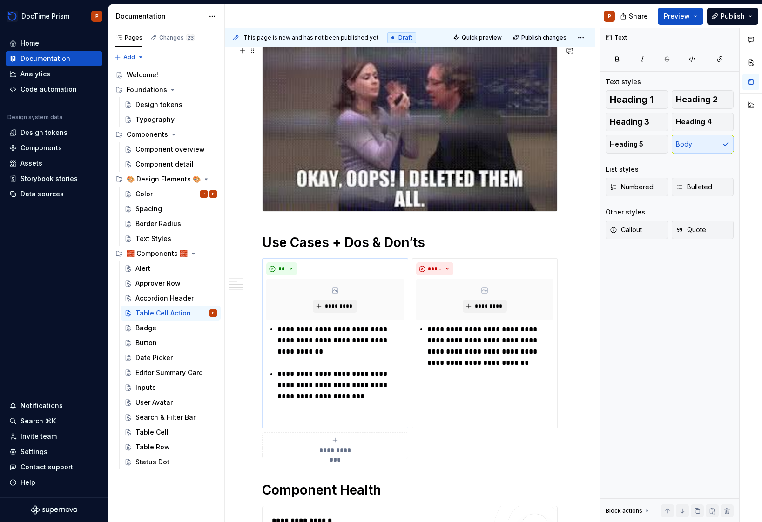
scroll to position [370, 0]
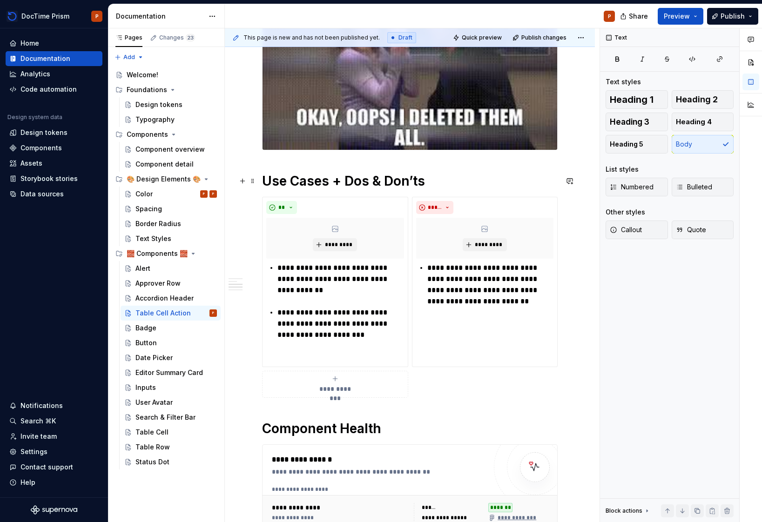
click at [455, 186] on h1 "Use Cases + Dos & Don’ts" at bounding box center [410, 181] width 296 height 17
click at [311, 279] on p "**********" at bounding box center [340, 280] width 126 height 34
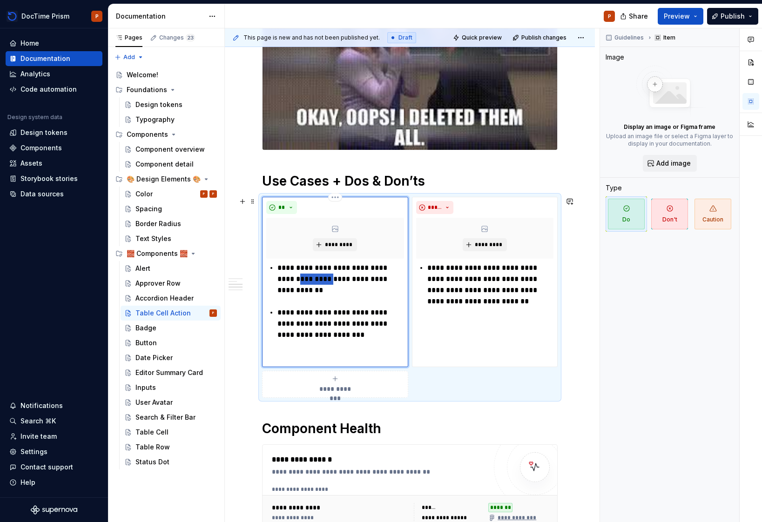
click at [311, 279] on p "**********" at bounding box center [340, 280] width 126 height 34
click at [365, 271] on p "**********" at bounding box center [340, 280] width 126 height 34
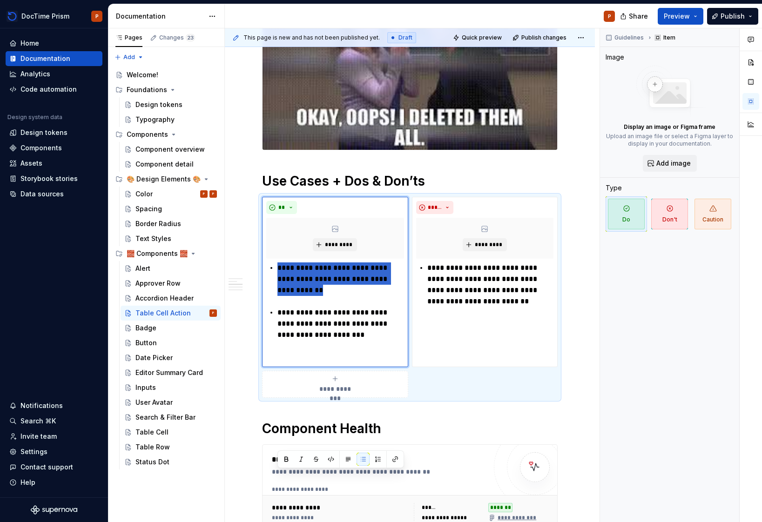
scroll to position [149, 0]
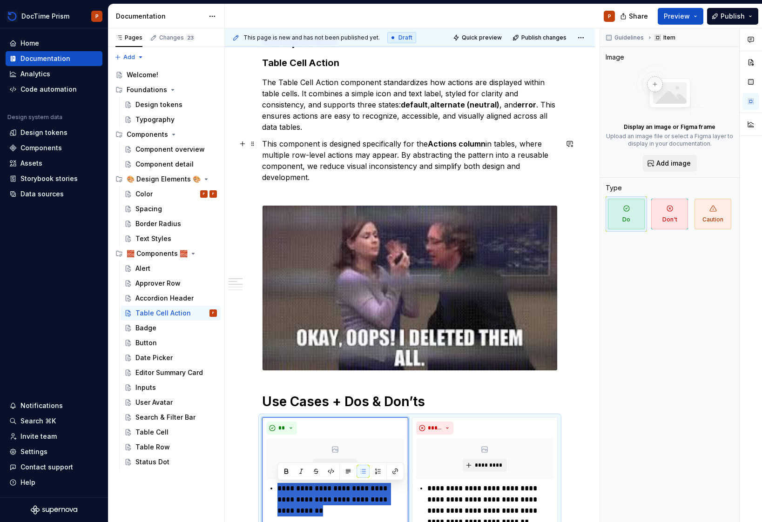
click at [416, 144] on p "This component is designed specifically for the Actions column in tables, where…" at bounding box center [410, 166] width 296 height 56
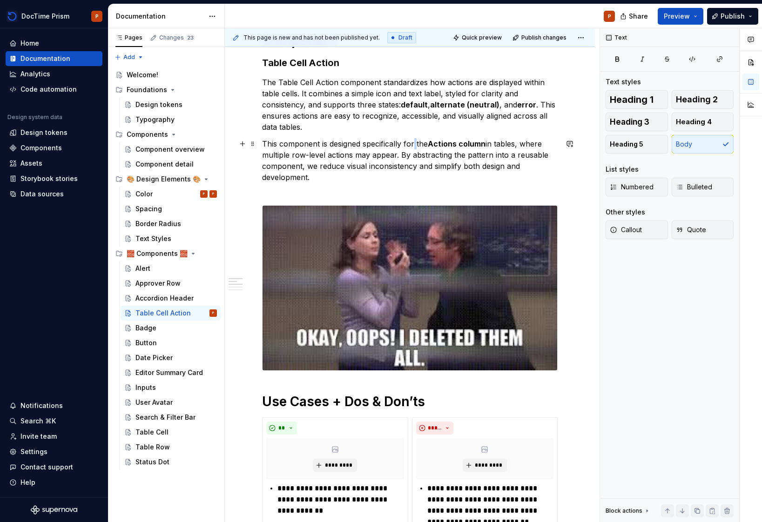
click at [416, 144] on p "This component is designed specifically for the Actions column in tables, where…" at bounding box center [410, 166] width 296 height 56
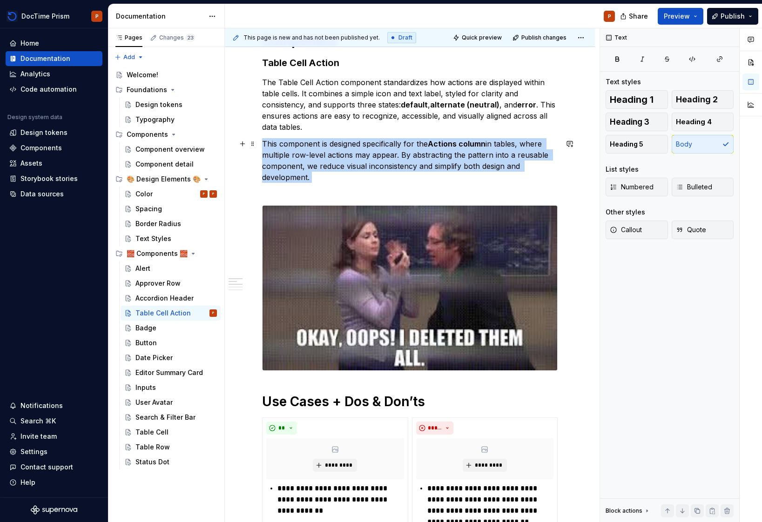
click at [416, 144] on p "This component is designed specifically for the Actions column in tables, where…" at bounding box center [410, 166] width 296 height 56
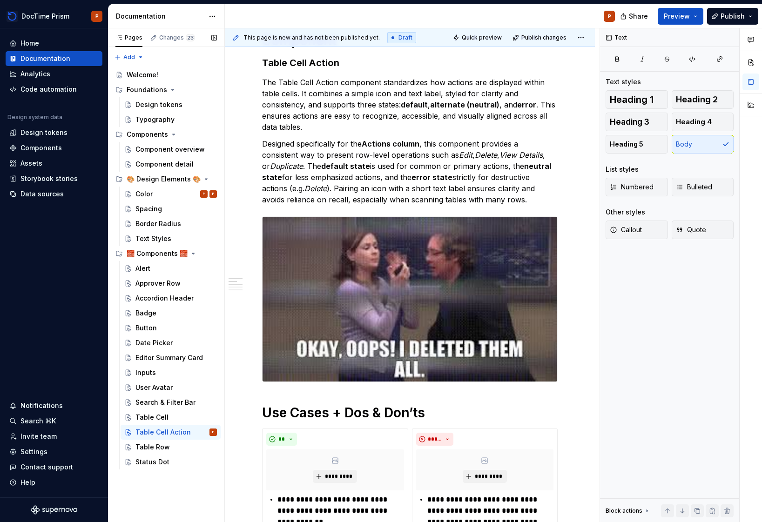
click at [348, 120] on p "The Table Cell Action component standardizes how actions are displayed within t…" at bounding box center [410, 105] width 296 height 56
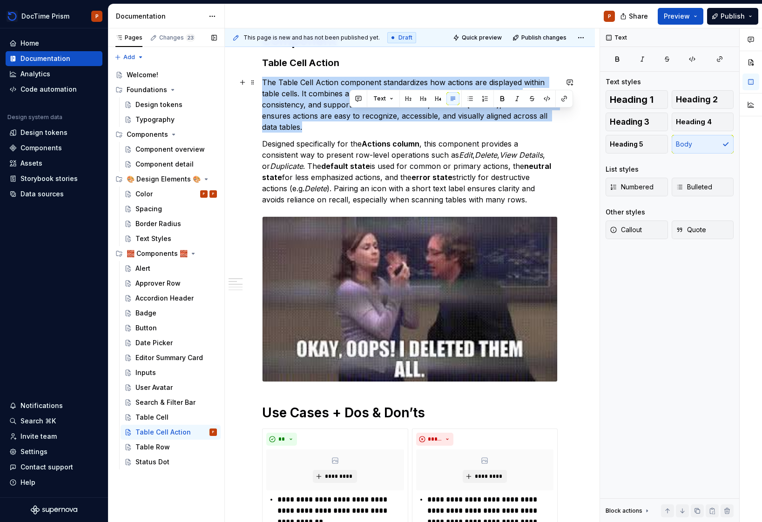
click at [348, 120] on p "The Table Cell Action component standardizes how actions are displayed within t…" at bounding box center [410, 105] width 296 height 56
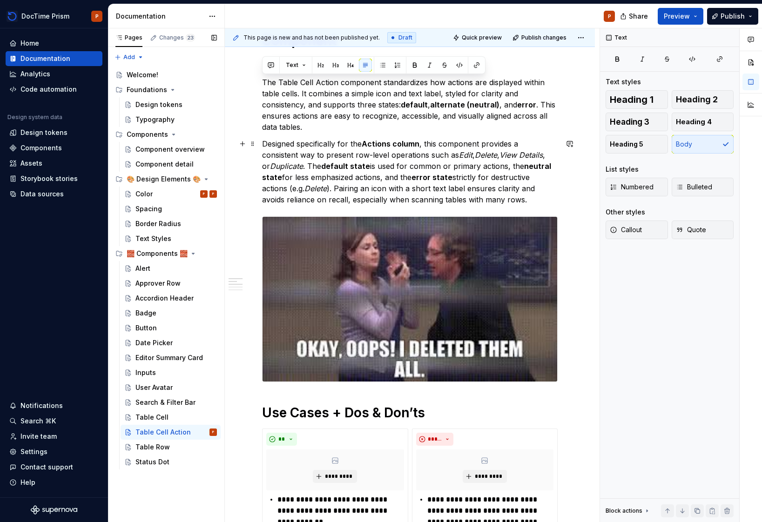
click at [511, 197] on p "Designed specifically for the Actions column , this component provides a consis…" at bounding box center [410, 171] width 296 height 67
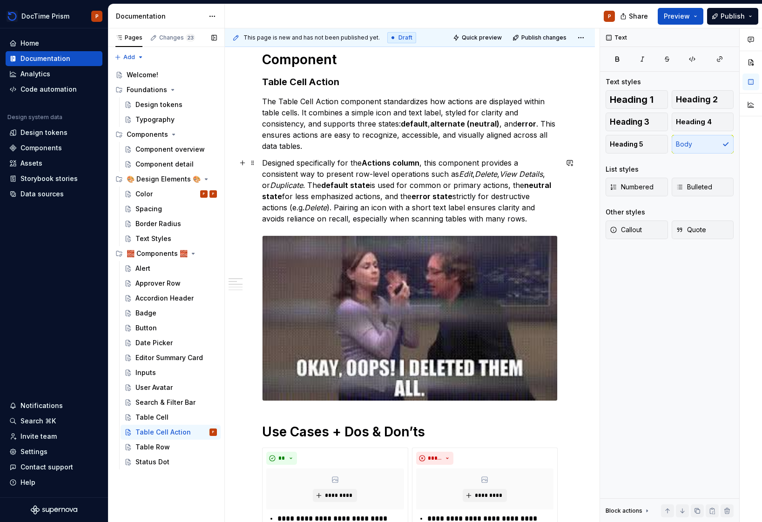
scroll to position [130, 0]
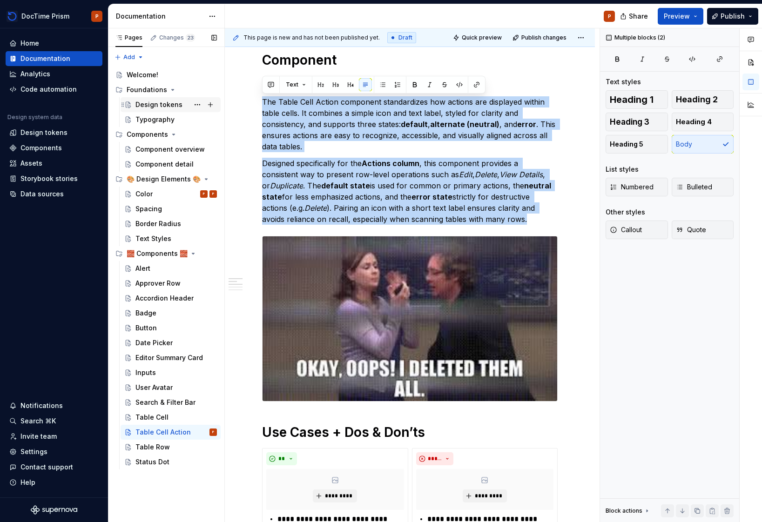
drag, startPoint x: 539, startPoint y: 220, endPoint x: 175, endPoint y: 101, distance: 383.2
click at [175, 101] on div "Pages Changes 23 Add Accessibility guide for tree Page tree. Navigate the tree …" at bounding box center [435, 275] width 654 height 494
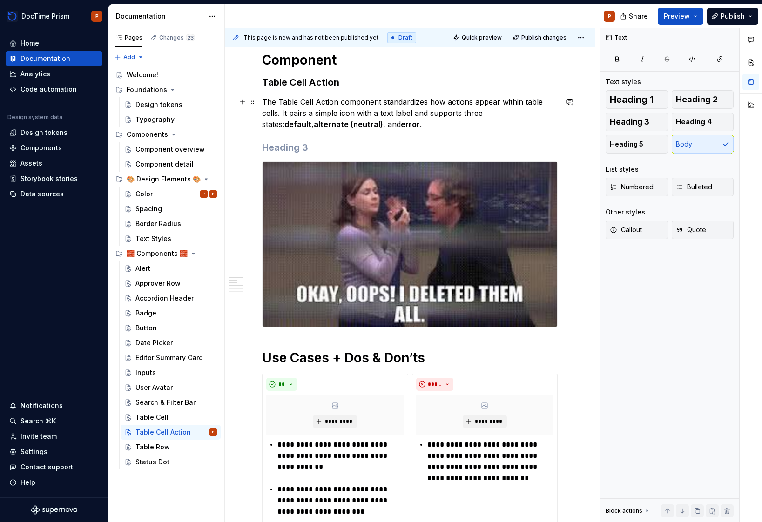
click at [376, 117] on p "The Table Cell Action component standardizes how actions appear within table ce…" at bounding box center [410, 113] width 296 height 34
click at [377, 128] on p "The Table Cell Action component standardizes how actions appear within table ce…" at bounding box center [410, 113] width 296 height 34
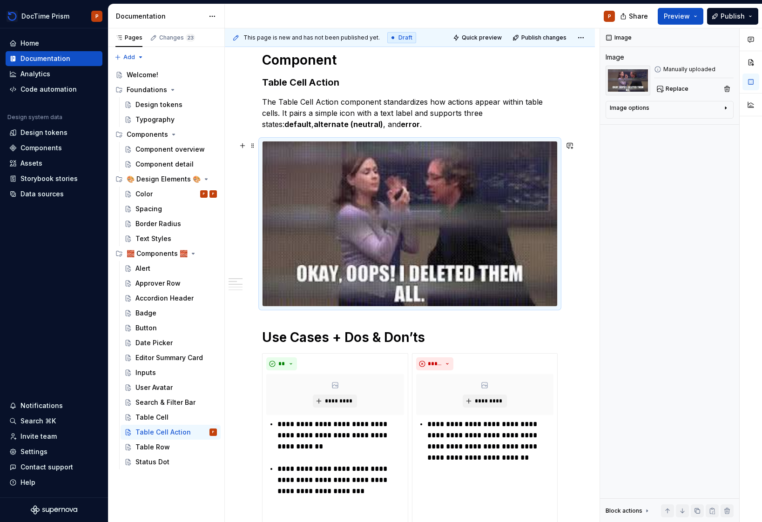
click at [349, 142] on img at bounding box center [410, 224] width 295 height 165
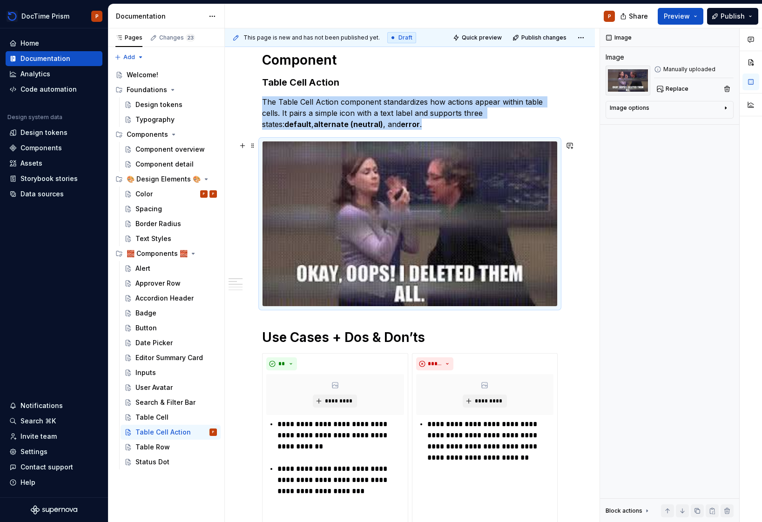
click at [333, 155] on img at bounding box center [410, 224] width 295 height 165
click at [404, 127] on p "The Table Cell Action component standardizes how actions appear within table ce…" at bounding box center [410, 113] width 296 height 34
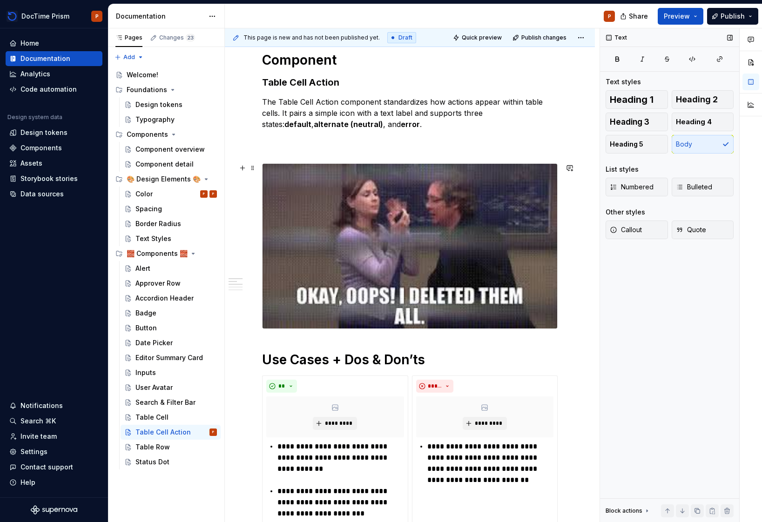
scroll to position [108, 0]
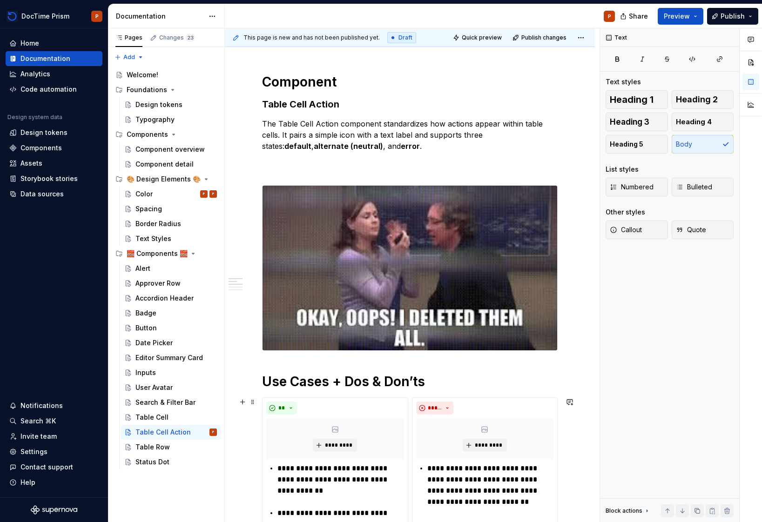
click at [304, 386] on h1 "Use Cases + Dos & Don’ts" at bounding box center [410, 381] width 296 height 17
click at [305, 386] on h1 "Use Cases + Dos & Don’ts" at bounding box center [410, 381] width 296 height 17
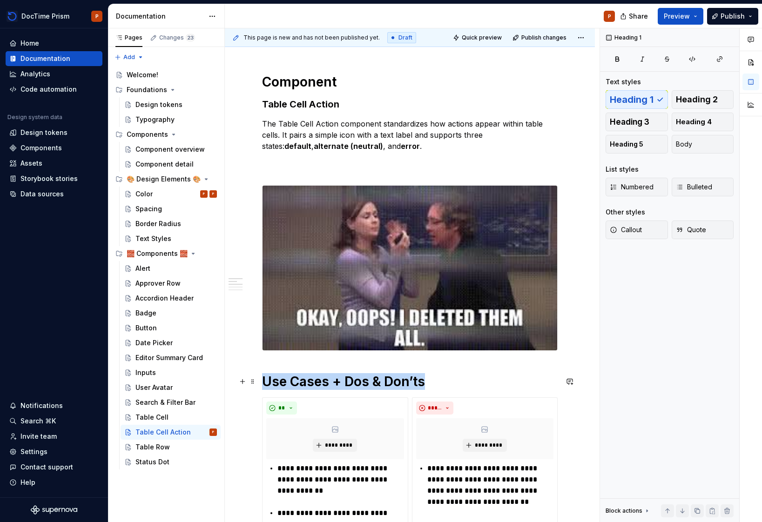
click at [305, 386] on h1 "Use Cases + Dos & Don’ts" at bounding box center [410, 381] width 296 height 17
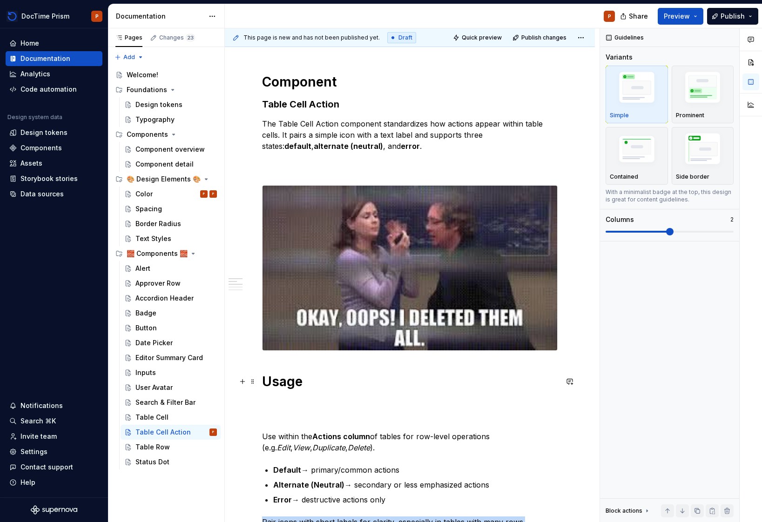
click at [332, 415] on h1 "Usage" at bounding box center [410, 398] width 296 height 50
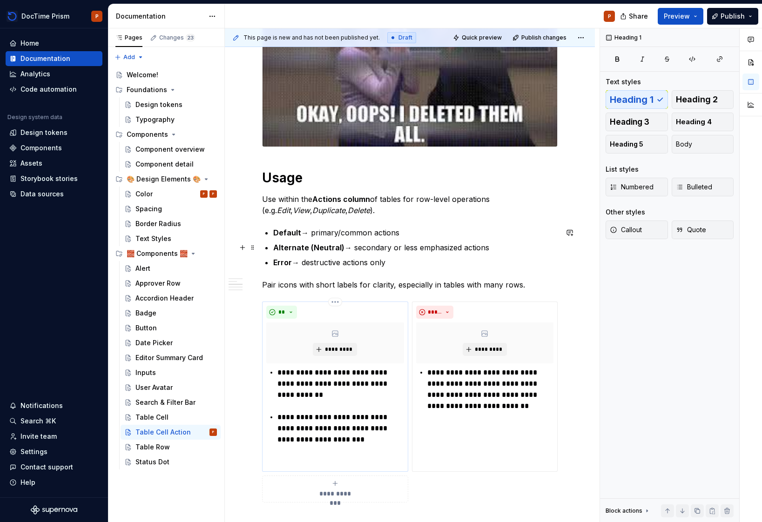
scroll to position [317, 0]
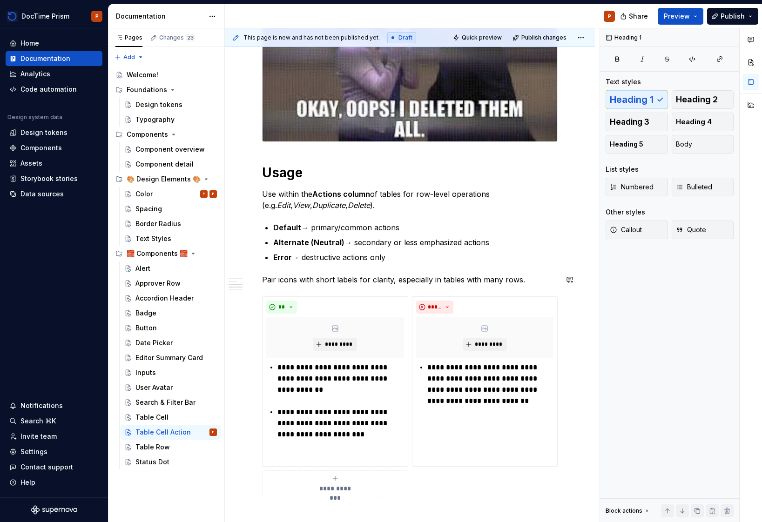
click at [510, 265] on div "**********" at bounding box center [410, 347] width 296 height 965
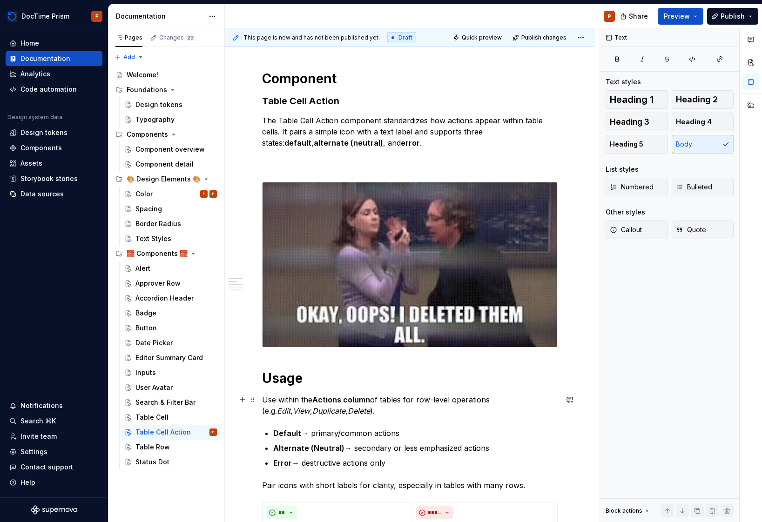
scroll to position [0, 0]
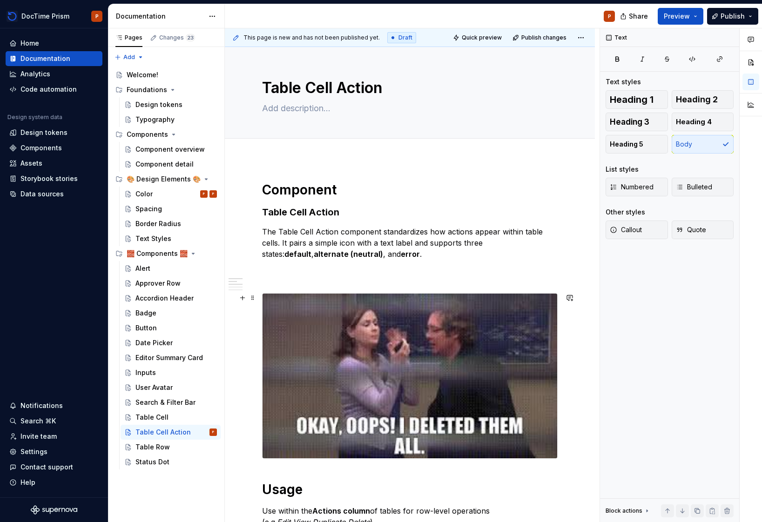
click at [362, 343] on img at bounding box center [410, 376] width 295 height 165
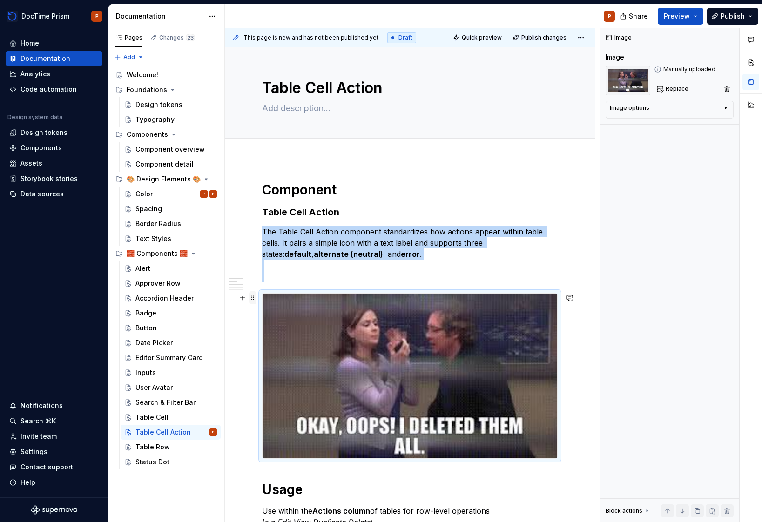
click at [251, 301] on span at bounding box center [252, 297] width 7 height 13
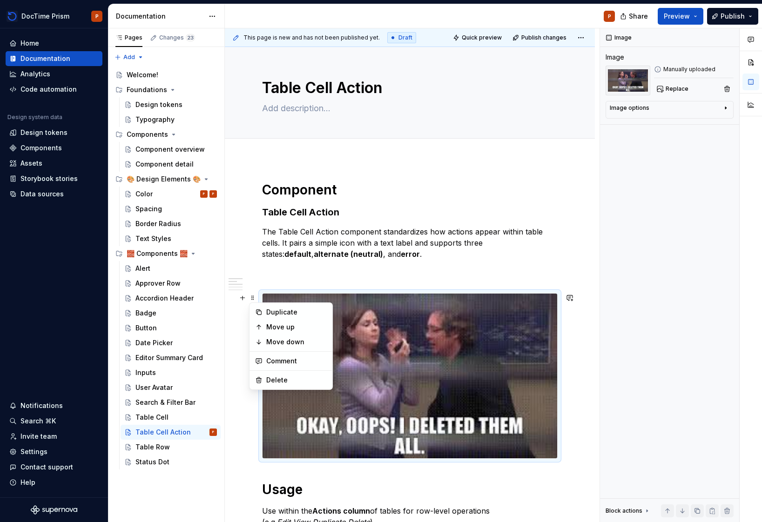
click at [344, 270] on p "The Table Cell Action component standardizes how actions appear within table ce…" at bounding box center [410, 254] width 296 height 56
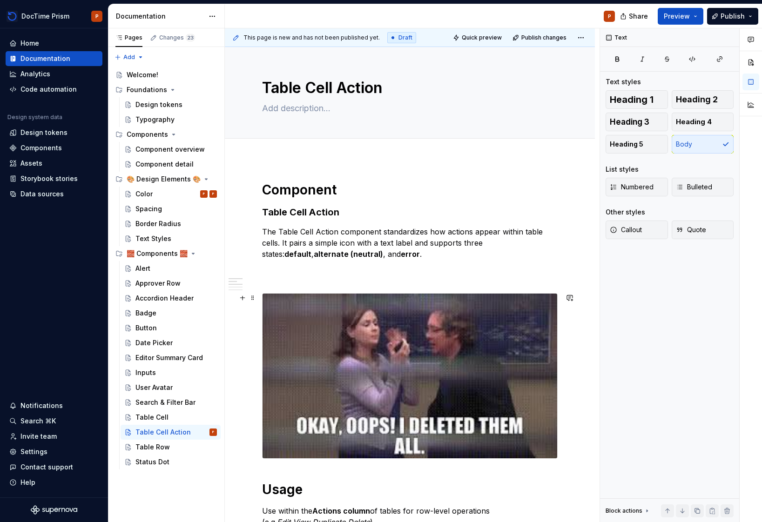
click at [343, 277] on p "The Table Cell Action component standardizes how actions appear within table ce…" at bounding box center [410, 254] width 296 height 56
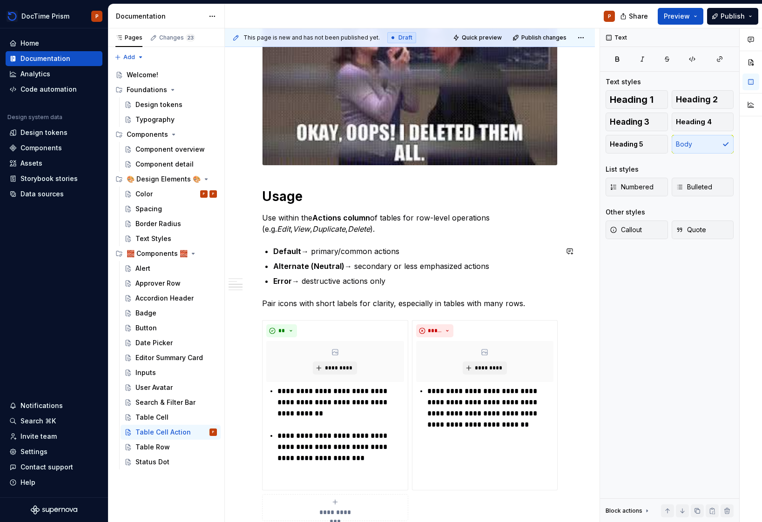
scroll to position [335, 0]
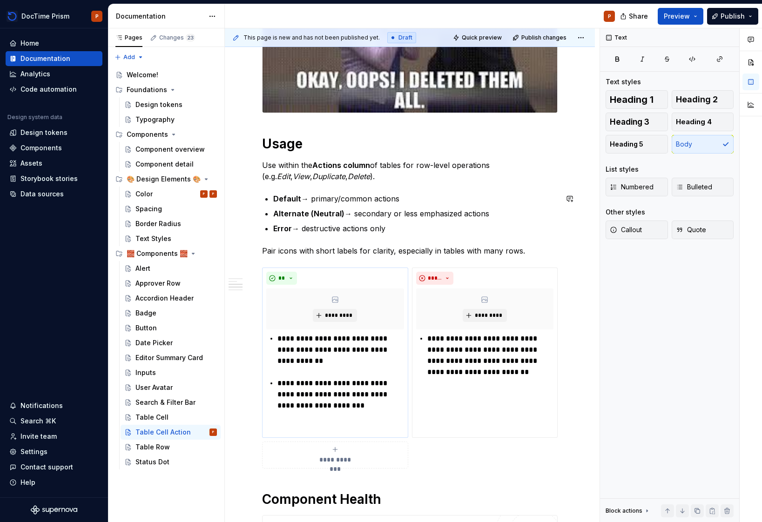
click at [322, 368] on div "**********" at bounding box center [335, 383] width 138 height 101
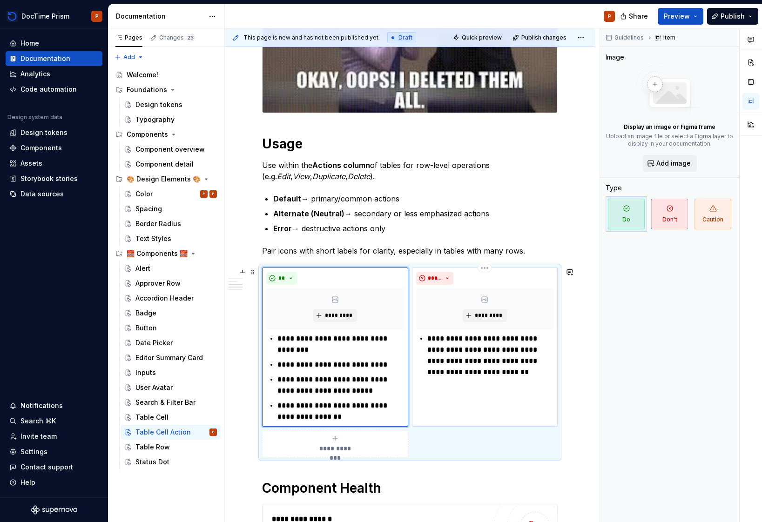
click at [457, 352] on p "**********" at bounding box center [490, 355] width 126 height 45
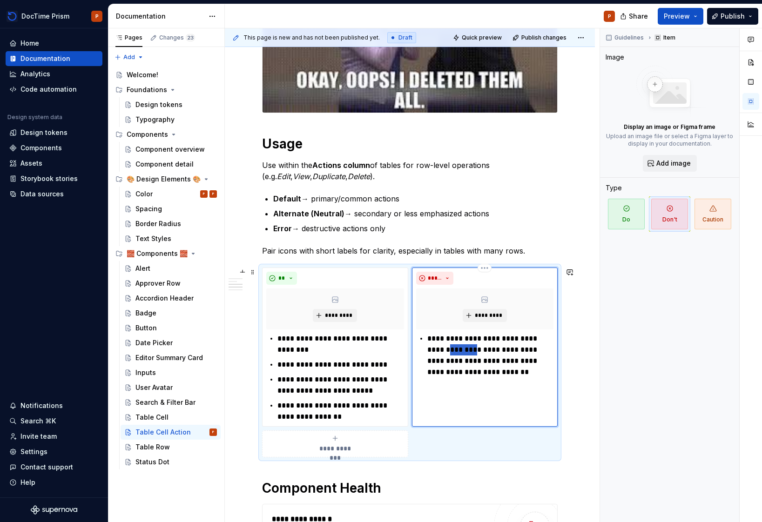
click at [457, 352] on p "**********" at bounding box center [490, 355] width 126 height 45
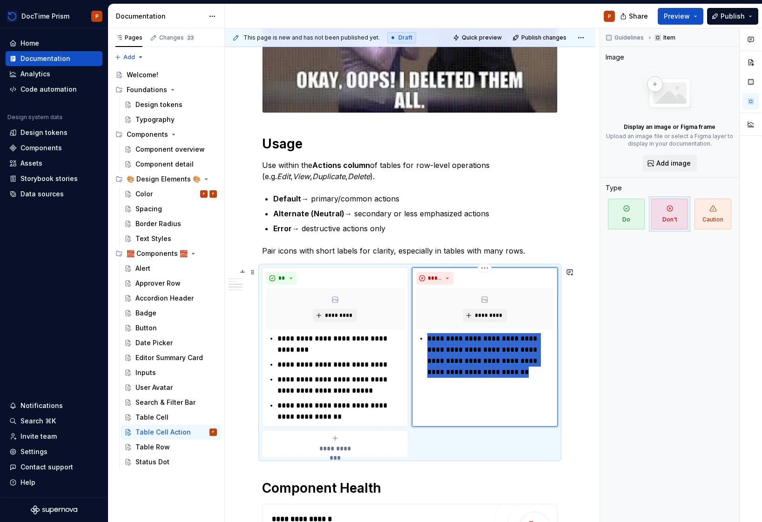
click at [457, 352] on p "**********" at bounding box center [490, 355] width 126 height 45
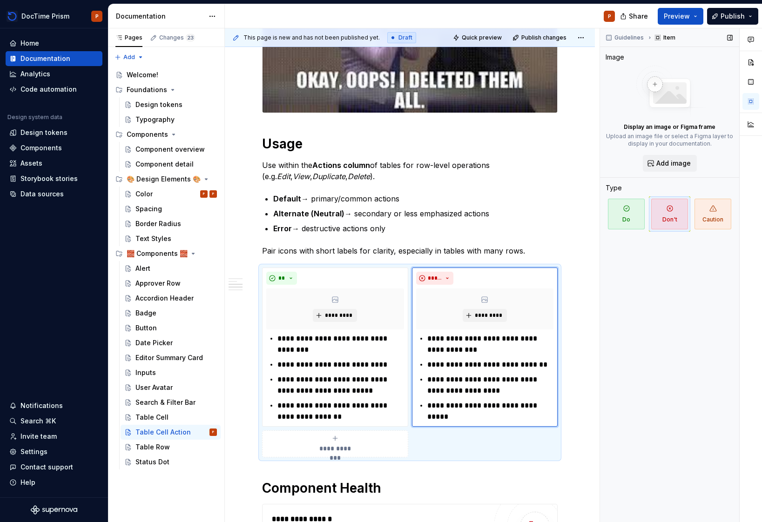
click at [611, 404] on div "Guidelines Item Image Display an image or Figma frame Upload an image file or s…" at bounding box center [669, 275] width 139 height 494
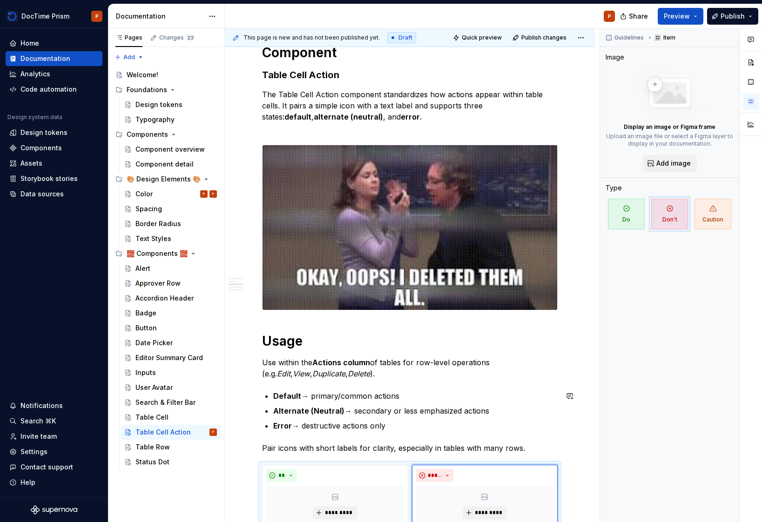
scroll to position [105, 0]
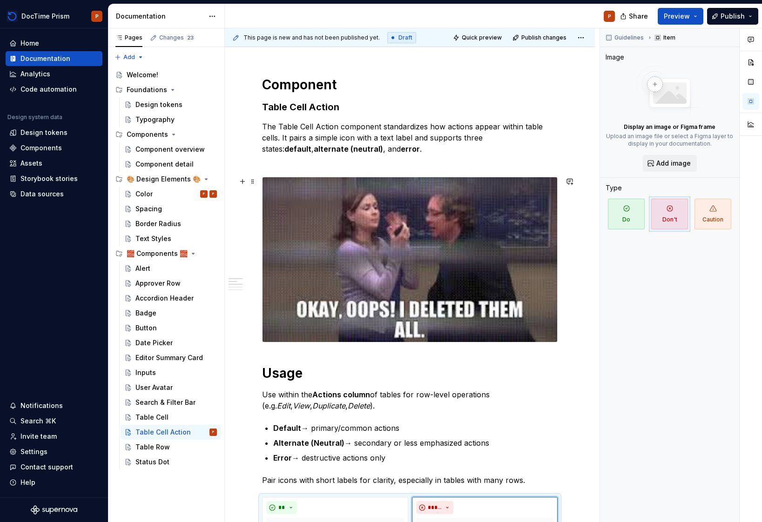
click at [405, 248] on img at bounding box center [410, 259] width 295 height 165
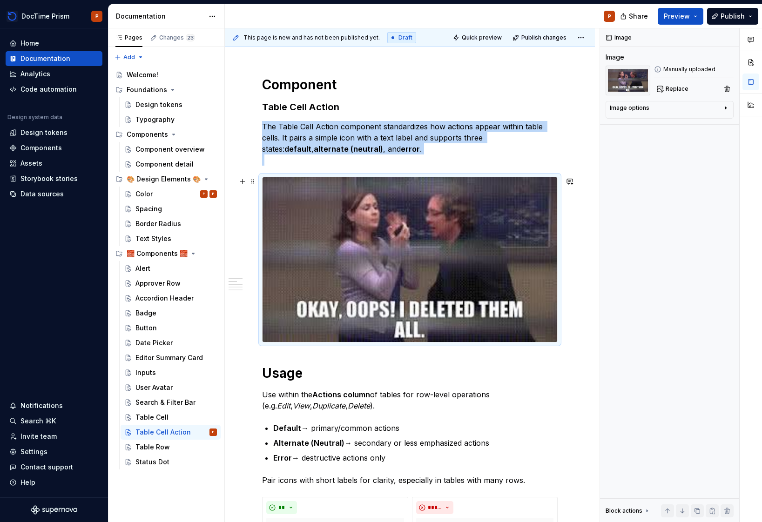
scroll to position [11, 0]
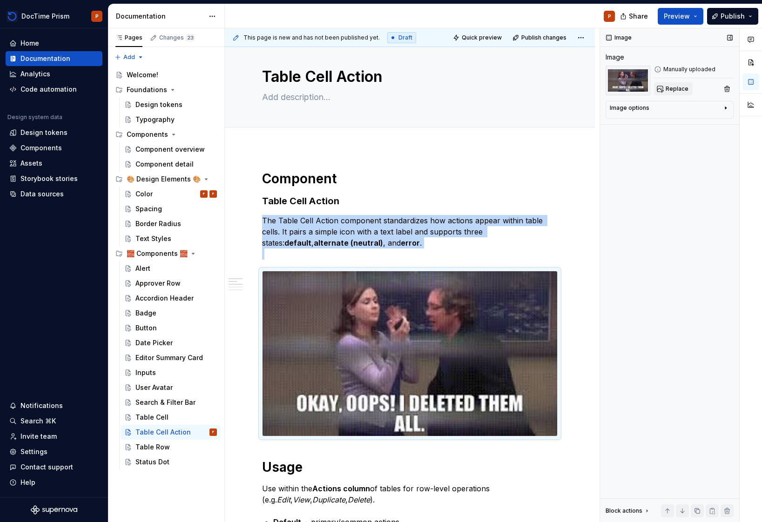
click at [676, 86] on span "Replace" at bounding box center [677, 88] width 23 height 7
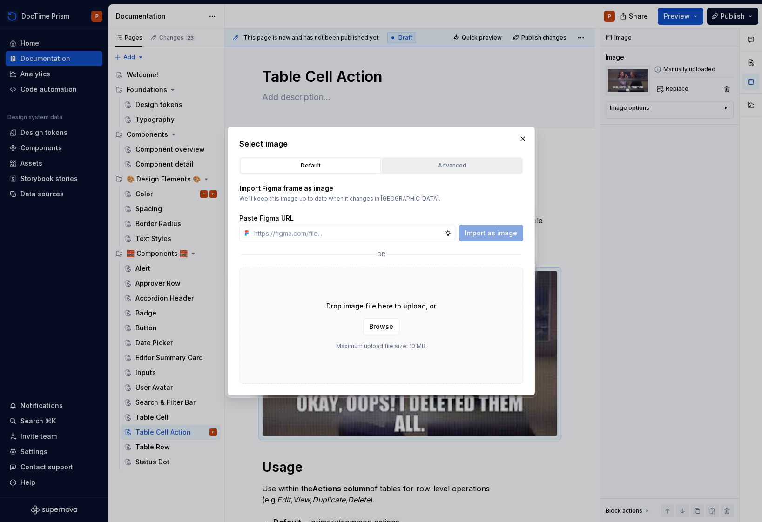
click at [440, 167] on div "Advanced" at bounding box center [452, 165] width 134 height 9
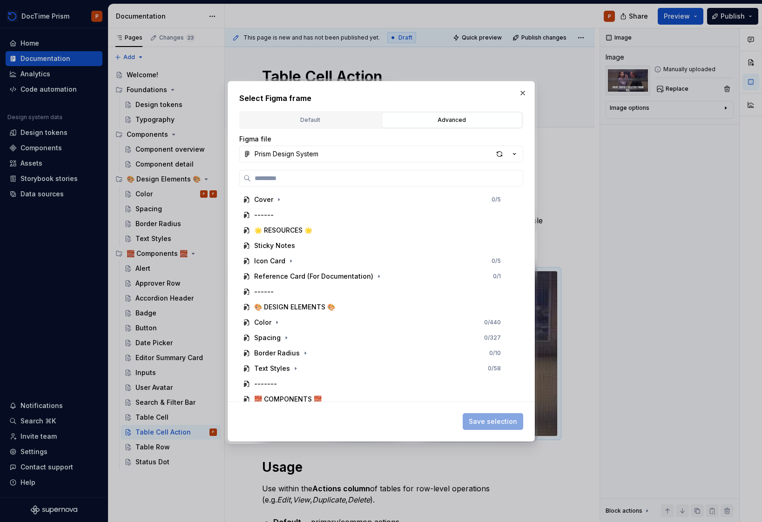
click at [330, 116] on div "Default" at bounding box center [310, 119] width 134 height 9
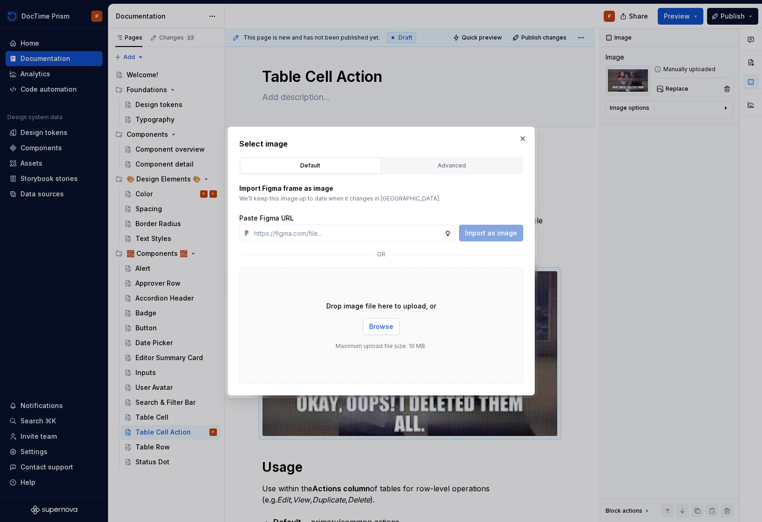
click at [376, 325] on span "Browse" at bounding box center [381, 326] width 24 height 9
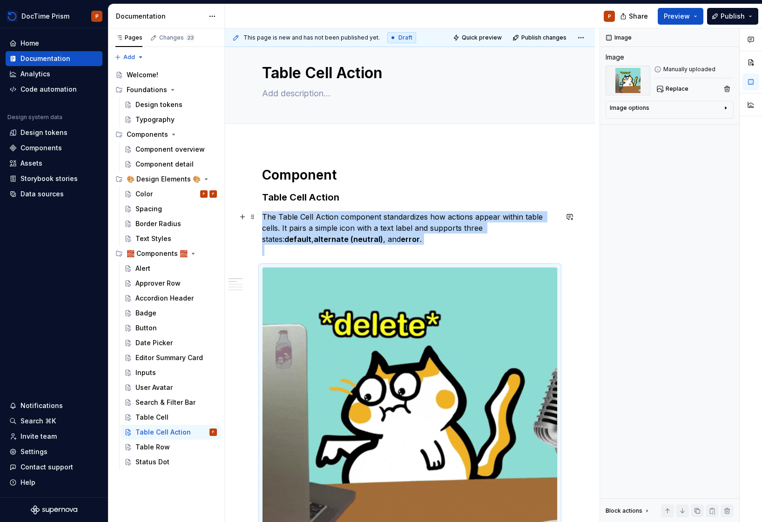
scroll to position [95, 0]
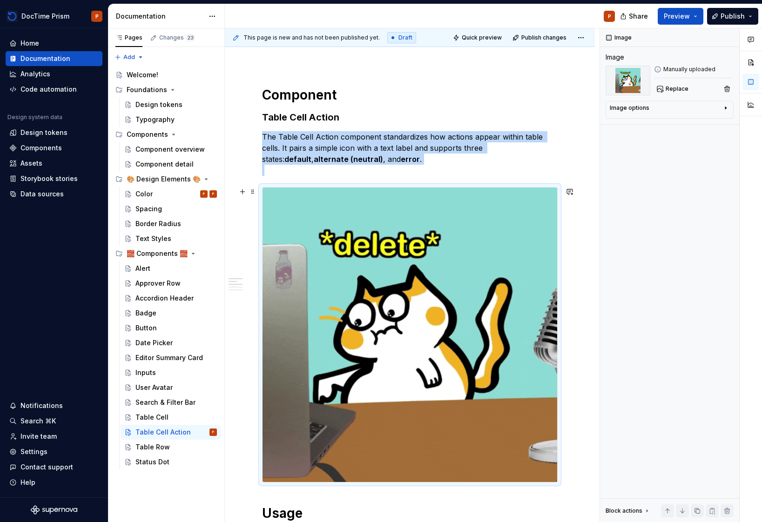
click at [430, 281] on img at bounding box center [410, 335] width 295 height 295
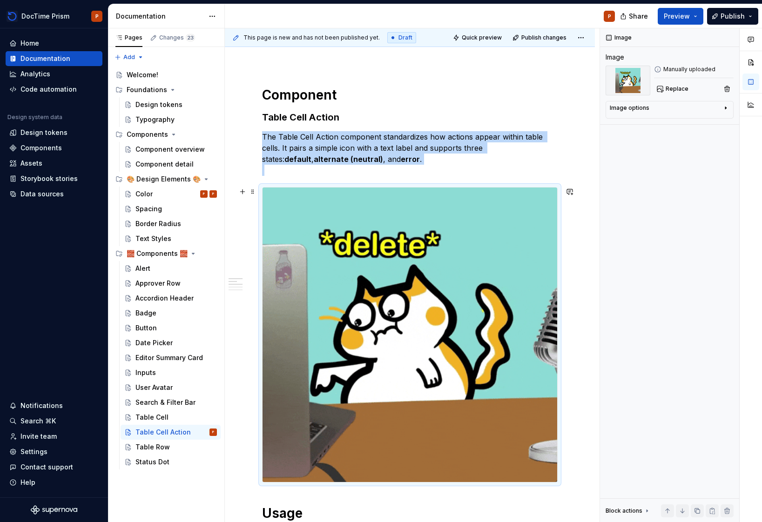
click at [553, 469] on img at bounding box center [410, 335] width 295 height 295
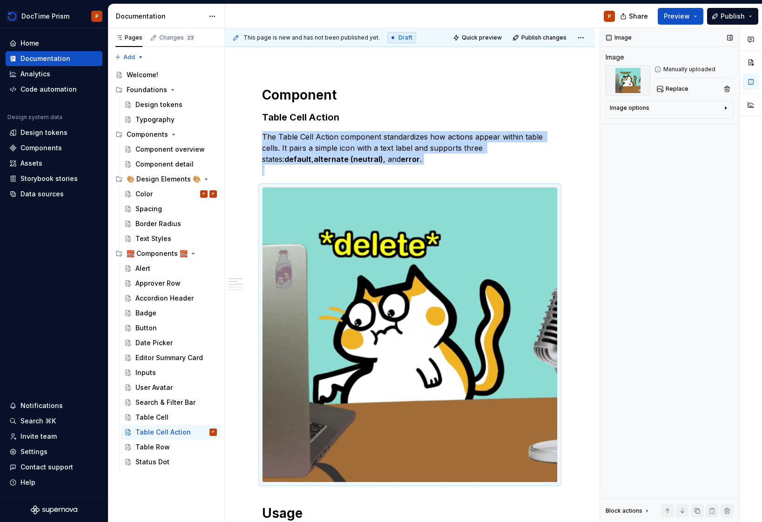
click at [683, 109] on div "Image options" at bounding box center [666, 109] width 112 height 11
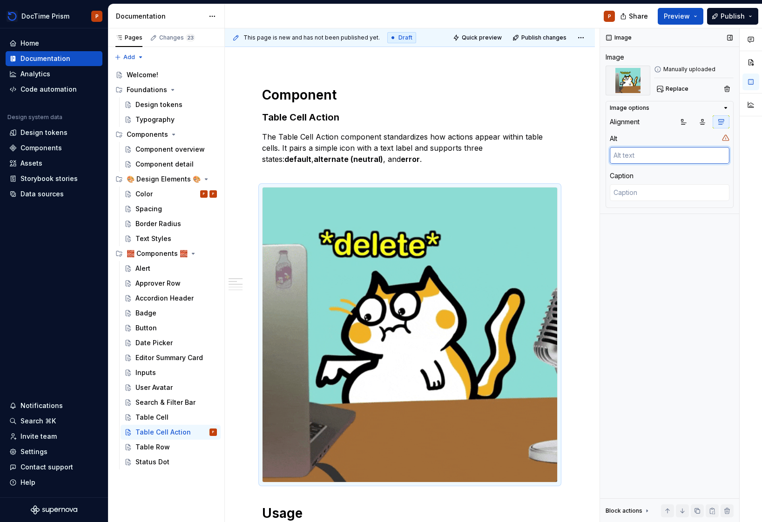
click at [642, 153] on textarea at bounding box center [670, 155] width 120 height 17
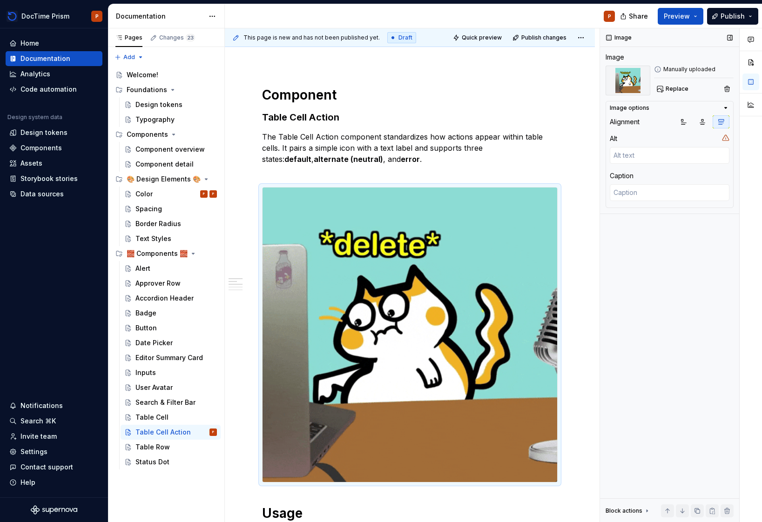
click at [690, 111] on div "Image options" at bounding box center [666, 107] width 112 height 7
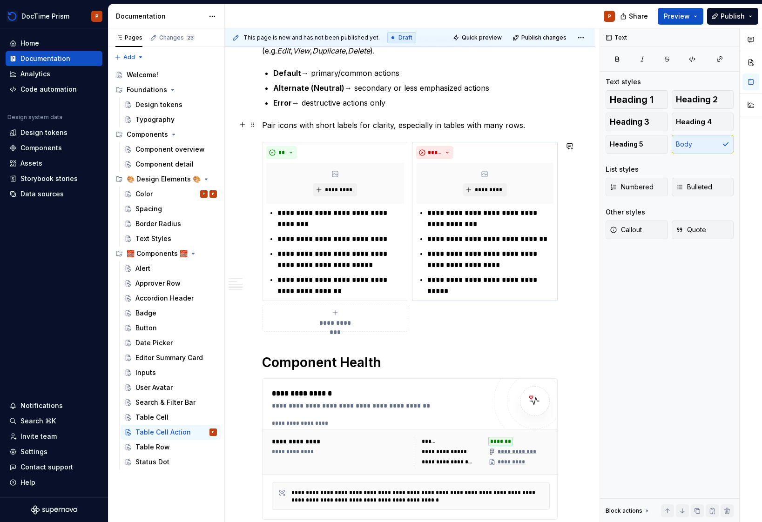
scroll to position [145, 0]
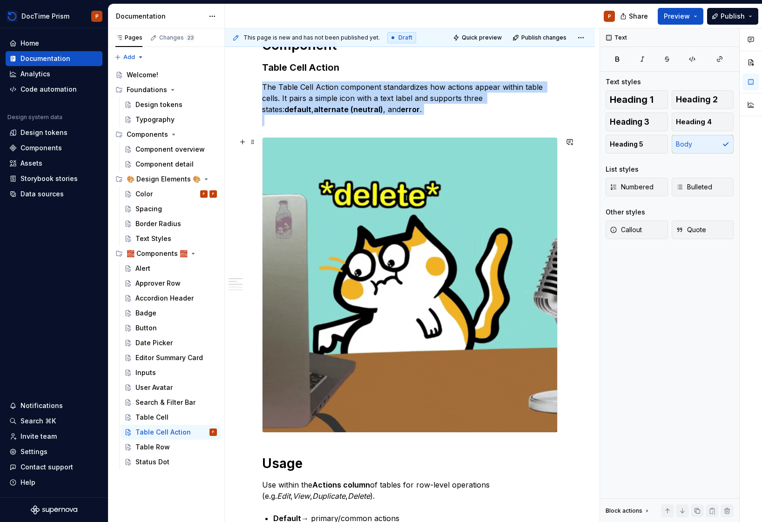
click at [333, 200] on img at bounding box center [410, 285] width 295 height 295
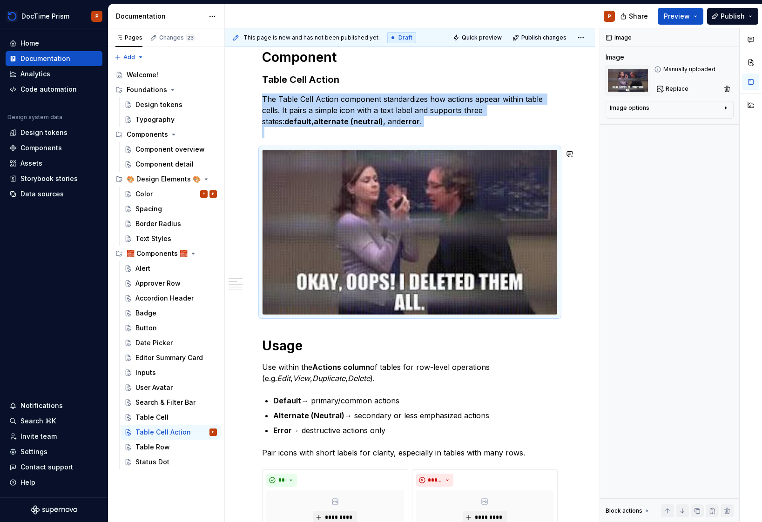
scroll to position [123, 0]
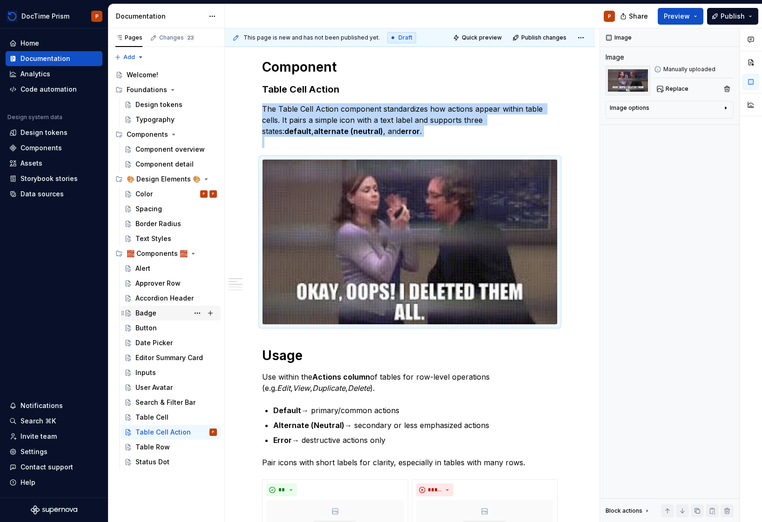
click at [160, 313] on div "Badge" at bounding box center [175, 313] width 81 height 13
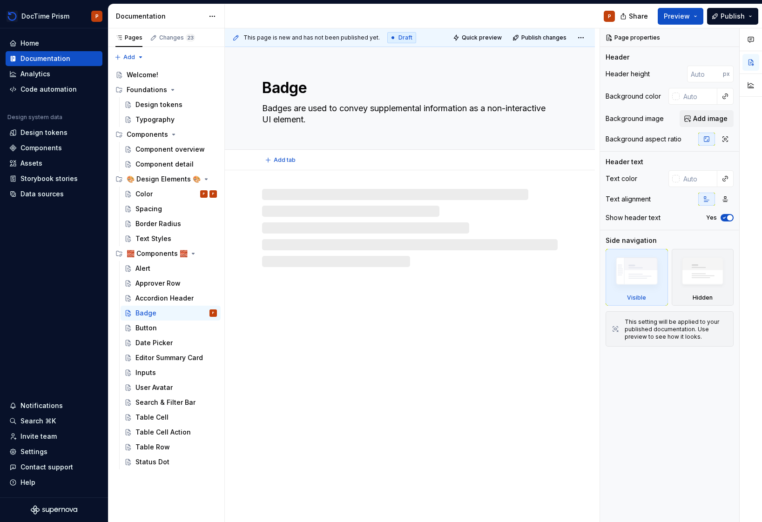
click at [412, 129] on div "Badge Badges are used to convey supplemental information as a non-interactive U…" at bounding box center [410, 98] width 296 height 102
click at [428, 116] on textarea "Badges are used to convey supplemental information as a non-interactive UI elem…" at bounding box center [408, 114] width 296 height 26
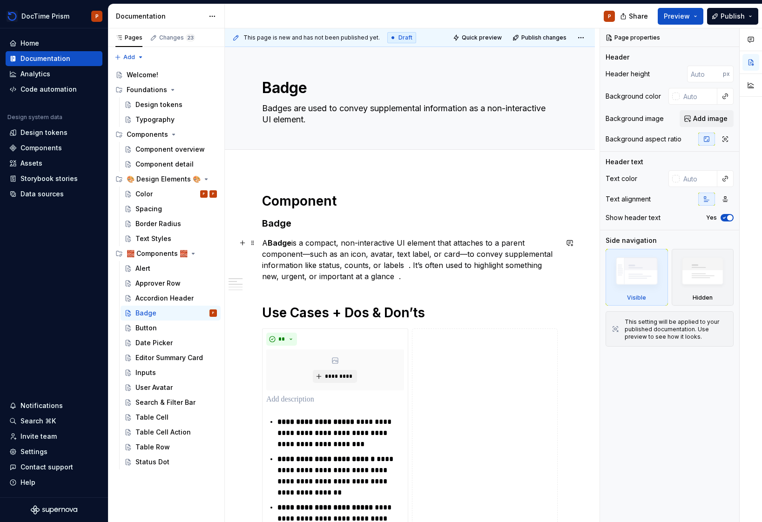
click at [329, 244] on p "A Badge is a compact, non-interactive UI element that attaches to a parent comp…" at bounding box center [410, 259] width 296 height 45
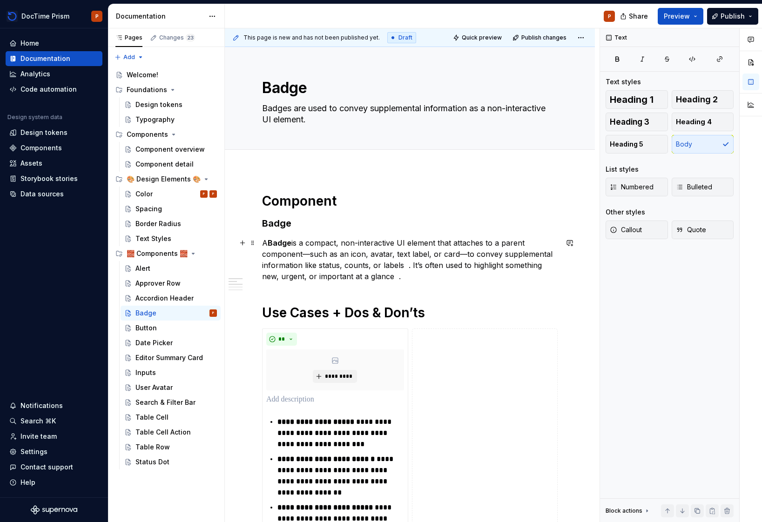
click at [344, 243] on p "A Badge is a compact, non-interactive UI element that attaches to a parent comp…" at bounding box center [410, 259] width 296 height 45
click at [406, 252] on p "A Badge is a compact, non-interactive UI element that attaches to a parent comp…" at bounding box center [410, 259] width 296 height 45
click at [390, 116] on textarea "Badges are used to convey supplemental information as a non-interactive UI elem…" at bounding box center [408, 114] width 296 height 26
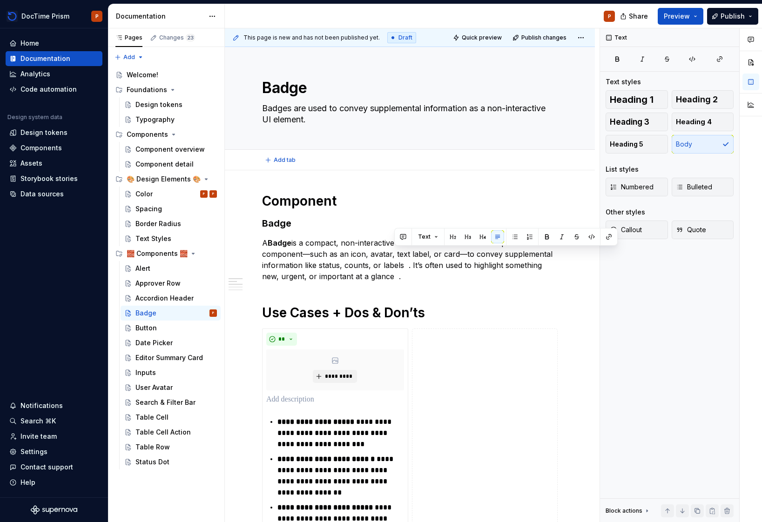
type textarea "*"
click at [403, 265] on p "A Badge is a compact, non-interactive UI element that attaches to a parent comp…" at bounding box center [410, 259] width 296 height 45
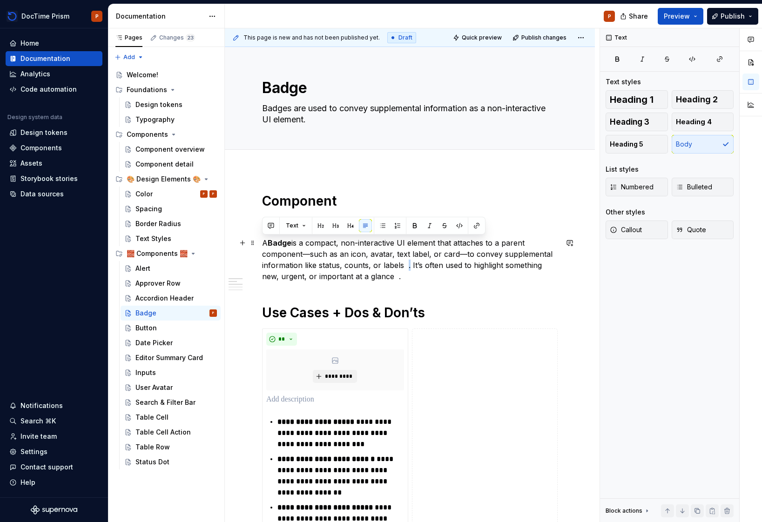
click at [403, 265] on p "A Badge is a compact, non-interactive UI element that attaches to a parent comp…" at bounding box center [410, 259] width 296 height 45
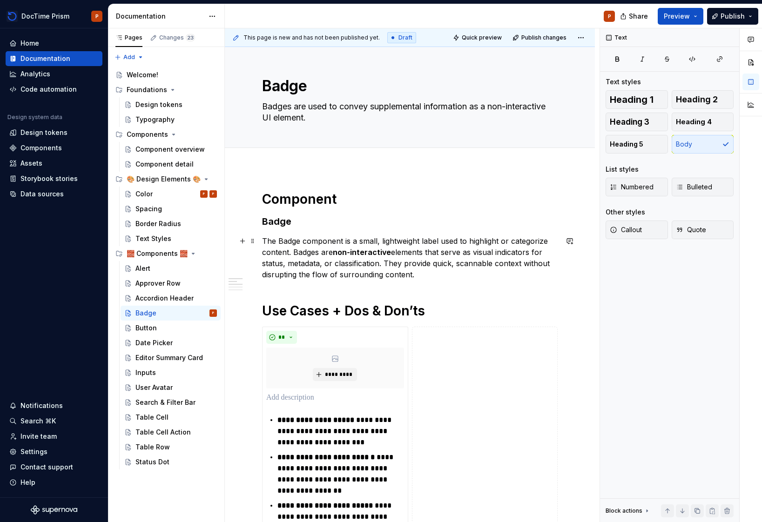
scroll to position [18, 0]
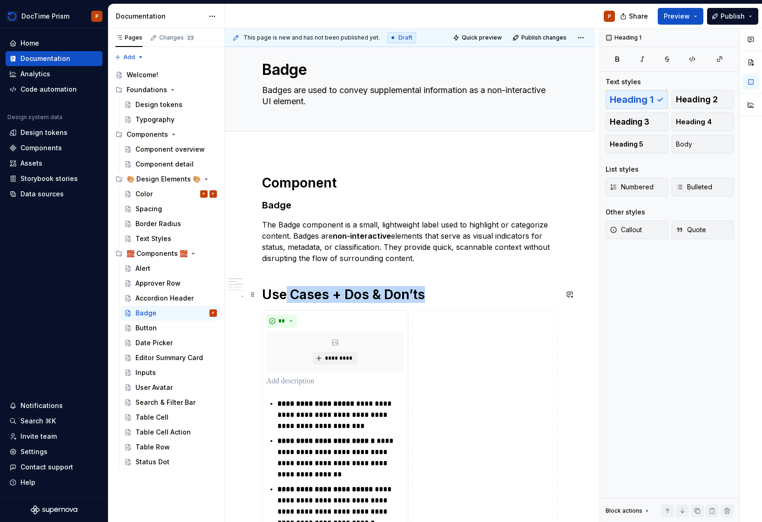
drag, startPoint x: 450, startPoint y: 296, endPoint x: 270, endPoint y: 292, distance: 179.7
click at [272, 292] on h1 "Use Cases + Dos & Don’ts" at bounding box center [410, 294] width 296 height 17
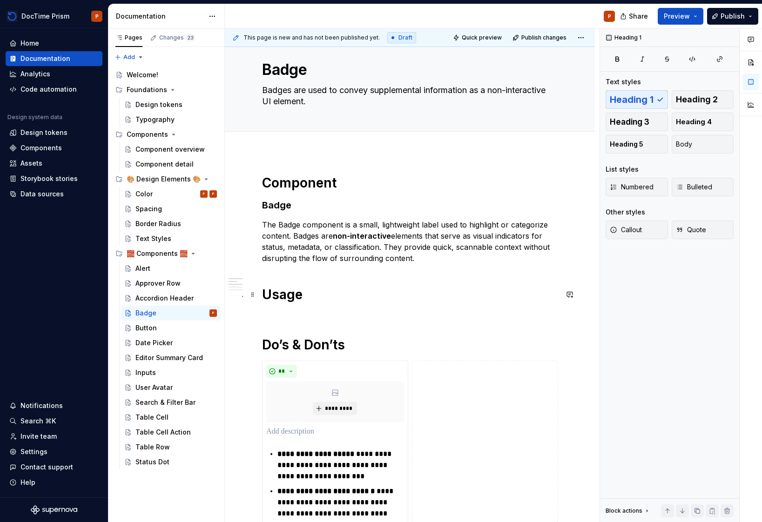
click at [318, 321] on h1 "Usage Do’s & Don’ts" at bounding box center [410, 319] width 296 height 67
click at [324, 315] on h1 "Usage Do’s & Don’ts" at bounding box center [410, 319] width 296 height 67
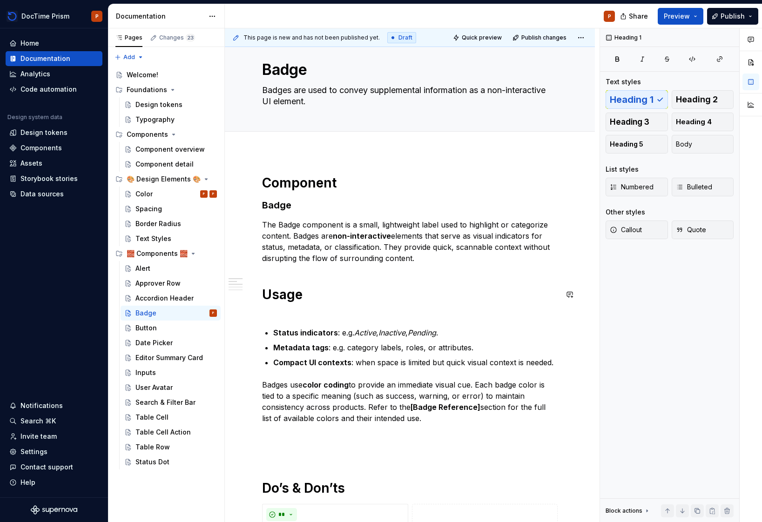
click at [349, 313] on h1 "Usage" at bounding box center [410, 303] width 296 height 34
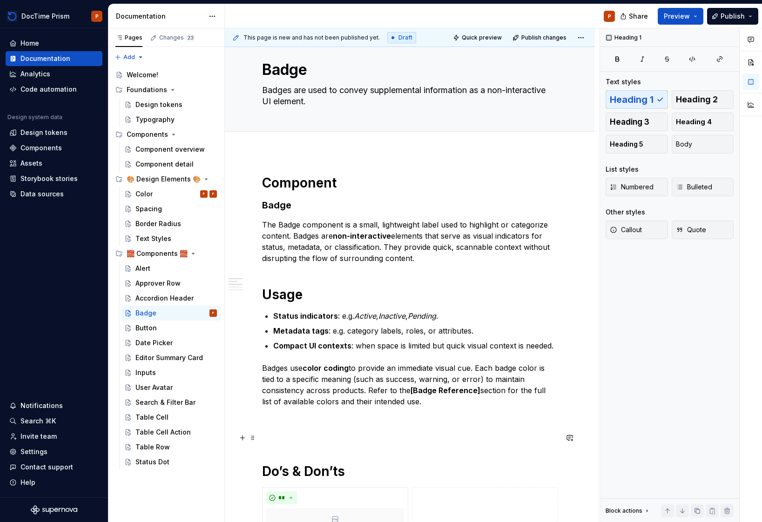
click at [334, 440] on h1 "Do’s & Don’ts" at bounding box center [410, 455] width 296 height 50
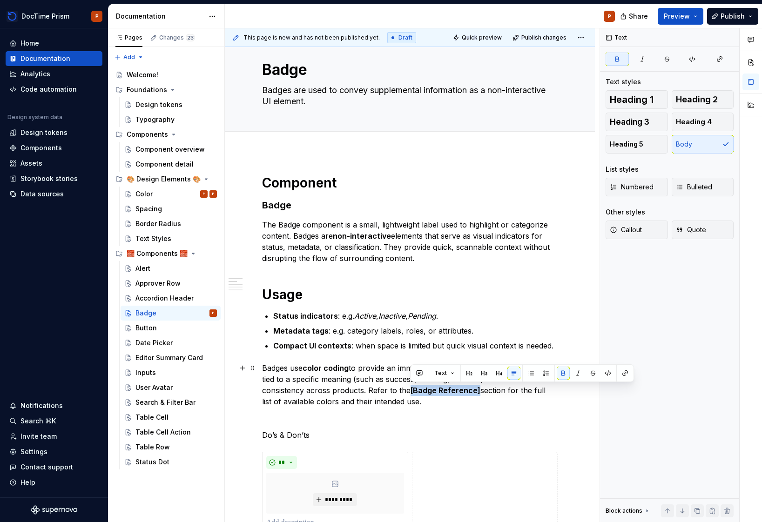
drag, startPoint x: 477, startPoint y: 390, endPoint x: 411, endPoint y: 389, distance: 66.1
click at [411, 389] on p "Badges use color coding to provide an immediate visual cue. Each badge color is…" at bounding box center [410, 402] width 296 height 78
click at [479, 390] on p "Badges use color coding to provide an immediate visual cue. Each badge color is…" at bounding box center [410, 402] width 296 height 78
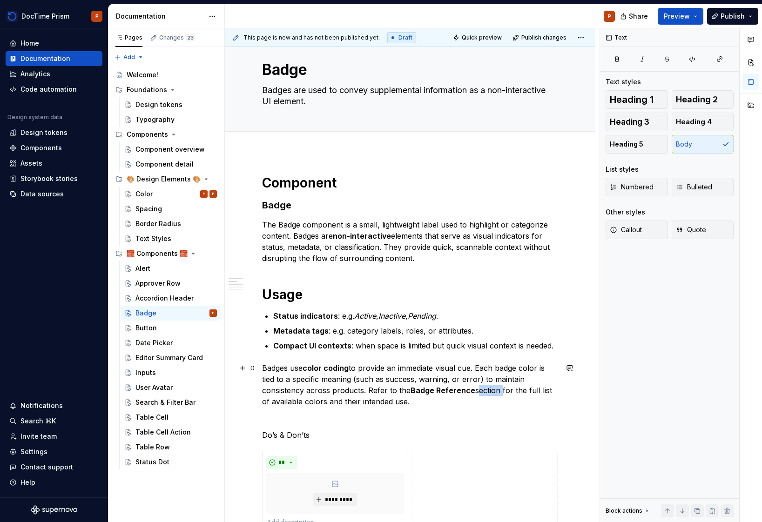
click at [479, 390] on p "Badges use color coding to provide an immediate visual cue. Each badge color is…" at bounding box center [410, 402] width 296 height 78
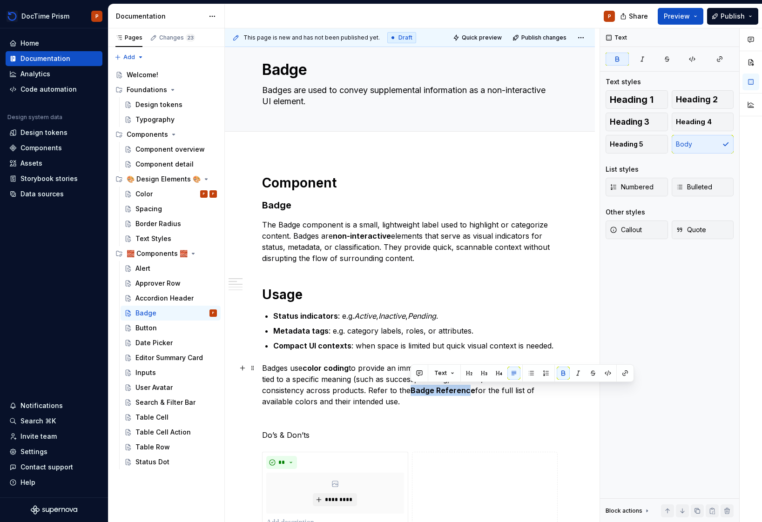
drag, startPoint x: 468, startPoint y: 391, endPoint x: 412, endPoint y: 390, distance: 55.4
click at [412, 390] on strong "Badge Reference" at bounding box center [443, 390] width 65 height 9
click at [482, 403] on p "Badges use color coding to provide an immediate visual cue. Each badge color is…" at bounding box center [410, 402] width 296 height 78
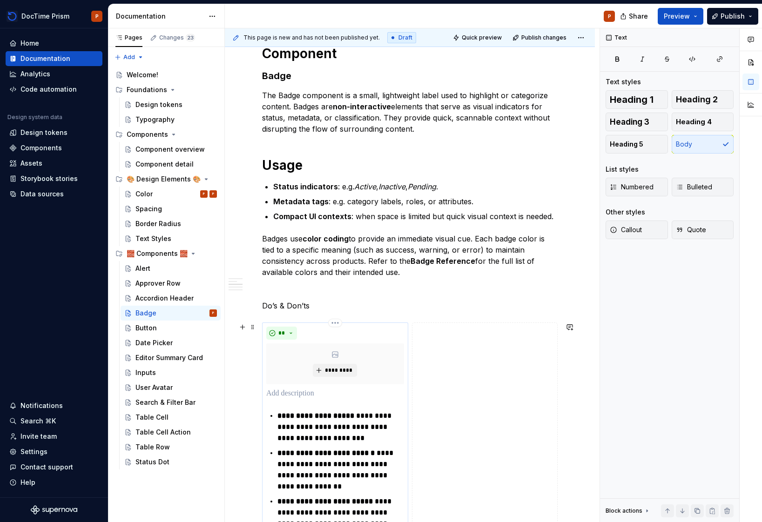
scroll to position [286, 0]
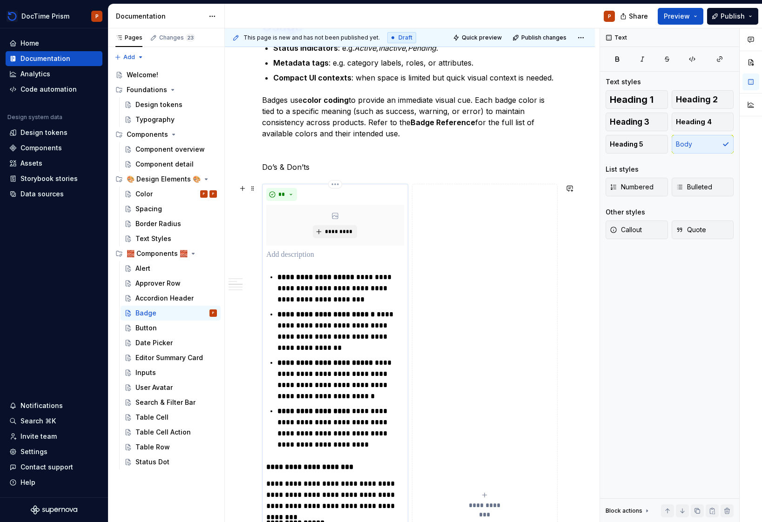
click at [326, 408] on strong "**********" at bounding box center [313, 411] width 73 height 7
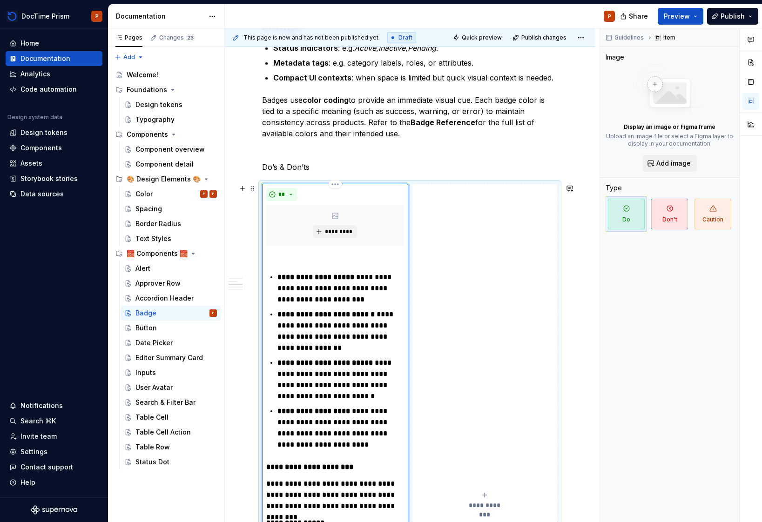
click at [353, 446] on p "**********" at bounding box center [340, 428] width 126 height 45
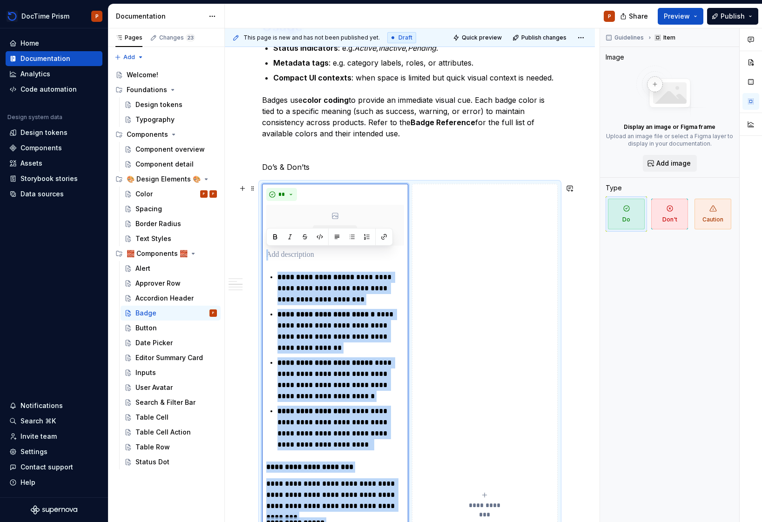
click at [354, 303] on p "**********" at bounding box center [340, 289] width 126 height 34
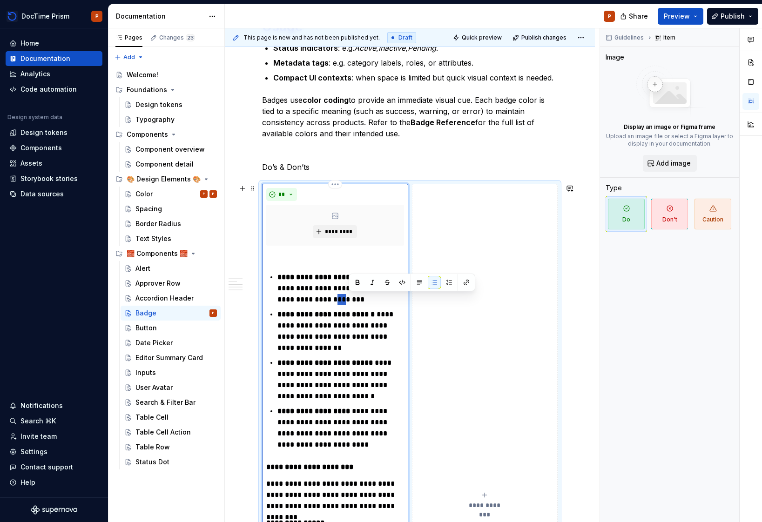
click at [354, 303] on p "**********" at bounding box center [340, 289] width 126 height 34
click at [356, 441] on p "**********" at bounding box center [340, 428] width 126 height 45
click at [354, 448] on p "**********" at bounding box center [340, 428] width 126 height 45
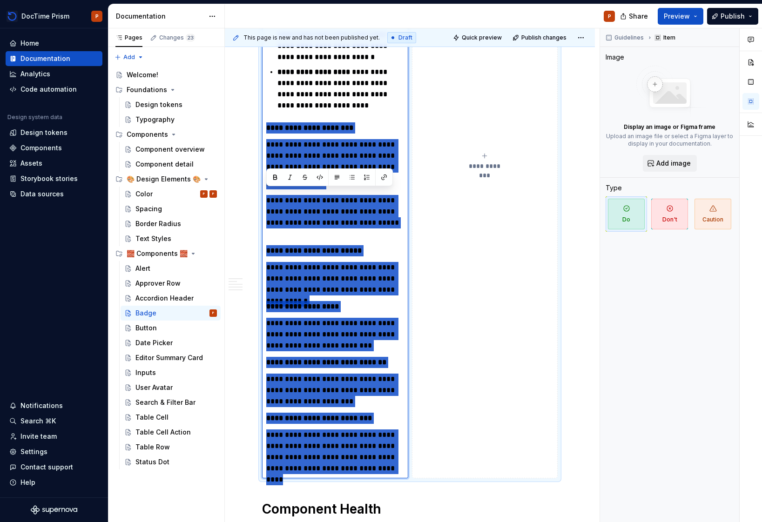
scroll to position [737, 0]
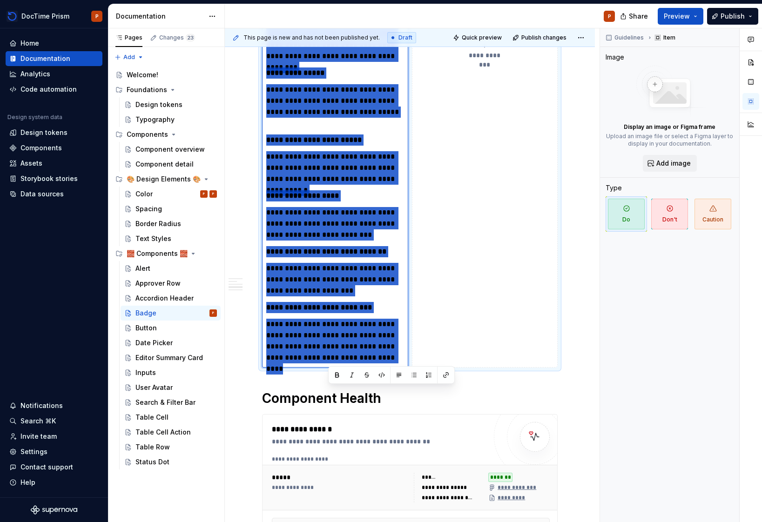
drag, startPoint x: 364, startPoint y: 349, endPoint x: 413, endPoint y: 363, distance: 51.2
click at [413, 363] on div "**********" at bounding box center [410, 51] width 296 height 634
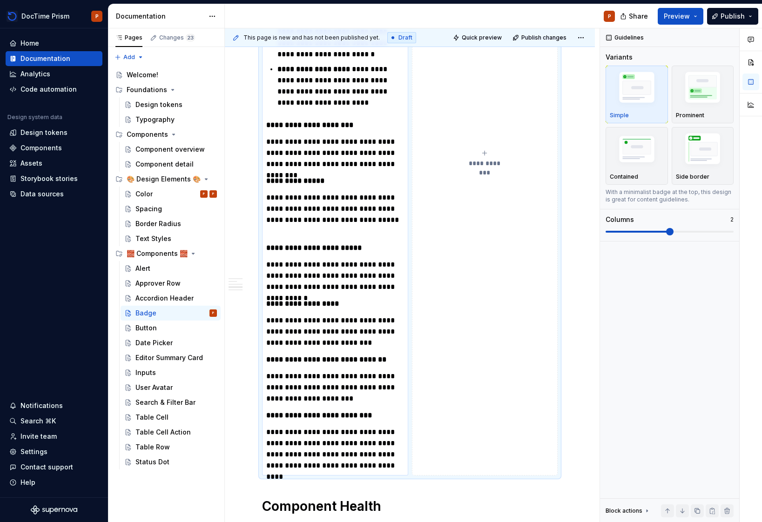
scroll to position [598, 0]
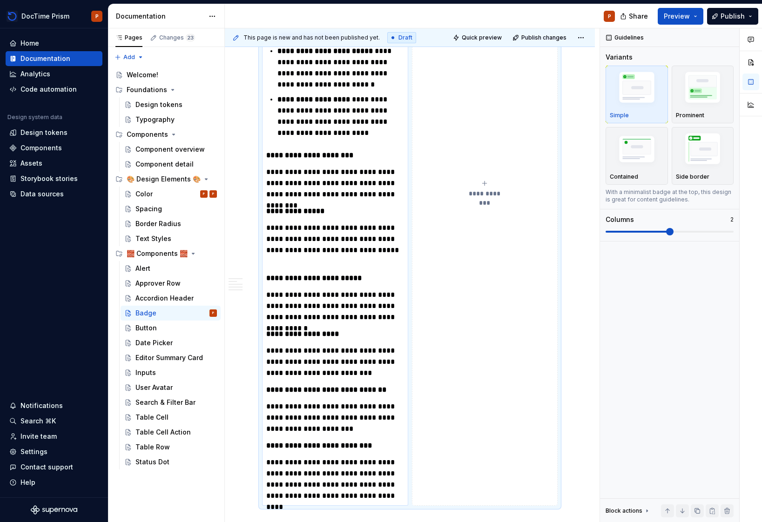
click at [324, 239] on p "**********" at bounding box center [334, 245] width 137 height 45
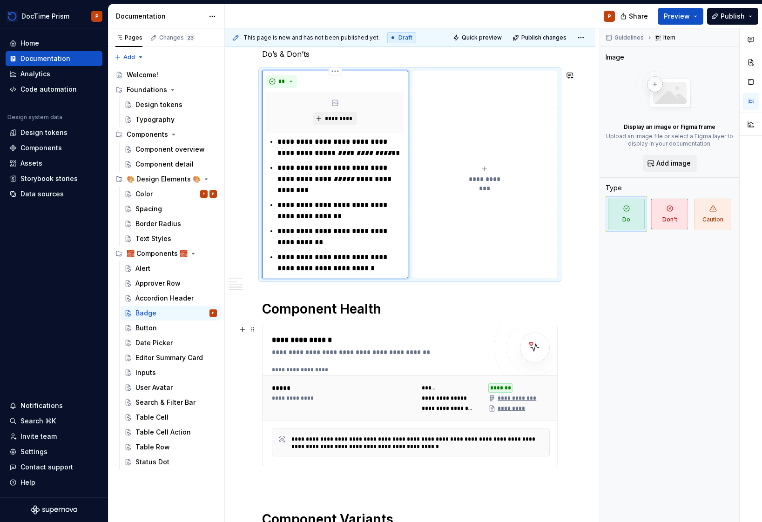
scroll to position [285, 0]
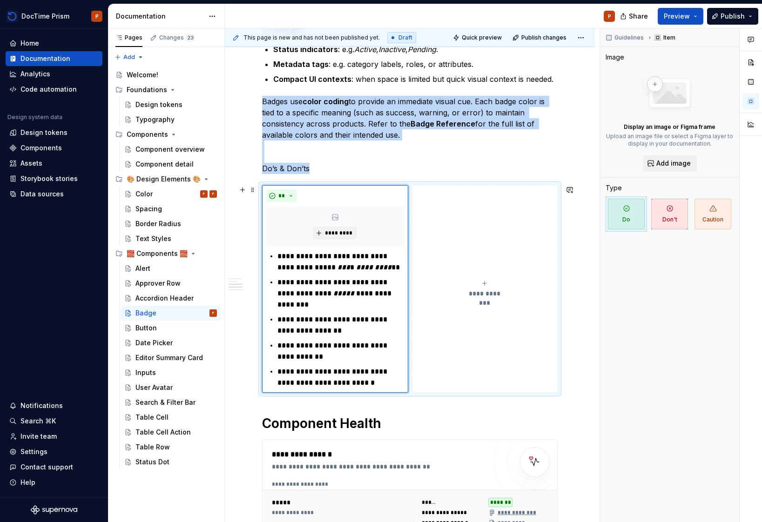
click at [493, 286] on div "**********" at bounding box center [485, 289] width 138 height 19
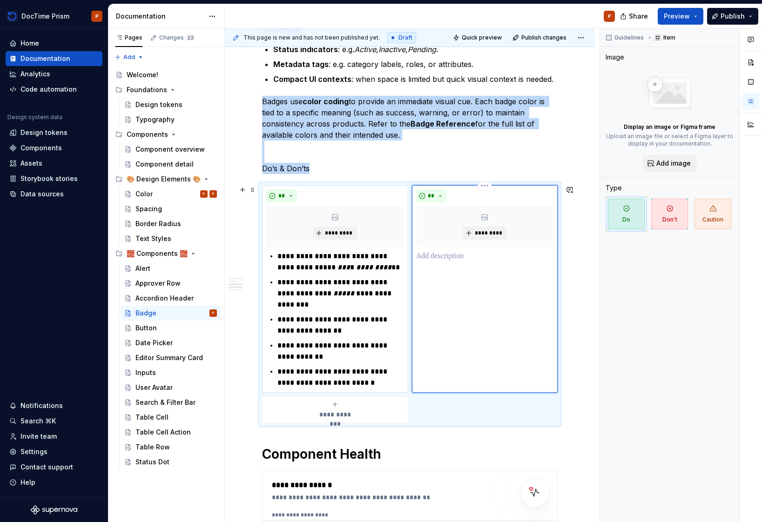
click at [450, 254] on p at bounding box center [485, 256] width 138 height 11
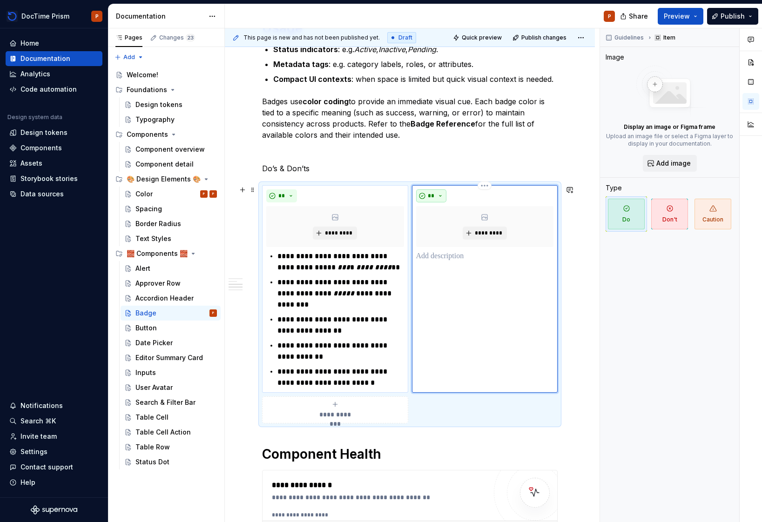
click at [434, 197] on span "**" at bounding box center [431, 195] width 7 height 7
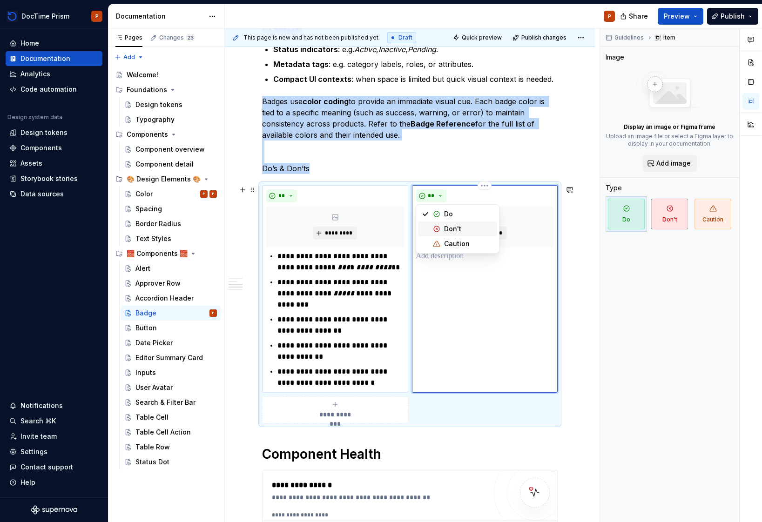
click at [442, 231] on span "Don't" at bounding box center [457, 229] width 79 height 15
click at [435, 255] on p at bounding box center [485, 256] width 138 height 11
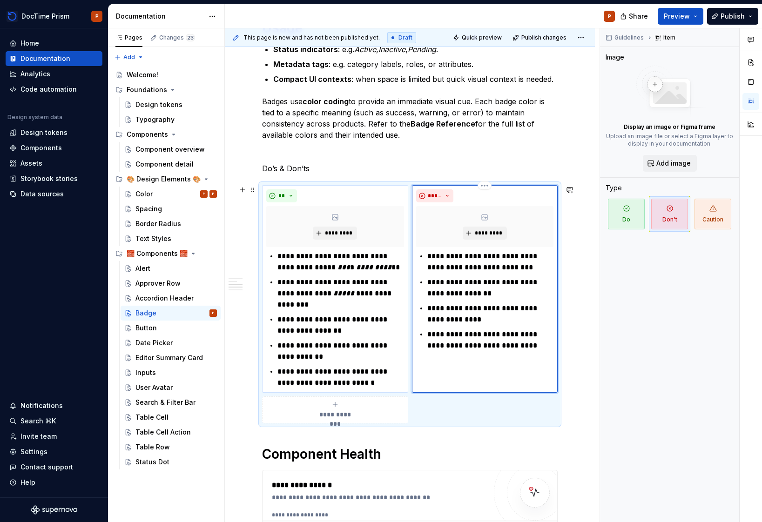
click at [468, 376] on div "**********" at bounding box center [485, 289] width 146 height 208
click at [686, 356] on div "Guidelines Item Image Display an image or Figma frame Upload an image file or s…" at bounding box center [669, 275] width 139 height 494
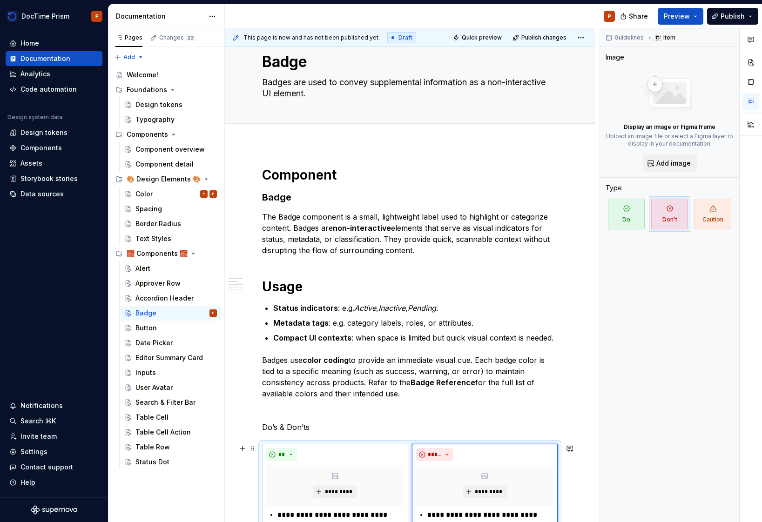
scroll to position [0, 0]
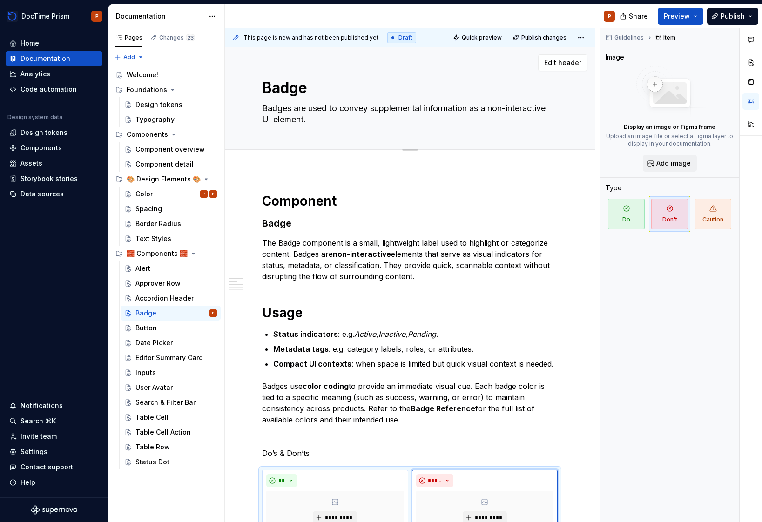
click at [371, 109] on textarea "Badges are used to convey supplemental information as a non-interactive UI elem…" at bounding box center [408, 114] width 296 height 26
paste textarea "provide quick, accessible context at a glance"
type textarea "*"
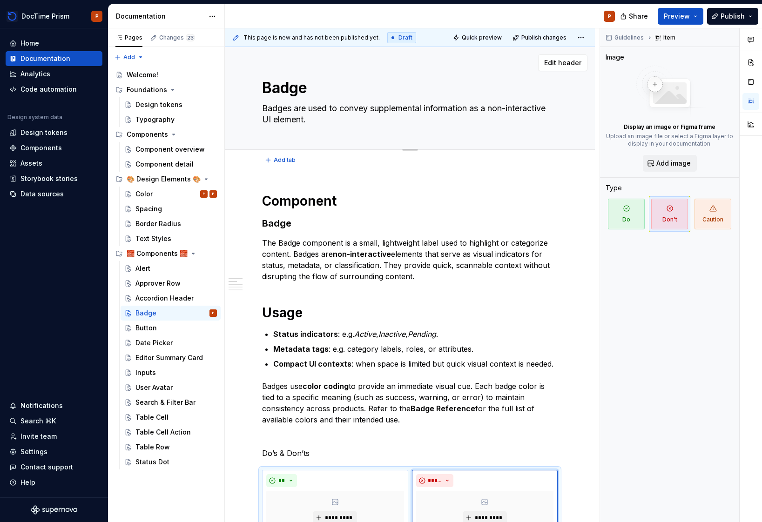
type textarea "Badges provide quick, accessible context at a glance."
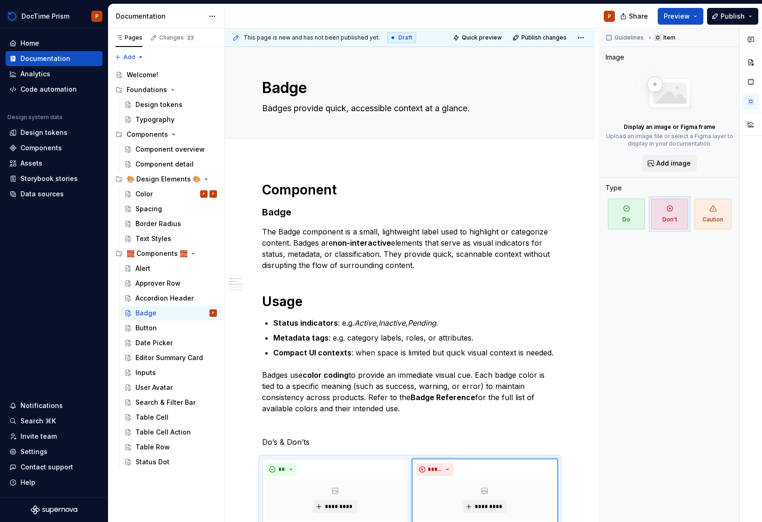
type textarea "*"
type textarea "Badges provide quick, accessible context at a glance."
click at [340, 246] on strong "non-interactive" at bounding box center [362, 242] width 58 height 9
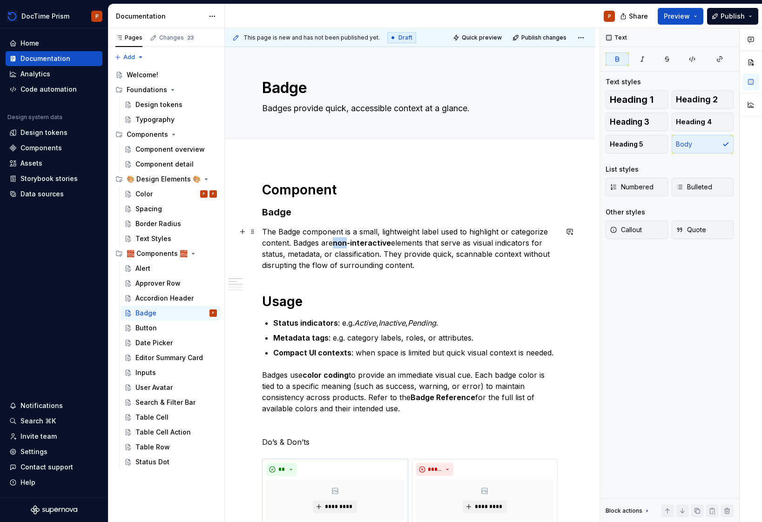
click at [340, 246] on strong "non-interactive" at bounding box center [362, 242] width 58 height 9
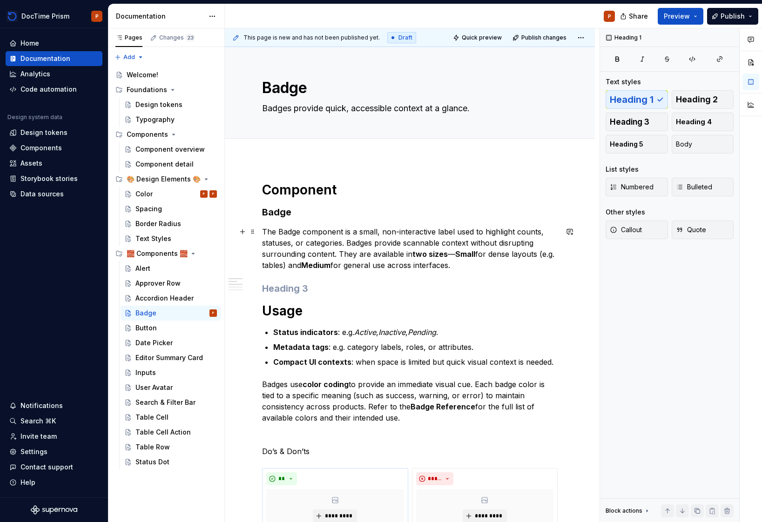
click at [486, 257] on p "The Badge component is a small, non-interactive label used to highlight counts,…" at bounding box center [410, 248] width 296 height 45
click at [489, 264] on p "The Badge component is a small, non-interactive label used to highlight counts,…" at bounding box center [410, 248] width 296 height 45
click at [303, 264] on strong "Medium" at bounding box center [315, 265] width 29 height 9
click at [460, 266] on p "The Badge component is a small, non-interactive label used to highlight counts,…" at bounding box center [410, 248] width 296 height 45
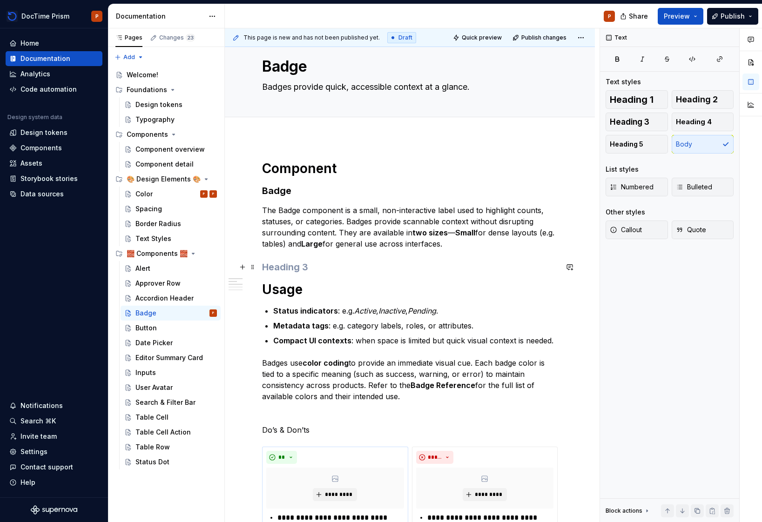
scroll to position [23, 0]
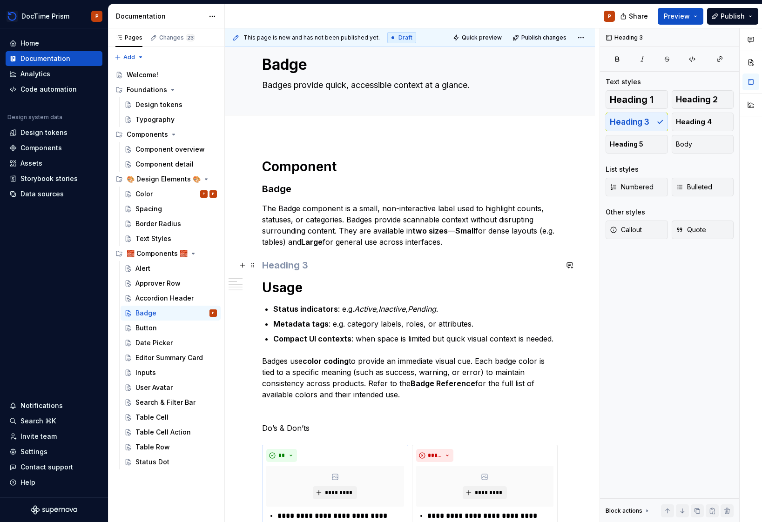
click at [371, 265] on h3 at bounding box center [410, 265] width 296 height 13
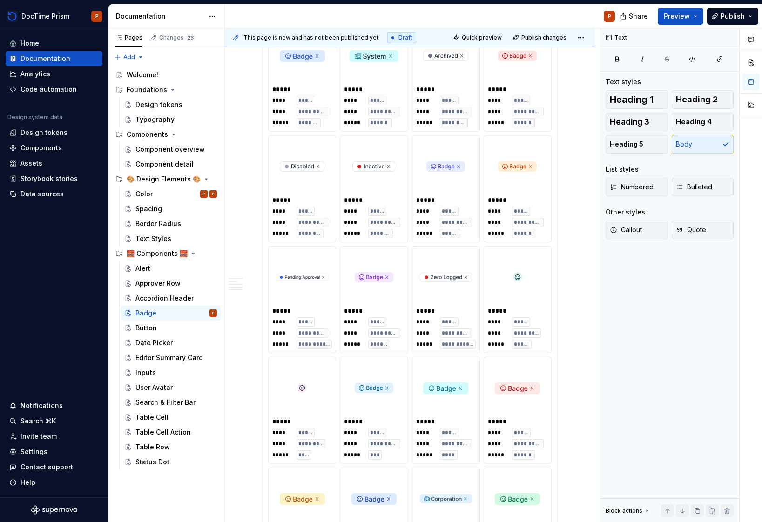
scroll to position [1435, 0]
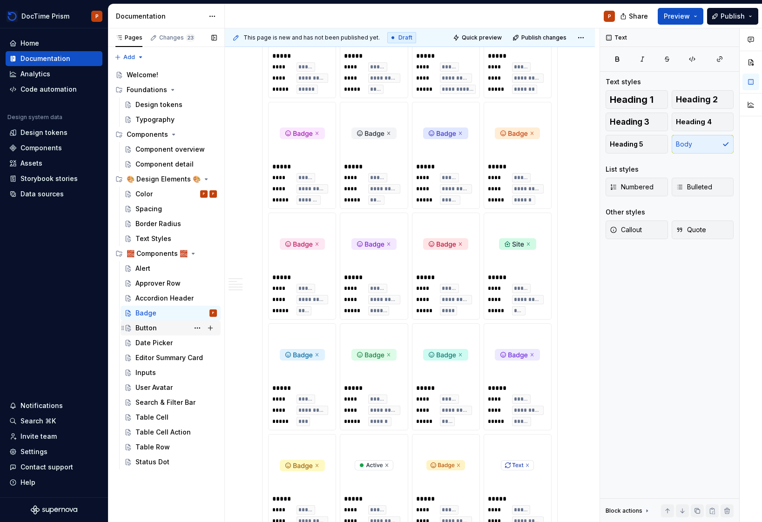
click at [148, 334] on div "Button" at bounding box center [175, 328] width 81 height 13
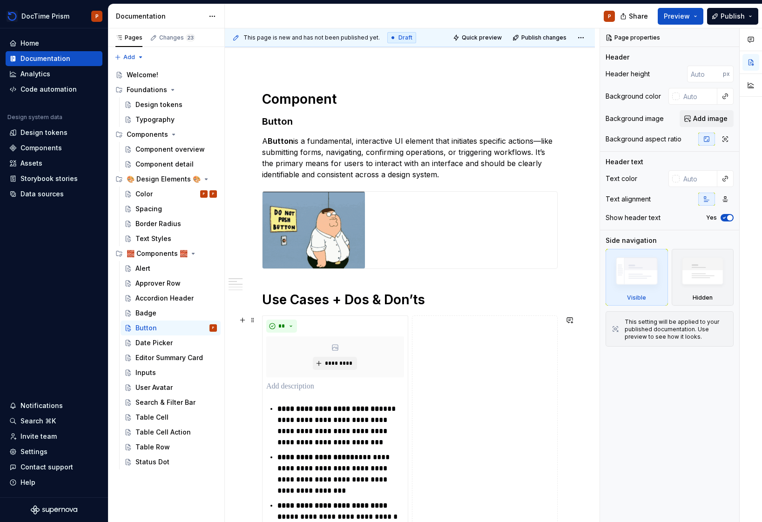
scroll to position [405, 0]
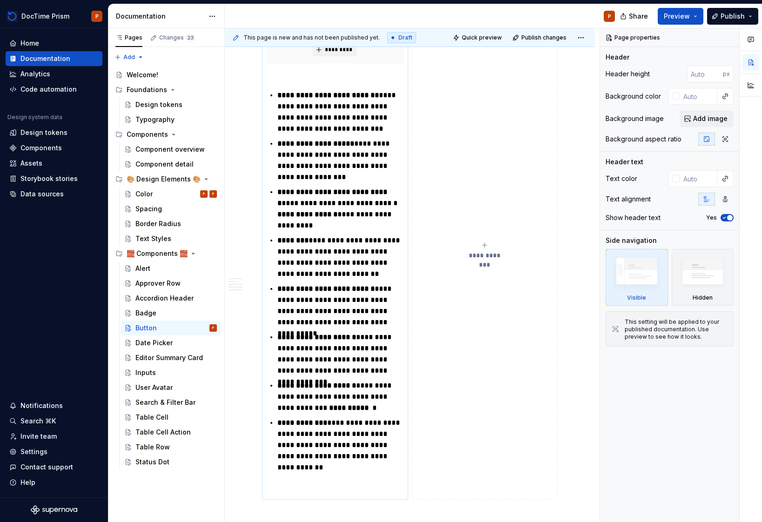
click at [349, 353] on p "**********" at bounding box center [340, 354] width 126 height 45
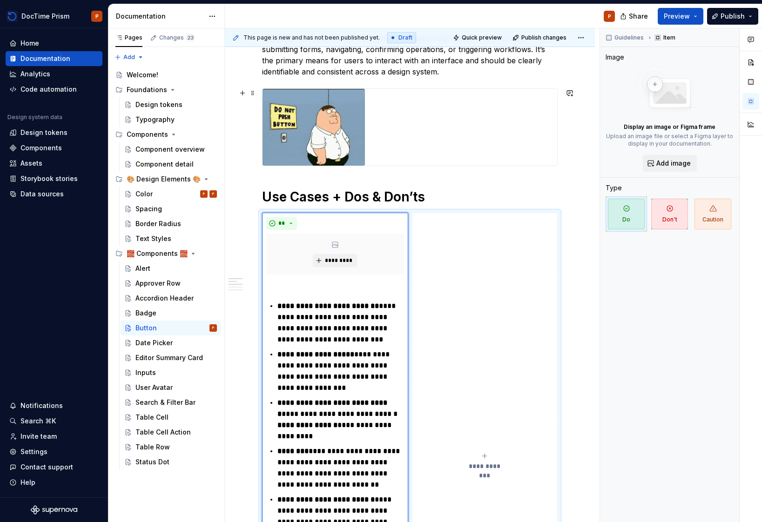
scroll to position [0, 0]
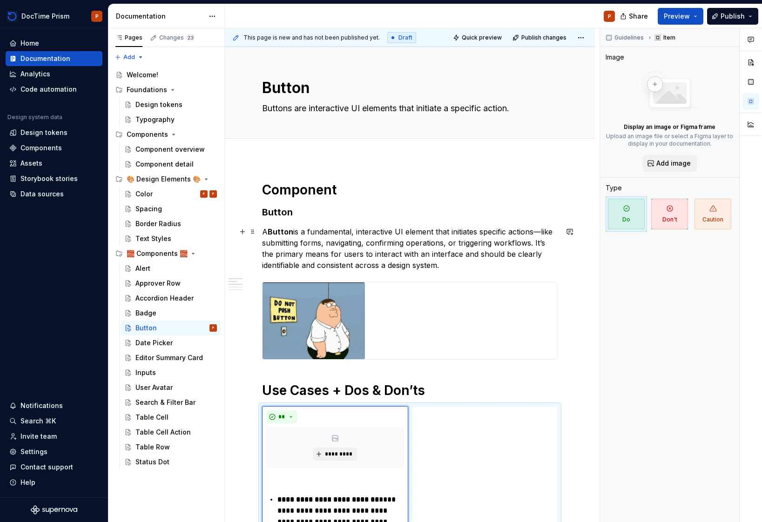
click at [357, 231] on p "A Button is a fundamental, interactive UI element that initiates specific actio…" at bounding box center [410, 248] width 296 height 45
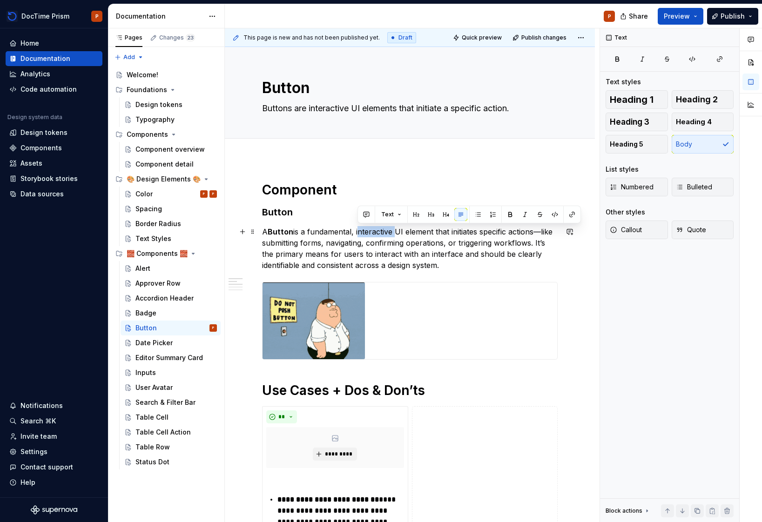
click at [357, 231] on p "A Button is a fundamental, interactive UI element that initiates specific actio…" at bounding box center [410, 248] width 296 height 45
copy p "A Button is a fundamental, interactive UI element that initiates specific actio…"
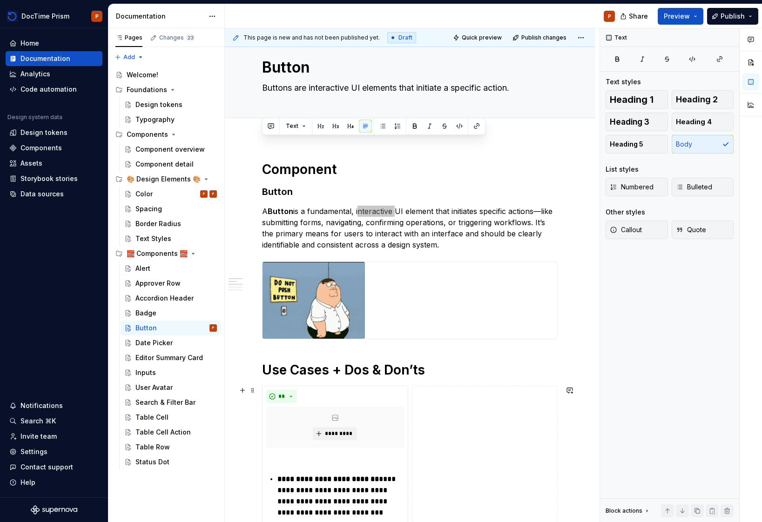
scroll to position [217, 0]
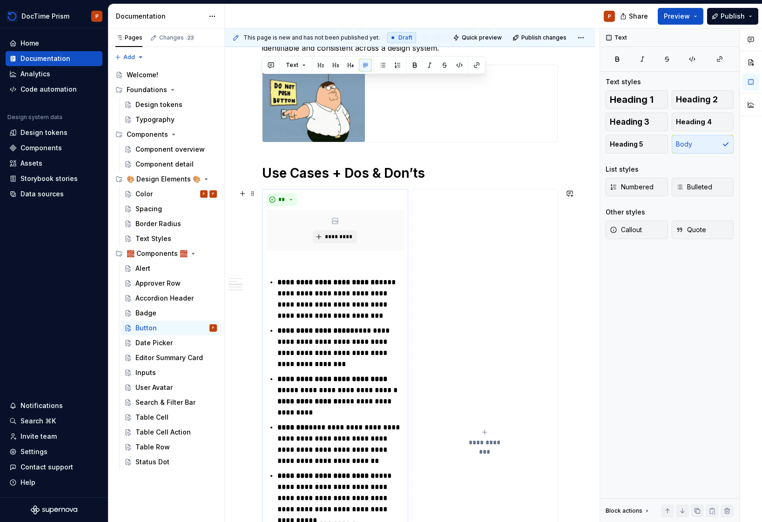
click at [334, 307] on p "**********" at bounding box center [340, 299] width 126 height 45
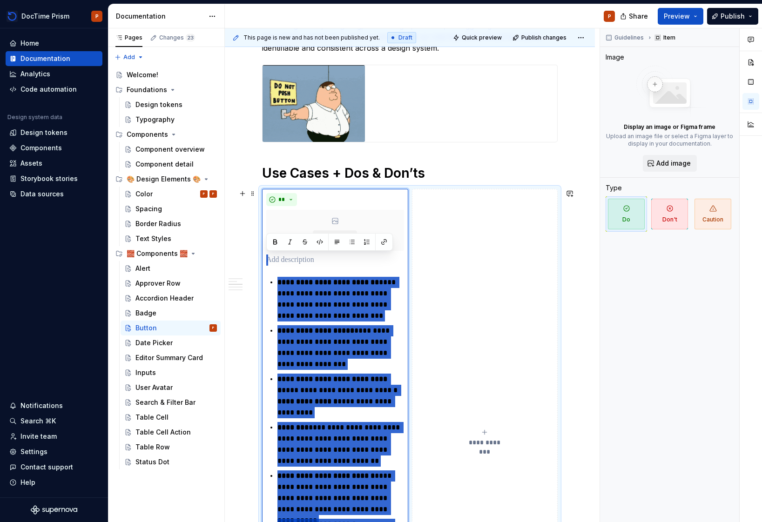
scroll to position [548, 0]
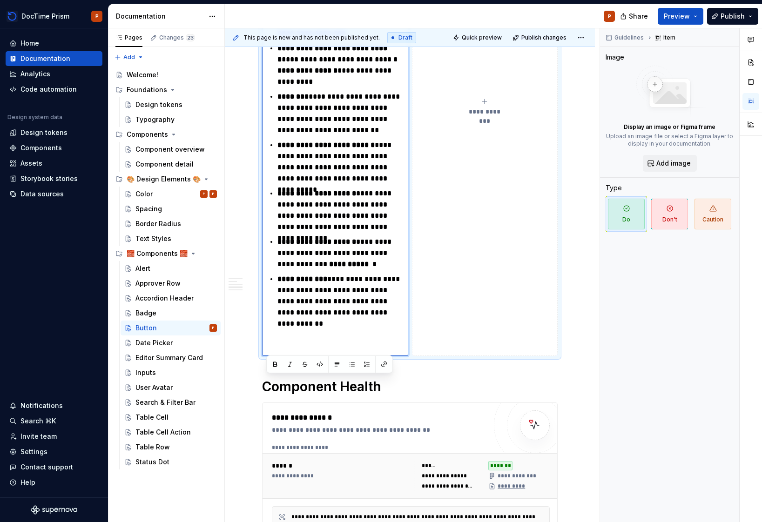
type textarea "*"
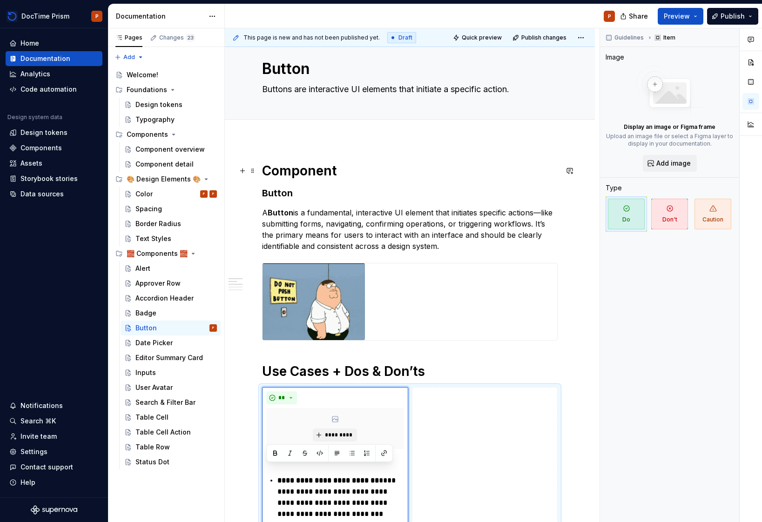
scroll to position [0, 0]
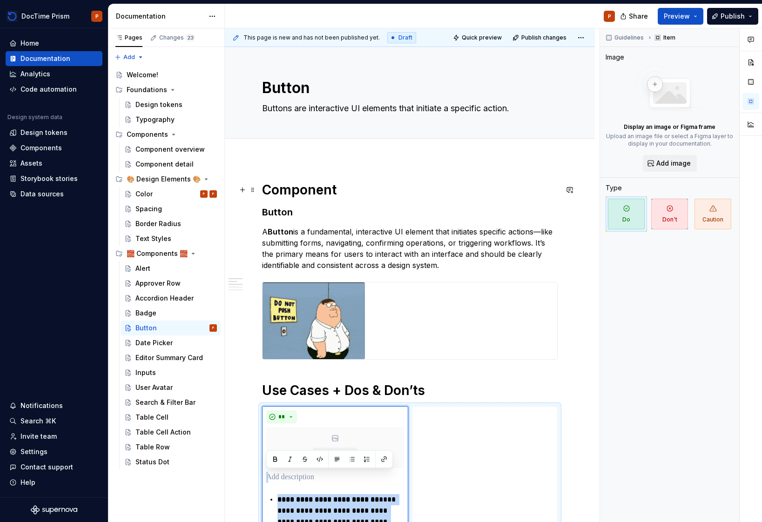
click at [383, 241] on p "A Button is a fundamental, interactive UI element that initiates specific actio…" at bounding box center [410, 248] width 296 height 45
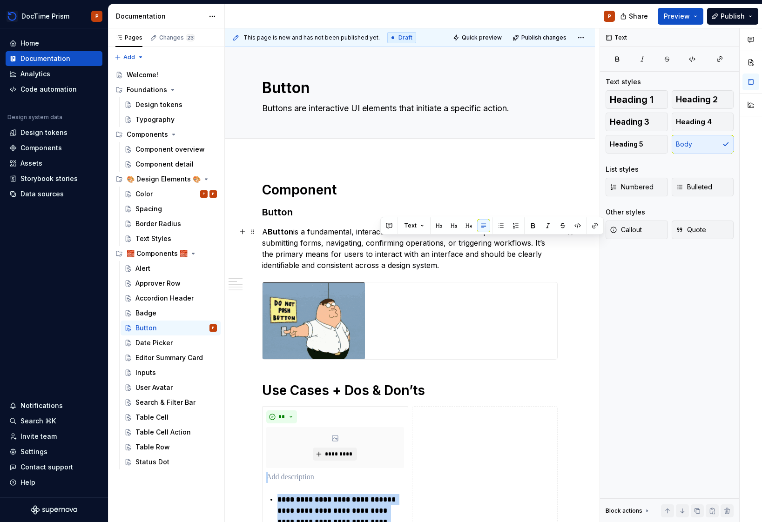
click at [383, 241] on p "A Button is a fundamental, interactive UI element that initiates specific actio…" at bounding box center [410, 248] width 296 height 45
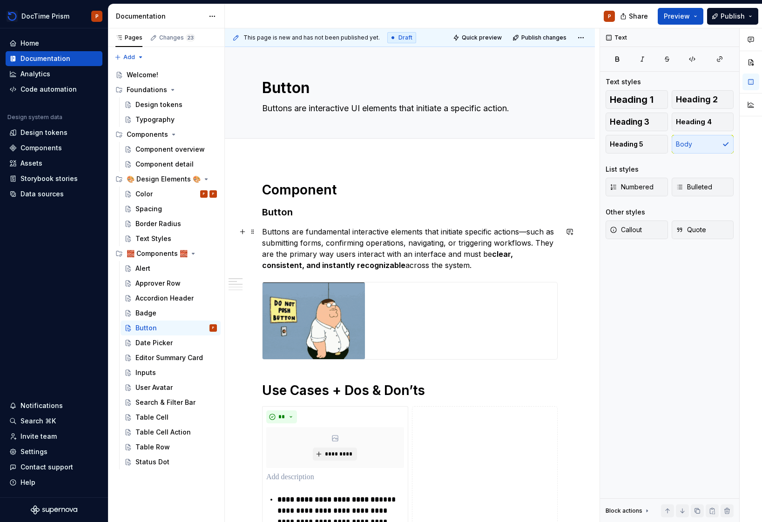
click at [453, 265] on p "Buttons are fundamental interactive elements that initiate specific actions—suc…" at bounding box center [410, 248] width 296 height 45
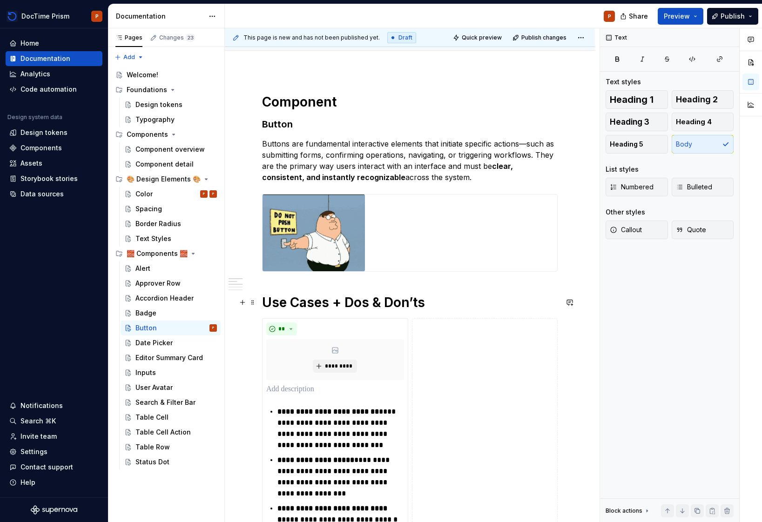
scroll to position [145, 0]
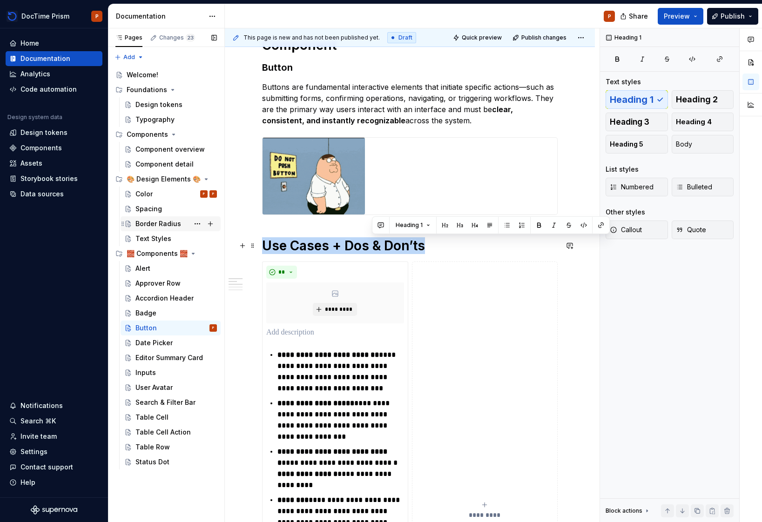
drag, startPoint x: 437, startPoint y: 246, endPoint x: 185, endPoint y: 229, distance: 252.5
click at [185, 230] on div "Pages Changes 23 Add Accessibility guide for tree Page tree. Navigate the tree …" at bounding box center [435, 275] width 654 height 494
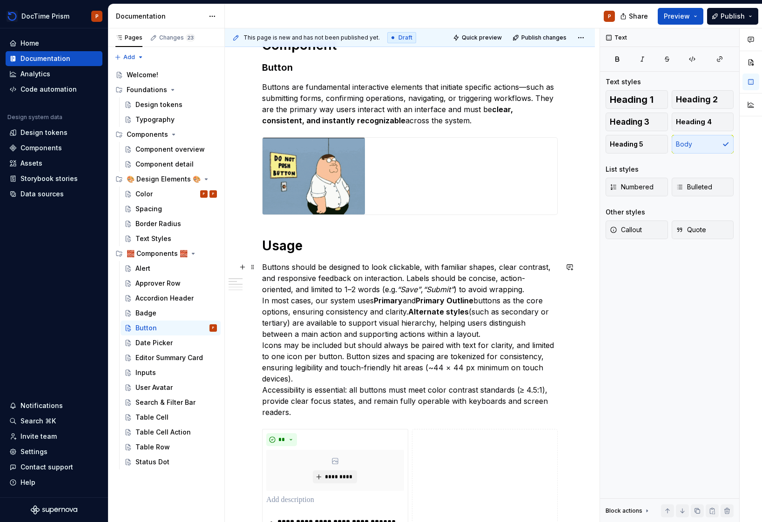
scroll to position [147, 0]
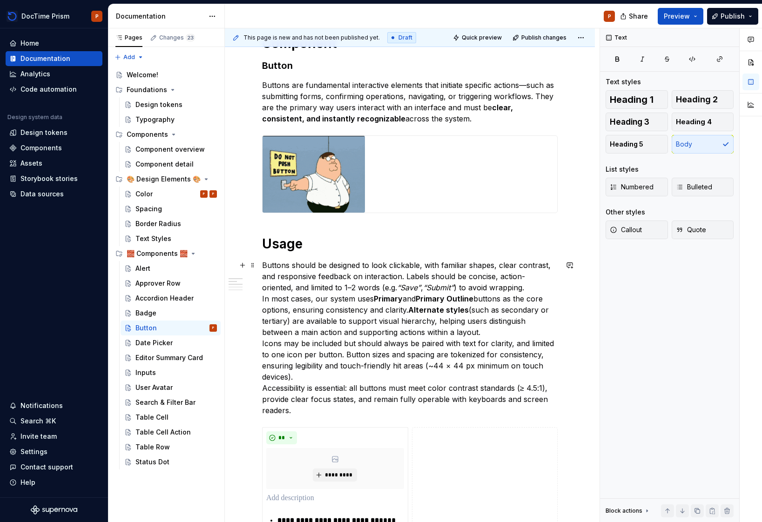
click at [533, 291] on p "Buttons should be designed to look clickable, with familiar shapes, clear contr…" at bounding box center [410, 338] width 296 height 156
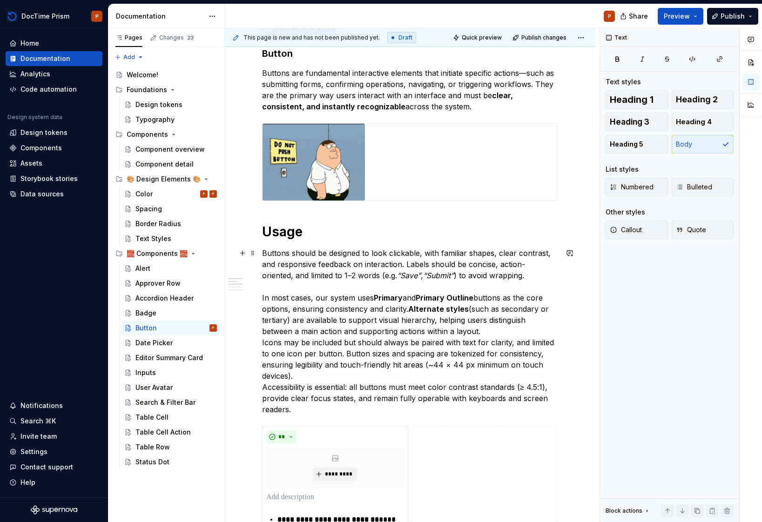
scroll to position [168, 0]
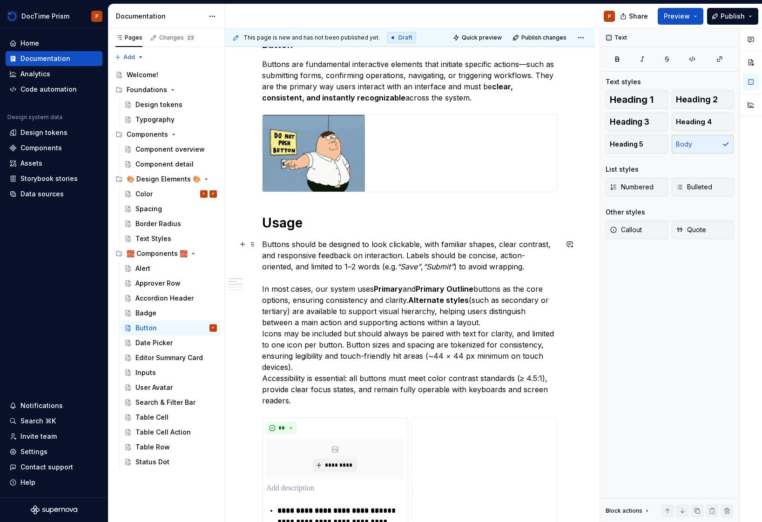
click at [518, 319] on p "Buttons should be designed to look clickable, with familiar shapes, clear contr…" at bounding box center [410, 323] width 296 height 168
click at [516, 322] on p "Buttons should be designed to look clickable, with familiar shapes, clear contr…" at bounding box center [410, 323] width 296 height 168
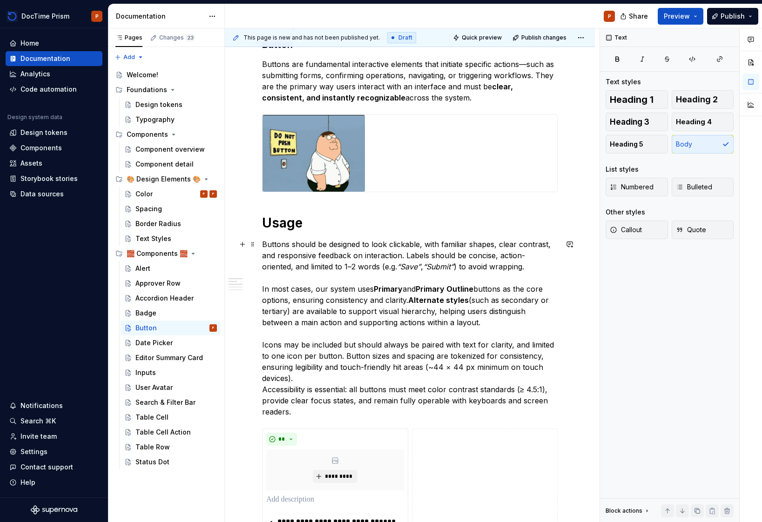
click at [323, 376] on p "Buttons should be designed to look clickable, with familiar shapes, clear contr…" at bounding box center [410, 328] width 296 height 179
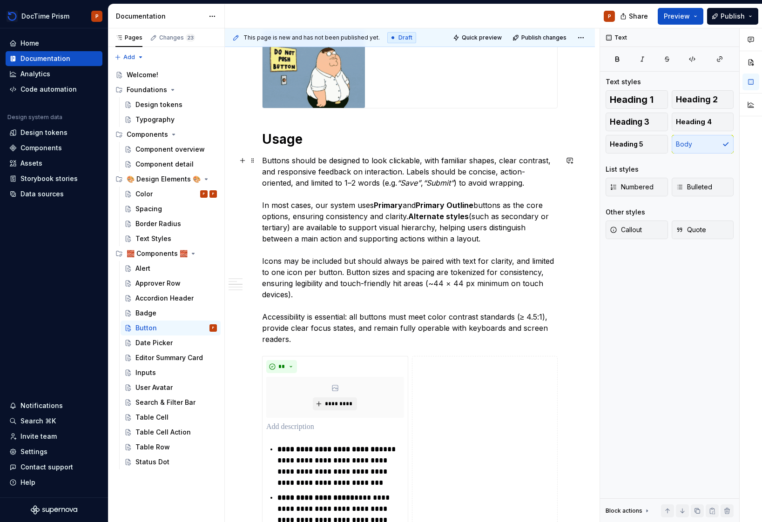
scroll to position [255, 0]
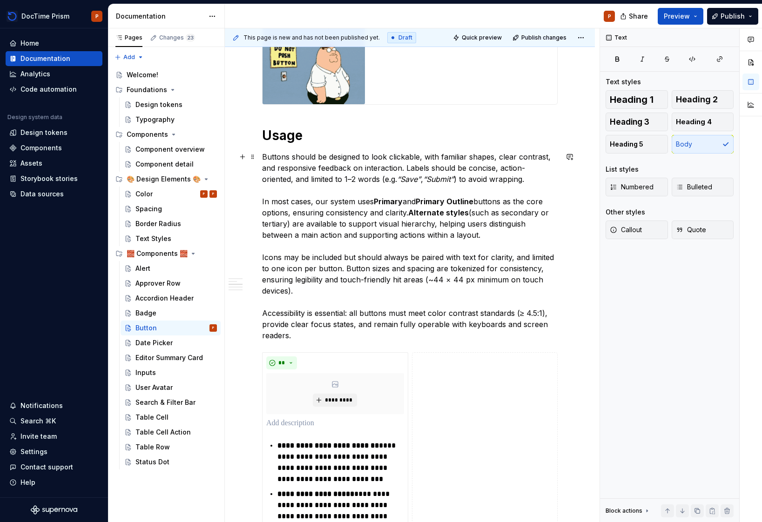
click at [365, 296] on p "Buttons should be designed to look clickable, with familiar shapes, clear contr…" at bounding box center [410, 246] width 296 height 190
click at [418, 287] on p "Buttons should be designed to look clickable, with familiar shapes, clear contr…" at bounding box center [410, 246] width 296 height 190
click at [455, 283] on p "Buttons should be designed to look clickable, with familiar shapes, clear contr…" at bounding box center [410, 246] width 296 height 190
drag, startPoint x: 442, startPoint y: 296, endPoint x: 421, endPoint y: 284, distance: 24.0
click at [421, 284] on p "Buttons should be designed to look clickable, with familiar shapes, clear contr…" at bounding box center [410, 246] width 296 height 190
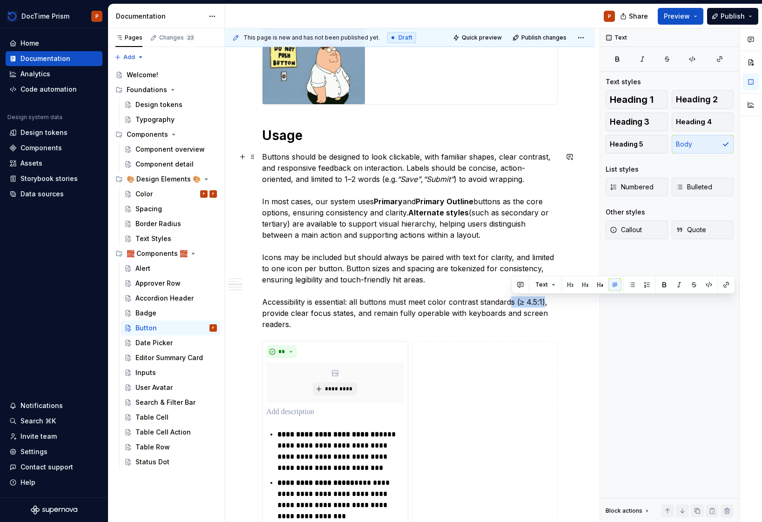
drag, startPoint x: 546, startPoint y: 304, endPoint x: 513, endPoint y: 297, distance: 34.2
click at [513, 297] on p "Buttons should be designed to look clickable, with familiar shapes, clear contr…" at bounding box center [410, 240] width 296 height 179
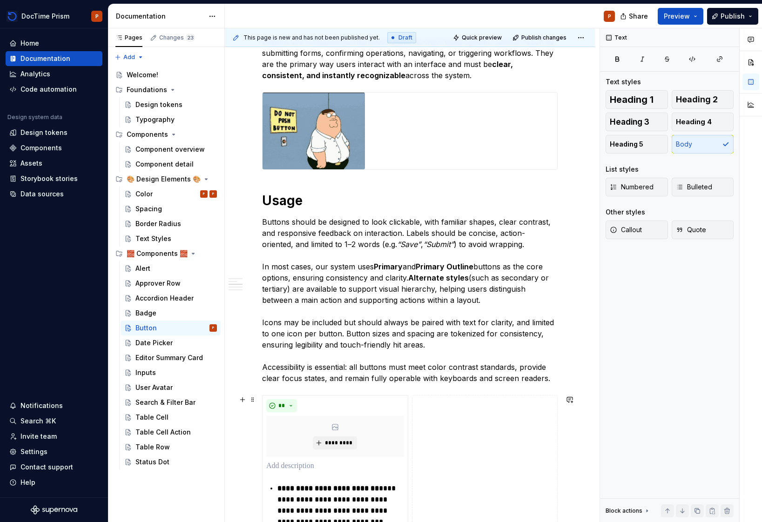
scroll to position [504, 0]
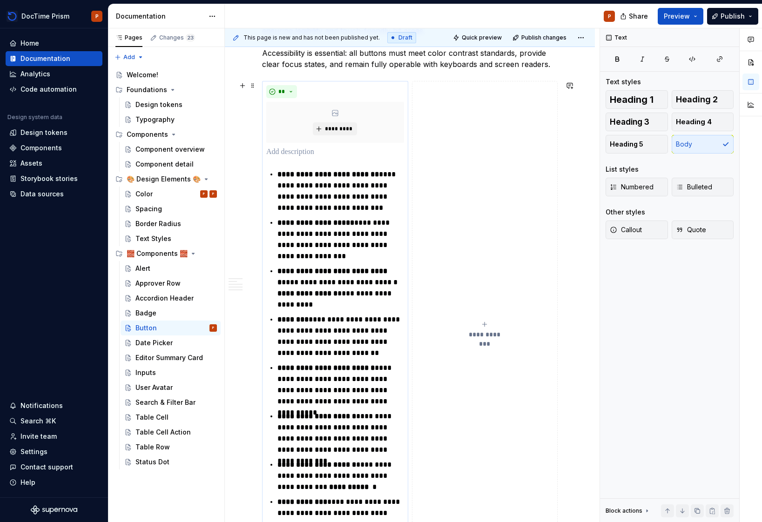
click at [340, 325] on p "**********" at bounding box center [340, 336] width 126 height 45
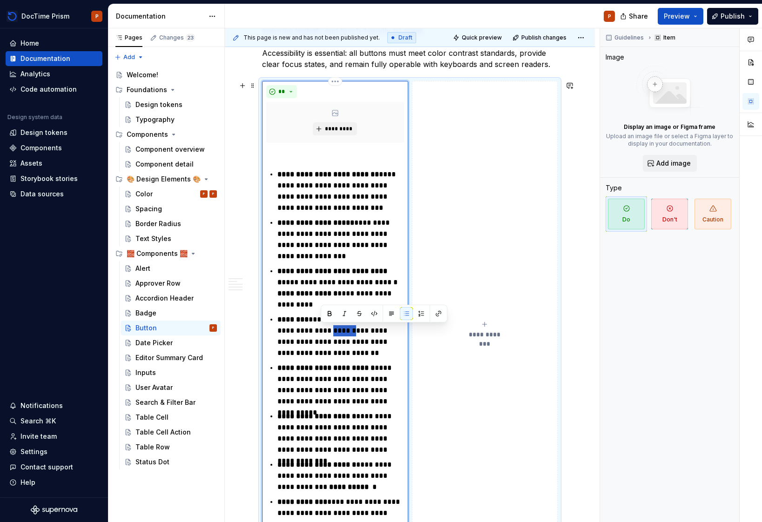
type textarea "*"
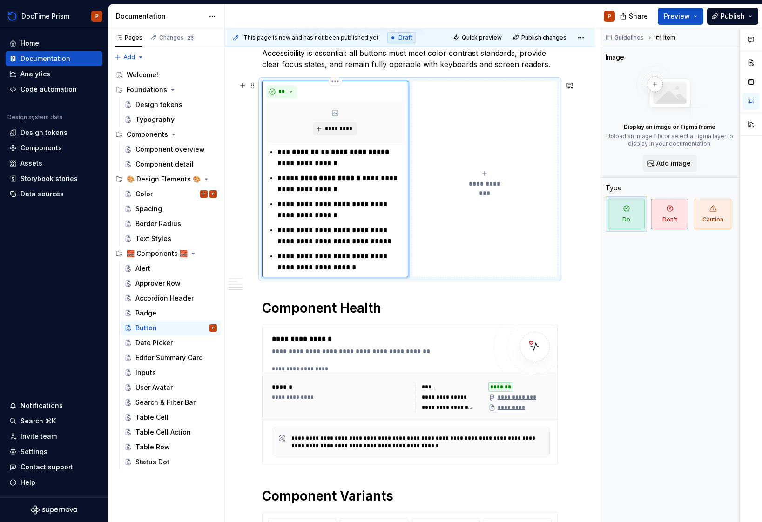
click at [339, 176] on strong "**********" at bounding box center [330, 178] width 60 height 7
click at [363, 182] on p "**********" at bounding box center [340, 184] width 126 height 22
click at [359, 186] on p "**********" at bounding box center [340, 184] width 126 height 22
click at [303, 186] on p "**********" at bounding box center [340, 184] width 126 height 22
click at [497, 160] on button "**********" at bounding box center [485, 179] width 146 height 196
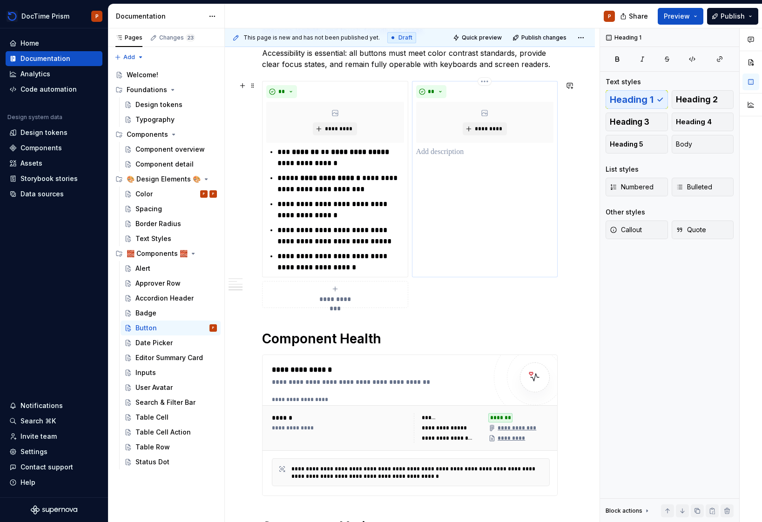
click at [444, 152] on p at bounding box center [485, 152] width 138 height 11
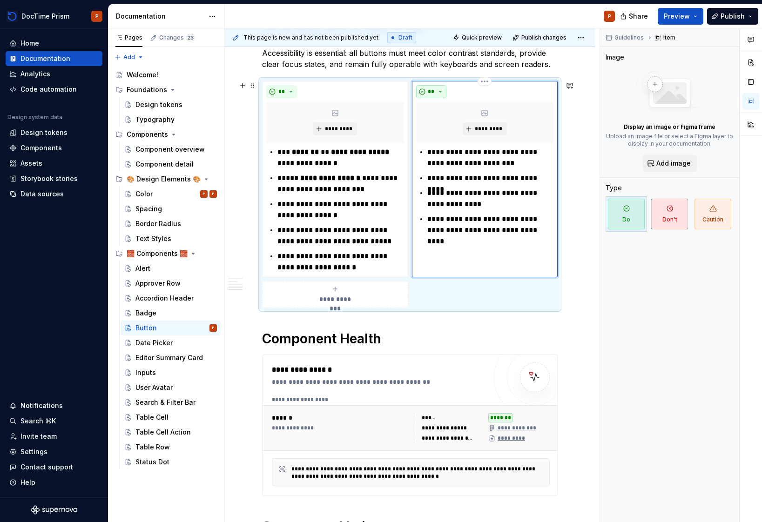
drag, startPoint x: 419, startPoint y: 88, endPoint x: 431, endPoint y: 92, distance: 12.5
click at [419, 88] on button "**" at bounding box center [431, 91] width 31 height 13
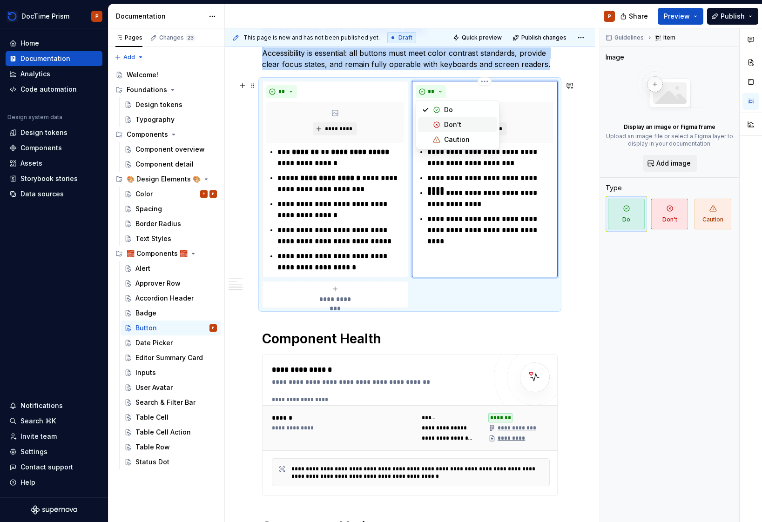
click at [440, 128] on span "Don't" at bounding box center [457, 124] width 79 height 15
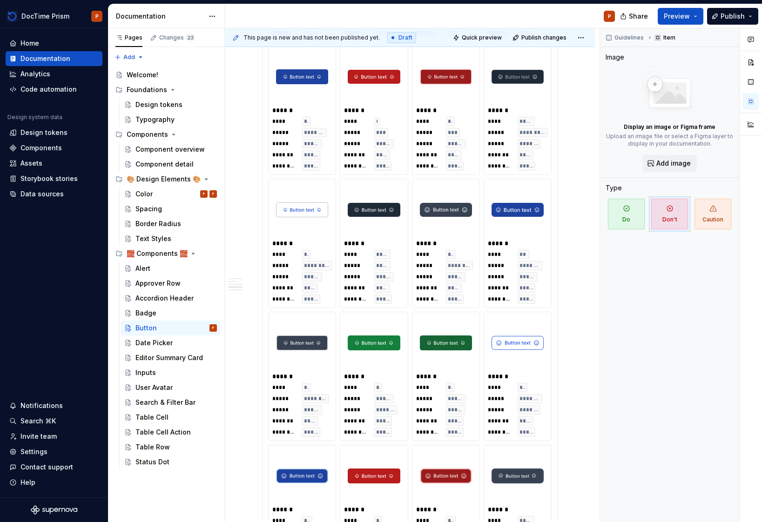
scroll to position [0, 0]
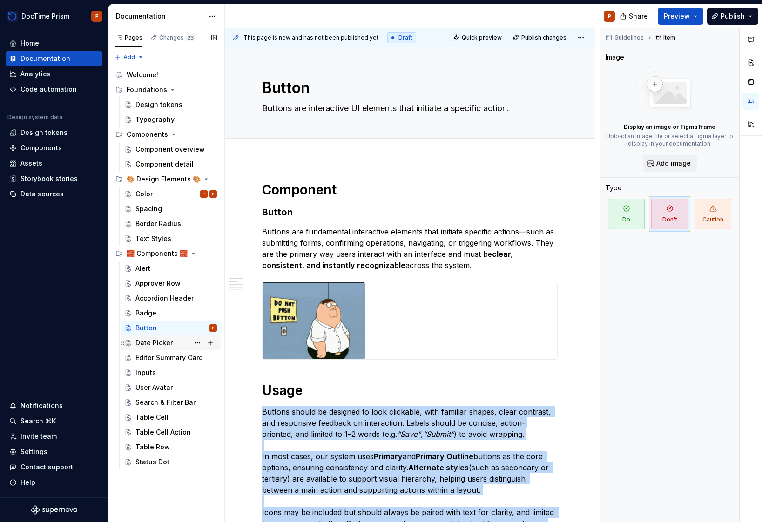
click at [142, 339] on div "Date Picker" at bounding box center [153, 342] width 37 height 9
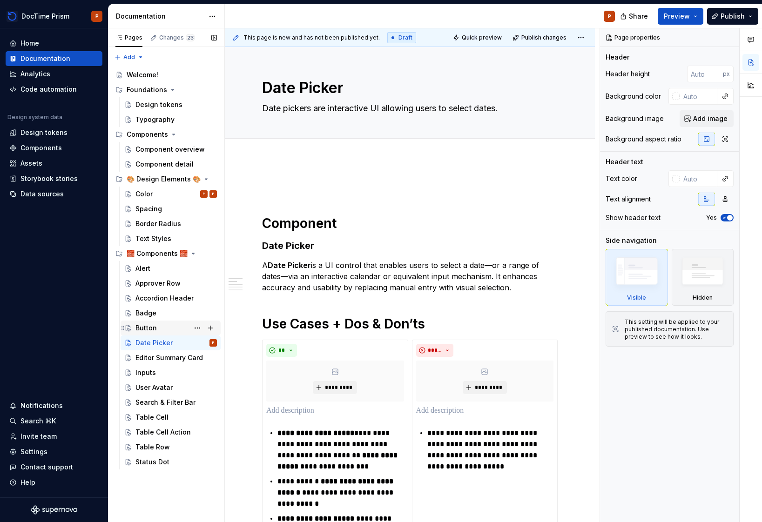
click at [155, 331] on div "Button" at bounding box center [145, 328] width 21 height 9
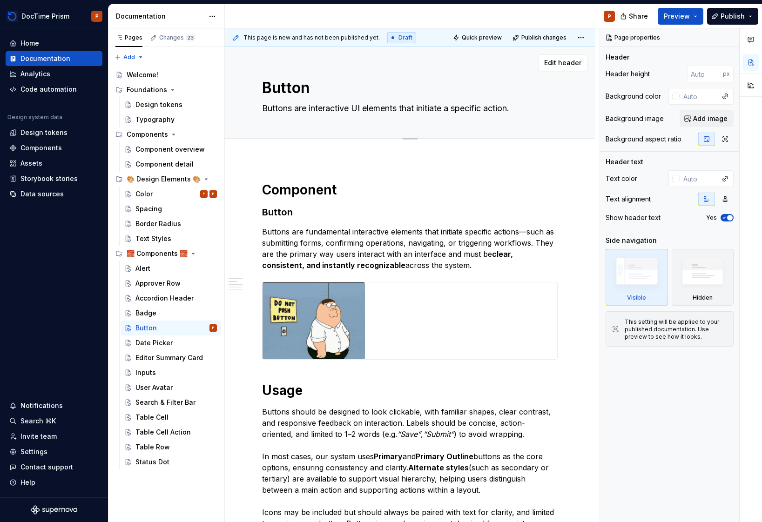
click at [405, 112] on textarea "Buttons are interactive UI elements that initiate a specific action." at bounding box center [408, 108] width 296 height 15
paste textarea "drive action and should be clear, consistent, and easy to recognize."
type textarea "*"
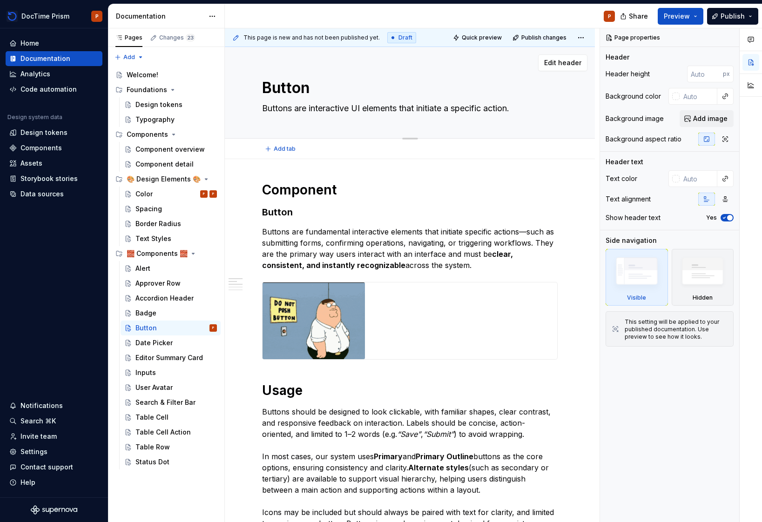
type textarea "Buttons drive action and should be clear, consistent, and easy to recognize."
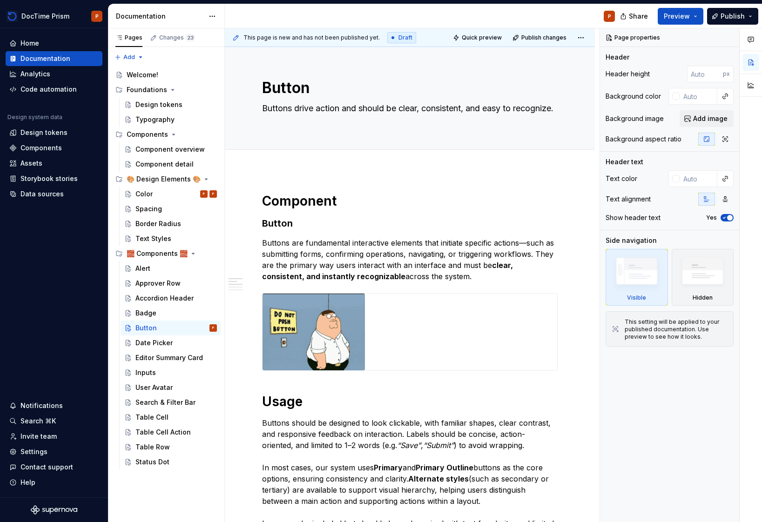
type textarea "*"
type textarea "Buttons drive action and should be clear, consistent, and easy to recognize."
click at [142, 339] on div "Date Picker" at bounding box center [153, 342] width 37 height 9
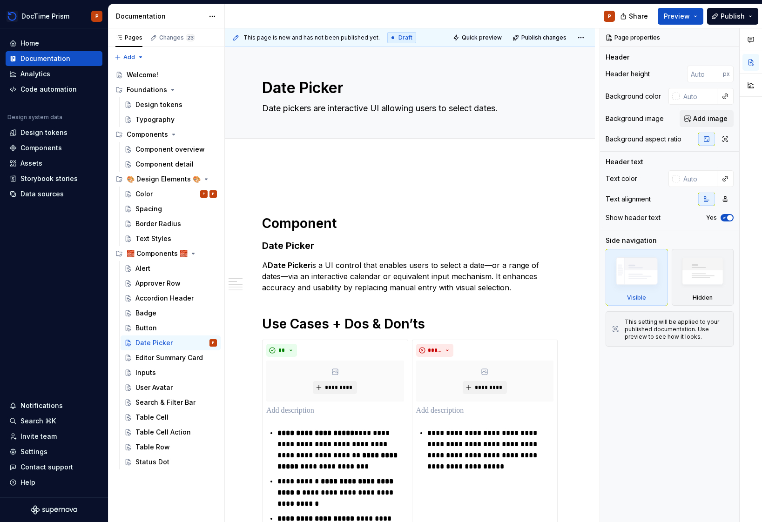
type textarea "*"
click at [321, 268] on p "A Date Picker is a UI control that enables users to select a date—or a range of…" at bounding box center [410, 277] width 296 height 34
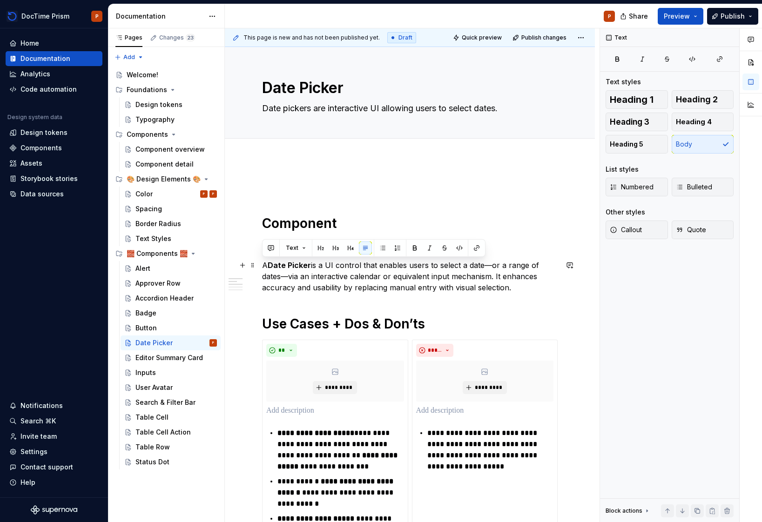
click at [321, 268] on p "A Date Picker is a UI control that enables users to select a date—or a range of…" at bounding box center [410, 277] width 296 height 34
copy p "A Date Picker is a UI control that enables users to select a date—or a range of…"
click at [411, 106] on textarea "Date pickers are interactive UI allowing users to select dates." at bounding box center [408, 108] width 296 height 15
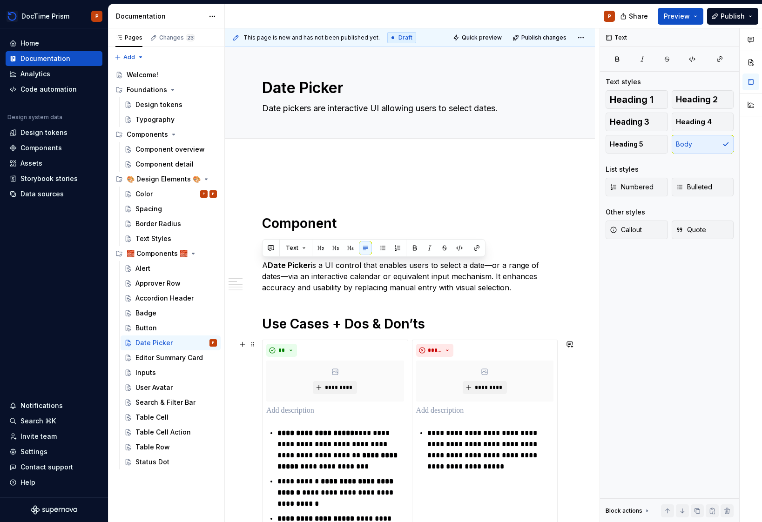
click at [375, 274] on p "A Date Picker is a UI control that enables users to select a date—or a range of…" at bounding box center [410, 277] width 296 height 34
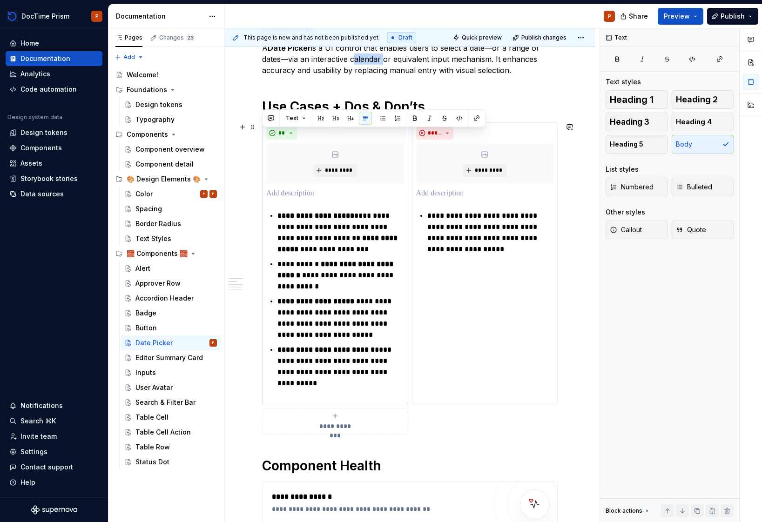
scroll to position [224, 0]
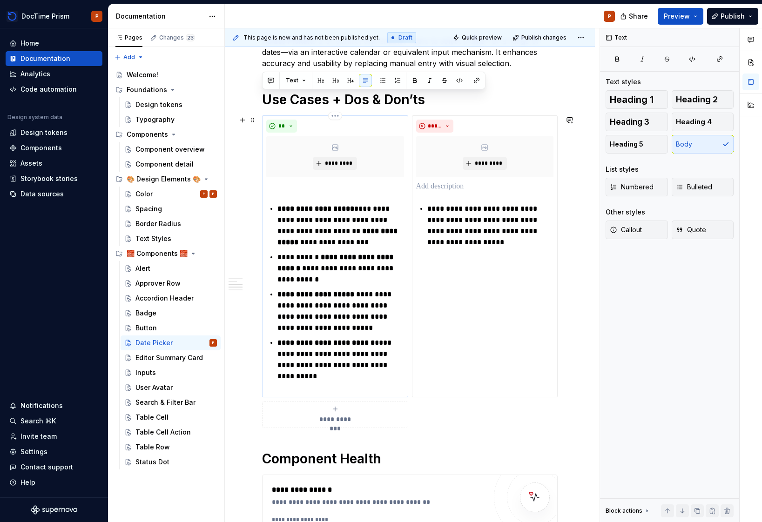
click at [355, 330] on p "**********" at bounding box center [340, 311] width 126 height 45
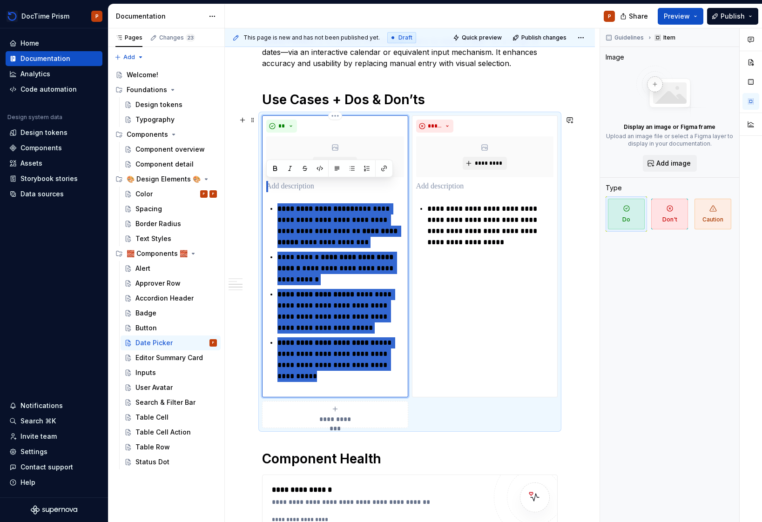
click at [355, 330] on p "**********" at bounding box center [340, 311] width 126 height 45
drag, startPoint x: 398, startPoint y: 368, endPoint x: 261, endPoint y: 196, distance: 219.7
click at [262, 196] on div "**********" at bounding box center [410, 271] width 296 height 313
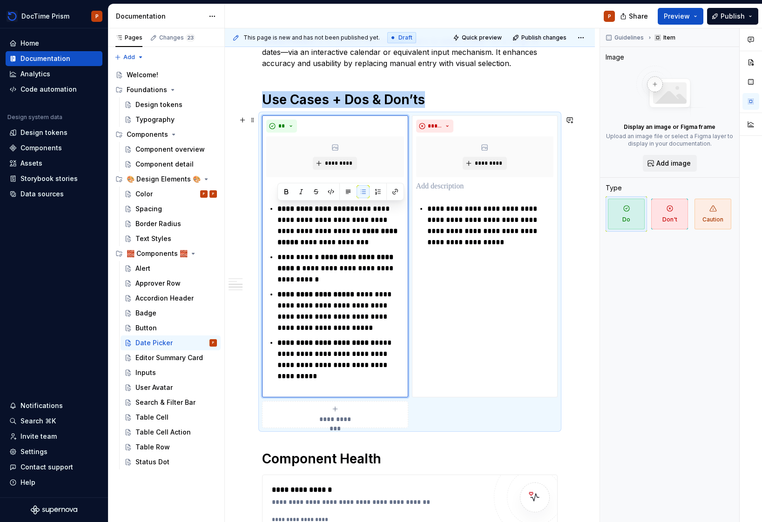
copy h1 "Use Cases + Dos & Don’ts"
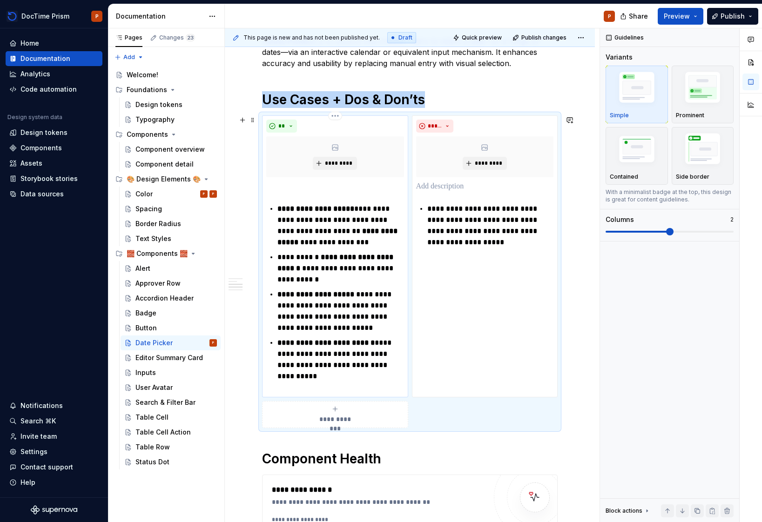
click at [318, 328] on p "**********" at bounding box center [340, 311] width 126 height 45
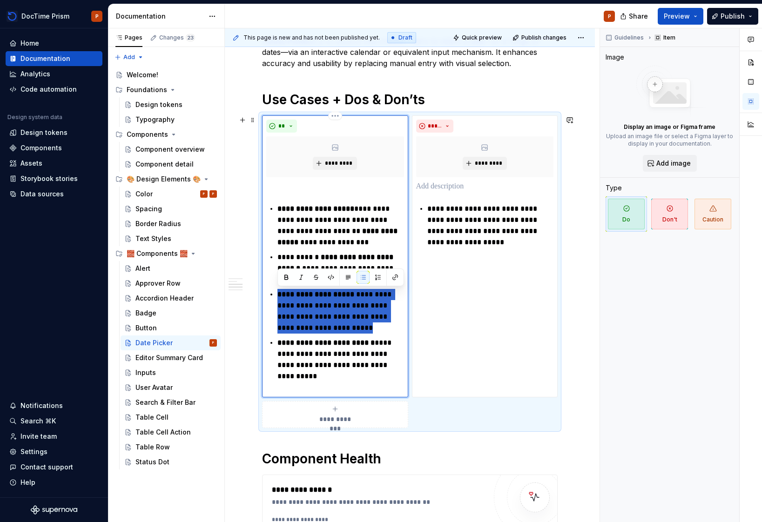
click at [318, 328] on p "**********" at bounding box center [340, 311] width 126 height 45
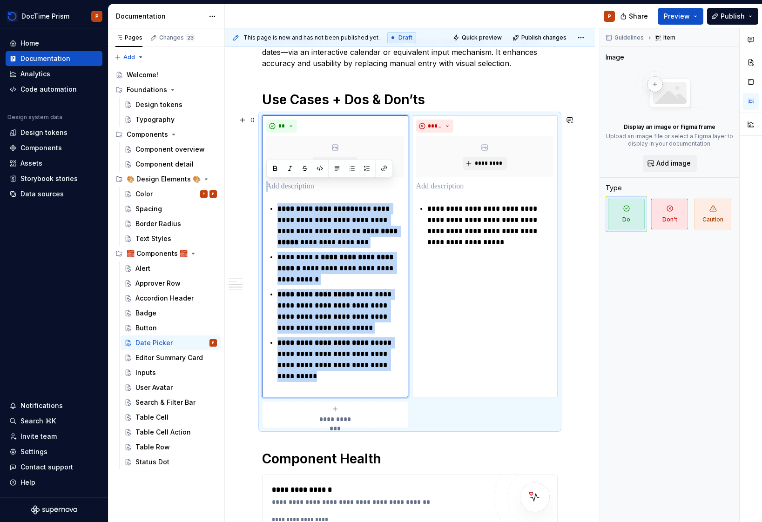
click at [458, 210] on p "**********" at bounding box center [490, 225] width 126 height 45
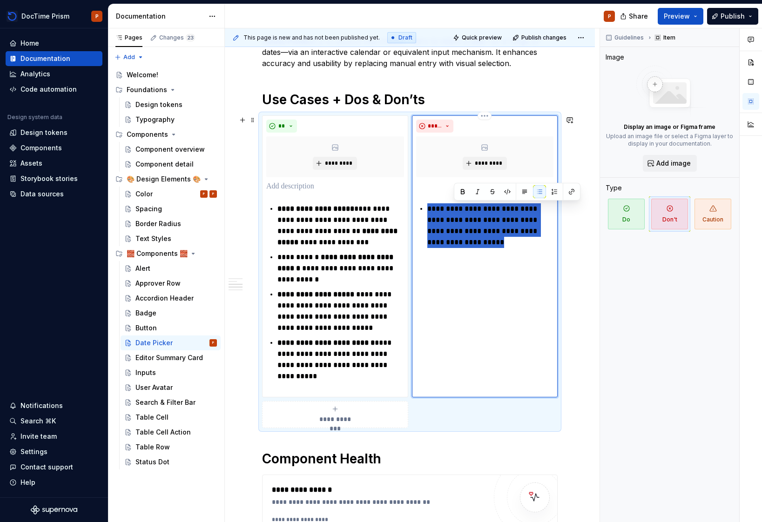
click at [458, 210] on p "**********" at bounding box center [490, 225] width 126 height 45
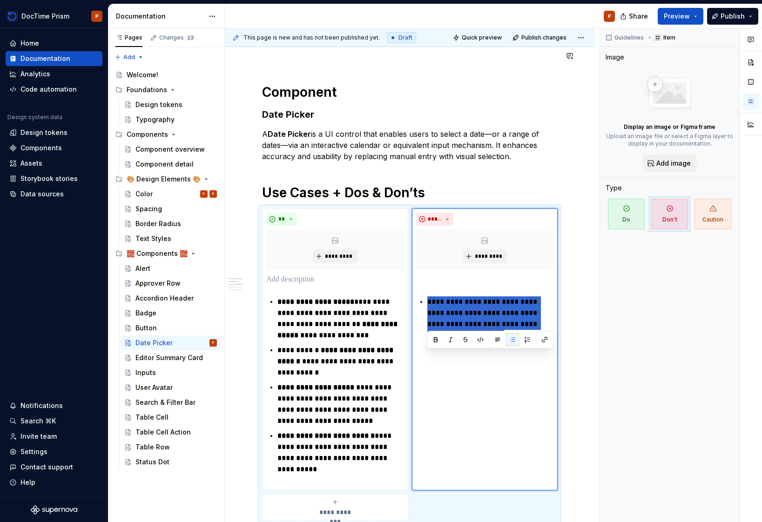
scroll to position [76, 0]
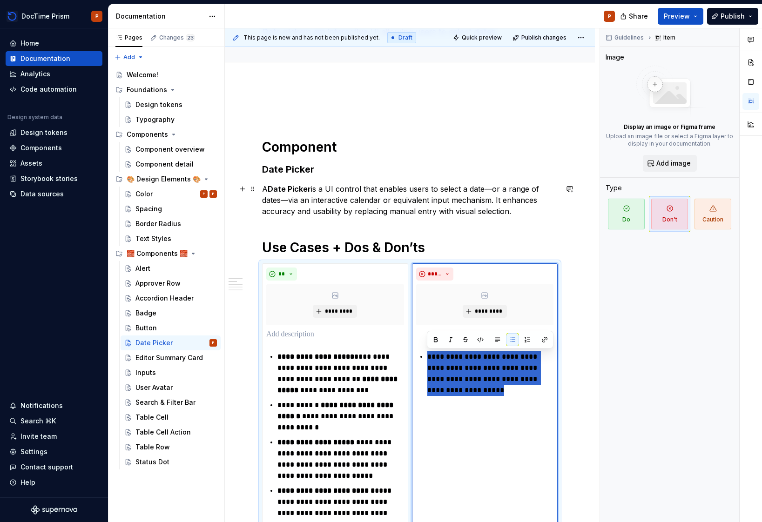
click at [404, 212] on p "A Date Picker is a UI control that enables users to select a date—or a range of…" at bounding box center [410, 200] width 296 height 34
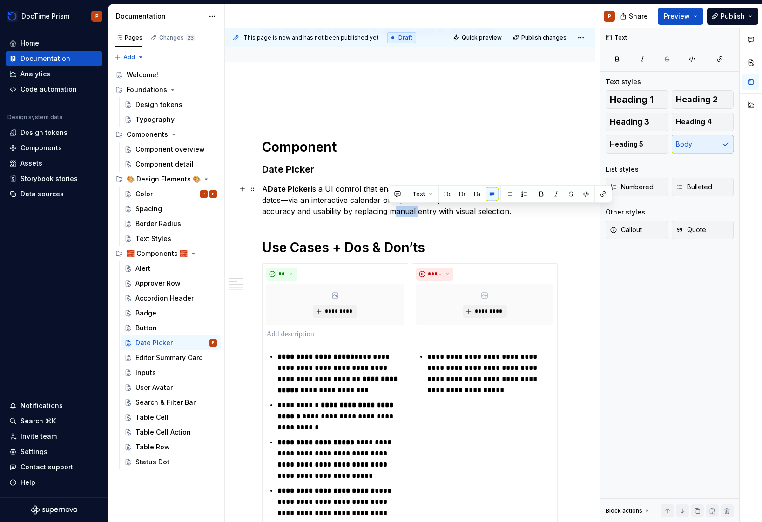
click at [404, 211] on p "A Date Picker is a UI control that enables users to select a date—or a range of…" at bounding box center [410, 200] width 296 height 34
click at [285, 192] on strong "Date Picker" at bounding box center [289, 188] width 43 height 9
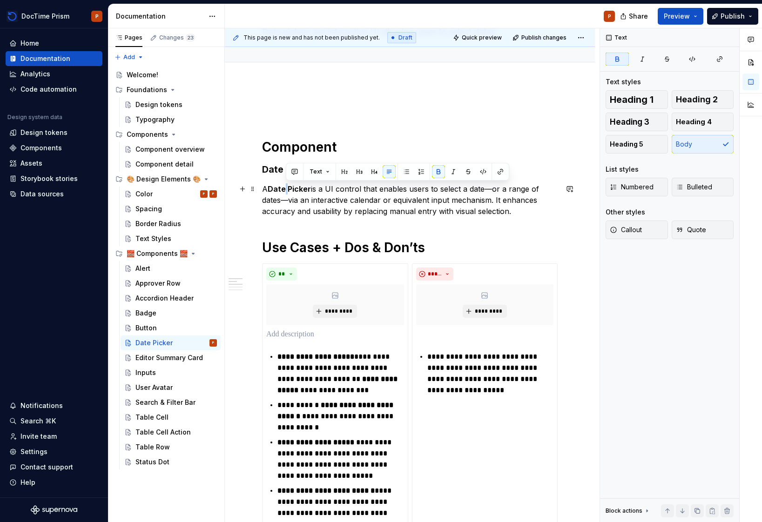
click at [285, 192] on strong "Date Picker" at bounding box center [289, 188] width 43 height 9
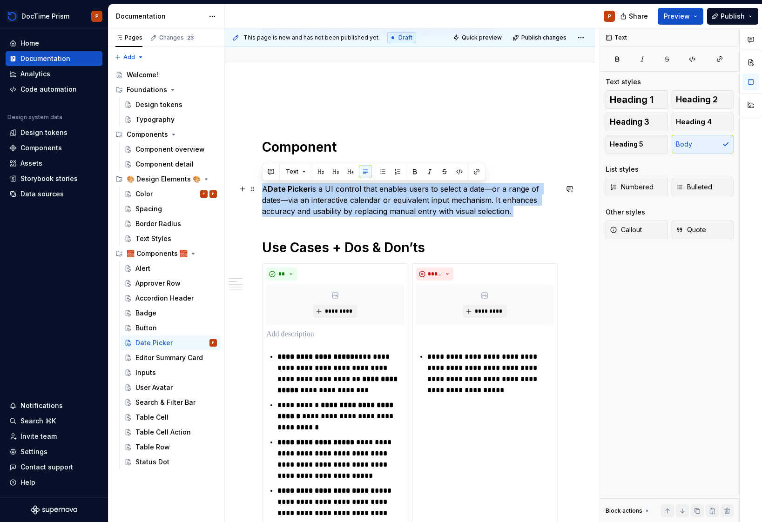
click at [285, 192] on strong "Date Picker" at bounding box center [289, 188] width 43 height 9
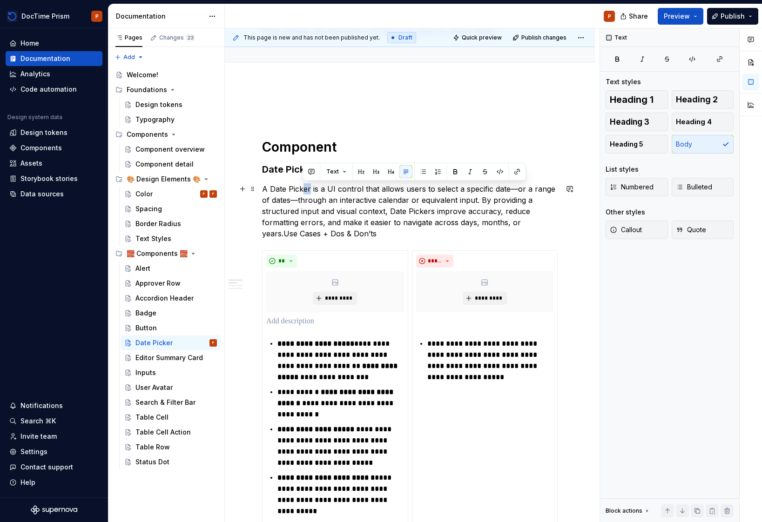
drag, startPoint x: 309, startPoint y: 188, endPoint x: 302, endPoint y: 188, distance: 7.0
click at [302, 188] on p "A Date Picker is a UI control that allows users to select a specific date—or a …" at bounding box center [410, 211] width 296 height 56
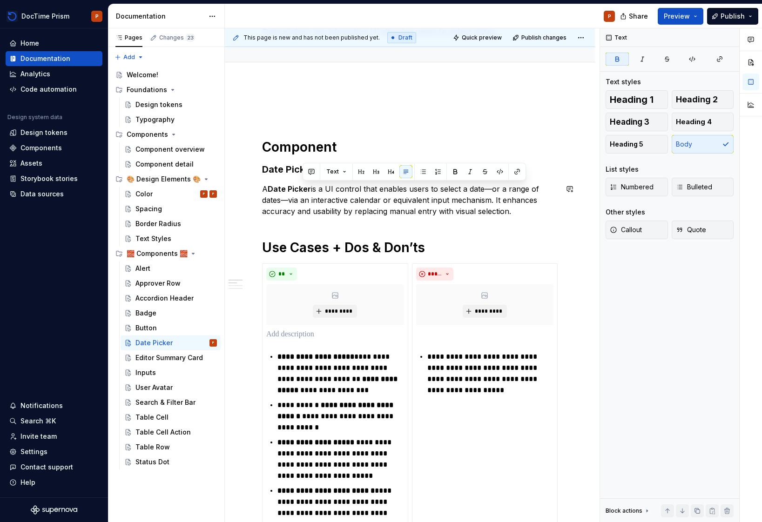
click at [517, 214] on p "A Date Picker is a UI control that enables users to select a date—or a range of…" at bounding box center [410, 200] width 296 height 34
type textarea "*"
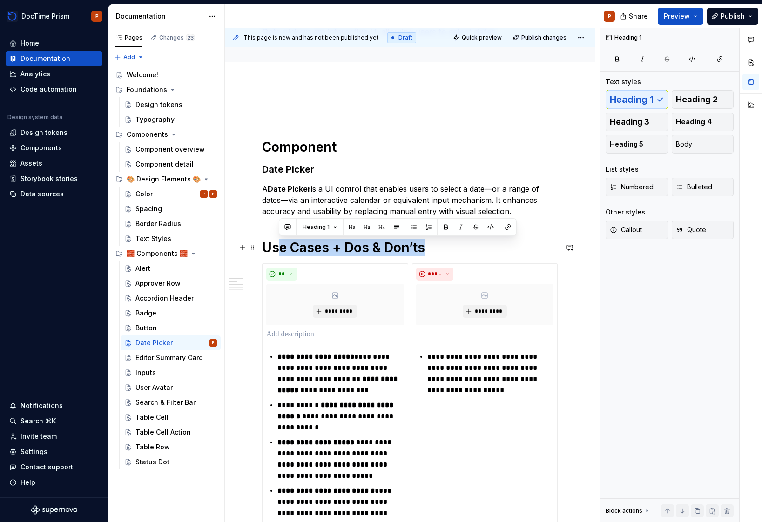
drag, startPoint x: 460, startPoint y: 251, endPoint x: 300, endPoint y: 252, distance: 159.7
click at [277, 247] on h1 "Use Cases + Dos & Don’ts" at bounding box center [410, 247] width 296 height 17
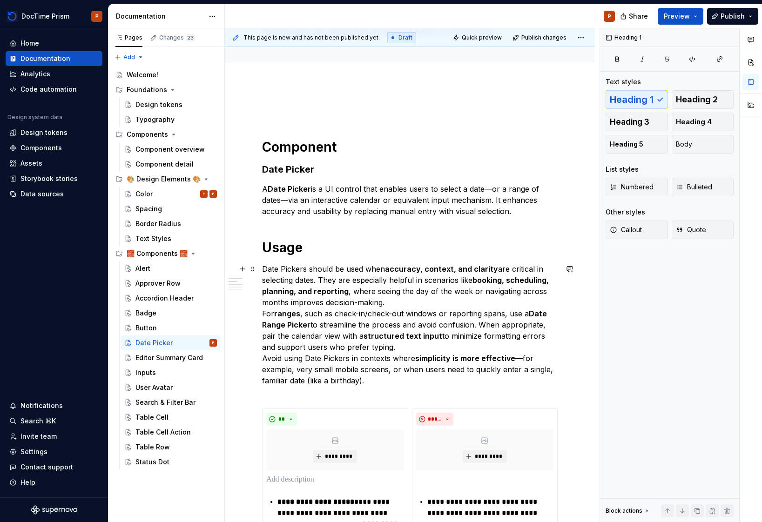
click at [391, 298] on p "Date Pickers should be used when accuracy, context, and clarity are critical in…" at bounding box center [410, 331] width 296 height 134
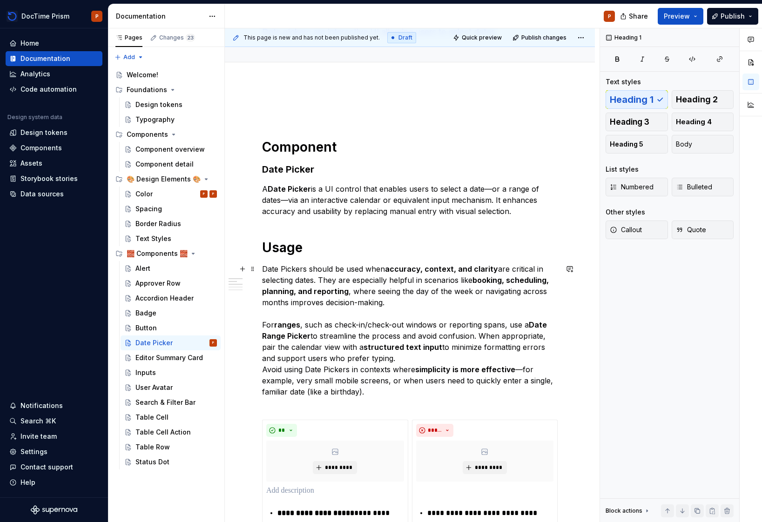
drag, startPoint x: 412, startPoint y: 361, endPoint x: 418, endPoint y: 357, distance: 7.6
click at [412, 361] on p "Date Pickers should be used when accuracy, context, and clarity are critical in…" at bounding box center [410, 336] width 296 height 145
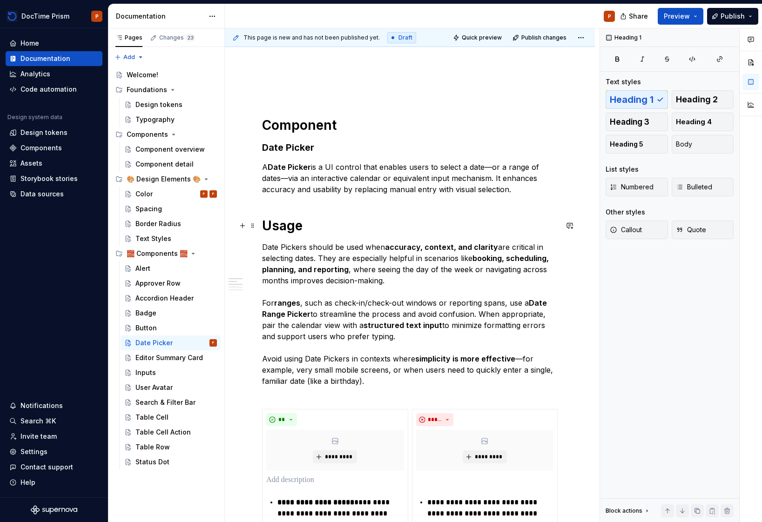
scroll to position [118, 0]
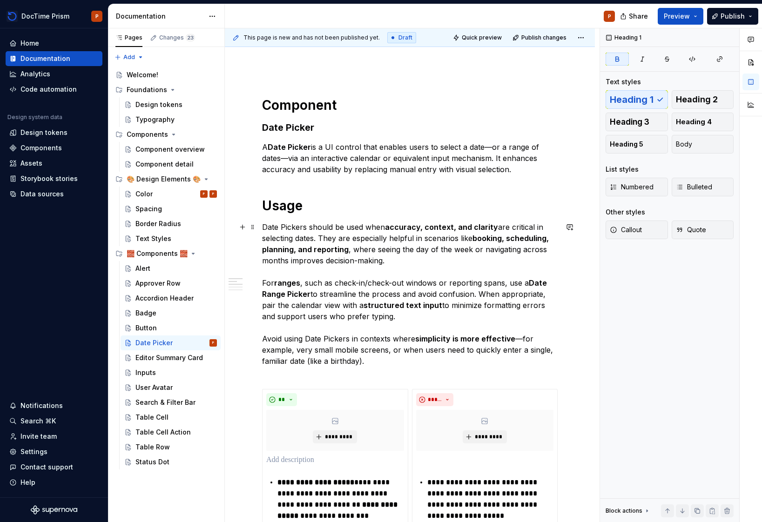
drag, startPoint x: 347, startPoint y: 251, endPoint x: 479, endPoint y: 237, distance: 132.6
click at [479, 237] on p "Date Pickers should be used when accuracy, context, and clarity are critical in…" at bounding box center [410, 300] width 296 height 156
drag, startPoint x: 474, startPoint y: 238, endPoint x: 510, endPoint y: 239, distance: 36.3
click at [510, 239] on p "Date Pickers should be used when accuracy, context, and clarity are critical in…" at bounding box center [410, 300] width 296 height 156
drag, startPoint x: 556, startPoint y: 240, endPoint x: 518, endPoint y: 235, distance: 39.0
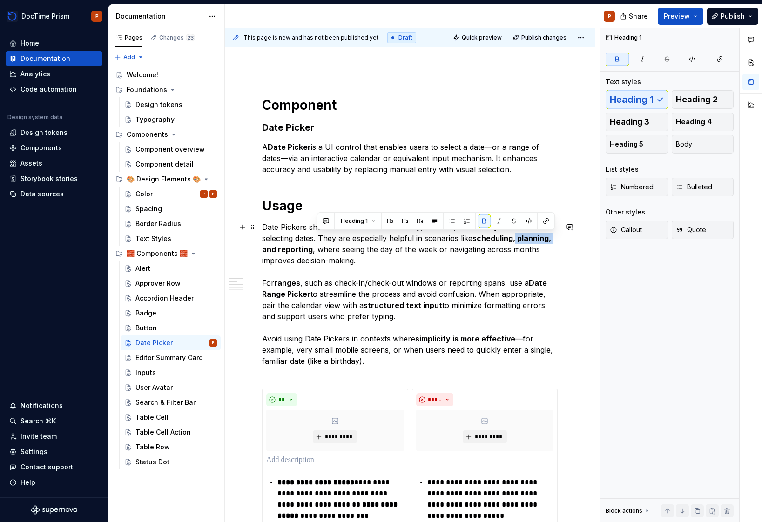
click at [518, 235] on p "Date Pickers should be used when accuracy, context, and clarity are critical in…" at bounding box center [410, 300] width 296 height 156
click at [412, 291] on p "Date Pickers should be used when accuracy, context, and clarity are critical in…" at bounding box center [410, 300] width 296 height 156
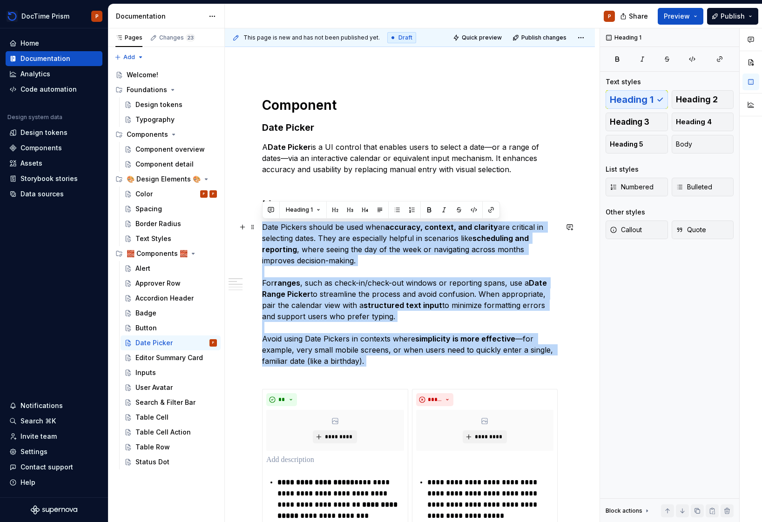
click at [412, 291] on p "Date Pickers should be used when accuracy, context, and clarity are critical in…" at bounding box center [410, 300] width 296 height 156
click at [386, 306] on strong "structured text input" at bounding box center [403, 305] width 79 height 9
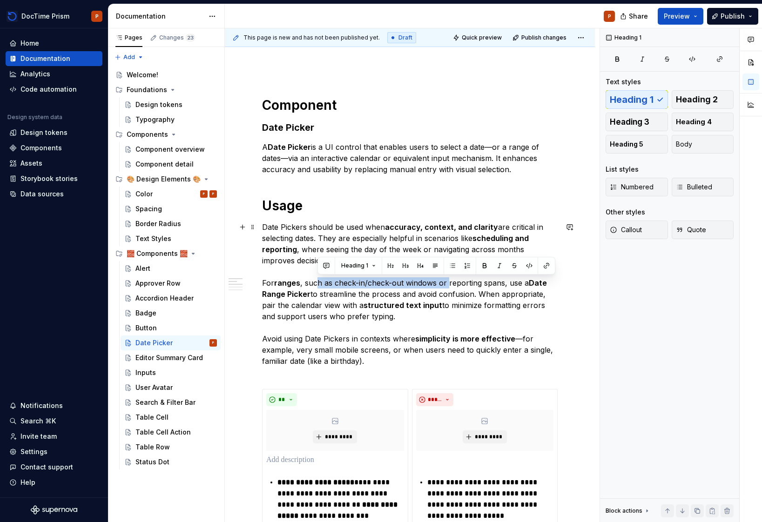
drag, startPoint x: 448, startPoint y: 284, endPoint x: 316, endPoint y: 280, distance: 132.3
click at [316, 280] on p "Date Pickers should be used when accuracy, context, and clarity are critical in…" at bounding box center [410, 300] width 296 height 156
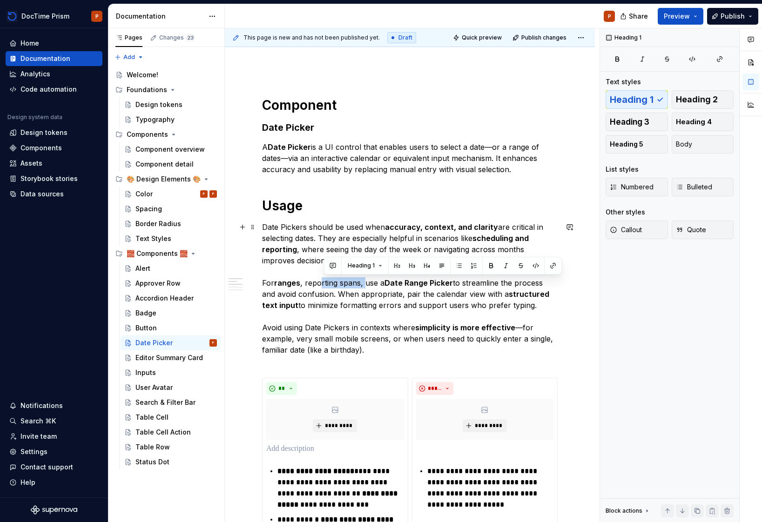
drag, startPoint x: 364, startPoint y: 284, endPoint x: 312, endPoint y: 279, distance: 51.4
click at [318, 280] on p "Date Pickers should be used when accuracy, context, and clarity are critical in…" at bounding box center [410, 294] width 296 height 145
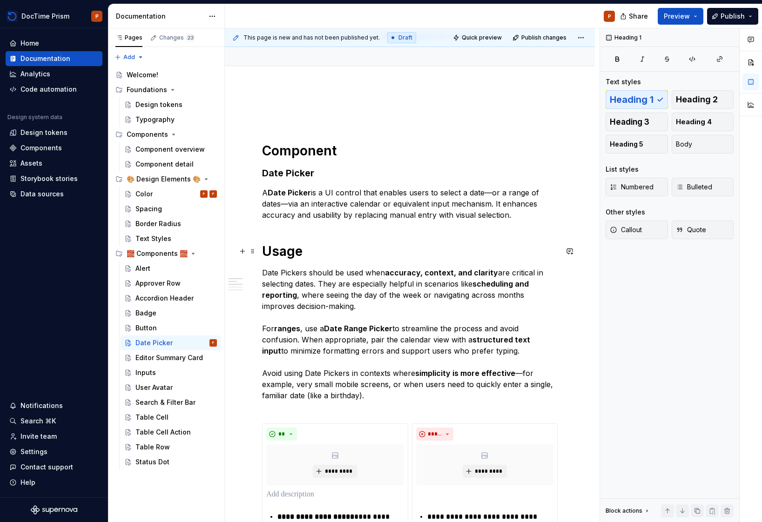
scroll to position [74, 0]
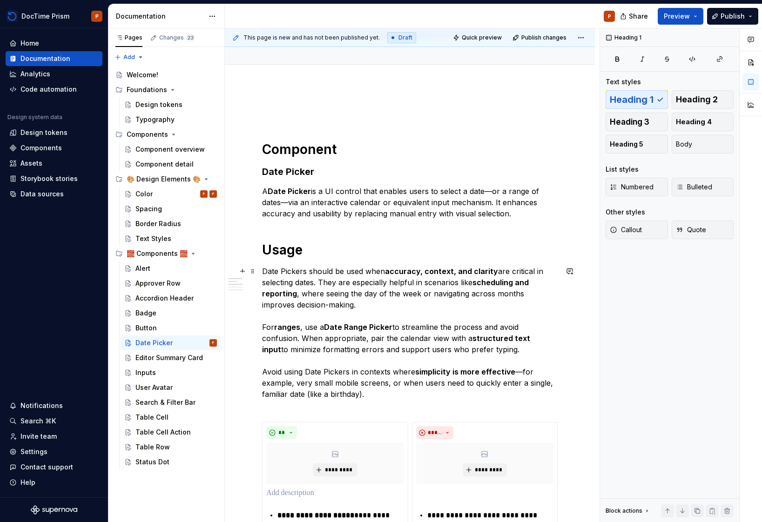
click at [392, 304] on p "Date Pickers should be used when accuracy, context, and clarity are critical in…" at bounding box center [410, 338] width 296 height 145
click at [370, 329] on strong "Date Range Picker" at bounding box center [358, 327] width 68 height 9
click at [354, 338] on p "Date Pickers should be used when accuracy, context, and clarity are critical in…" at bounding box center [410, 338] width 296 height 145
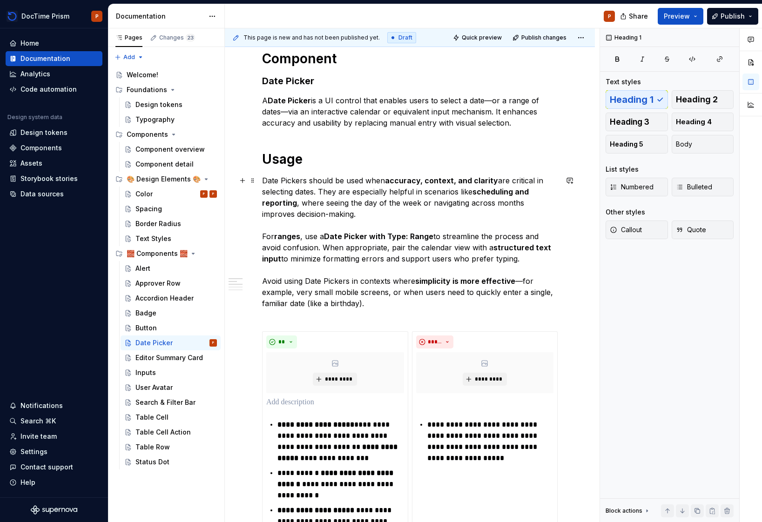
scroll to position [187, 0]
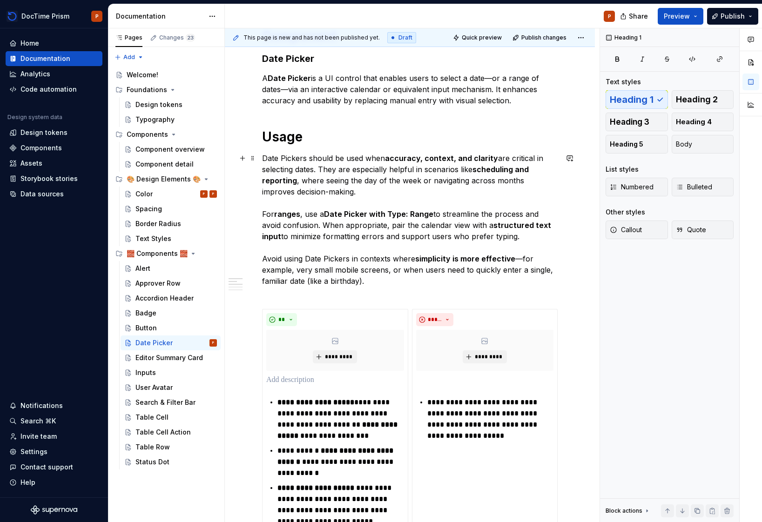
click at [375, 281] on p "Date Pickers should be used when accuracy, context, and clarity are critical in…" at bounding box center [410, 225] width 296 height 145
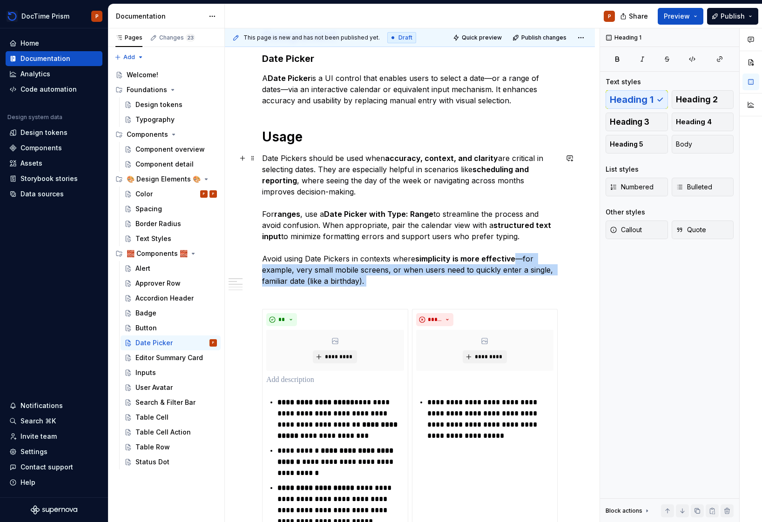
click at [375, 281] on p "Date Pickers should be used when accuracy, context, and clarity are critical in…" at bounding box center [410, 225] width 296 height 145
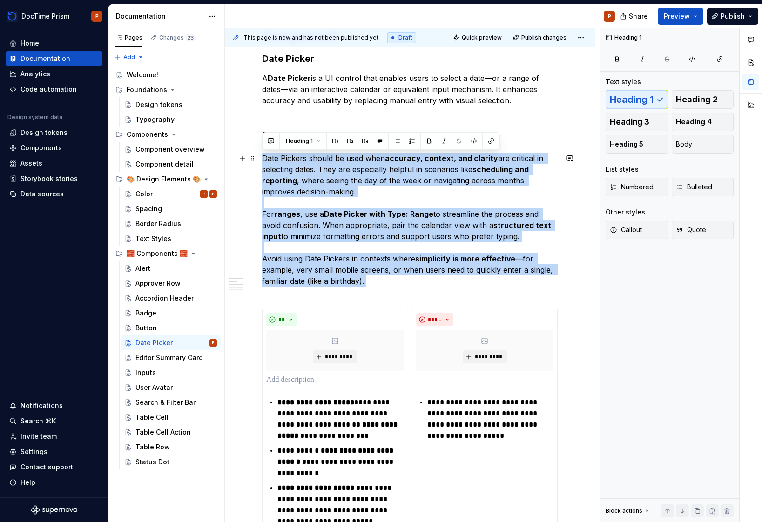
click at [375, 281] on p "Date Pickers should be used when accuracy, context, and clarity are critical in…" at bounding box center [410, 225] width 296 height 145
click at [376, 283] on p "Date Pickers should be used when accuracy, context, and clarity are critical in…" at bounding box center [410, 225] width 296 height 145
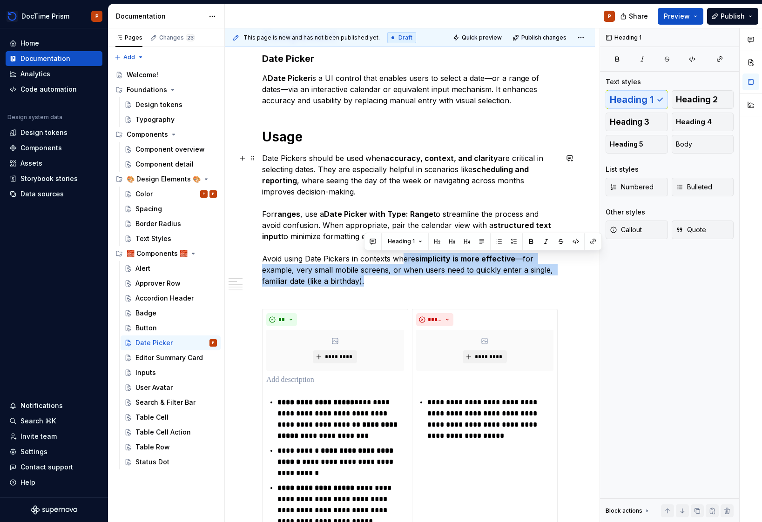
drag, startPoint x: 383, startPoint y: 282, endPoint x: 400, endPoint y: 257, distance: 30.7
click at [400, 257] on p "Date Pickers should be used when accuracy, context, and clarity are critical in…" at bounding box center [410, 225] width 296 height 145
click at [388, 282] on p "Date Pickers should be used when accuracy, context, and clarity are critical in…" at bounding box center [410, 225] width 296 height 145
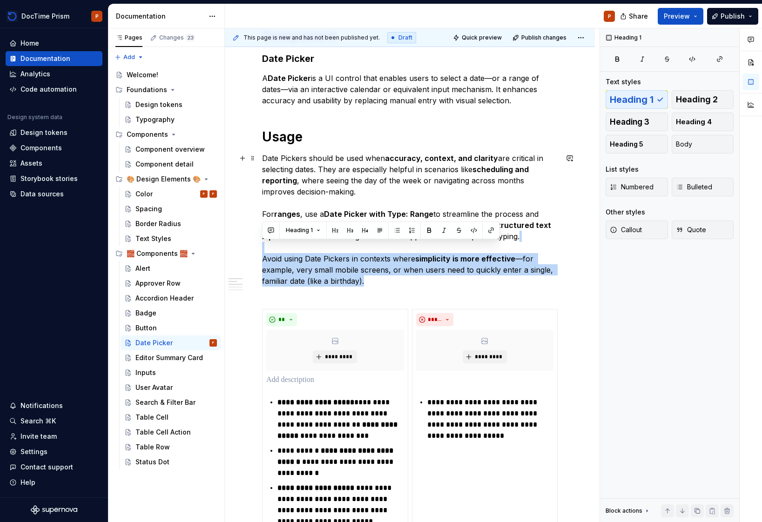
drag, startPoint x: 388, startPoint y: 282, endPoint x: 387, endPoint y: 250, distance: 32.6
click at [387, 250] on p "Date Pickers should be used when accuracy, context, and clarity are critical in…" at bounding box center [410, 225] width 296 height 145
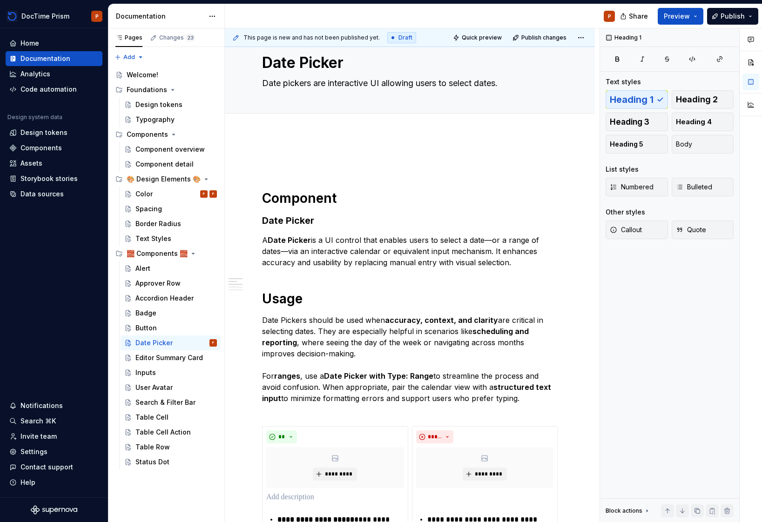
scroll to position [0, 0]
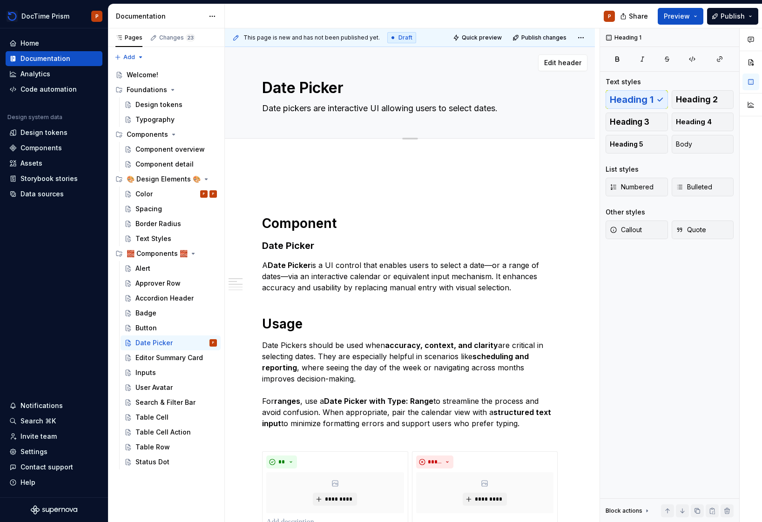
click at [376, 108] on textarea "Date pickers are interactive UI allowing users to select dates." at bounding box center [408, 108] width 296 height 15
paste textarea "Pickers make selecting dates faster, clearer, and less error-prone"
type textarea "*"
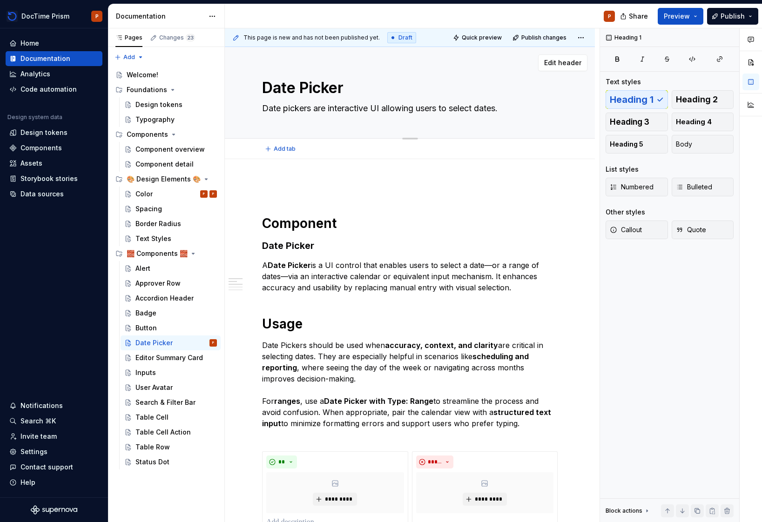
type textarea "Date Pickers make selecting dates faster, clearer, and less error-prone."
type textarea "*"
type textarea "Date Pickers make selecting dates faster, clearer, and less error-prone"
type textarea "*"
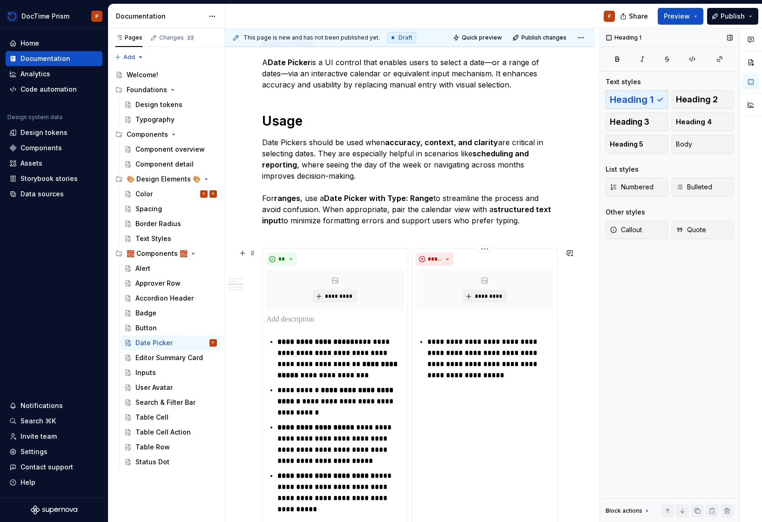
scroll to position [237, 0]
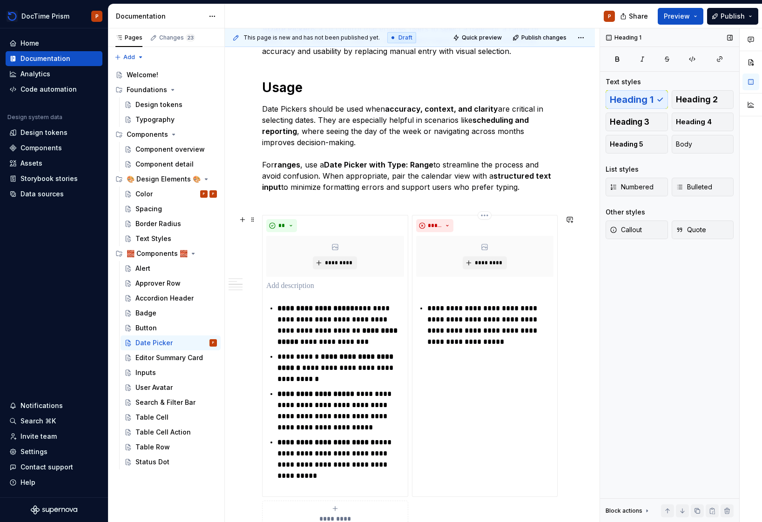
type textarea "Date Pickers make selecting dates faster, clearer, and less error-prone"
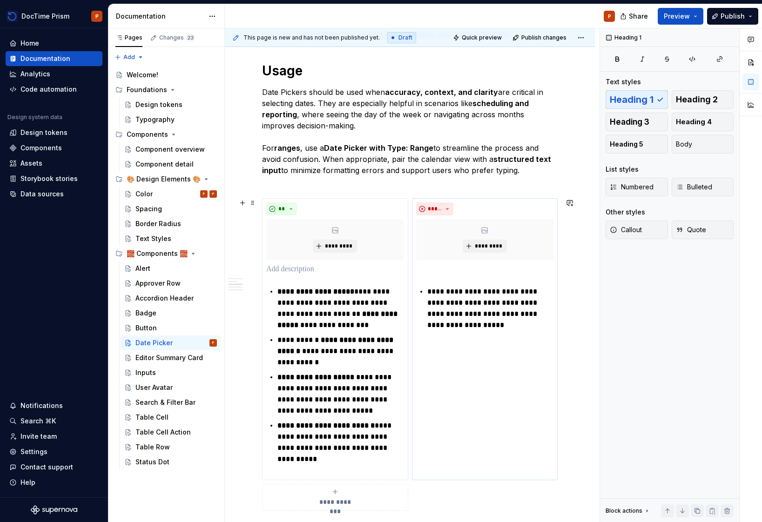
click at [465, 313] on p "**********" at bounding box center [490, 308] width 126 height 45
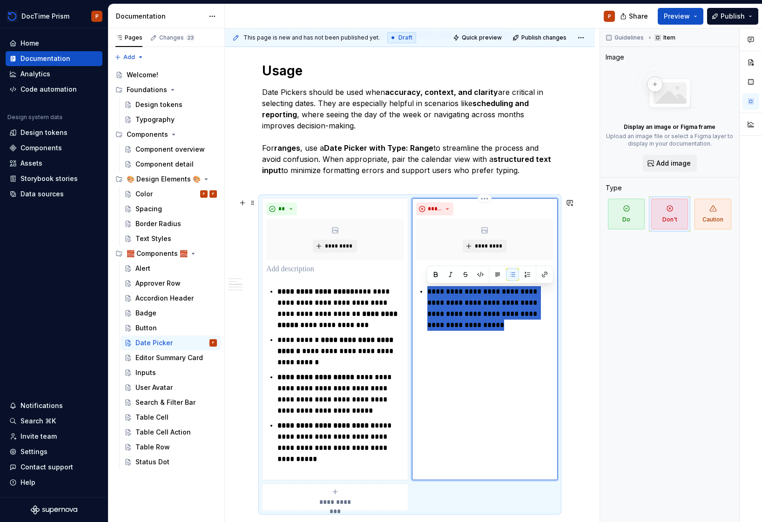
click at [465, 313] on p "**********" at bounding box center [490, 308] width 126 height 45
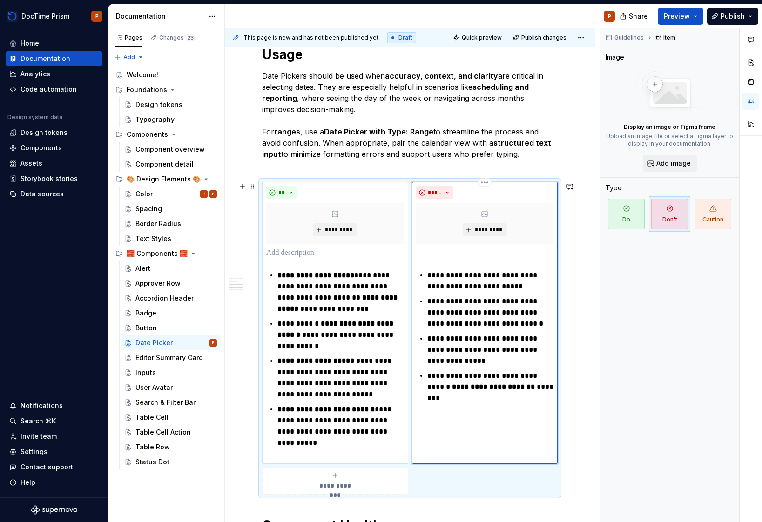
scroll to position [270, 0]
click at [365, 394] on p "**********" at bounding box center [340, 377] width 126 height 45
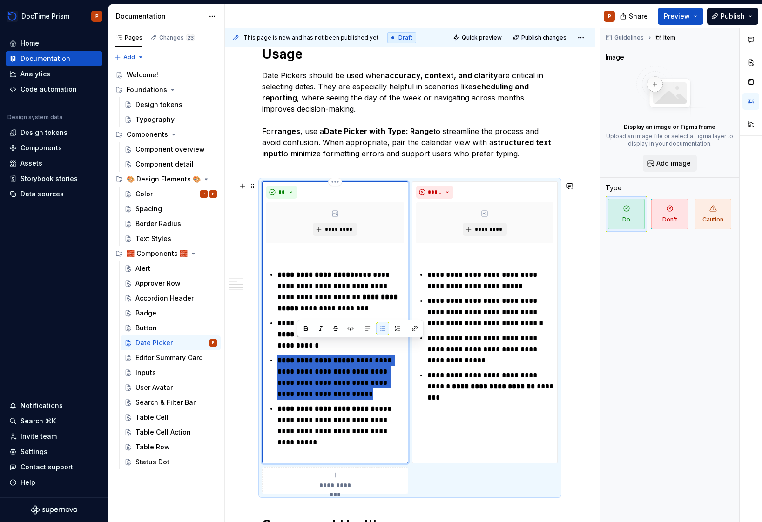
drag, startPoint x: 353, startPoint y: 392, endPoint x: 345, endPoint y: 350, distance: 43.1
click at [345, 350] on ul "**********" at bounding box center [340, 354] width 127 height 168
click at [353, 394] on p "**********" at bounding box center [340, 377] width 126 height 45
drag, startPoint x: 343, startPoint y: 348, endPoint x: 345, endPoint y: 391, distance: 42.9
click at [345, 391] on ul "**********" at bounding box center [340, 354] width 127 height 168
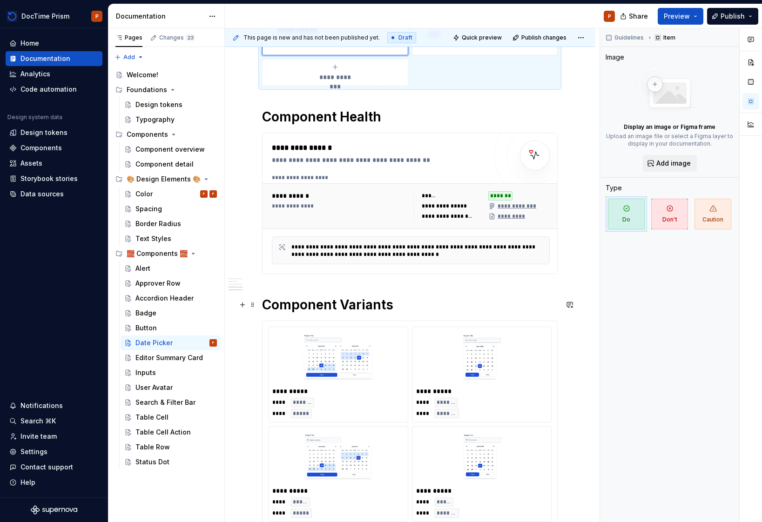
scroll to position [642, 0]
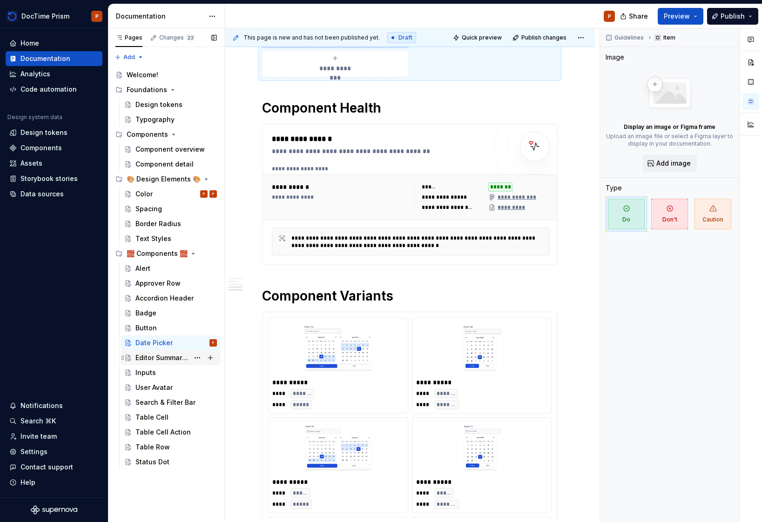
click at [160, 360] on div "Editor Summary Card" at bounding box center [162, 357] width 54 height 9
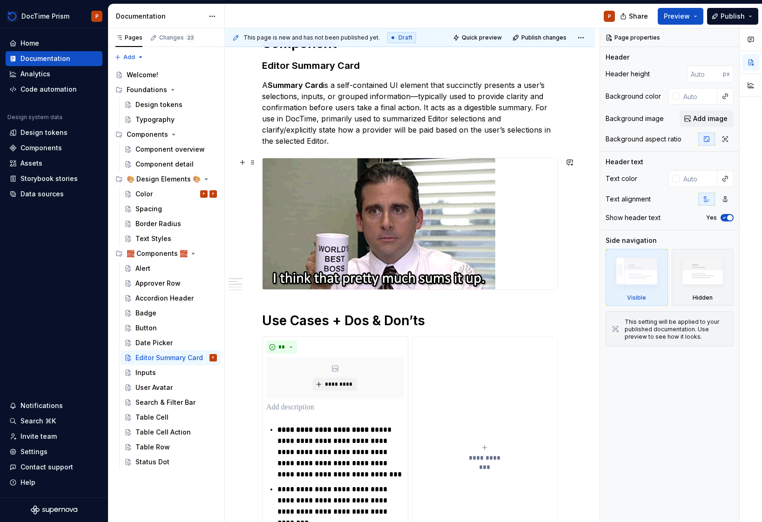
scroll to position [156, 0]
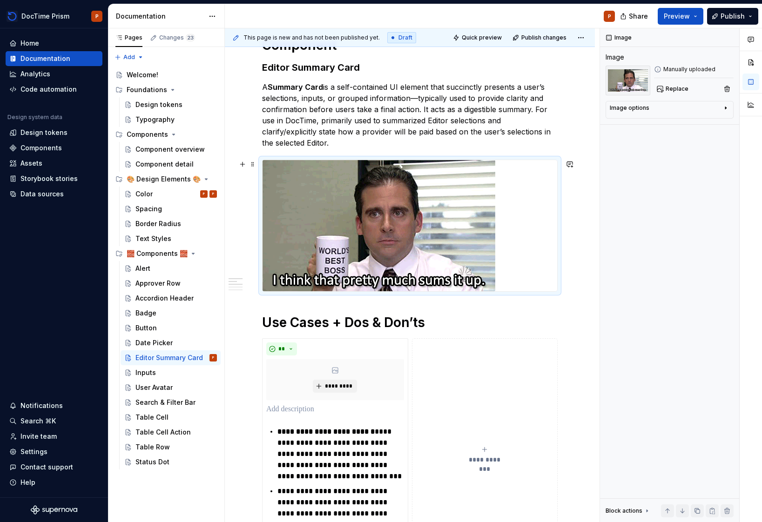
click at [388, 244] on img at bounding box center [379, 225] width 233 height 131
click at [493, 103] on p "A Summary Card is a self-contained UI element that succinctly presents a user’s…" at bounding box center [410, 114] width 296 height 67
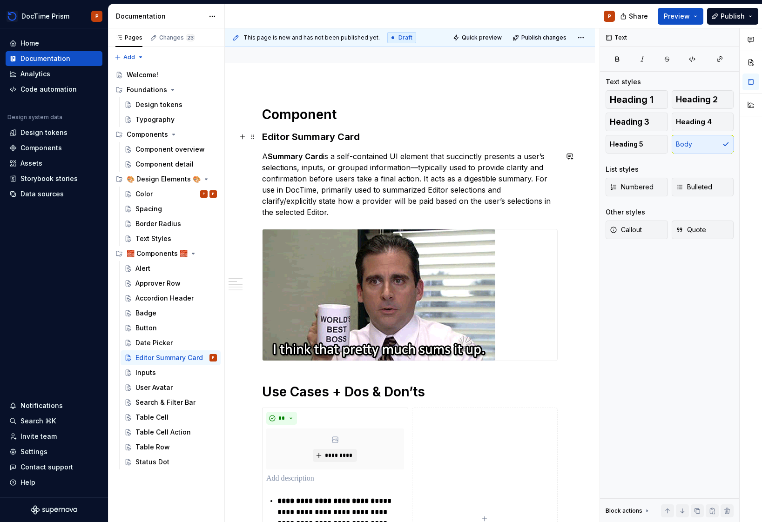
scroll to position [51, 0]
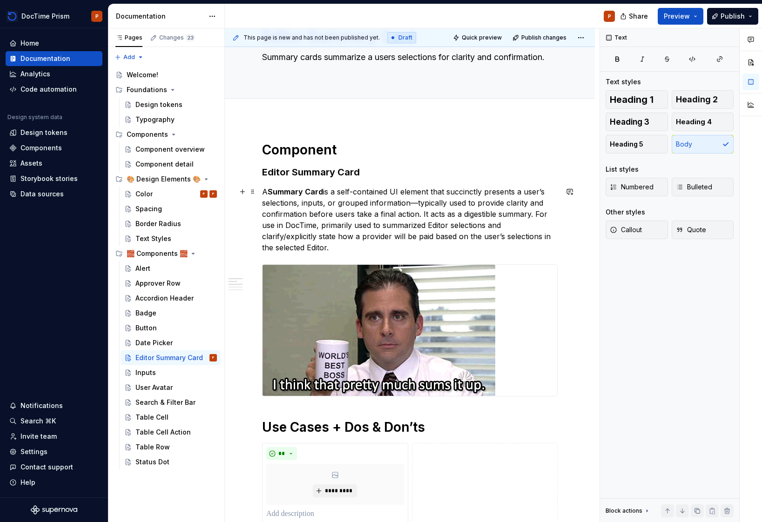
click at [464, 246] on p "A Summary Card is a self-contained UI element that succinctly presents a user’s…" at bounding box center [410, 219] width 296 height 67
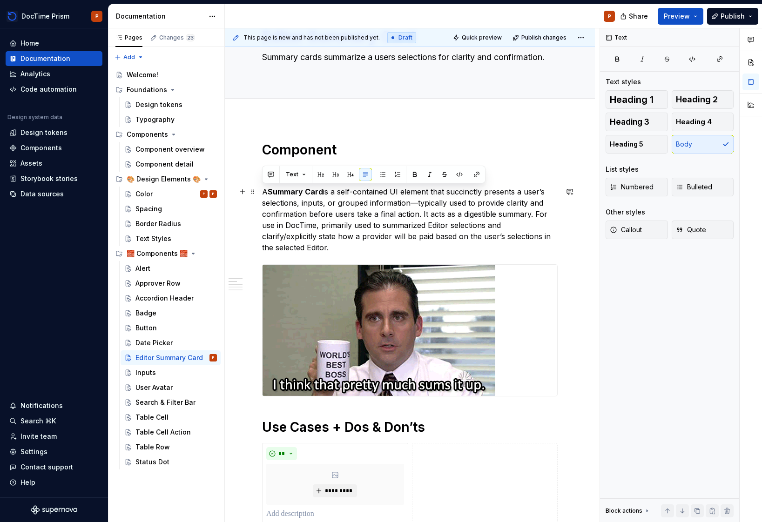
click at [464, 246] on p "A Summary Card is a self-contained UI element that succinctly presents a user’s…" at bounding box center [410, 219] width 296 height 67
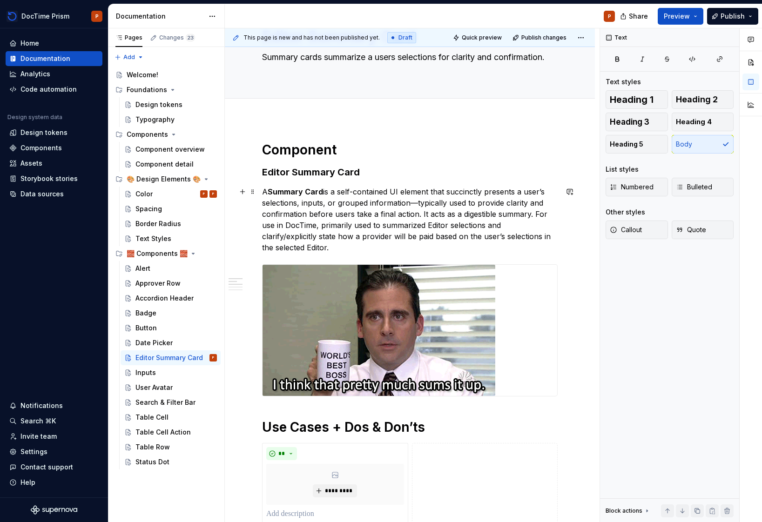
click at [464, 246] on p "A Summary Card is a self-contained UI element that succinctly presents a user’s…" at bounding box center [410, 219] width 296 height 67
click at [358, 227] on p "A Summary Card is a self-contained UI element that succinctly presents a user’s…" at bounding box center [410, 219] width 296 height 67
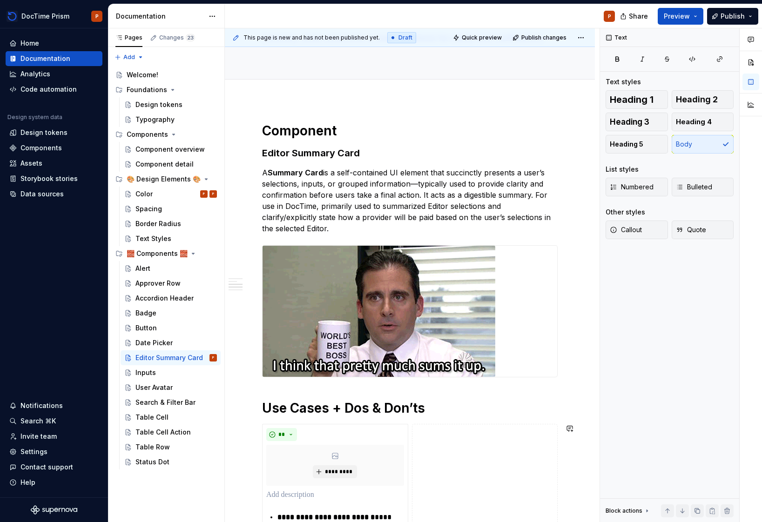
scroll to position [0, 0]
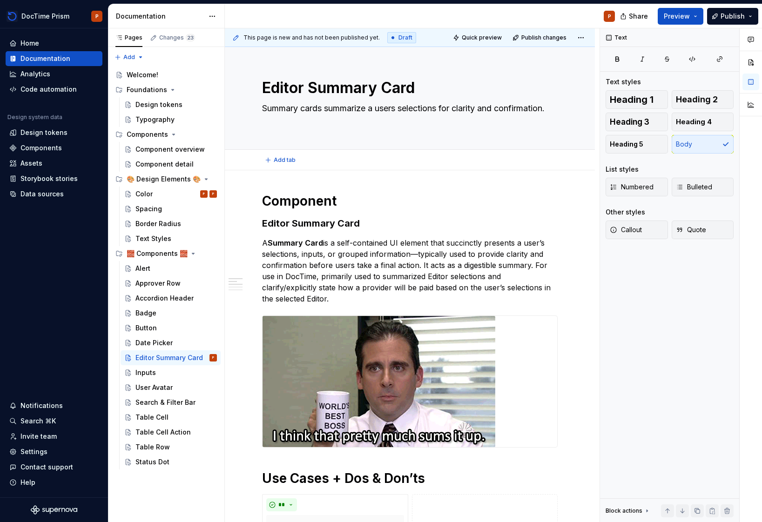
type textarea "*"
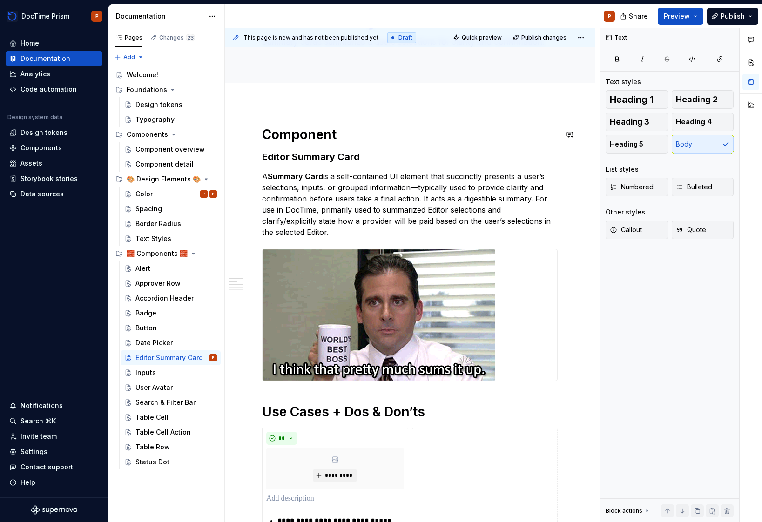
scroll to position [78, 0]
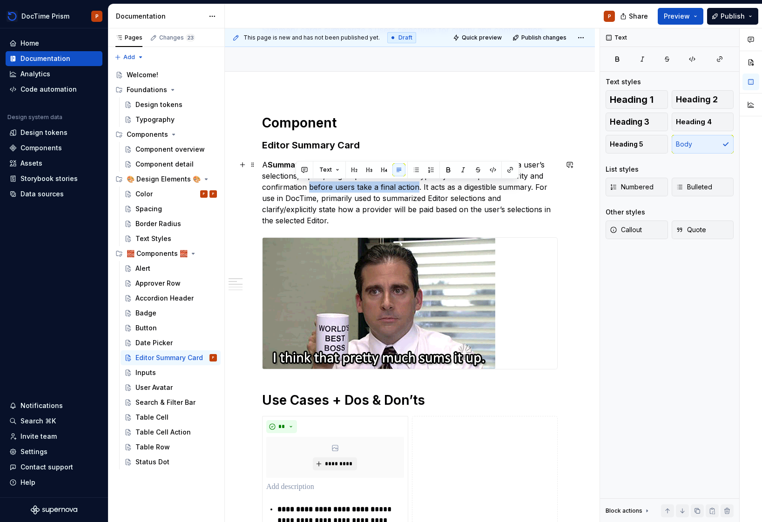
drag, startPoint x: 415, startPoint y: 187, endPoint x: 306, endPoint y: 186, distance: 108.5
click at [306, 186] on p "A Summary Card is a self-contained UI element that succinctly presents a user’s…" at bounding box center [410, 192] width 296 height 67
click at [310, 186] on p "A Summary Card is a self-contained UI element that succinctly presents a user’s…" at bounding box center [410, 192] width 296 height 67
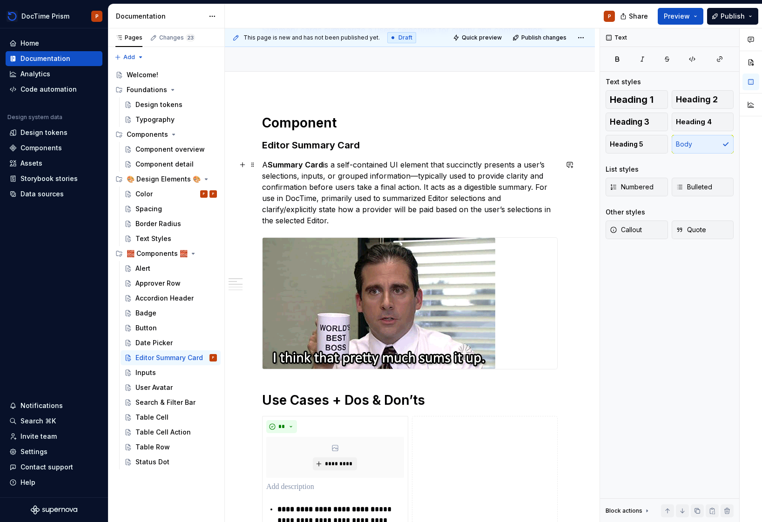
click at [279, 164] on strong "Summary Card" at bounding box center [295, 164] width 55 height 9
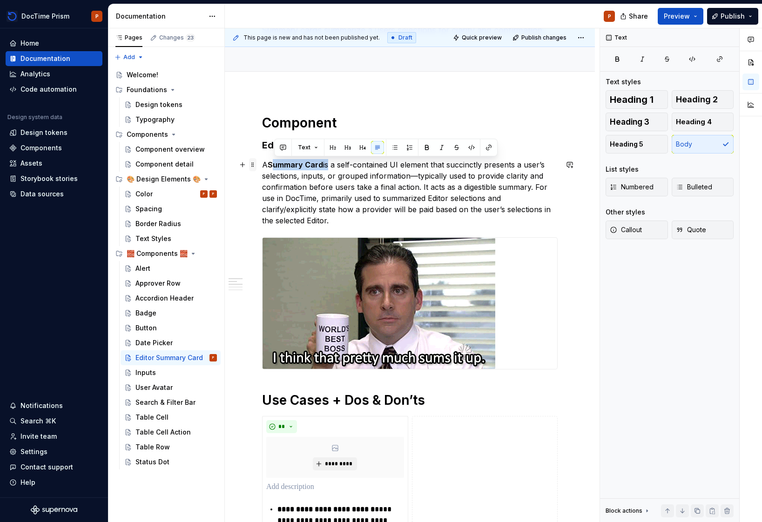
drag, startPoint x: 326, startPoint y: 166, endPoint x: 251, endPoint y: 162, distance: 75.0
click at [321, 166] on strong "Summary Card" at bounding box center [295, 164] width 55 height 9
drag, startPoint x: 321, startPoint y: 166, endPoint x: 243, endPoint y: 164, distance: 78.2
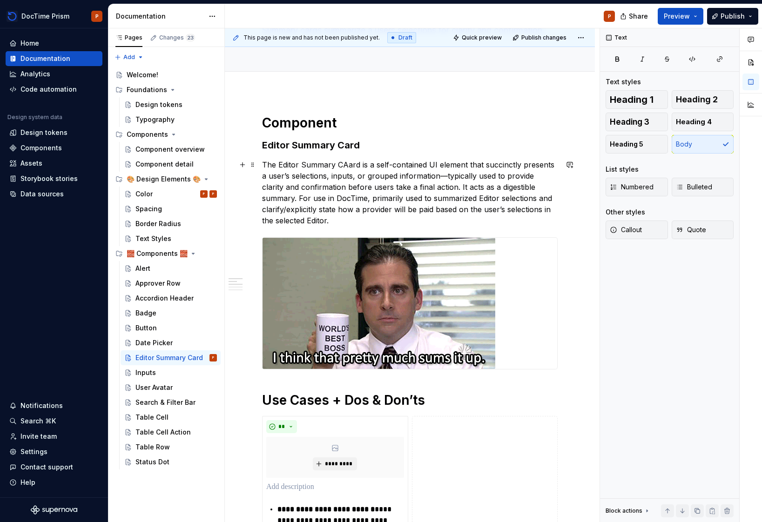
click at [422, 184] on p "The Editor Summary CAard is a self-contained UI element that succinctly present…" at bounding box center [410, 192] width 296 height 67
click at [395, 198] on p "The Editor Summary CAard is a self-contained UI element that succinctly present…" at bounding box center [410, 192] width 296 height 67
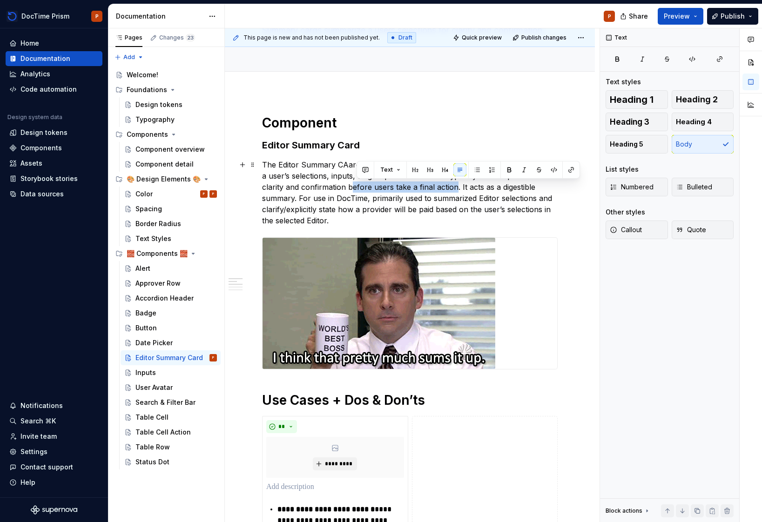
drag, startPoint x: 456, startPoint y: 187, endPoint x: 353, endPoint y: 183, distance: 102.5
click at [353, 183] on p "The Editor Summary CAard is a self-contained UI element that succinctly present…" at bounding box center [410, 192] width 296 height 67
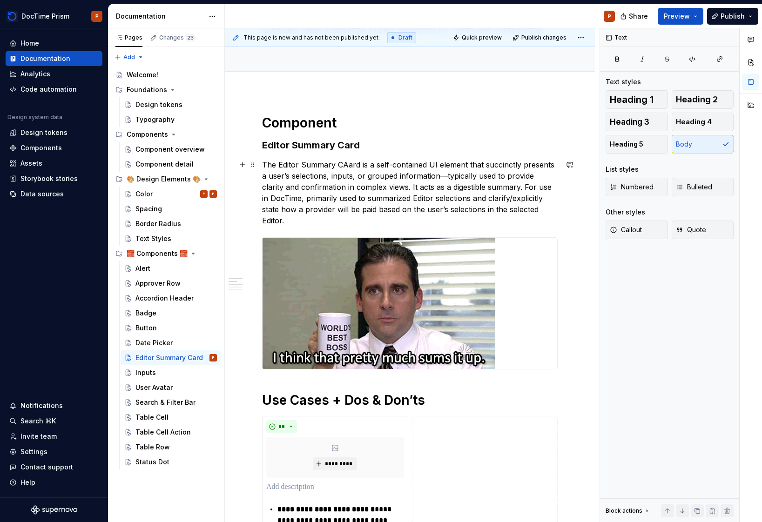
click at [345, 215] on p "The Editor Summary CAard is a self-contained UI element that succinctly present…" at bounding box center [410, 192] width 296 height 67
click at [346, 217] on p "The Editor Summary CAard is a self-contained UI element that succinctly present…" at bounding box center [410, 192] width 296 height 67
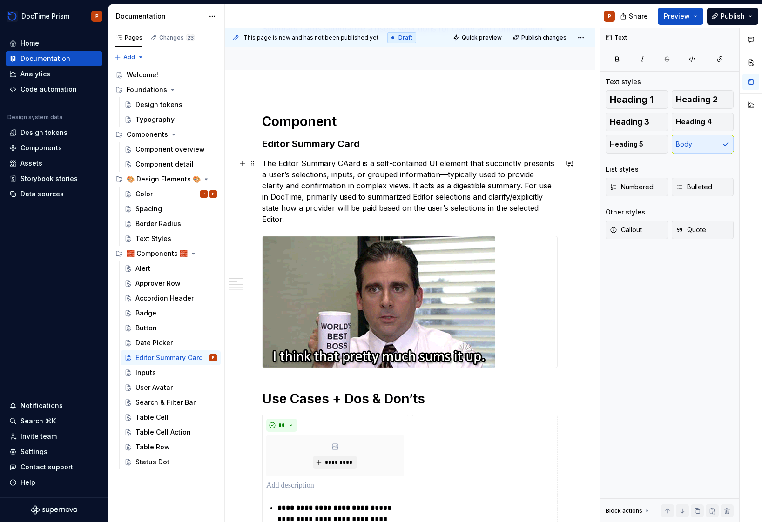
scroll to position [80, 0]
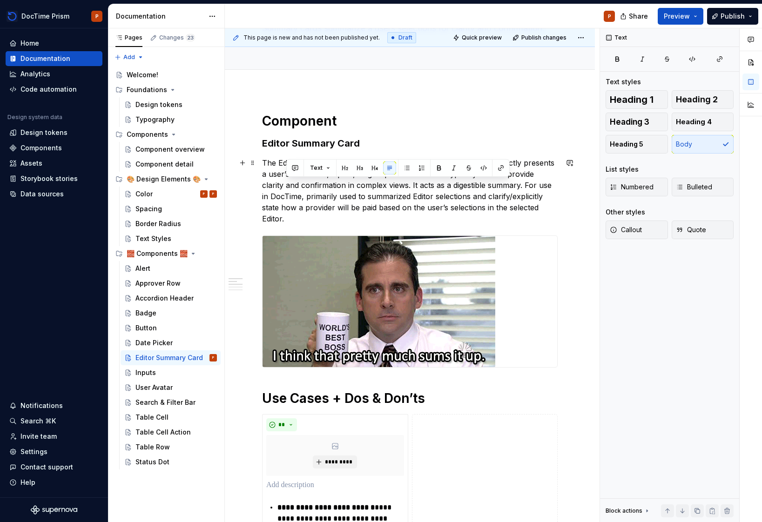
drag, startPoint x: 527, startPoint y: 183, endPoint x: 525, endPoint y: 216, distance: 33.6
click at [525, 216] on p "The Editor Summary CAard is a self-contained UI element that succinctly present…" at bounding box center [410, 190] width 296 height 67
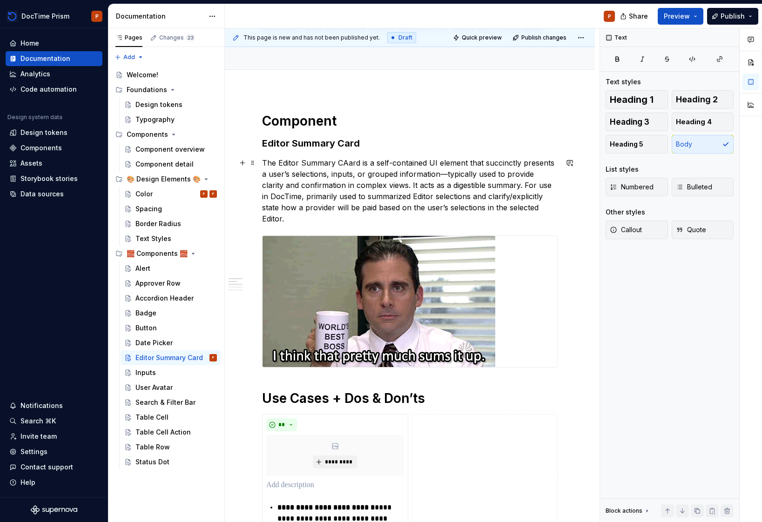
click at [525, 216] on p "The Editor Summary CAard is a self-contained UI element that succinctly present…" at bounding box center [410, 190] width 296 height 67
type textarea "*"
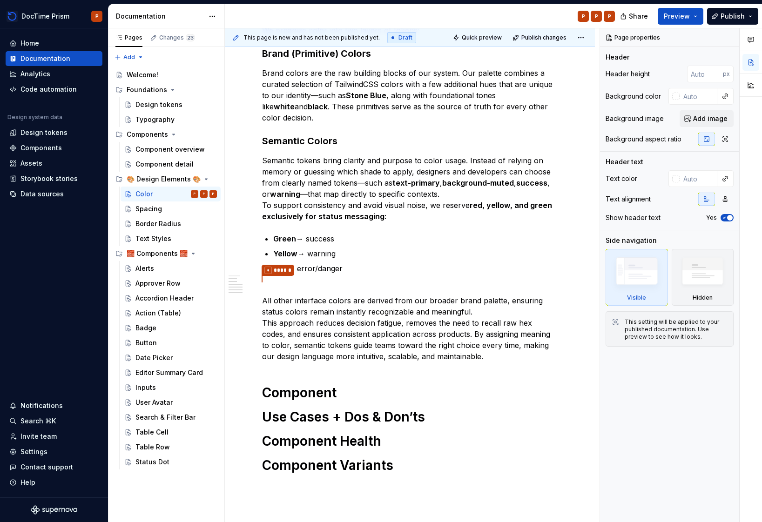
scroll to position [230, 0]
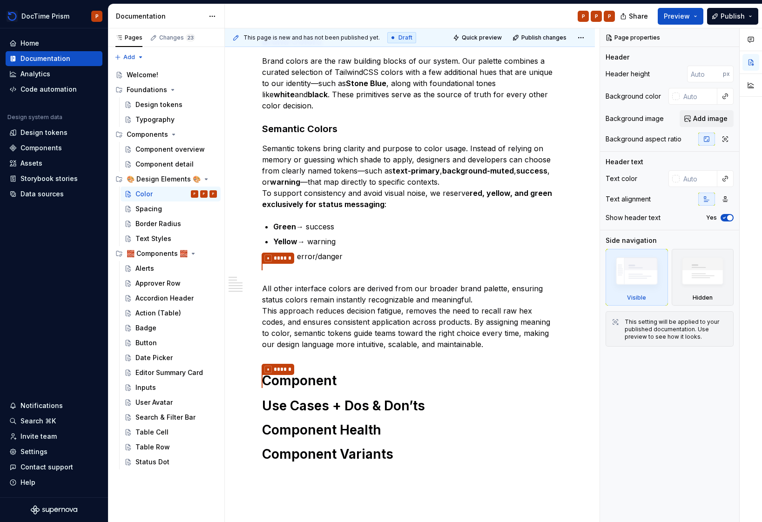
type textarea "*"
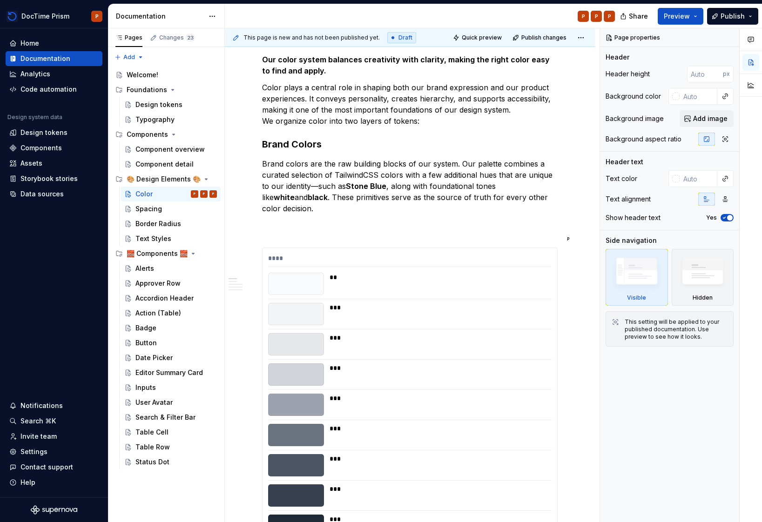
scroll to position [174, 0]
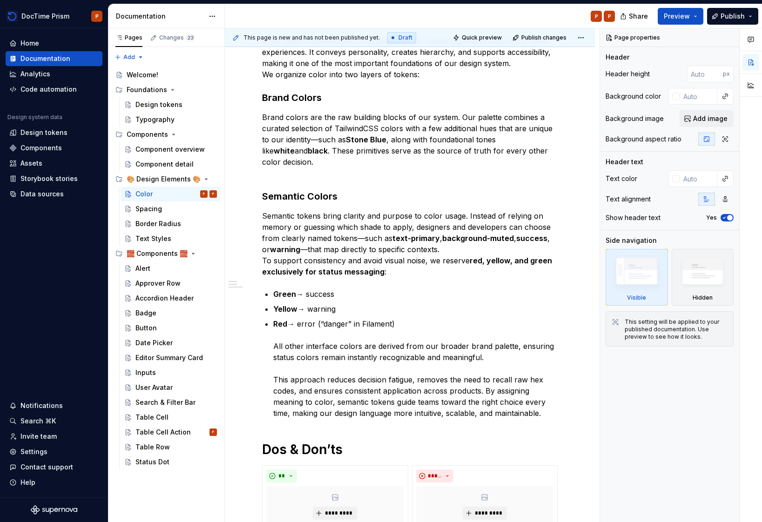
type textarea "*"
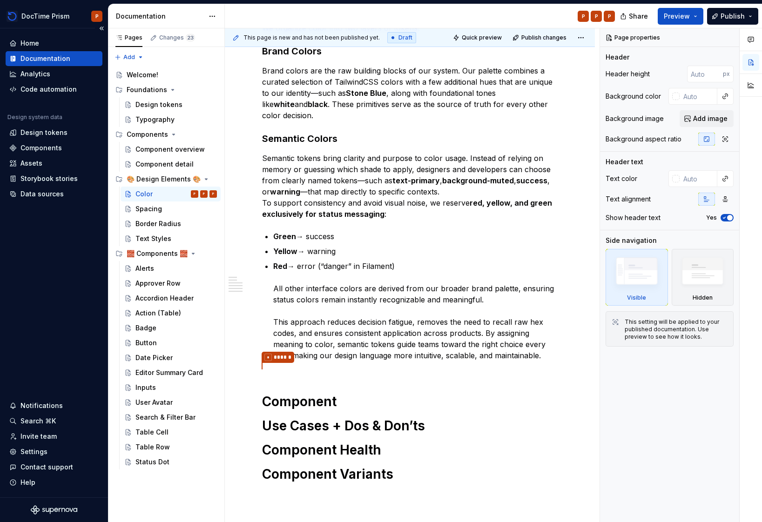
scroll to position [242, 0]
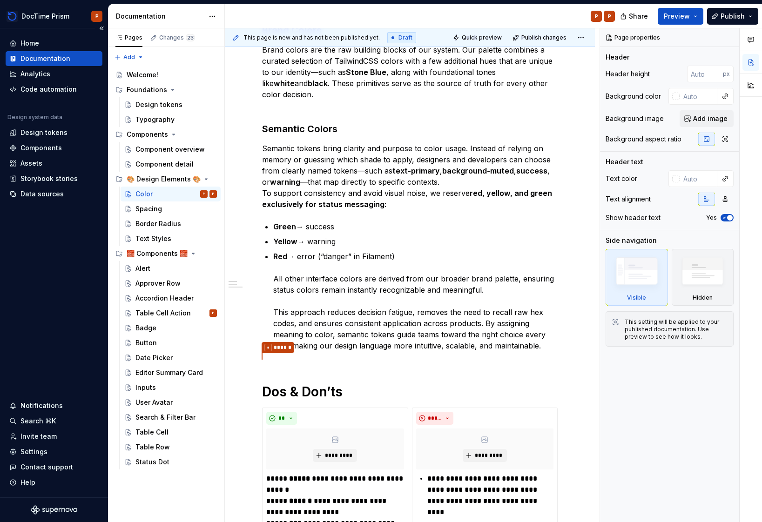
type textarea "*"
